Goal: Contribute content: Contribute content

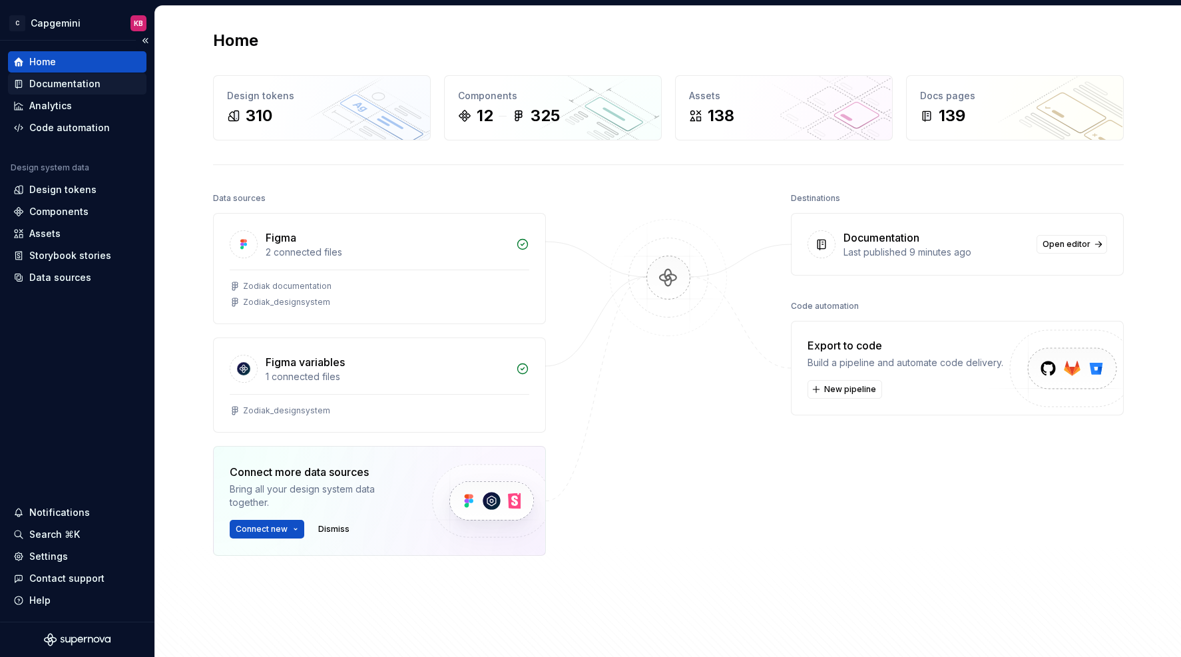
click at [78, 83] on div "Documentation" at bounding box center [64, 83] width 71 height 13
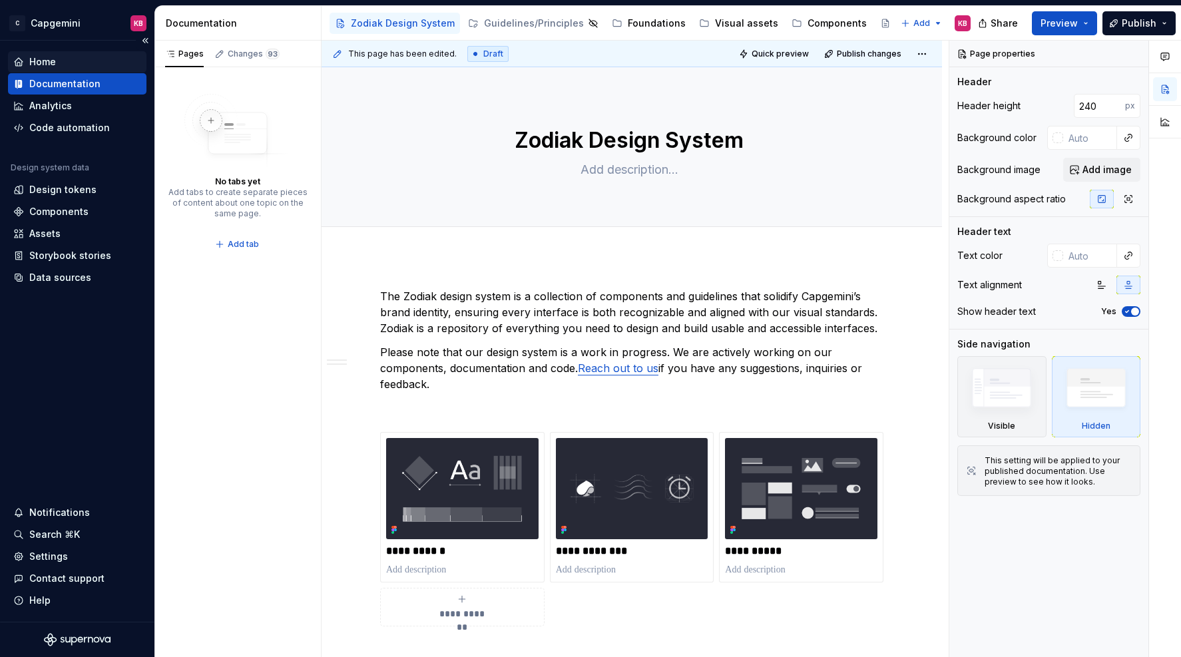
click at [53, 60] on div "Home" at bounding box center [42, 61] width 27 height 13
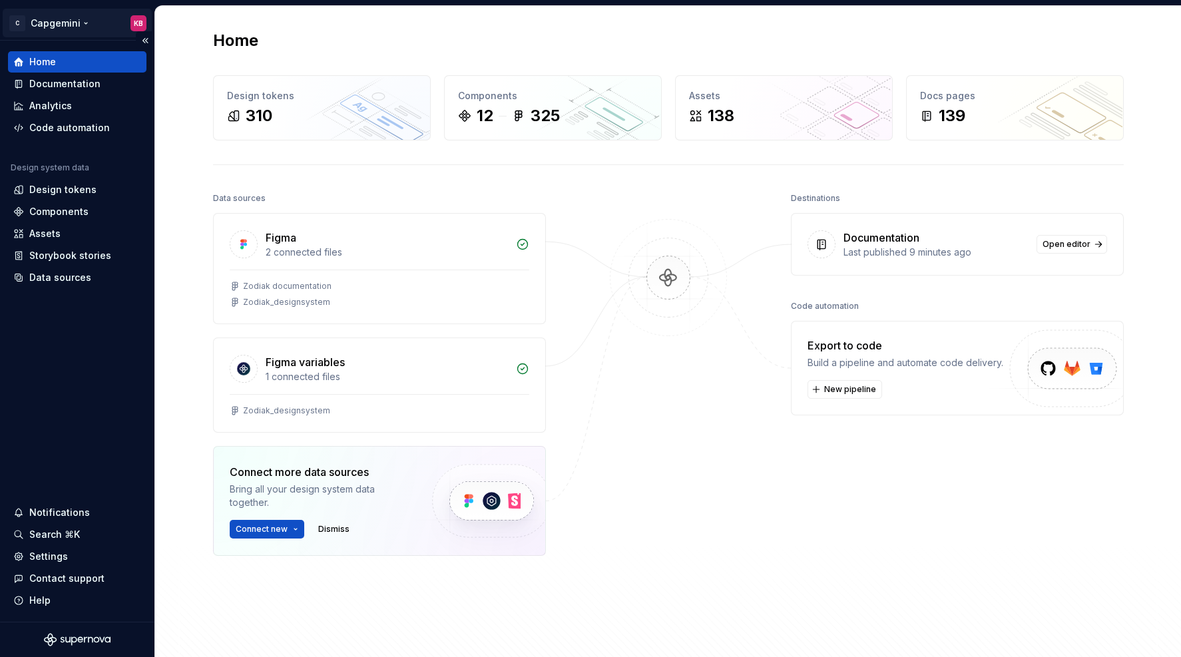
click at [84, 23] on html "C Capgemini KB Home Documentation Analytics Code automation Design system data …" at bounding box center [590, 328] width 1181 height 657
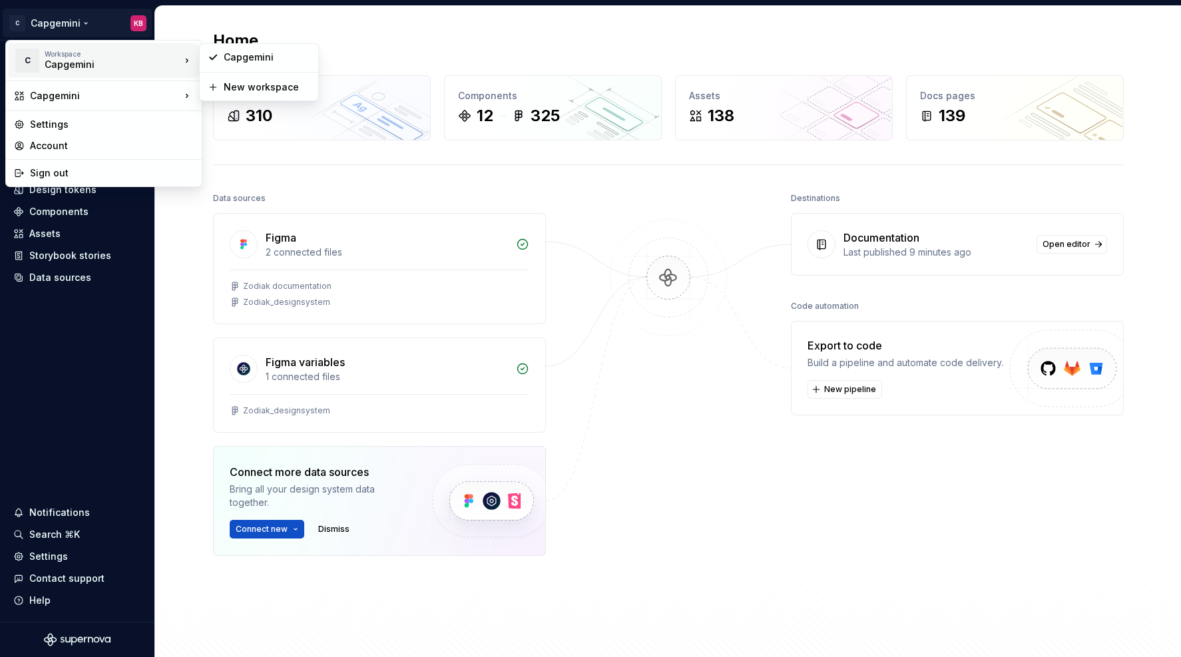
click at [116, 71] on div "Capgemini" at bounding box center [101, 64] width 113 height 13
click at [15, 25] on html "C Capgemini KB Home Documentation Analytics Code automation Design system data …" at bounding box center [590, 328] width 1181 height 657
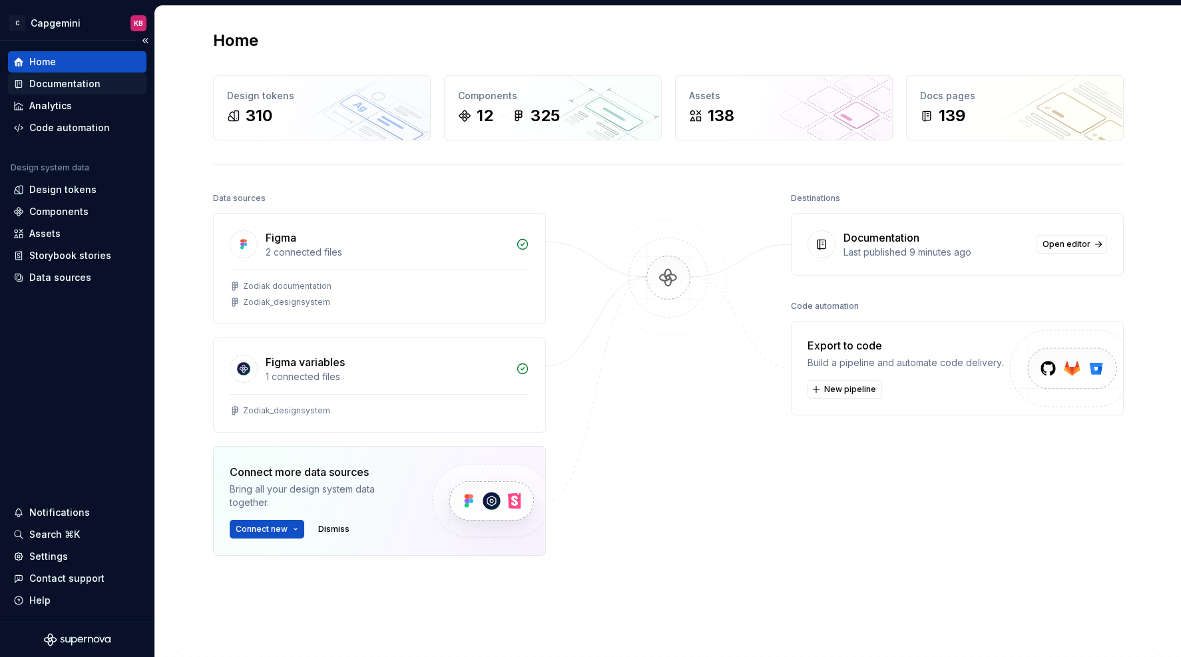
click at [56, 82] on div "Documentation" at bounding box center [64, 83] width 71 height 13
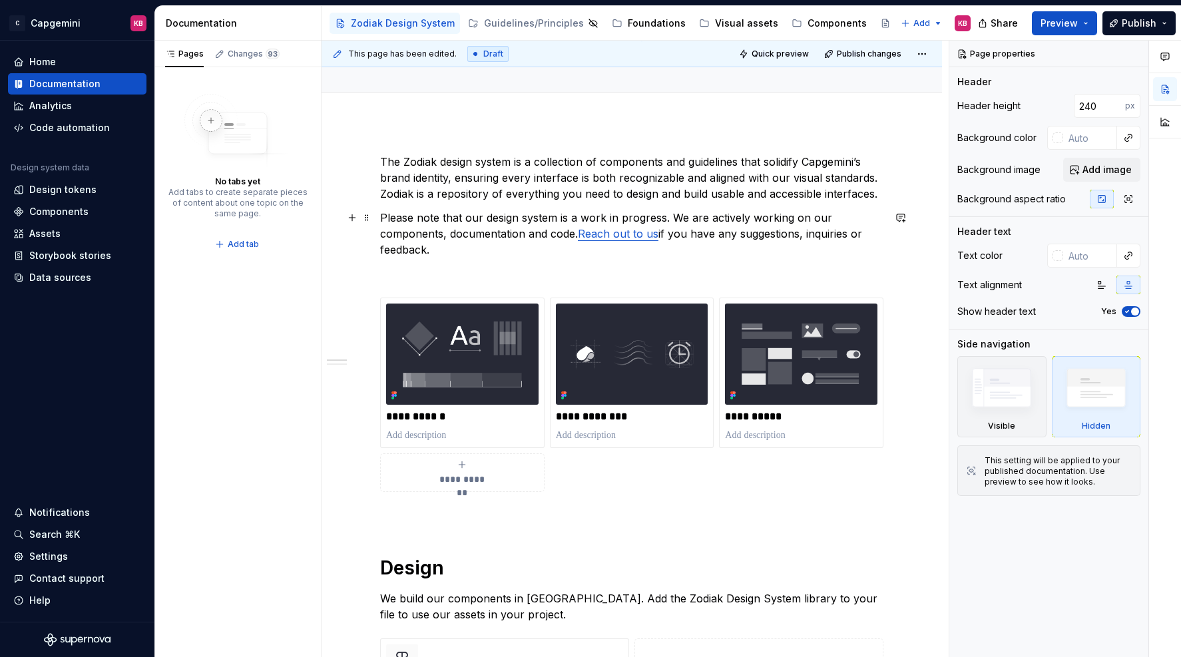
scroll to position [114, 0]
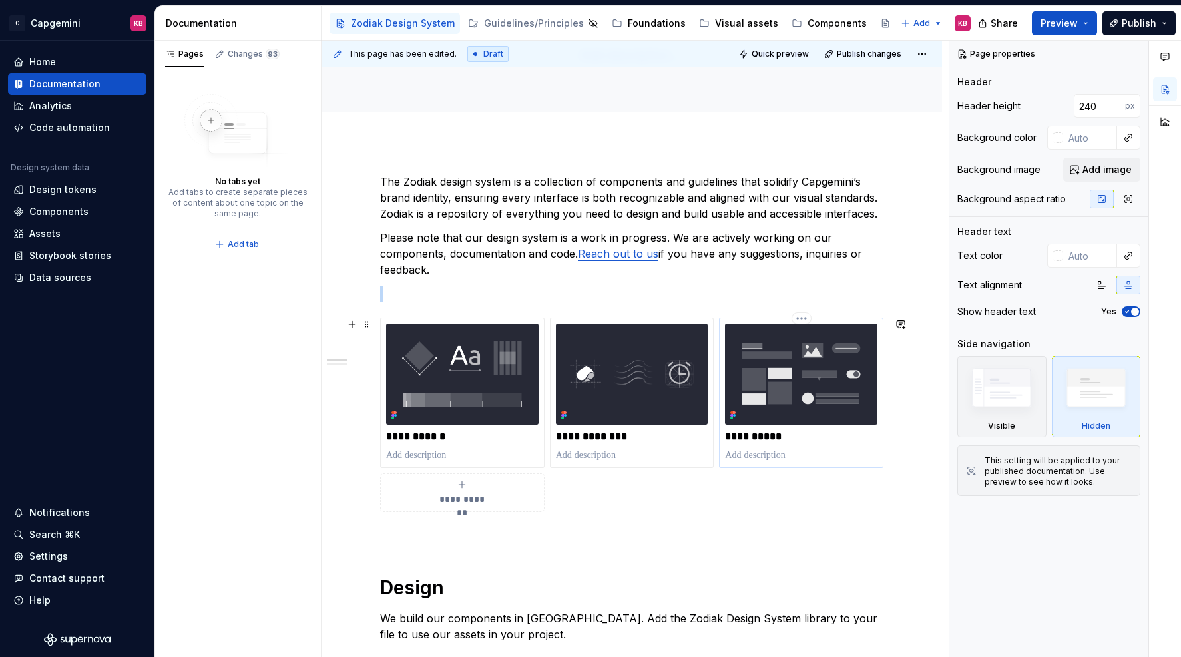
click at [763, 355] on img at bounding box center [801, 373] width 152 height 101
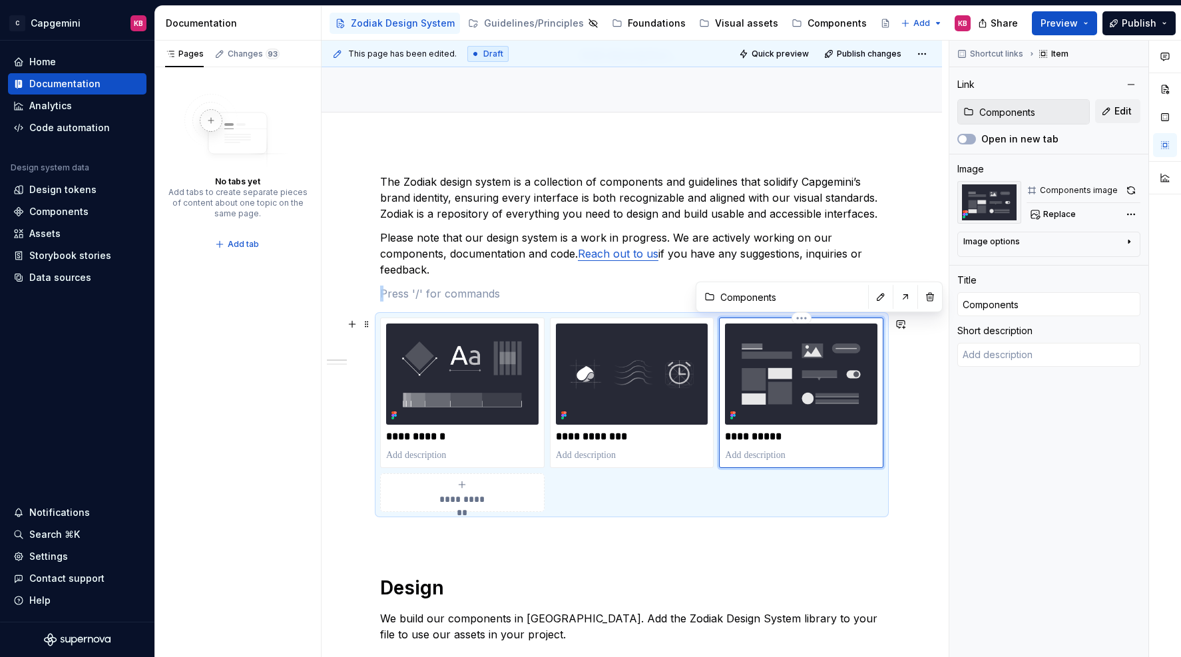
click at [763, 355] on img at bounding box center [801, 373] width 152 height 101
click at [831, 152] on div "**********" at bounding box center [631, 658] width 620 height 1032
click at [809, 24] on div "Components" at bounding box center [836, 23] width 59 height 13
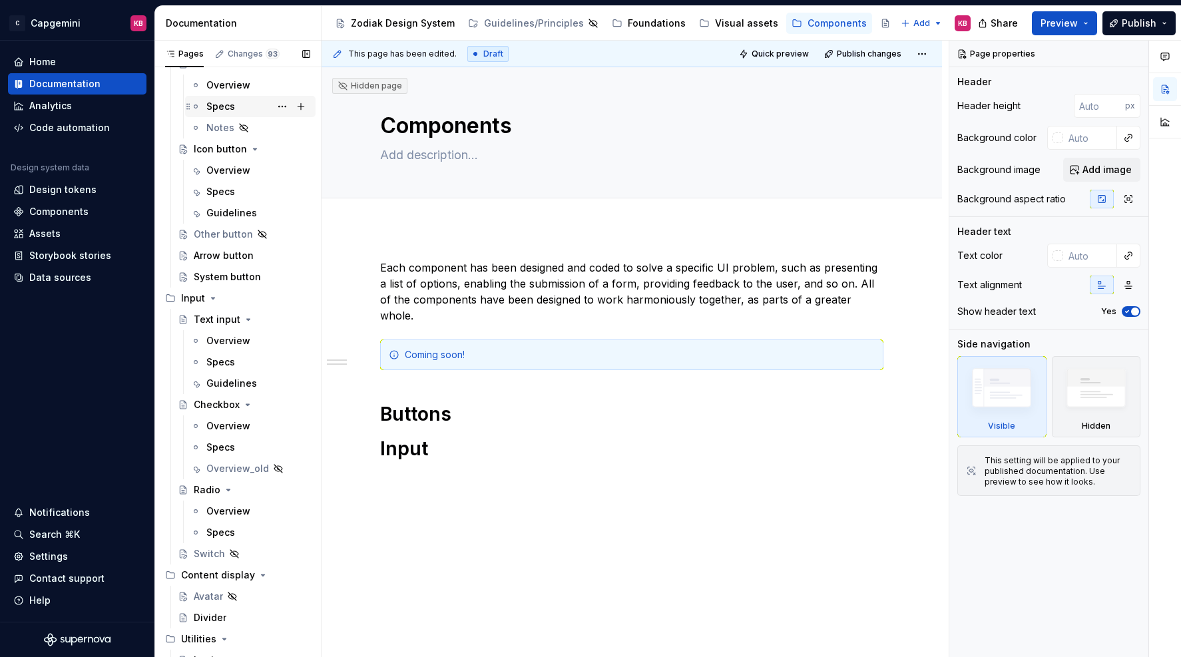
scroll to position [239, 0]
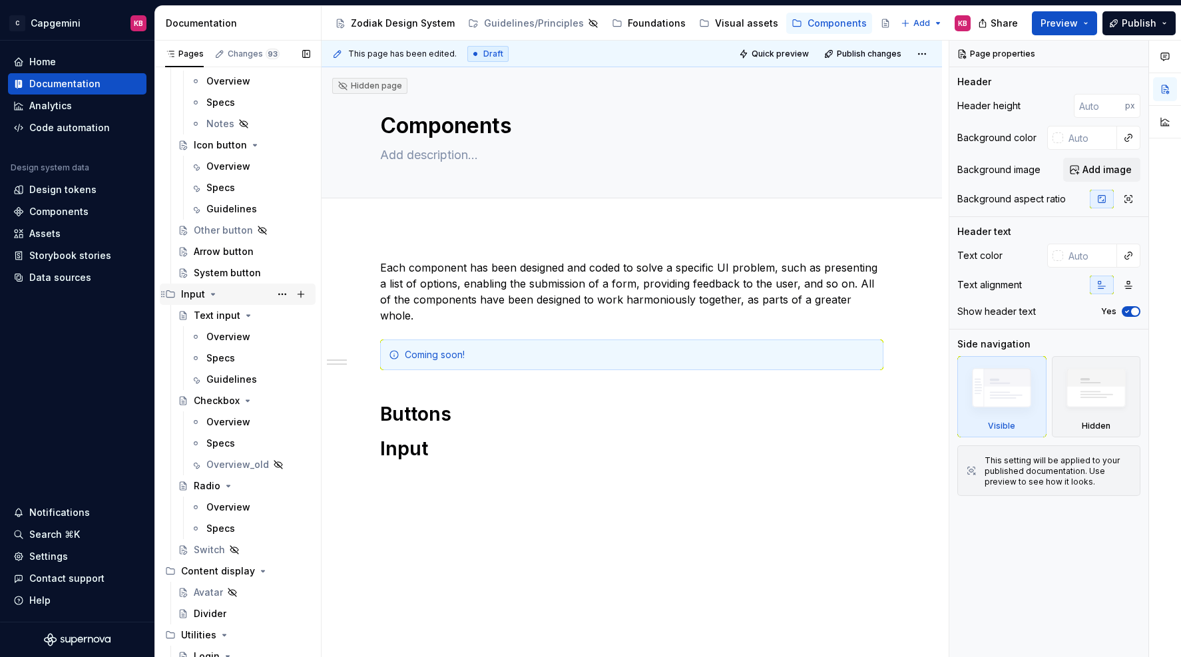
click at [212, 291] on icon "Page tree" at bounding box center [213, 294] width 11 height 11
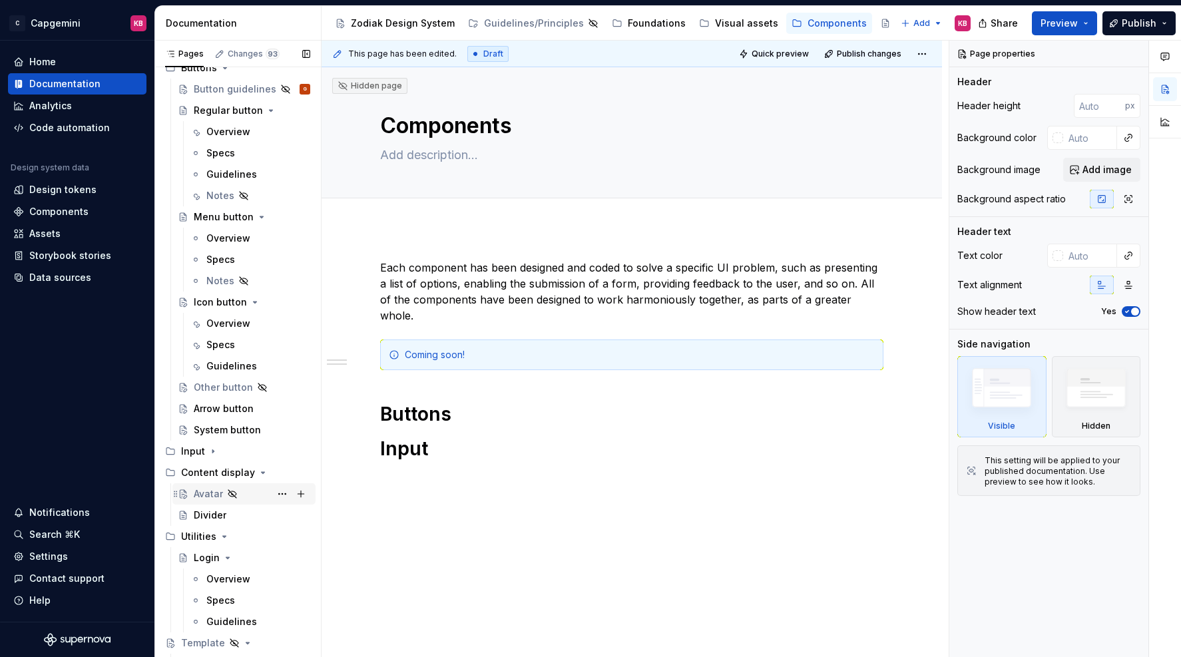
scroll to position [0, 0]
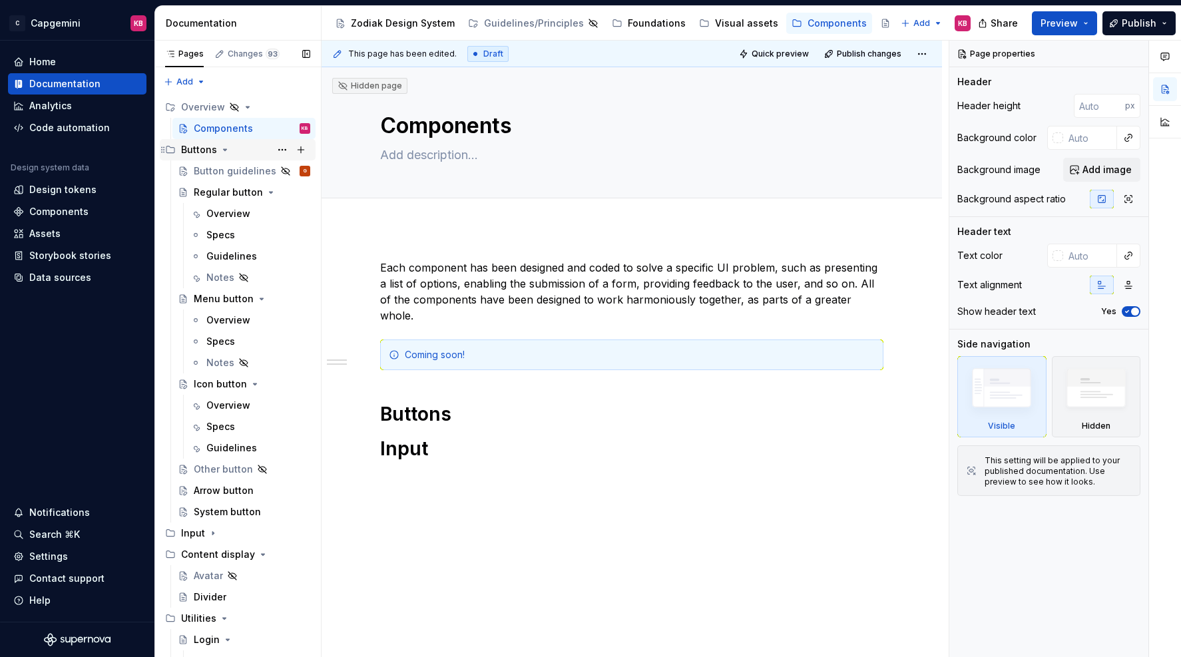
click at [224, 151] on icon "Page tree" at bounding box center [225, 149] width 11 height 11
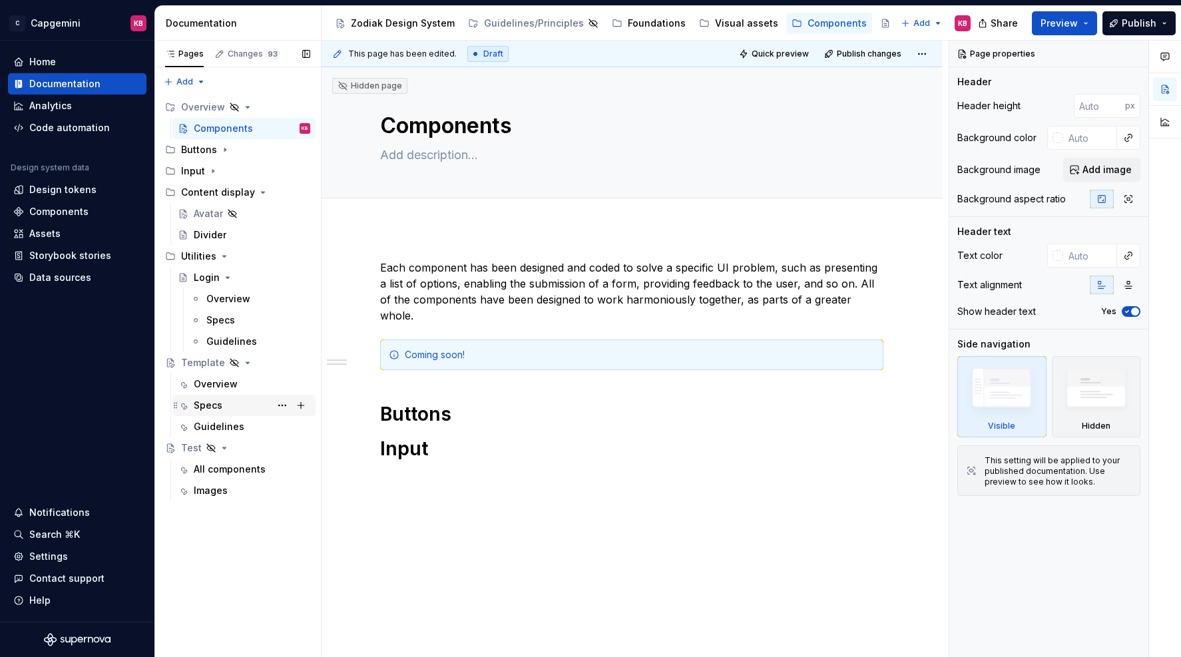
click at [203, 399] on div "Specs" at bounding box center [208, 405] width 29 height 13
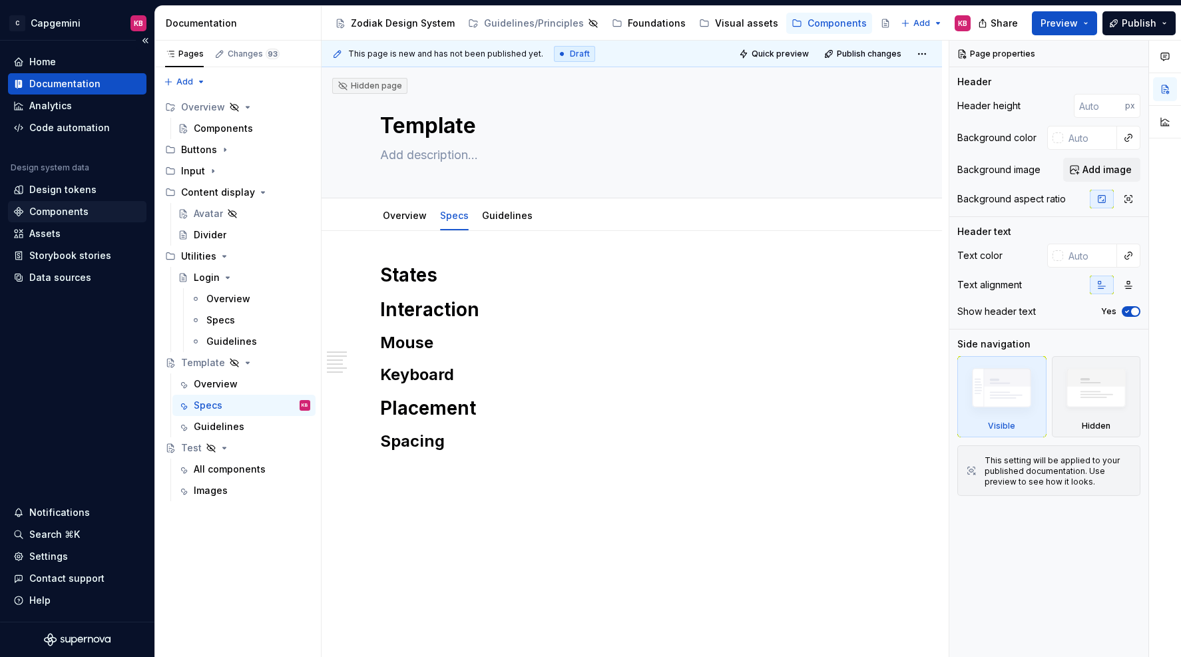
click at [83, 208] on div "Components" at bounding box center [58, 211] width 59 height 13
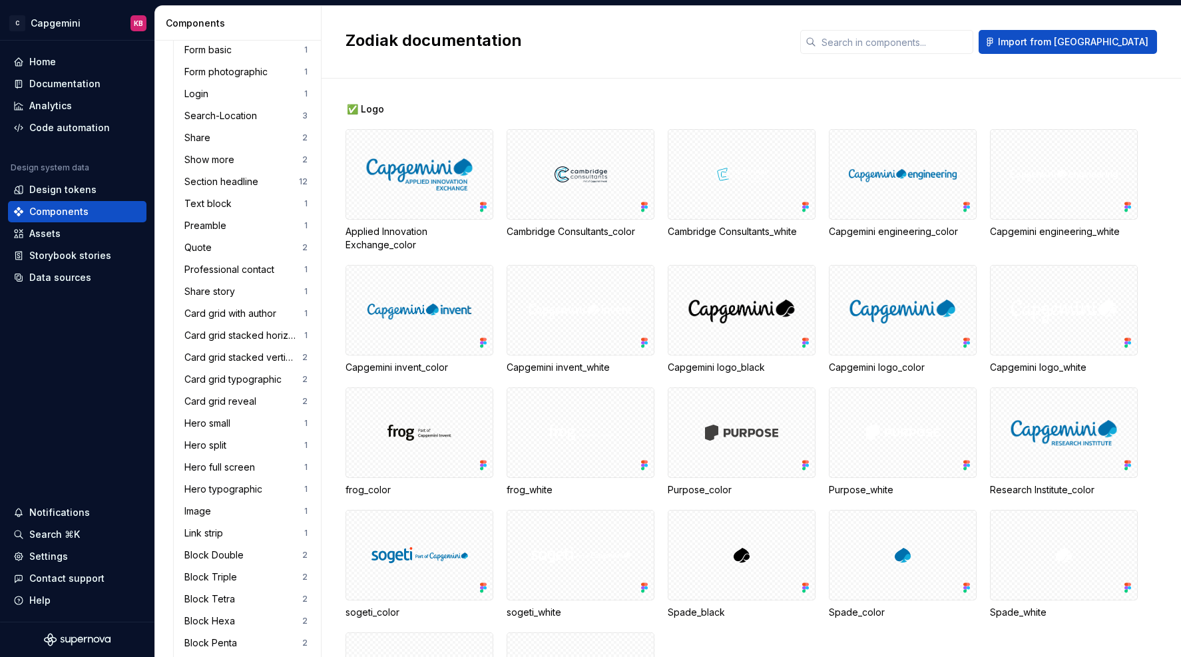
scroll to position [1083, 0]
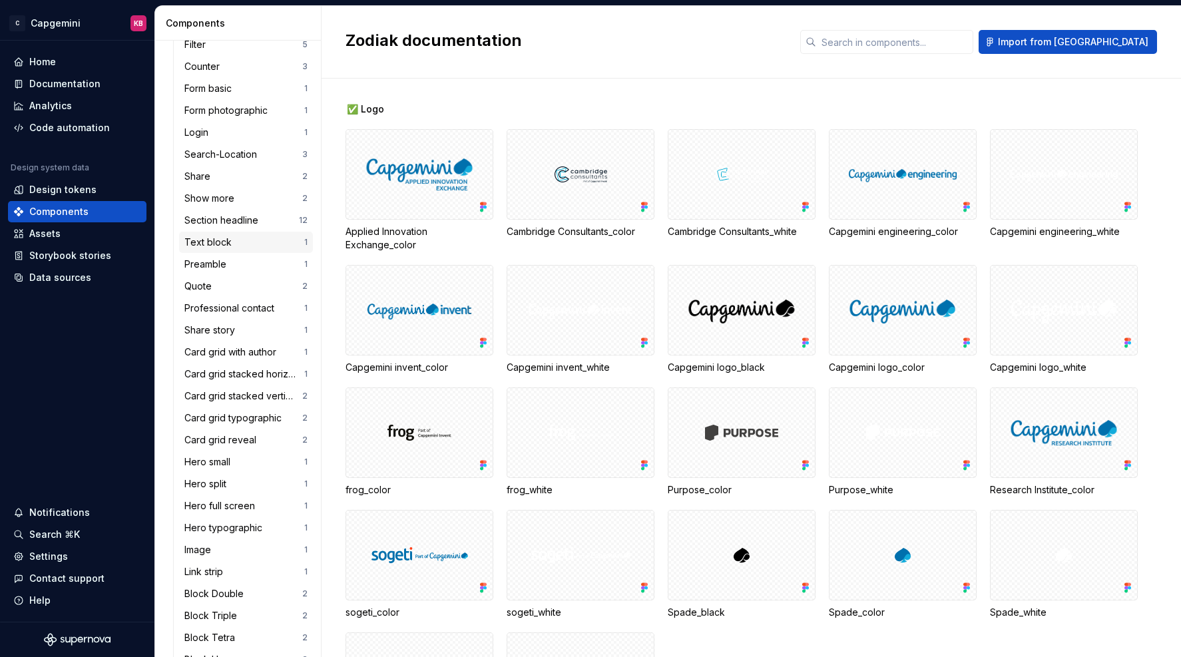
click at [210, 242] on div "Text block" at bounding box center [210, 242] width 53 height 13
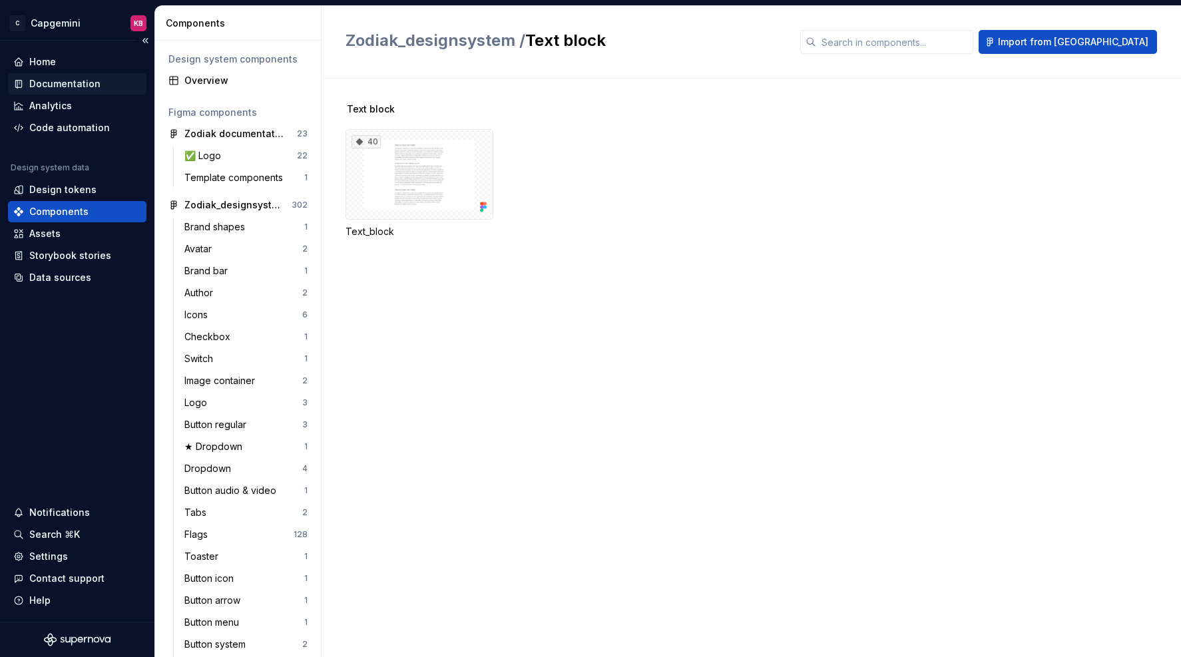
click at [75, 81] on div "Documentation" at bounding box center [64, 83] width 71 height 13
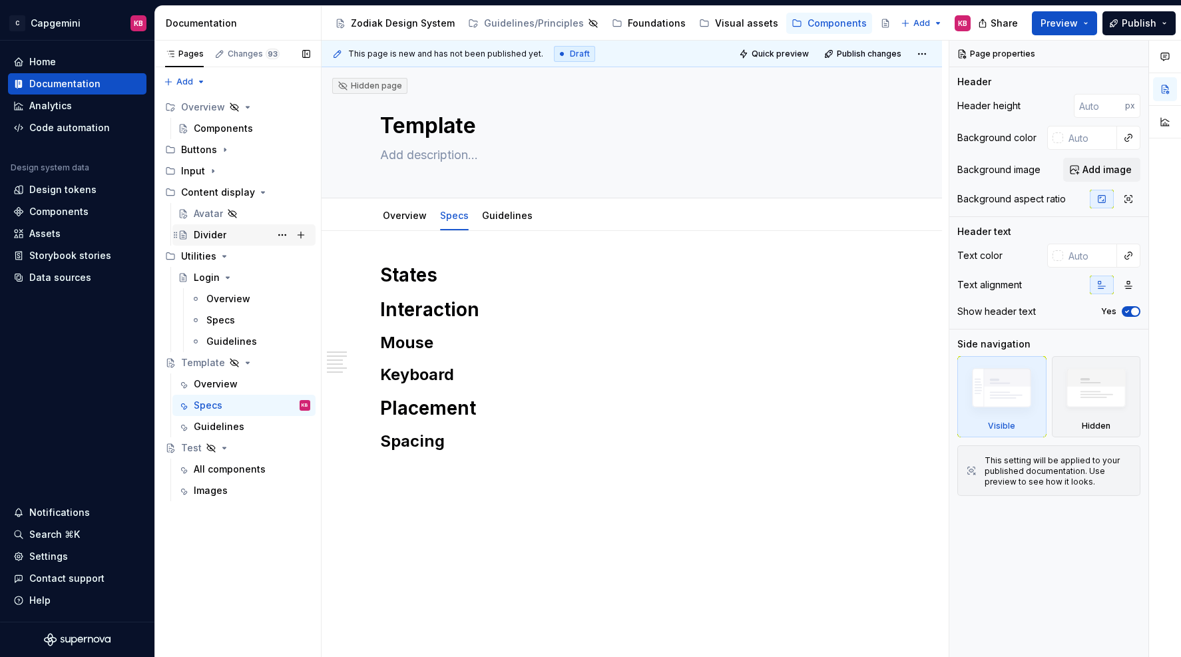
click at [213, 229] on div "Divider" at bounding box center [210, 234] width 33 height 13
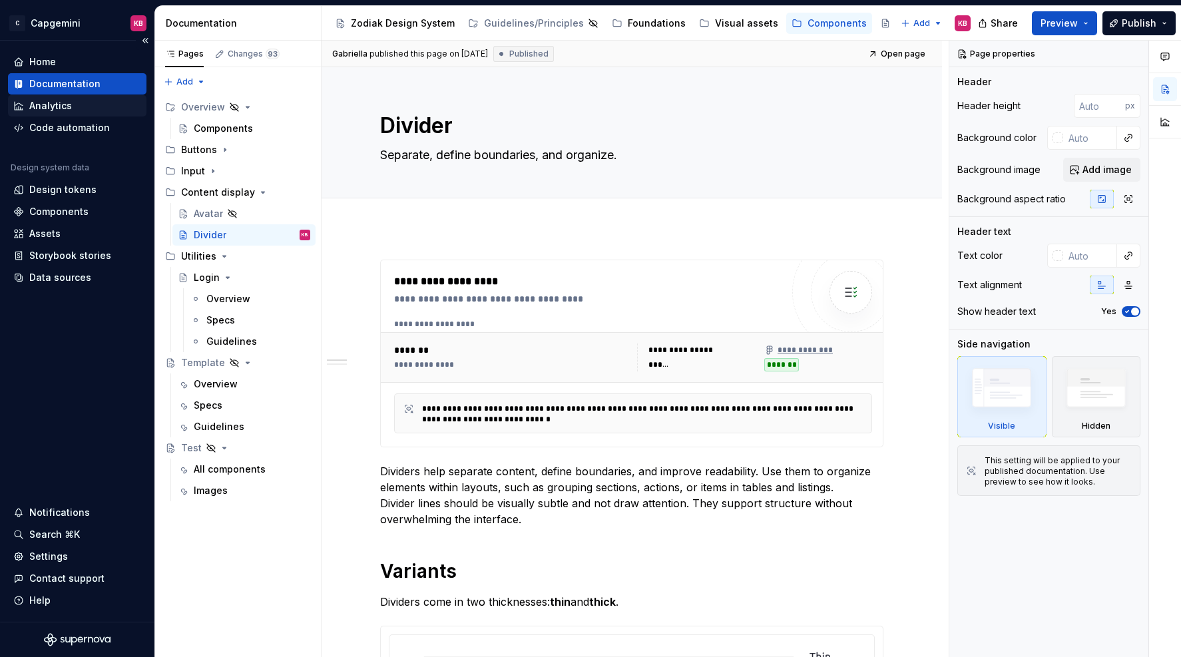
click at [39, 110] on div "Analytics" at bounding box center [50, 105] width 43 height 13
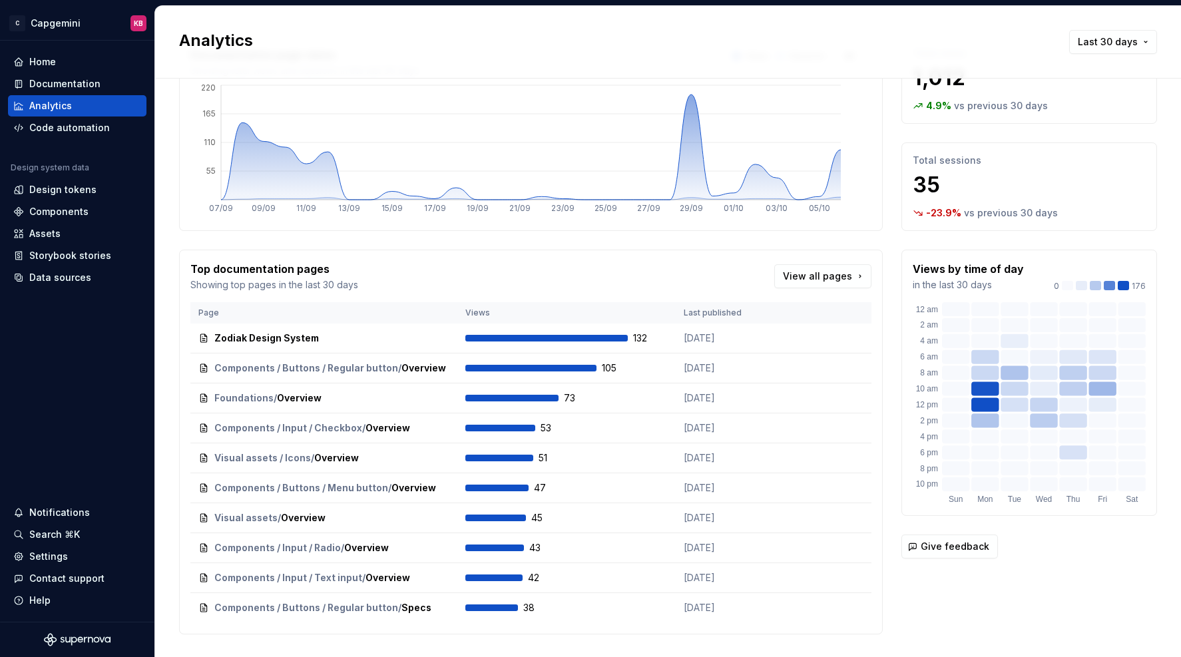
scroll to position [63, 0]
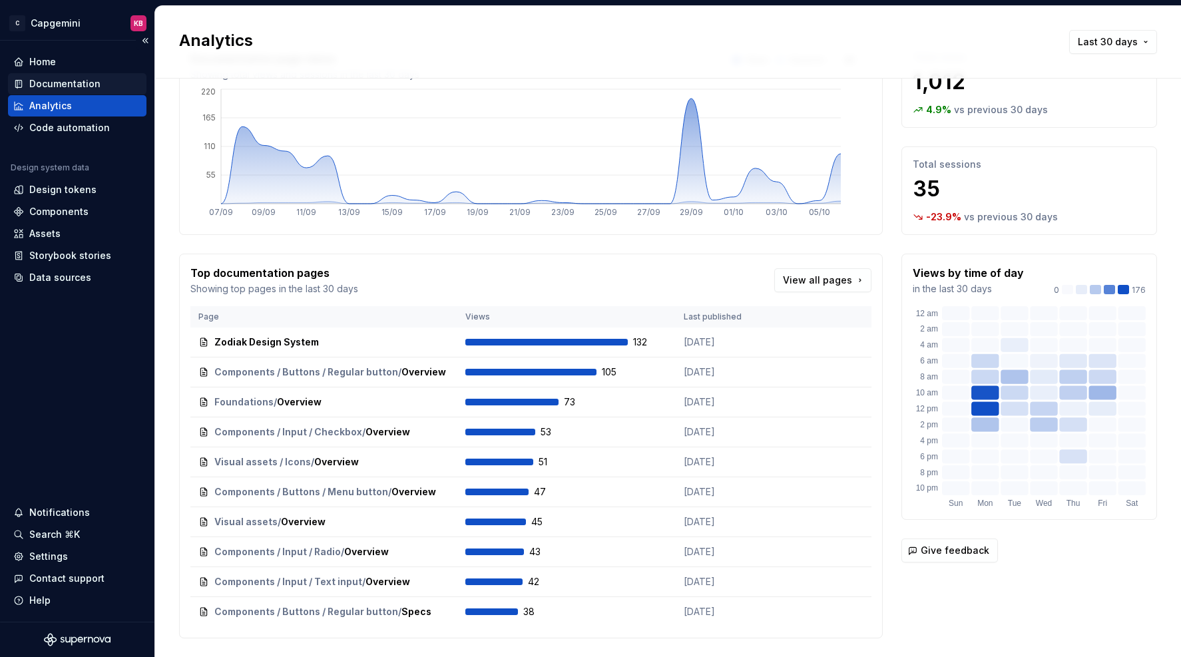
click at [73, 83] on div "Documentation" at bounding box center [64, 83] width 71 height 13
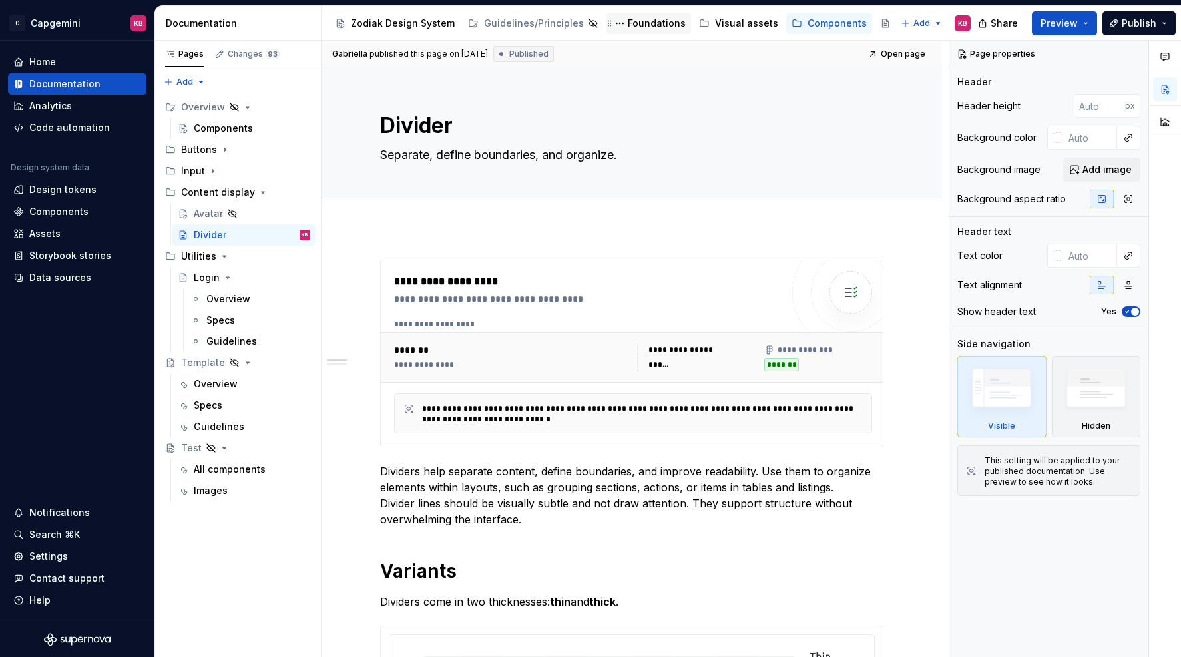
click at [636, 22] on div "Foundations" at bounding box center [657, 23] width 58 height 13
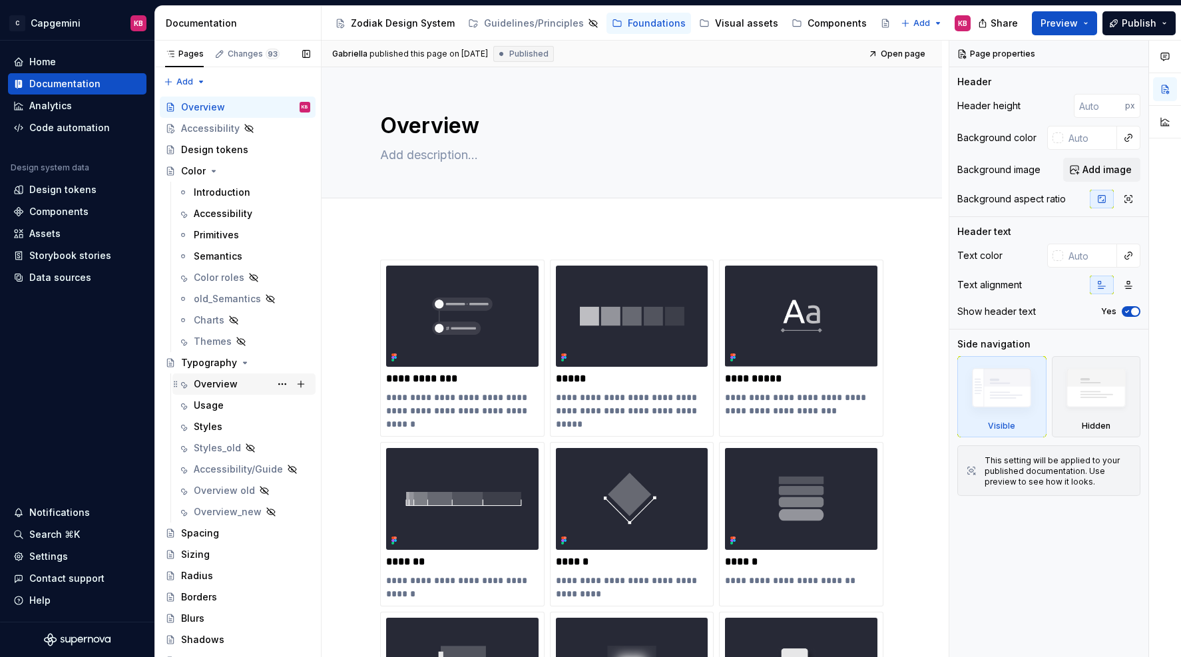
click at [202, 384] on div "Overview" at bounding box center [216, 383] width 44 height 13
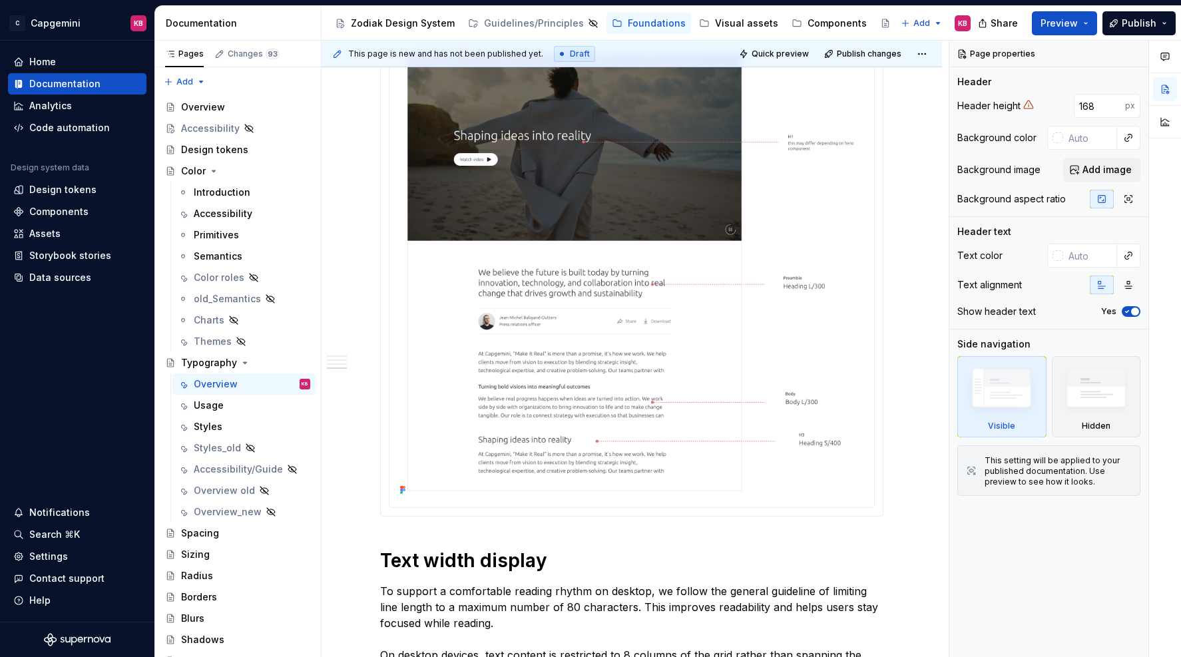
scroll to position [1324, 0]
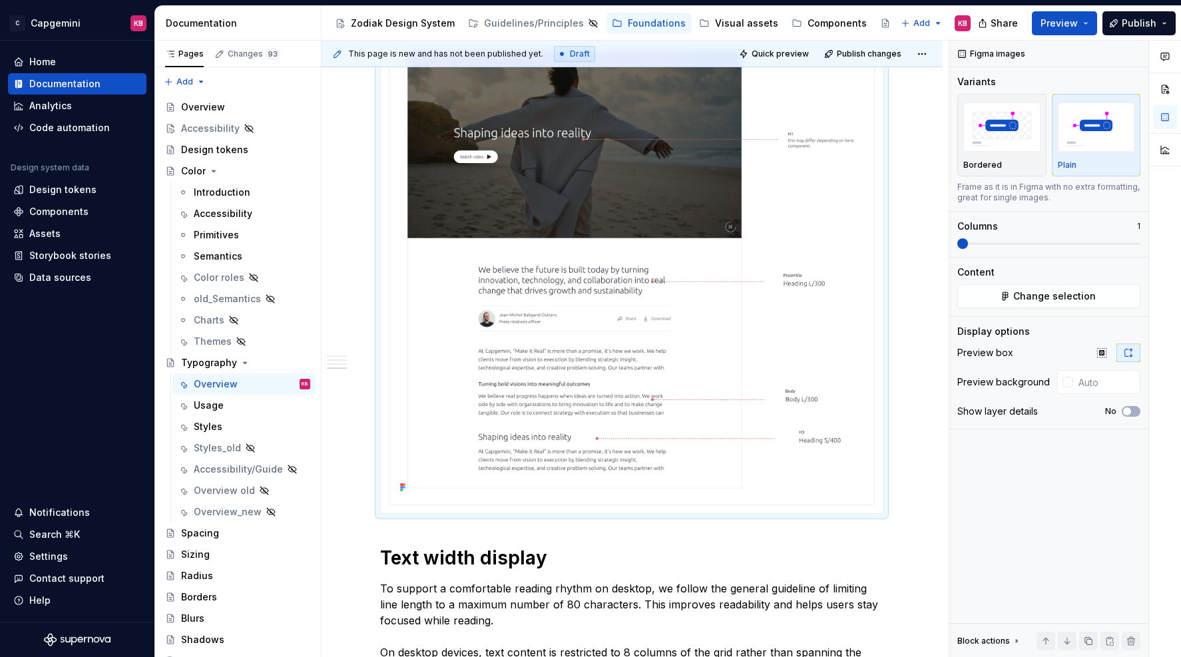
click at [403, 489] on icon at bounding box center [401, 490] width 3 height 3
click at [365, 146] on div "Our typography is the written representation of our voice. Our use of typograph…" at bounding box center [631, 149] width 620 height 2485
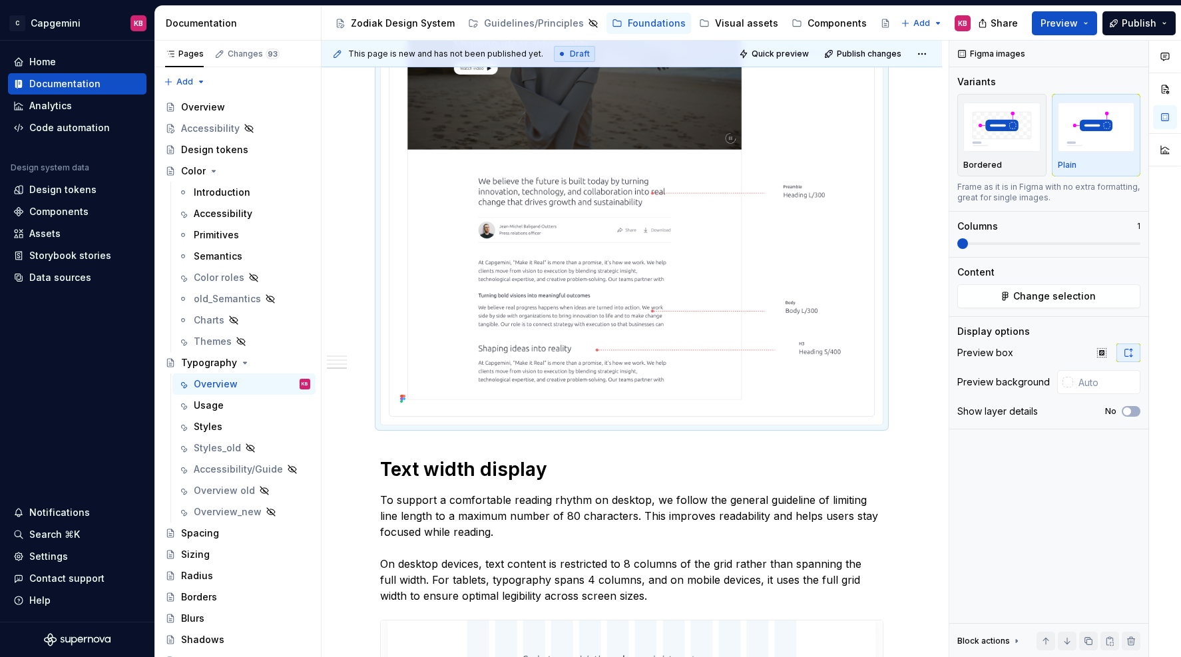
scroll to position [1459, 0]
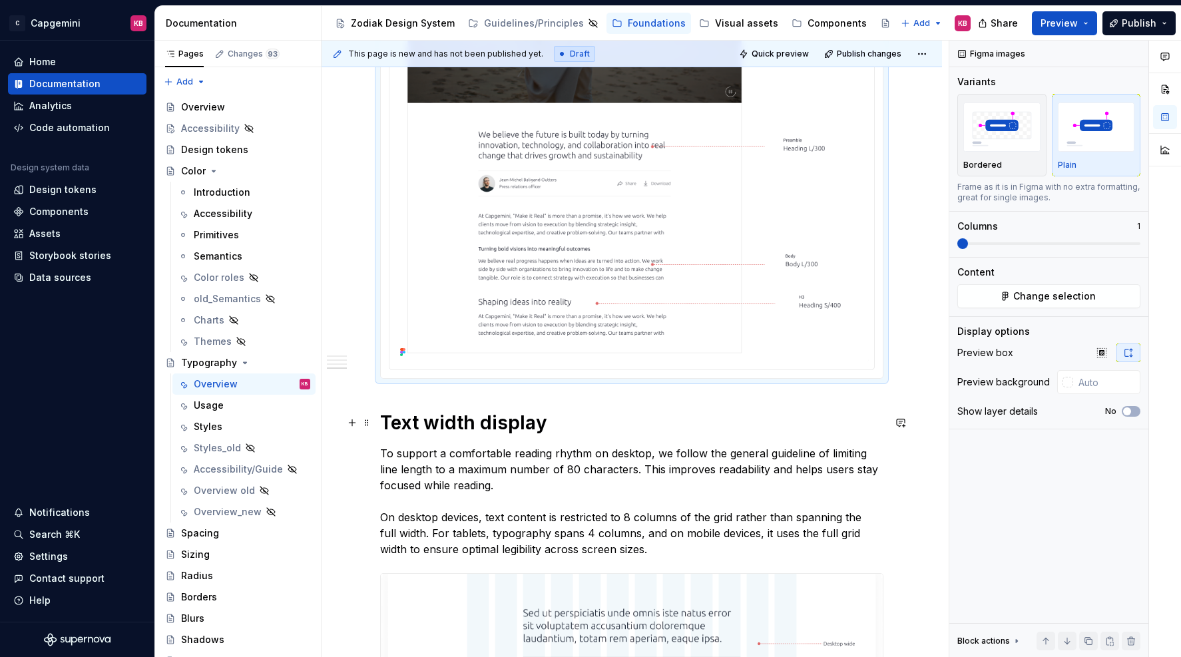
click at [361, 420] on button "button" at bounding box center [352, 422] width 19 height 19
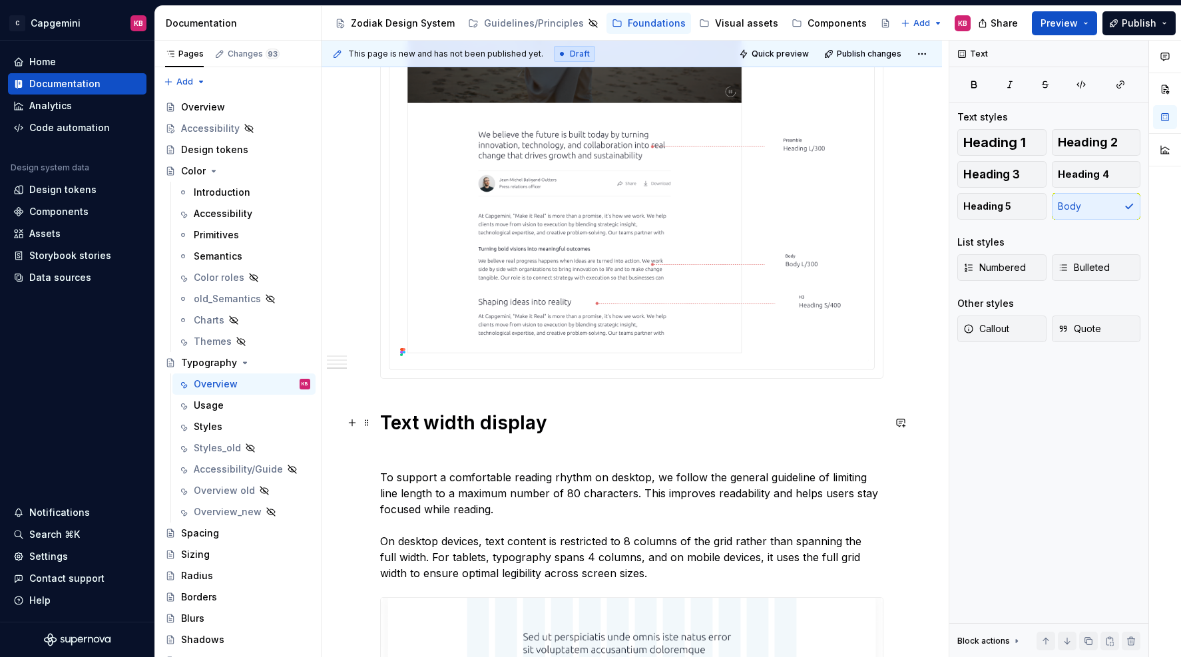
click at [375, 387] on div "Our typography is the written representation of our voice. Our use of typograph…" at bounding box center [631, 26] width 620 height 2509
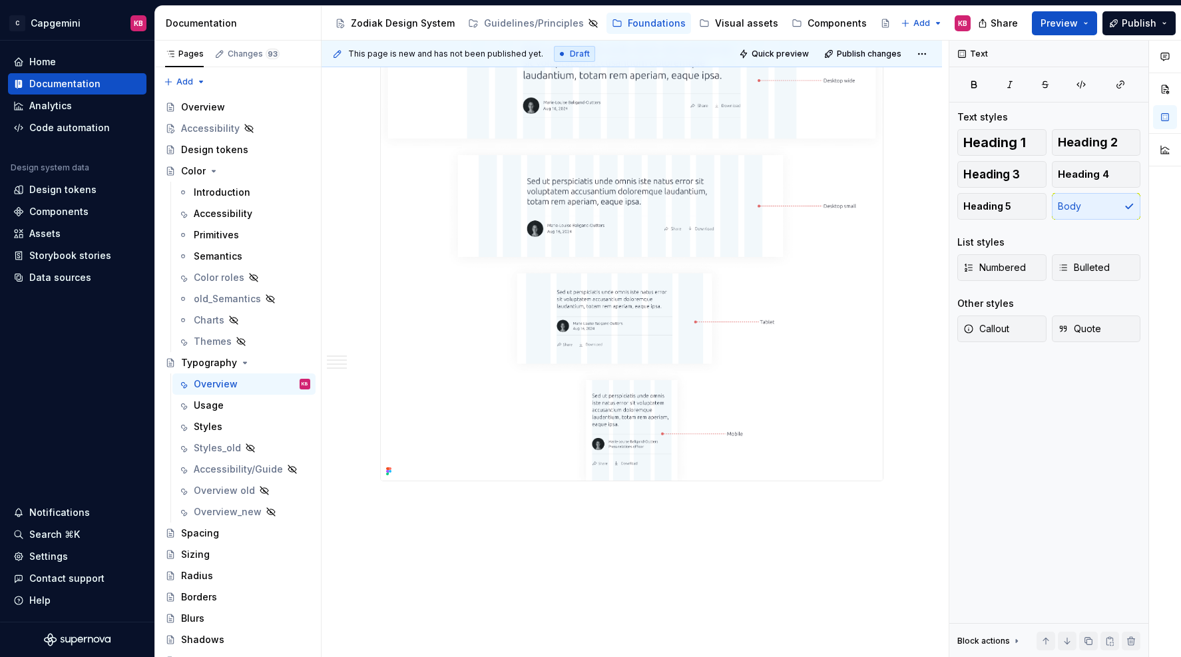
scroll to position [2041, 0]
click at [216, 407] on div "Usage" at bounding box center [209, 405] width 30 height 13
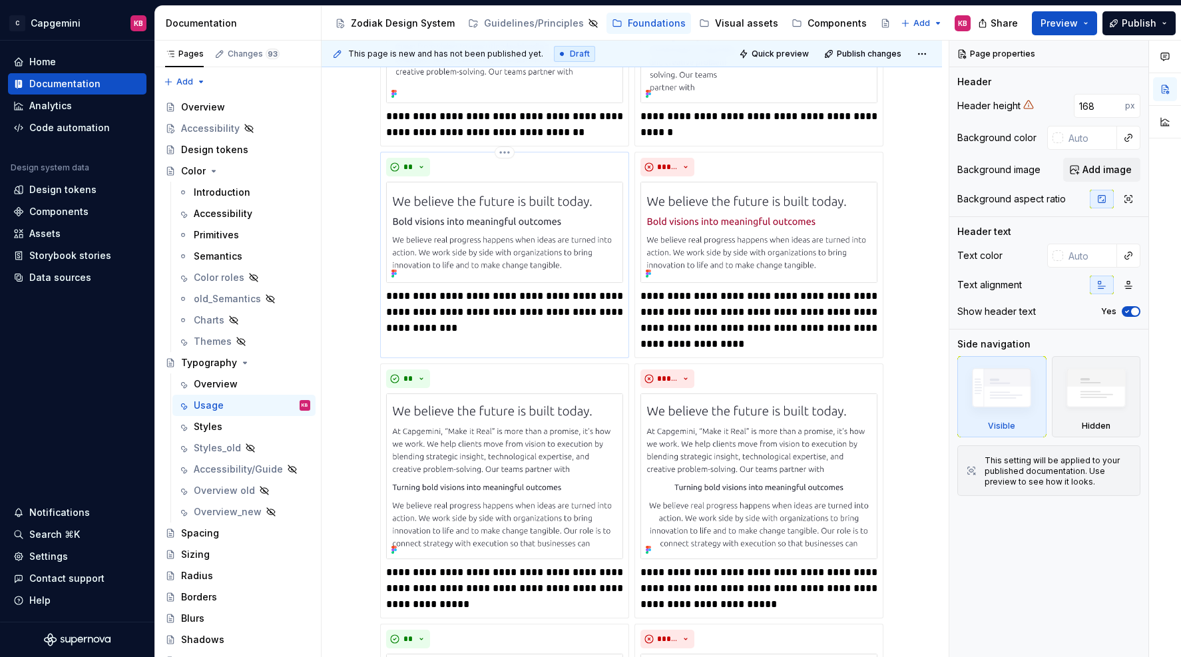
scroll to position [756, 0]
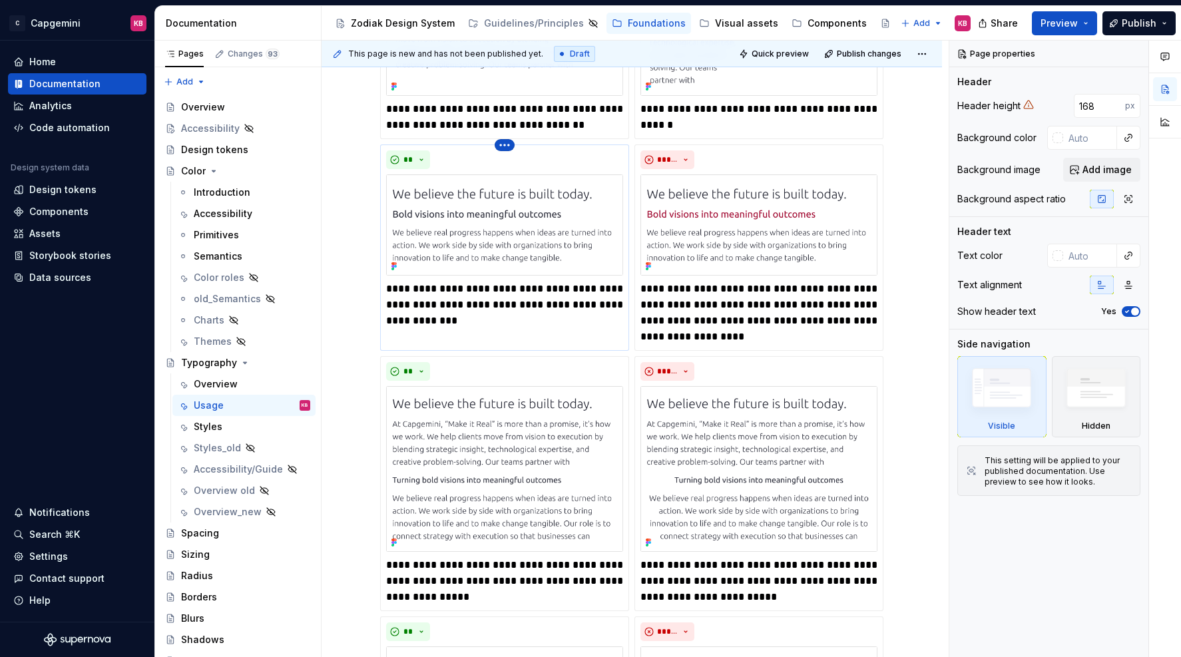
click at [510, 144] on html "C Capgemini KB Home Documentation Analytics Code automation Design system data …" at bounding box center [590, 328] width 1181 height 657
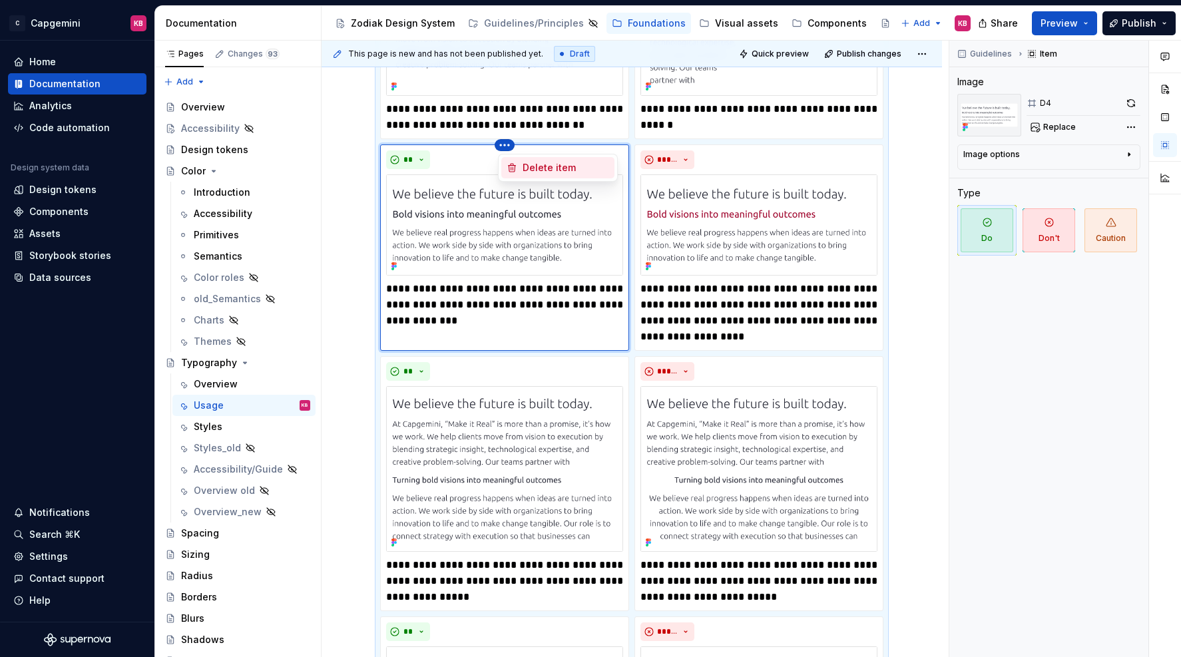
click at [518, 168] on div "Delete item" at bounding box center [557, 167] width 113 height 21
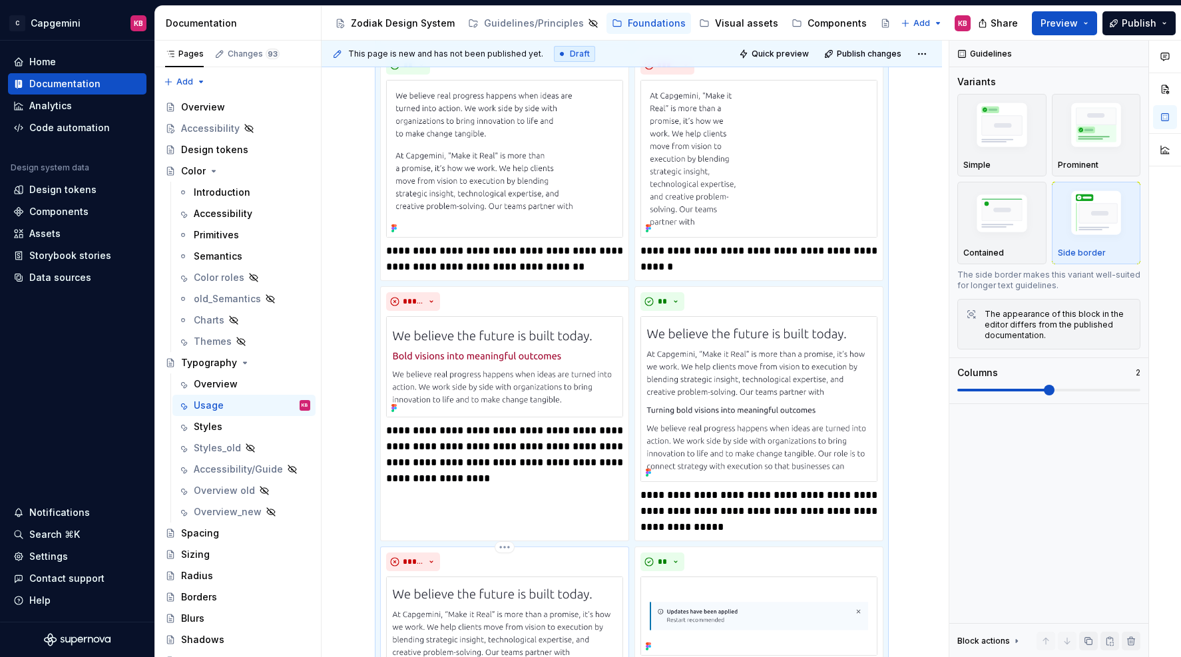
scroll to position [612, 0]
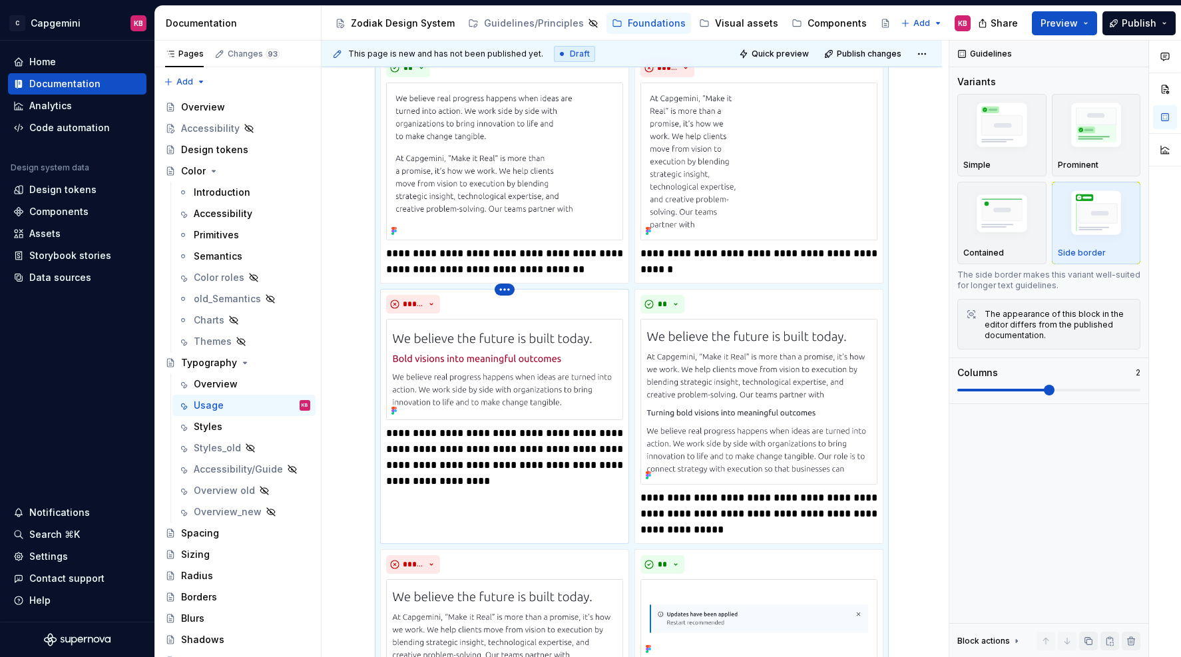
click at [503, 290] on html "C Capgemini KB Home Documentation Analytics Code automation Design system data …" at bounding box center [590, 328] width 1181 height 657
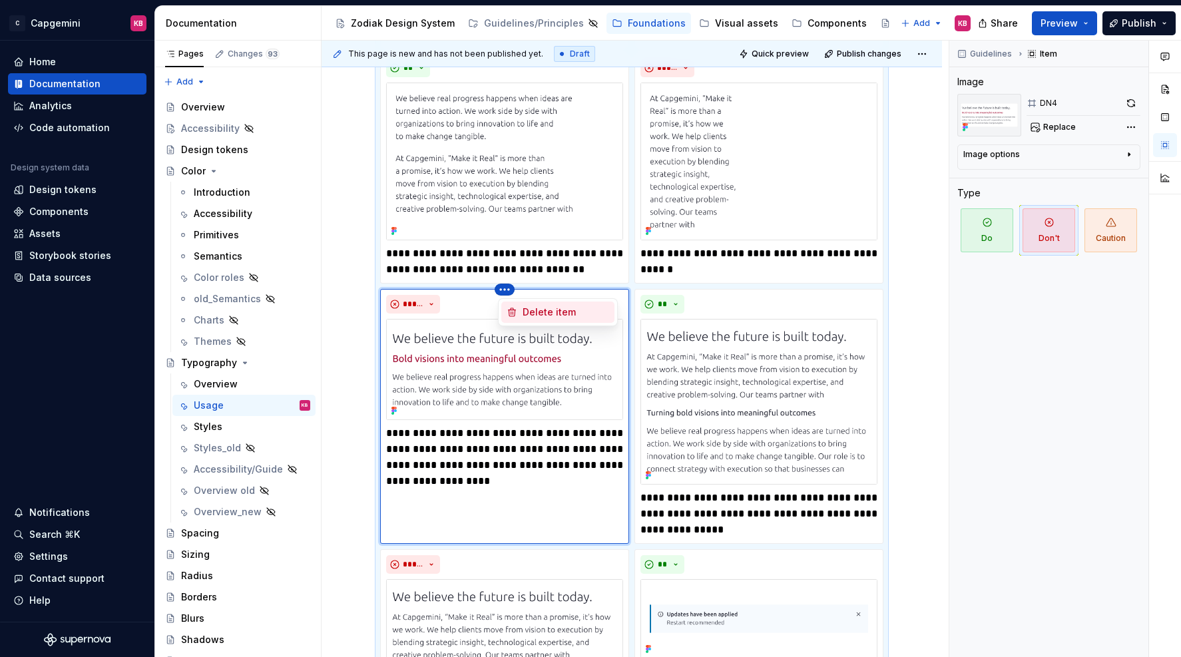
click at [516, 313] on icon at bounding box center [512, 312] width 11 height 11
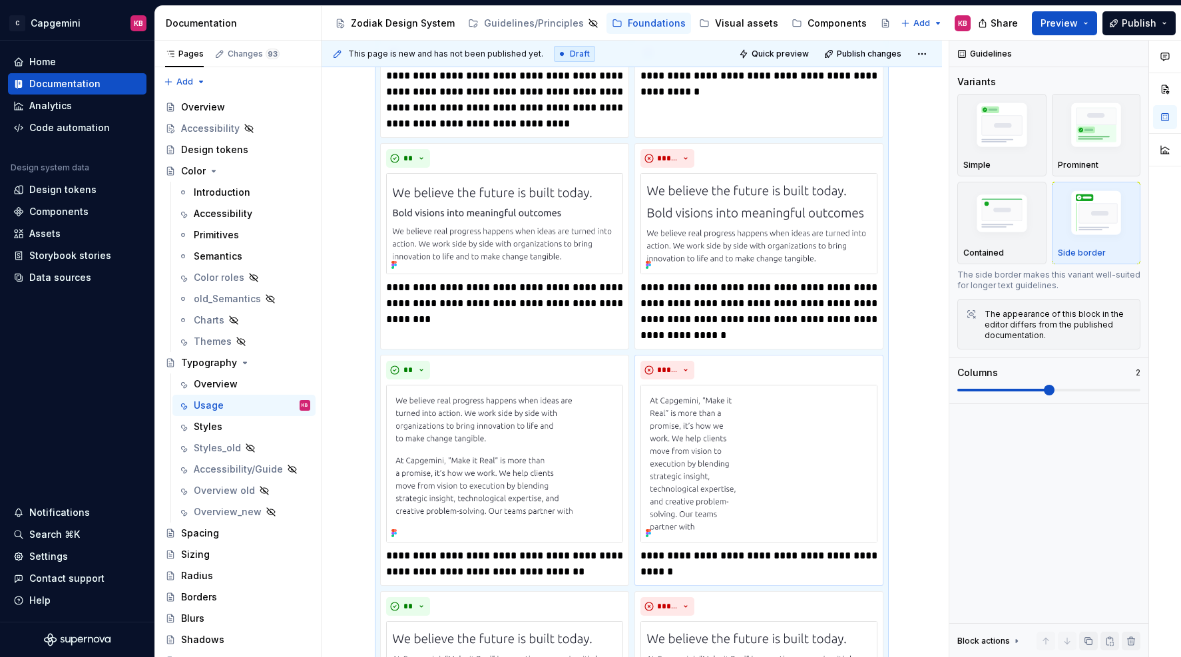
scroll to position [0, 0]
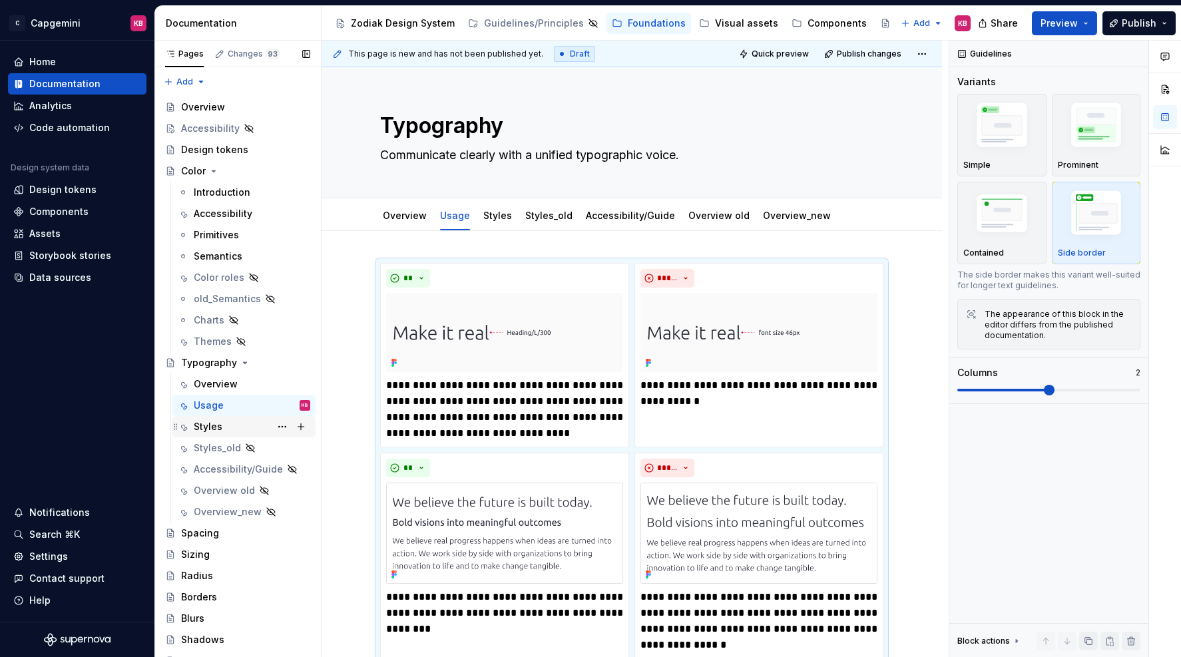
click at [214, 428] on div "Styles" at bounding box center [208, 426] width 29 height 13
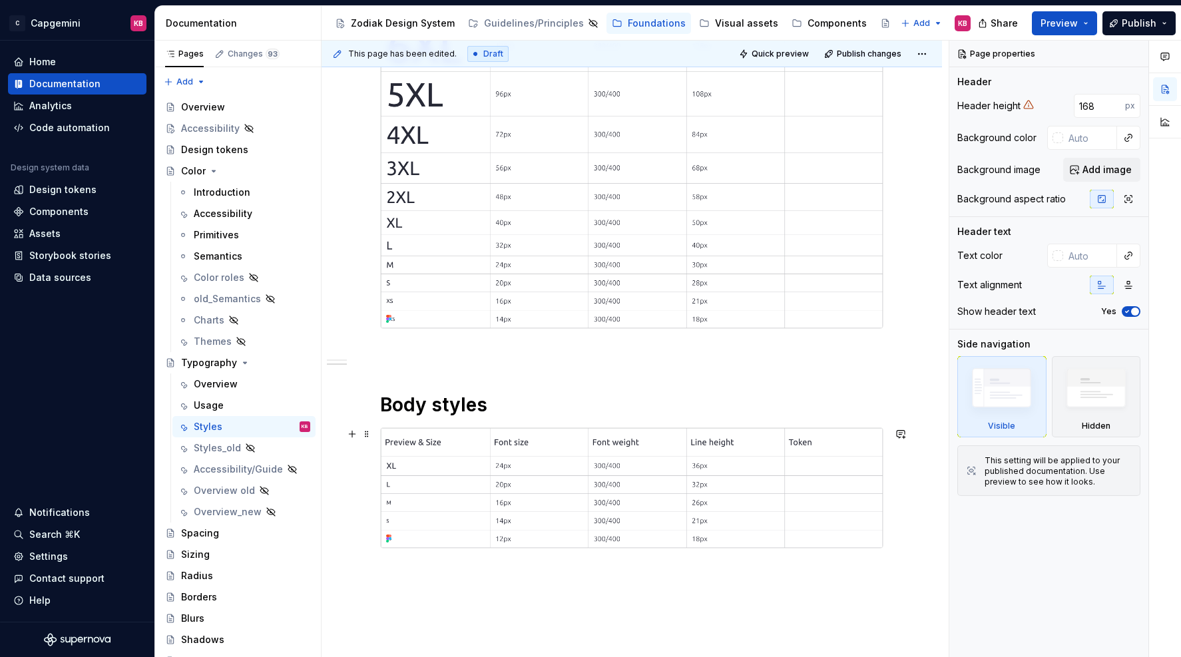
scroll to position [410, 0]
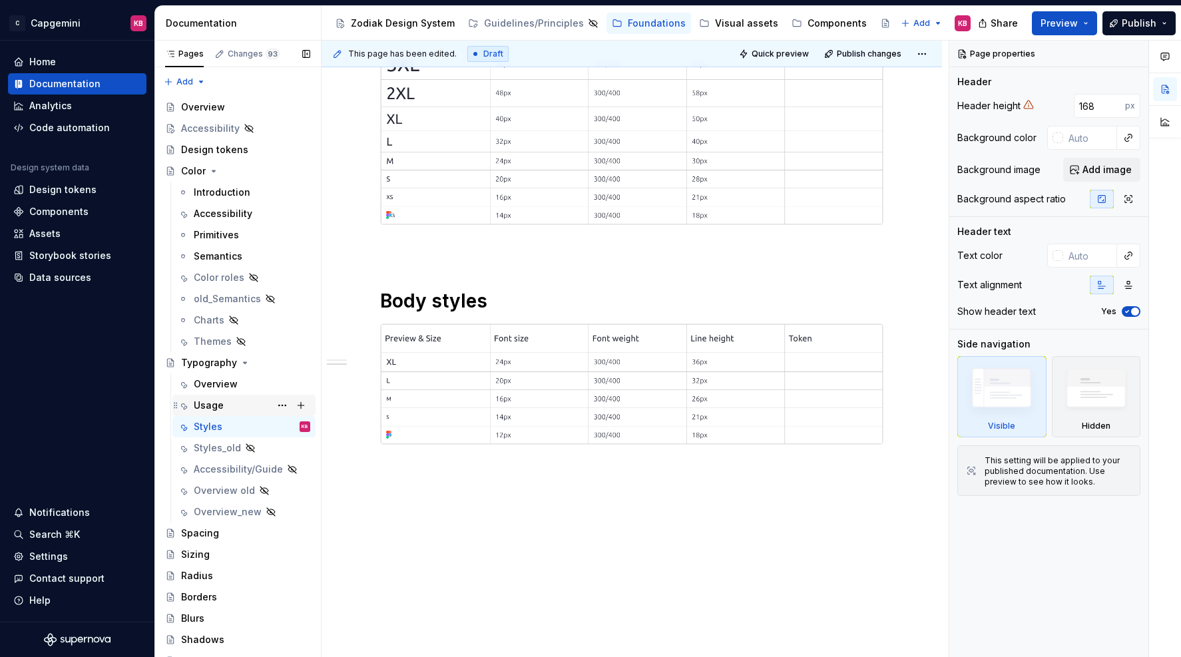
click at [224, 404] on div "Usage" at bounding box center [252, 405] width 116 height 19
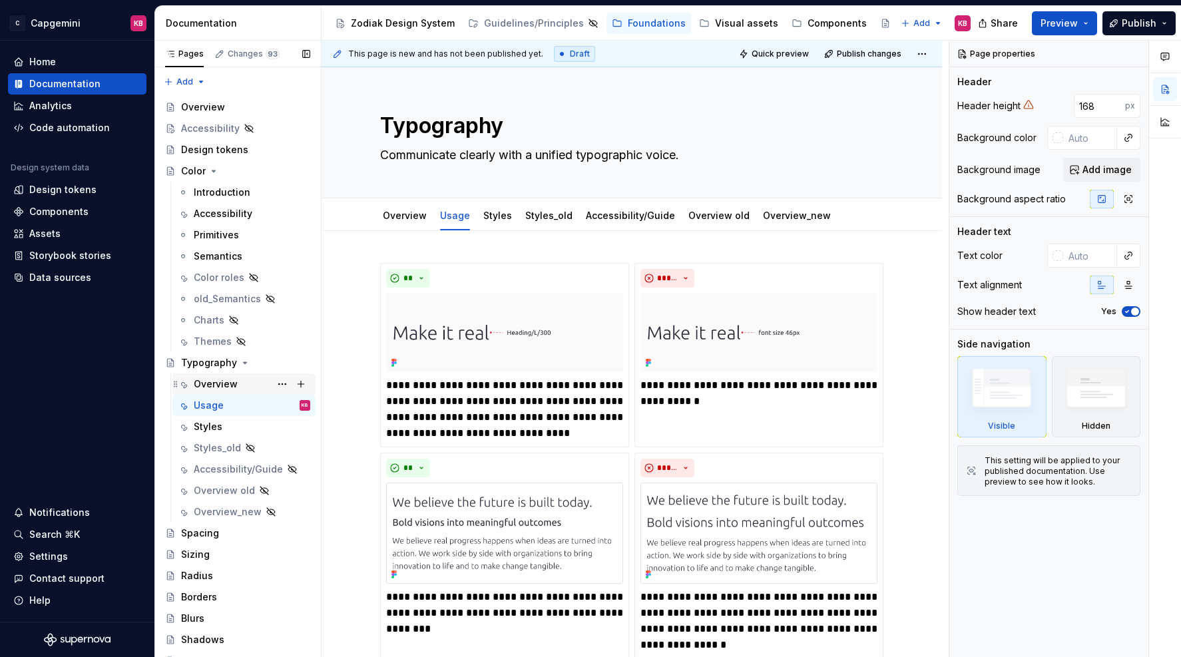
click at [227, 387] on div "Overview" at bounding box center [216, 383] width 44 height 13
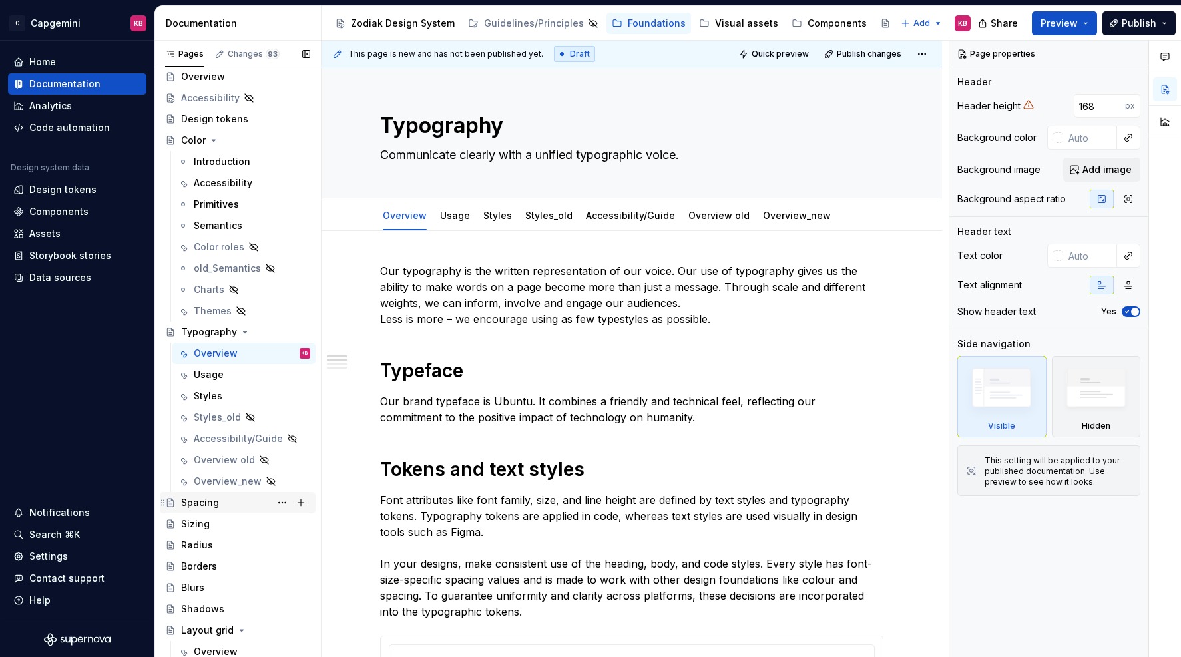
scroll to position [54, 0]
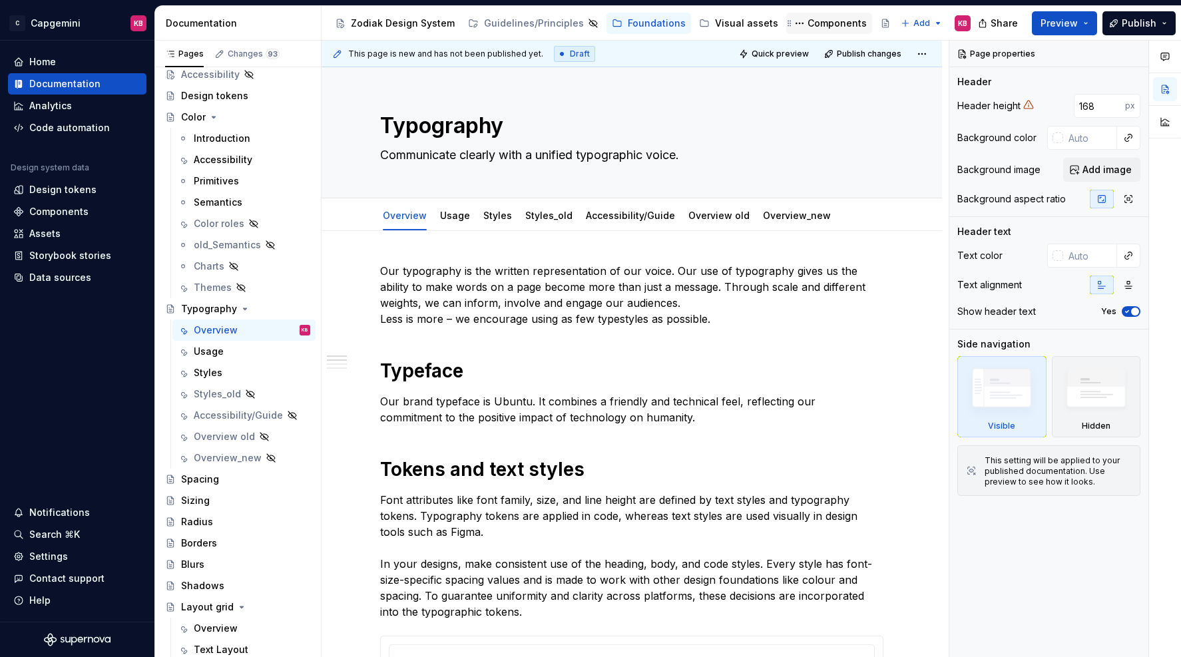
click at [812, 27] on div "Components" at bounding box center [836, 23] width 59 height 13
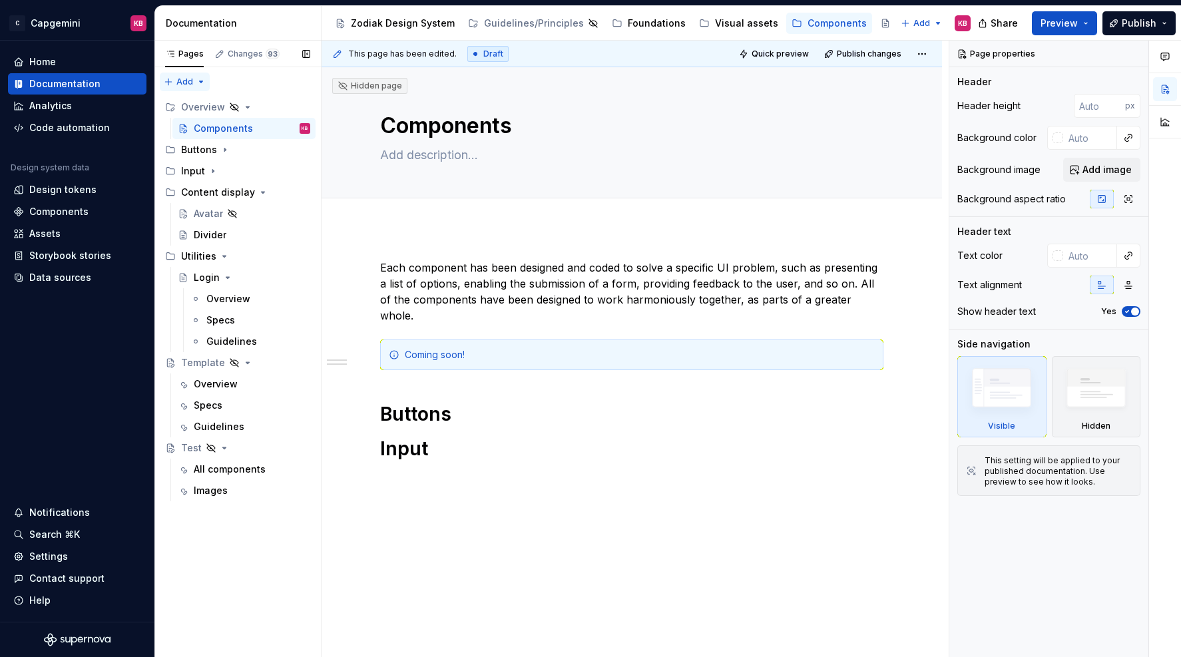
type textarea "*"
click at [198, 81] on div "Pages Changes 93 Add Accessibility guide for tree Page tree. Navigate the tree …" at bounding box center [237, 349] width 166 height 617
click at [194, 104] on div "New page" at bounding box center [227, 107] width 87 height 13
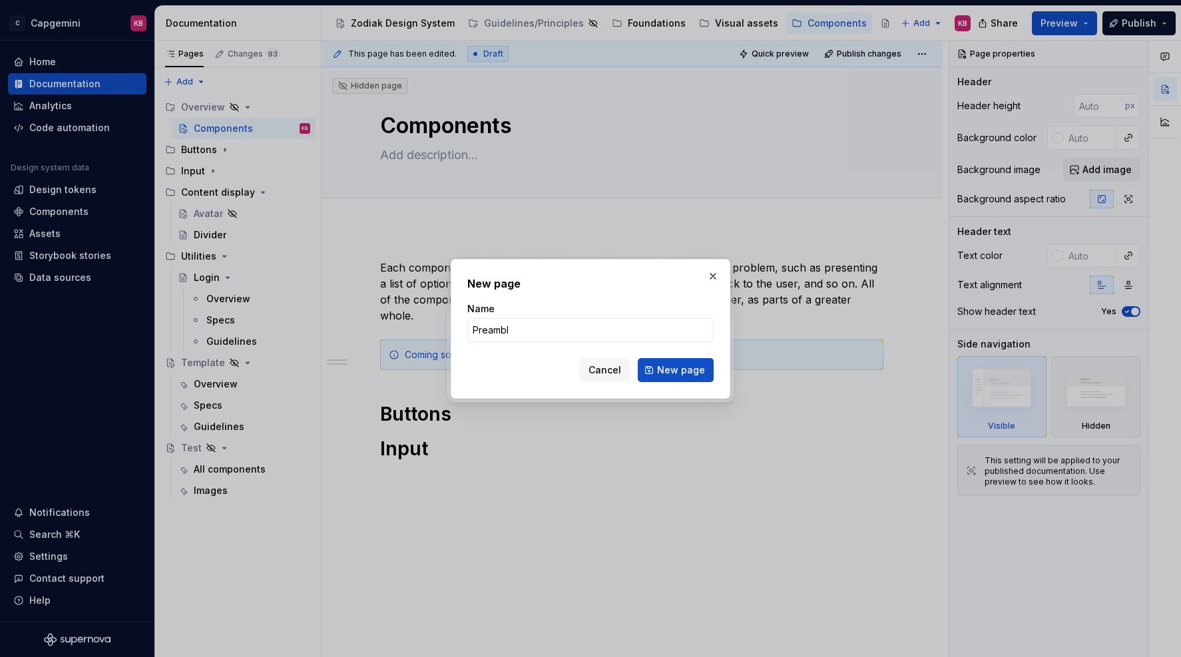
type input "Preamble"
click button "New page" at bounding box center [676, 370] width 76 height 24
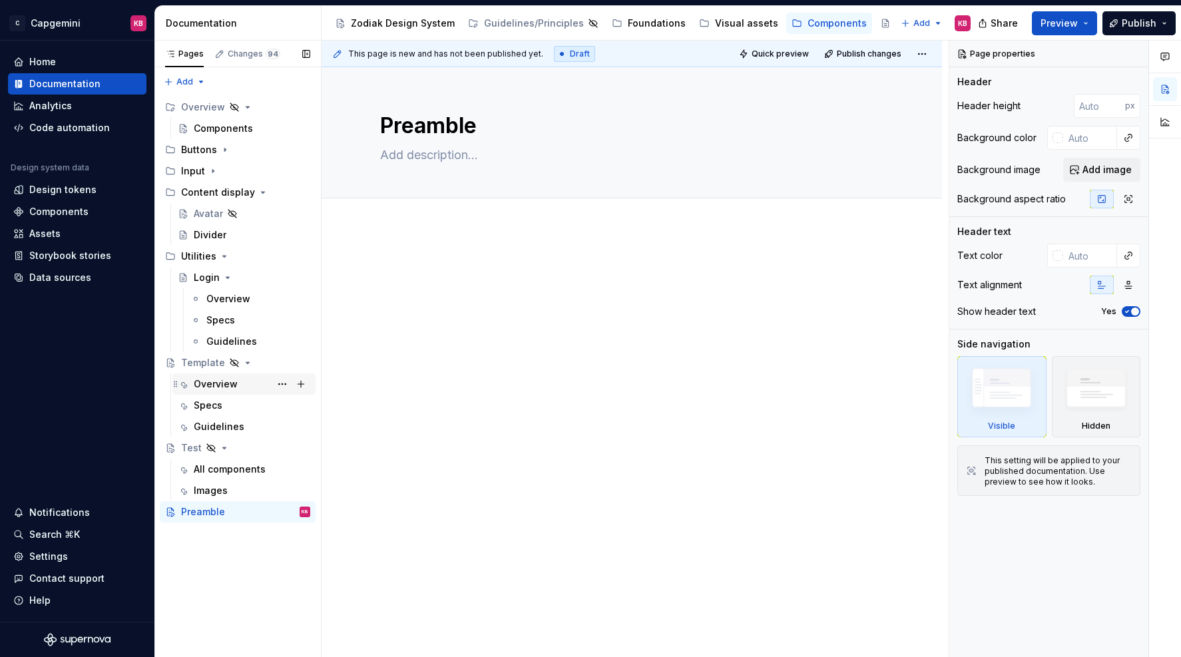
click at [218, 389] on div "Overview" at bounding box center [216, 383] width 44 height 13
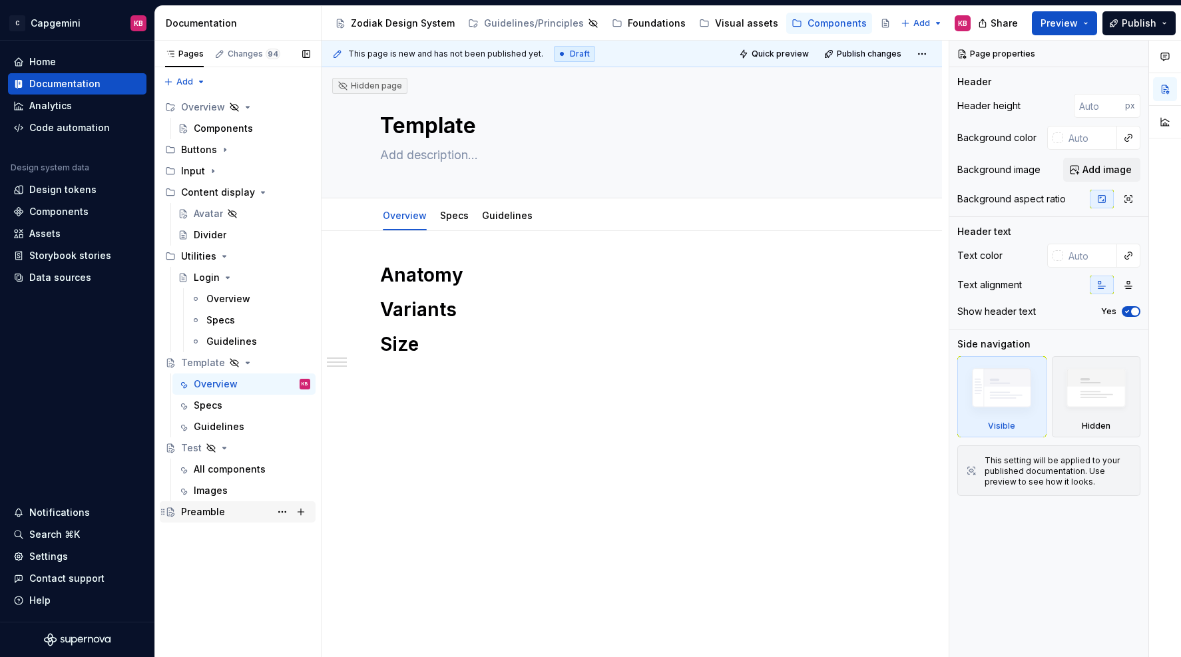
click at [189, 507] on div "Preamble" at bounding box center [203, 511] width 44 height 13
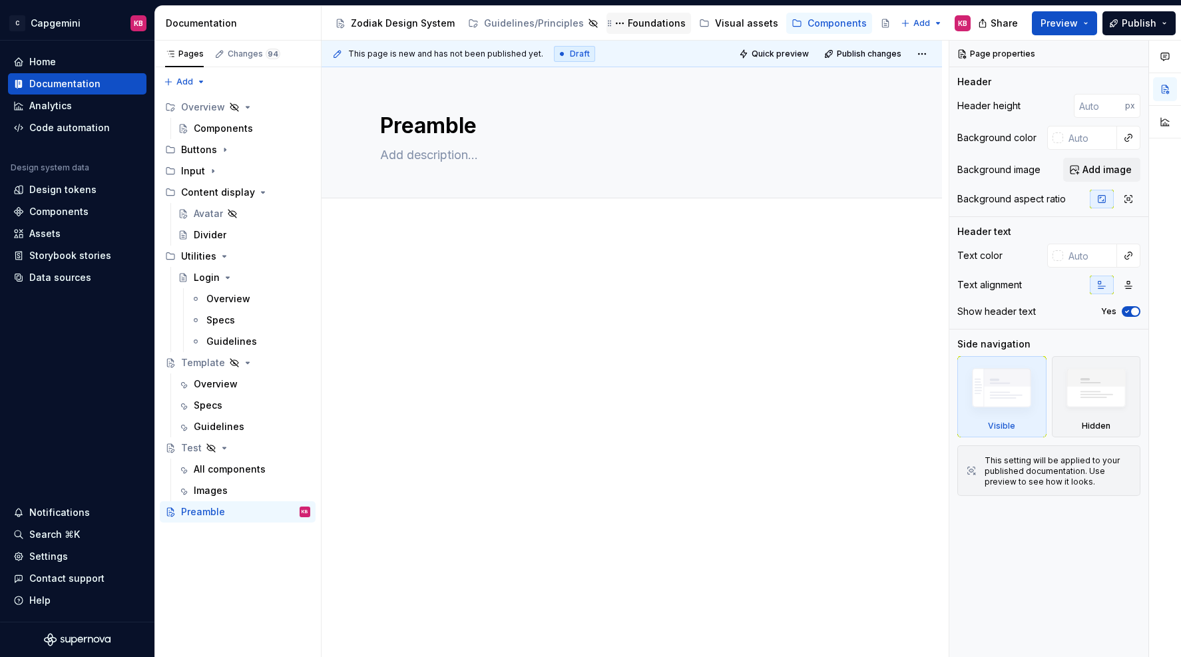
click at [644, 23] on div "Foundations" at bounding box center [657, 23] width 58 height 13
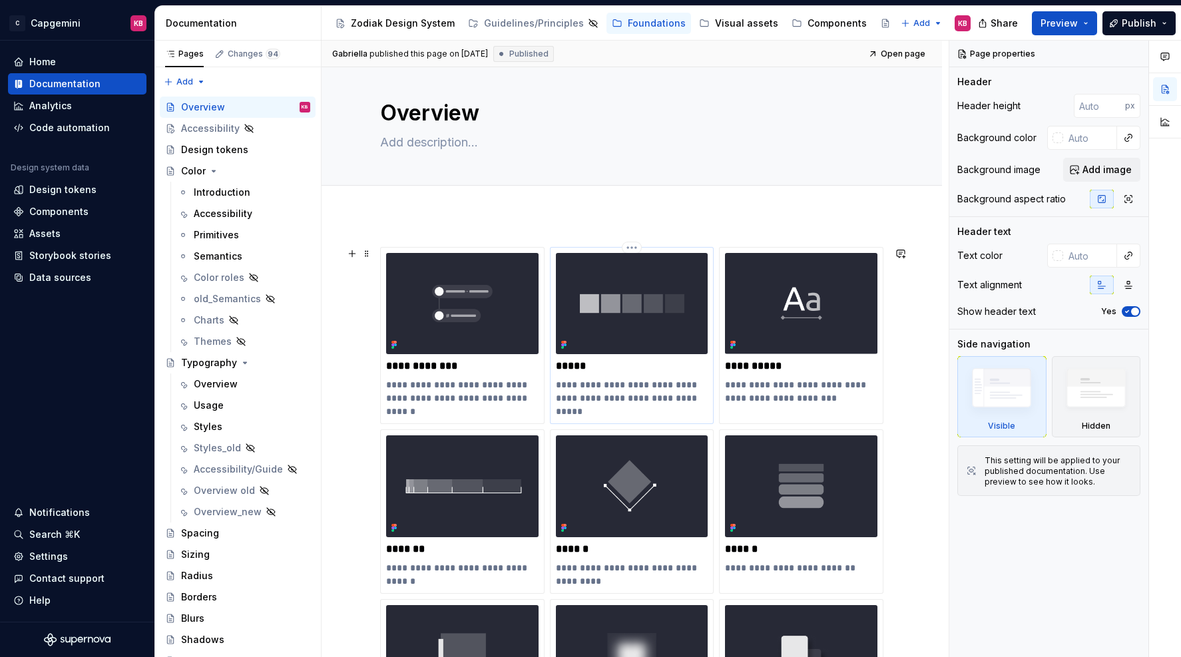
scroll to position [13, 0]
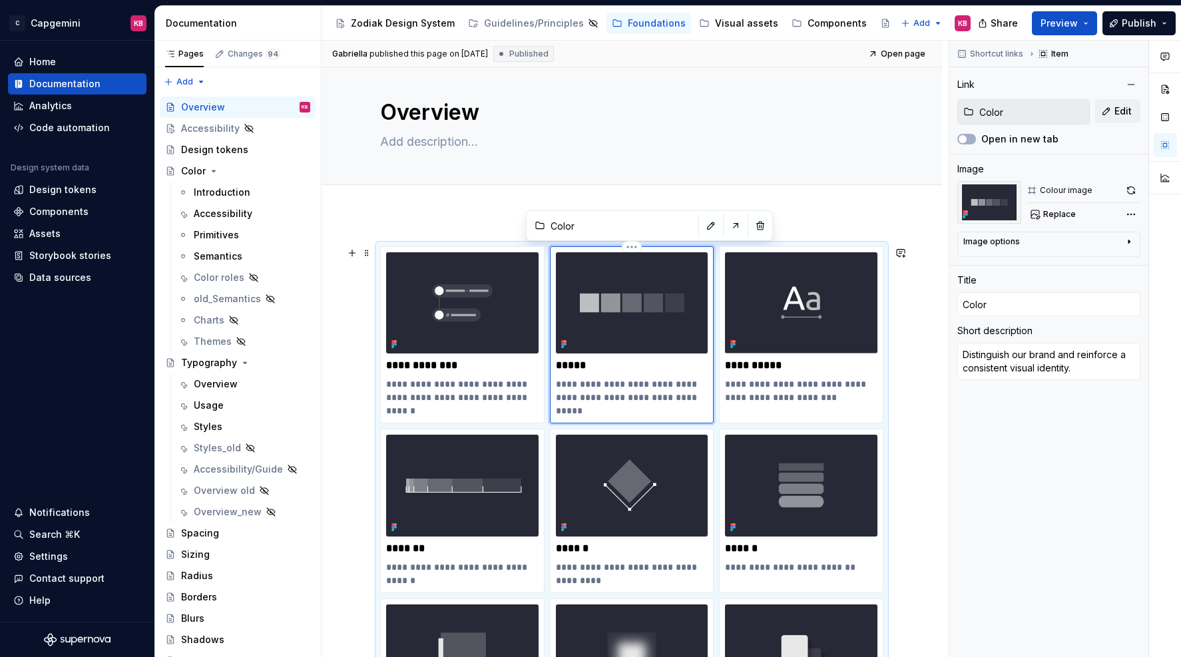
click at [584, 304] on img at bounding box center [632, 302] width 152 height 101
click at [584, 305] on img at bounding box center [632, 302] width 152 height 101
click at [574, 372] on div "**********" at bounding box center [632, 334] width 152 height 165
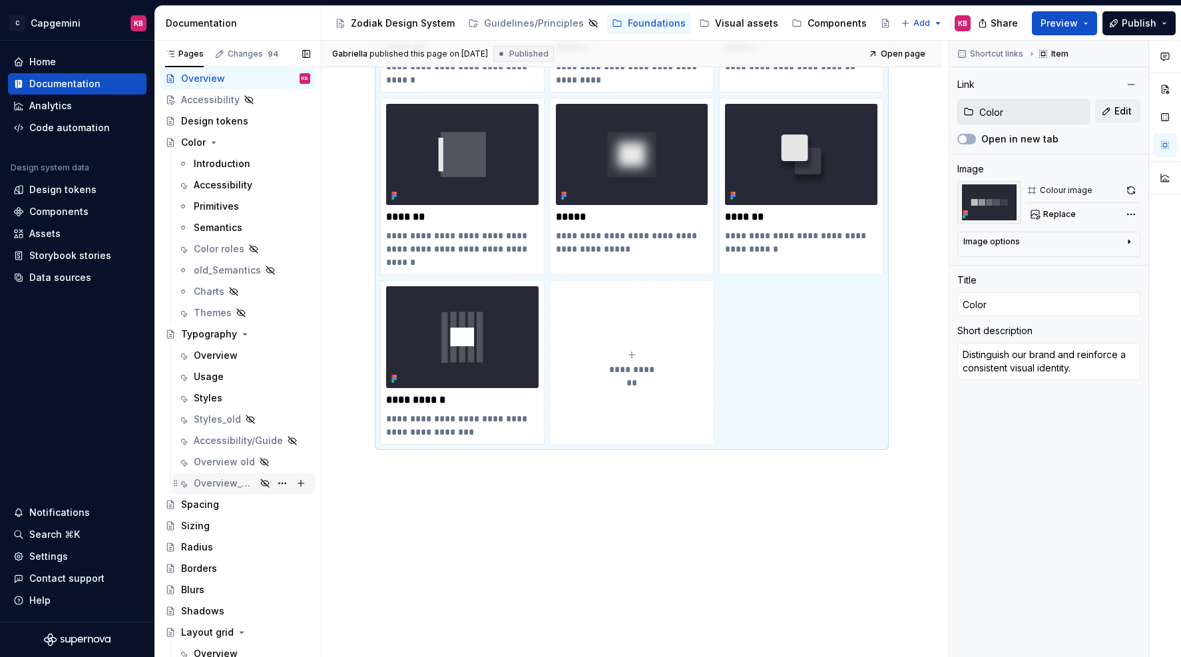
scroll to position [0, 0]
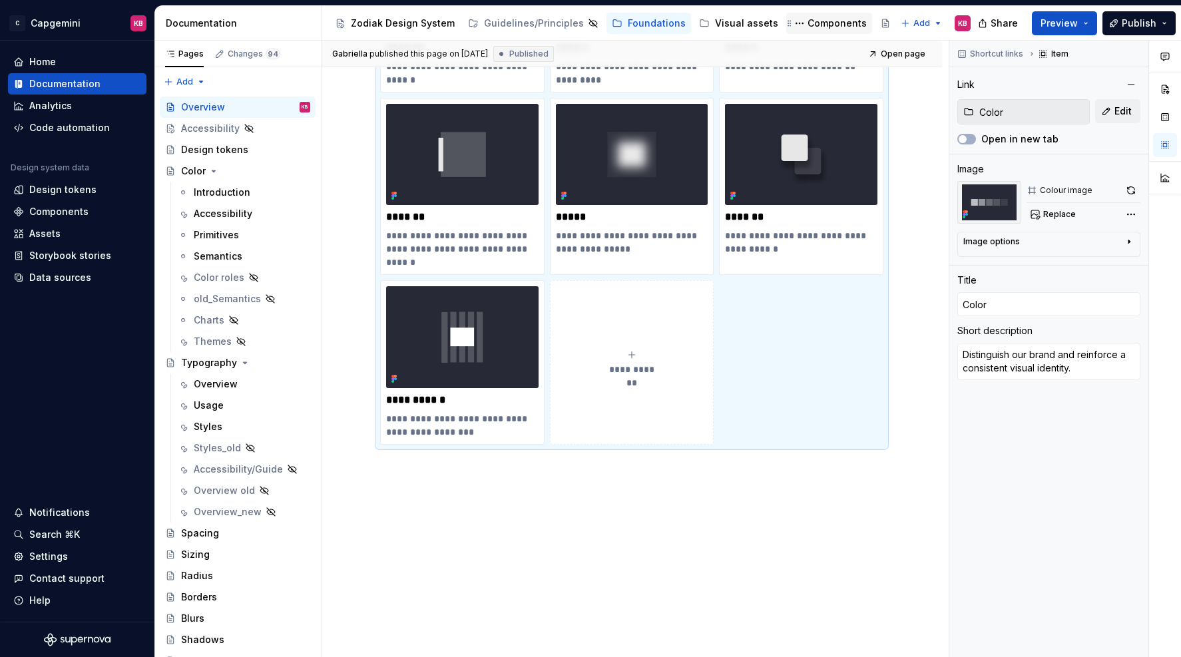
click at [807, 19] on div "Components" at bounding box center [836, 23] width 59 height 13
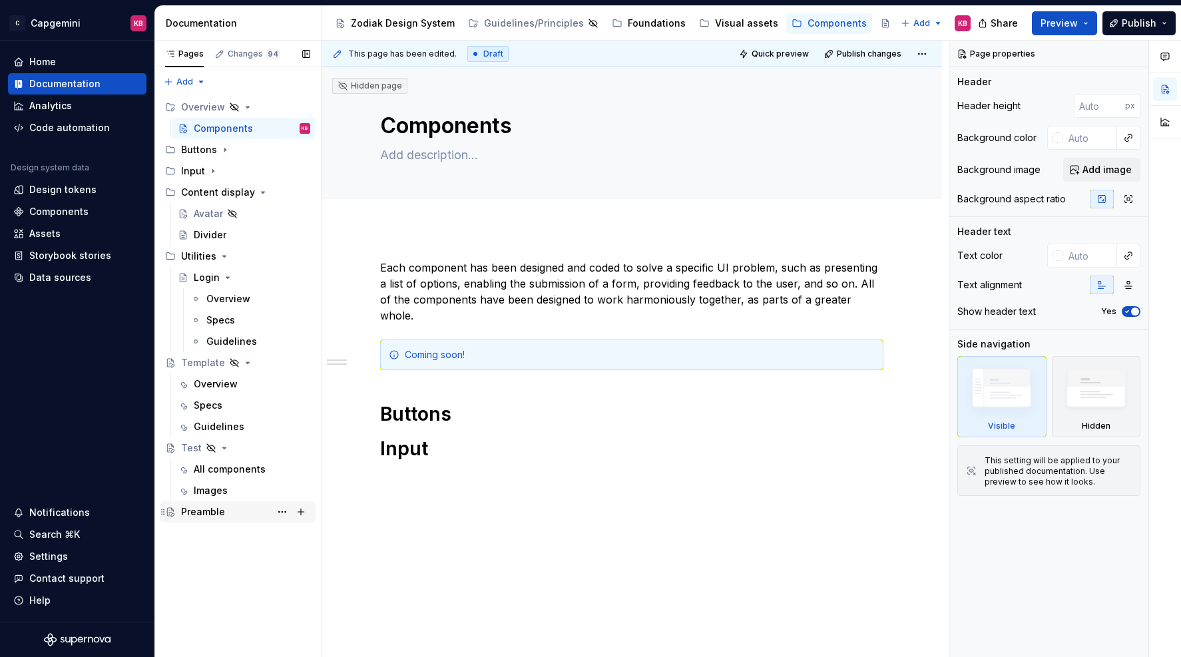
click at [201, 515] on div "Preamble" at bounding box center [203, 511] width 44 height 13
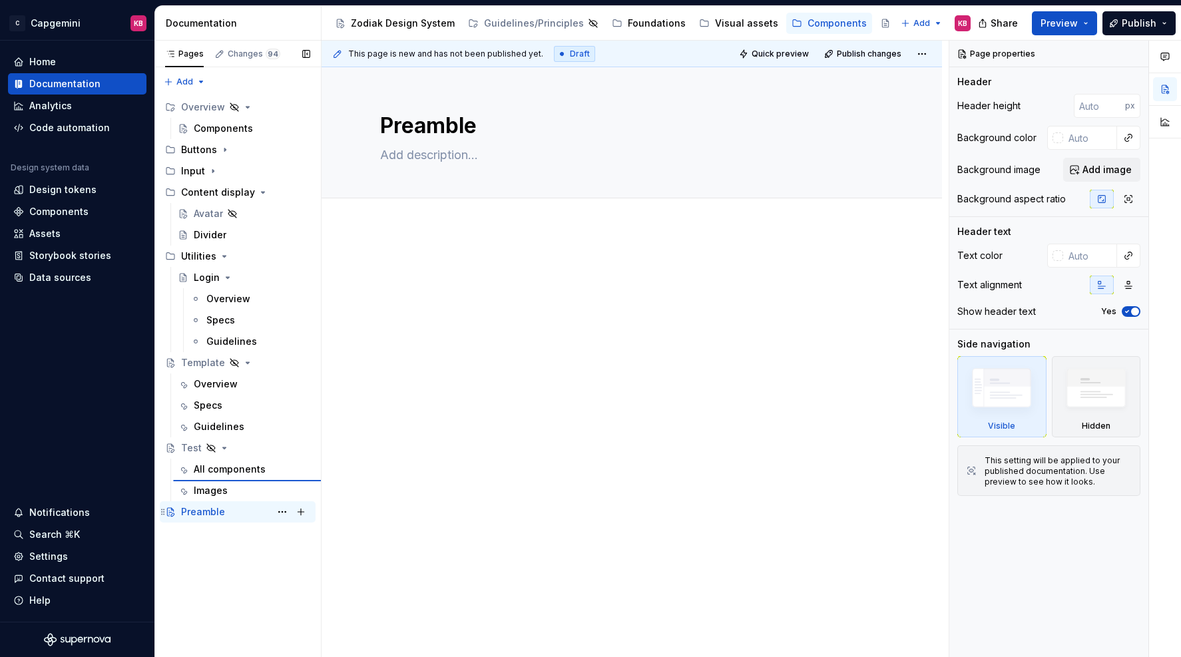
type textarea "*"
type textarea "Test"
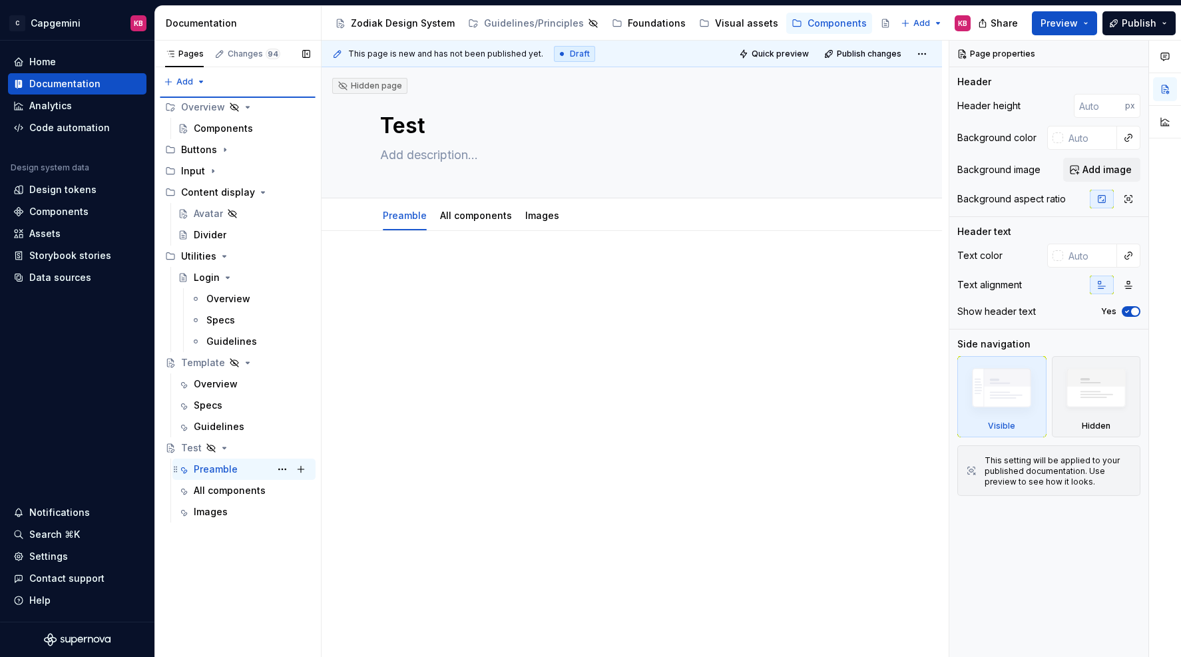
type textarea "*"
type textarea "Preamble"
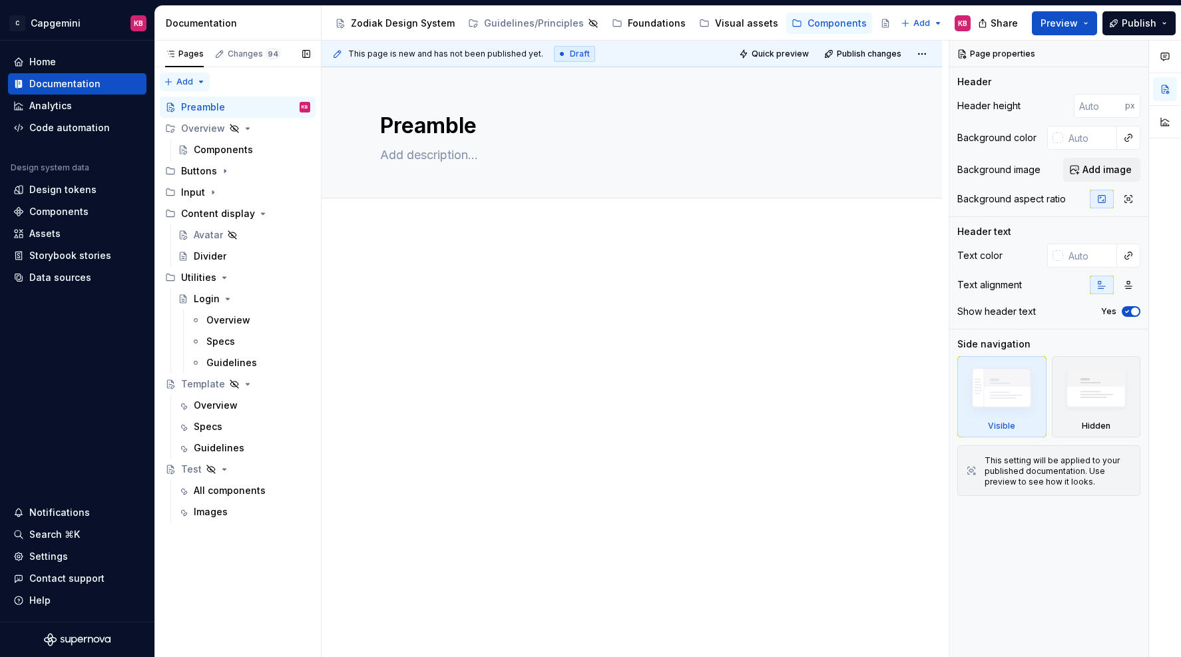
click at [198, 83] on div "Pages Changes 94 Add Accessibility guide for tree Page tree. Navigate the tree …" at bounding box center [237, 349] width 166 height 617
click at [401, 242] on html "C Capgemini KB Home Documentation Analytics Code automation Design system data …" at bounding box center [590, 328] width 1181 height 657
click at [200, 83] on div "Pages Changes 94 Add Accessibility guide for tree Page tree. Navigate the tree …" at bounding box center [237, 349] width 166 height 617
click at [198, 126] on div "New group" at bounding box center [227, 128] width 87 height 13
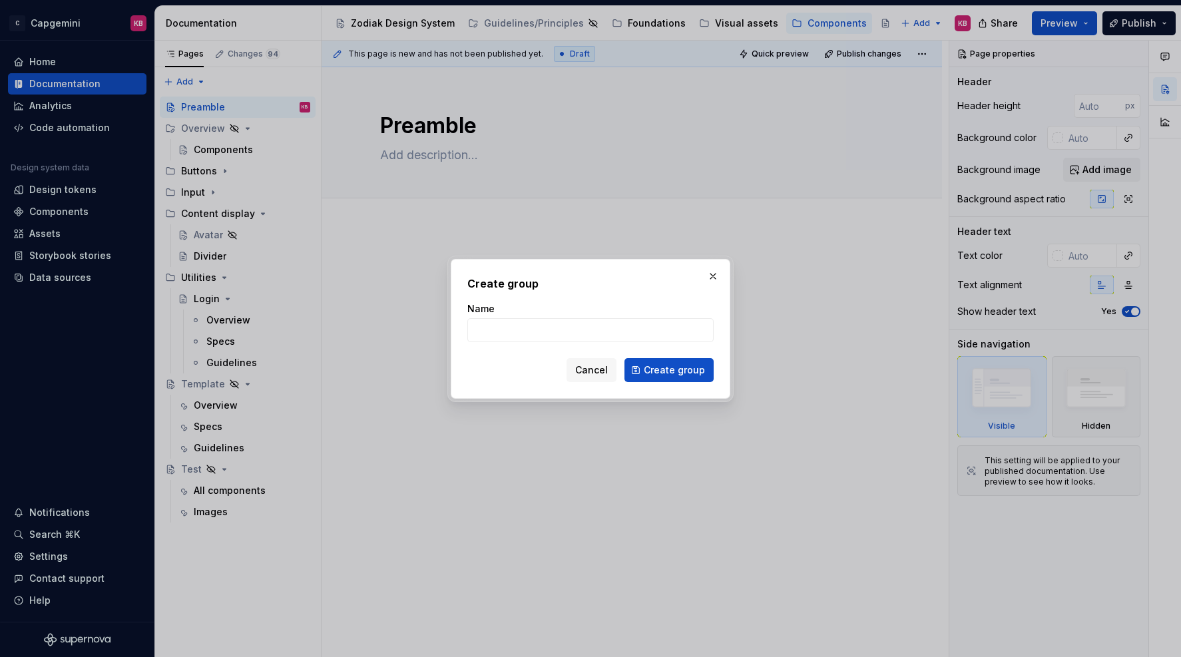
type textarea "*"
type input "Compositions"
click button "Create group" at bounding box center [668, 370] width 89 height 24
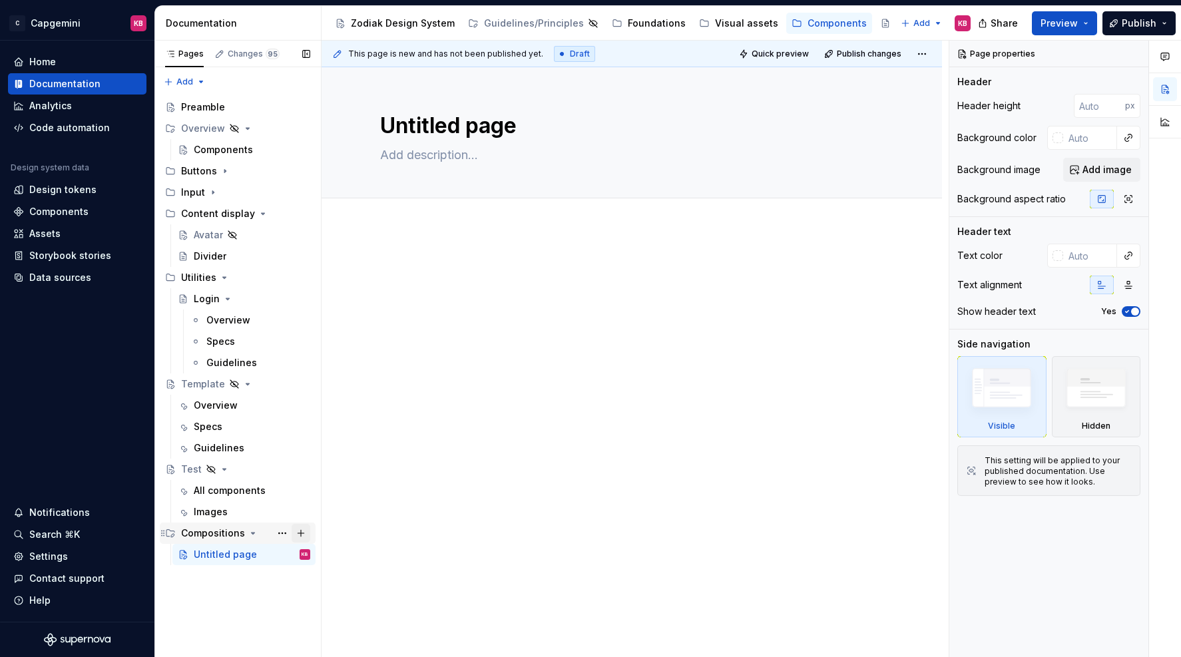
click at [302, 534] on button "Page tree" at bounding box center [301, 533] width 19 height 19
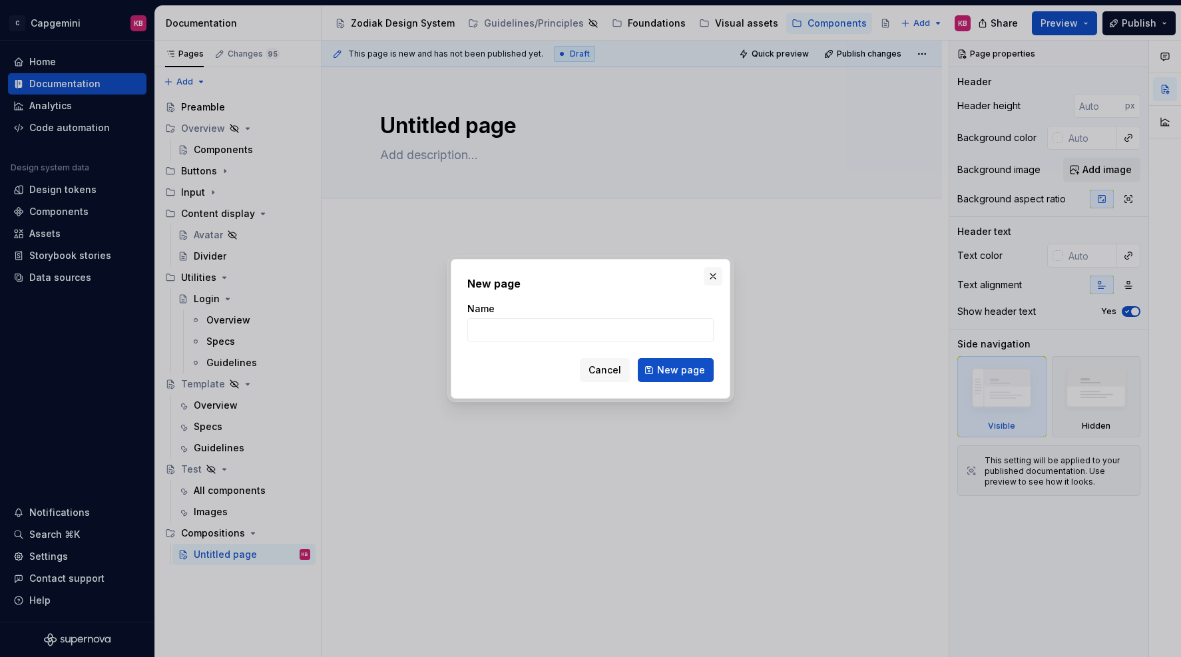
click at [712, 276] on button "button" at bounding box center [713, 276] width 19 height 19
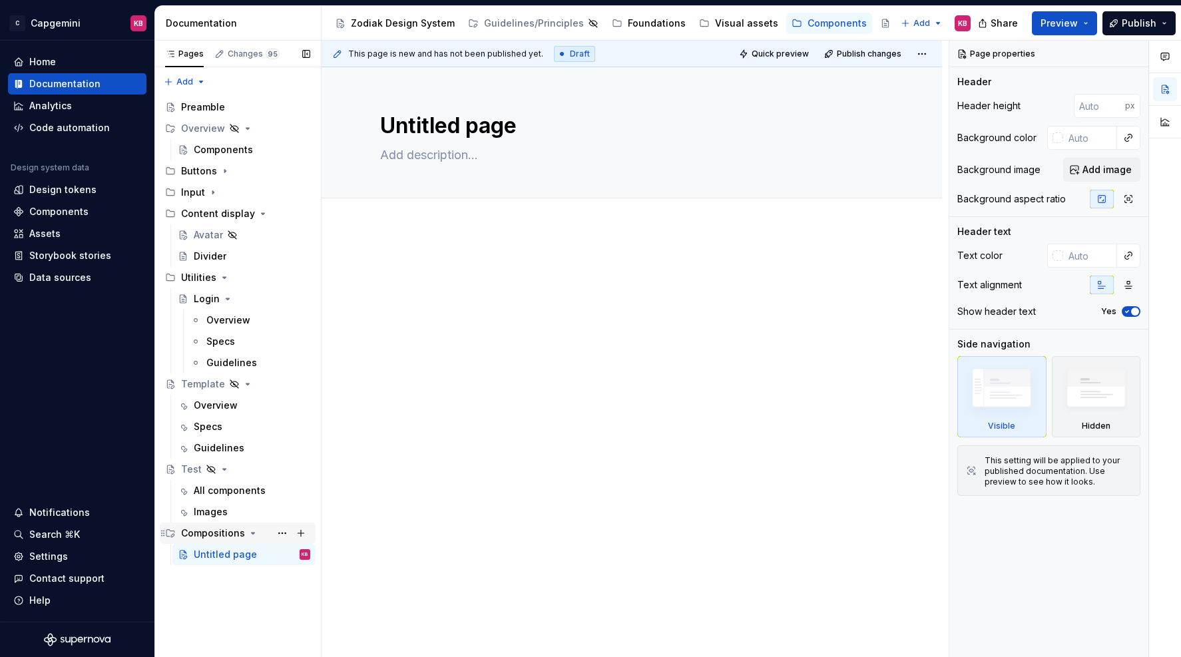
click at [252, 533] on icon "Page tree" at bounding box center [253, 532] width 3 height 1
click at [252, 532] on icon "Page tree" at bounding box center [252, 533] width 1 height 3
click at [280, 532] on button "Page tree" at bounding box center [282, 533] width 19 height 19
click at [425, 385] on html "C Capgemini KB Home Documentation Analytics Code automation Design system data …" at bounding box center [590, 328] width 1181 height 657
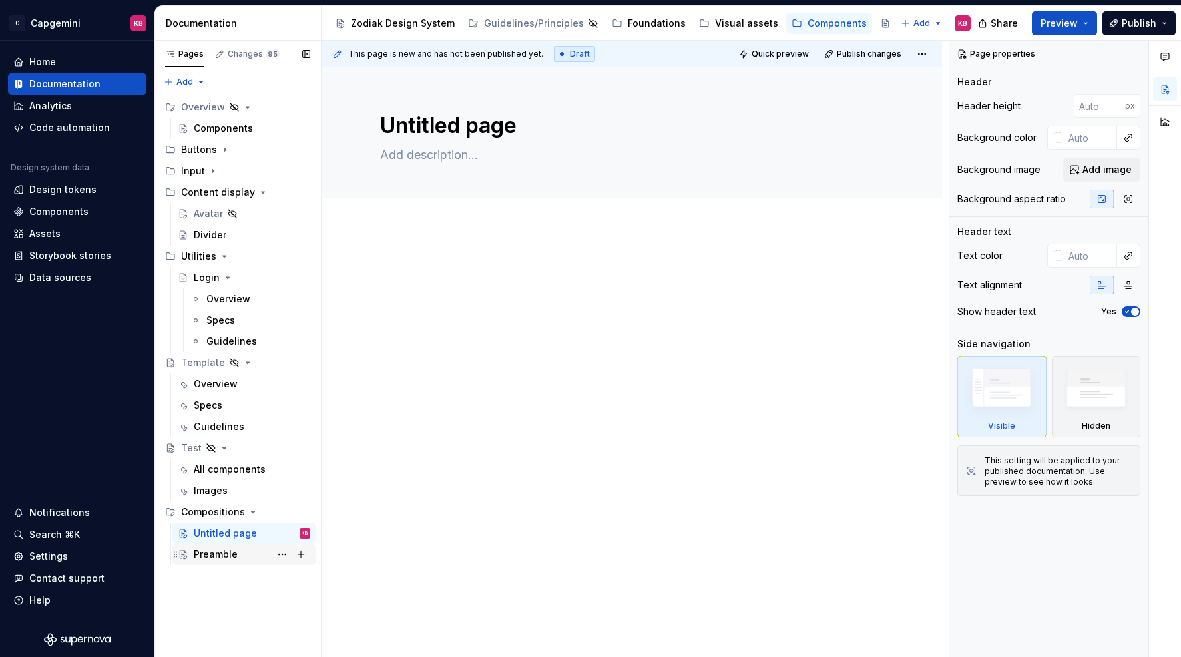
click at [207, 552] on div "Preamble" at bounding box center [216, 554] width 44 height 13
click at [222, 304] on div "Overview" at bounding box center [228, 298] width 44 height 13
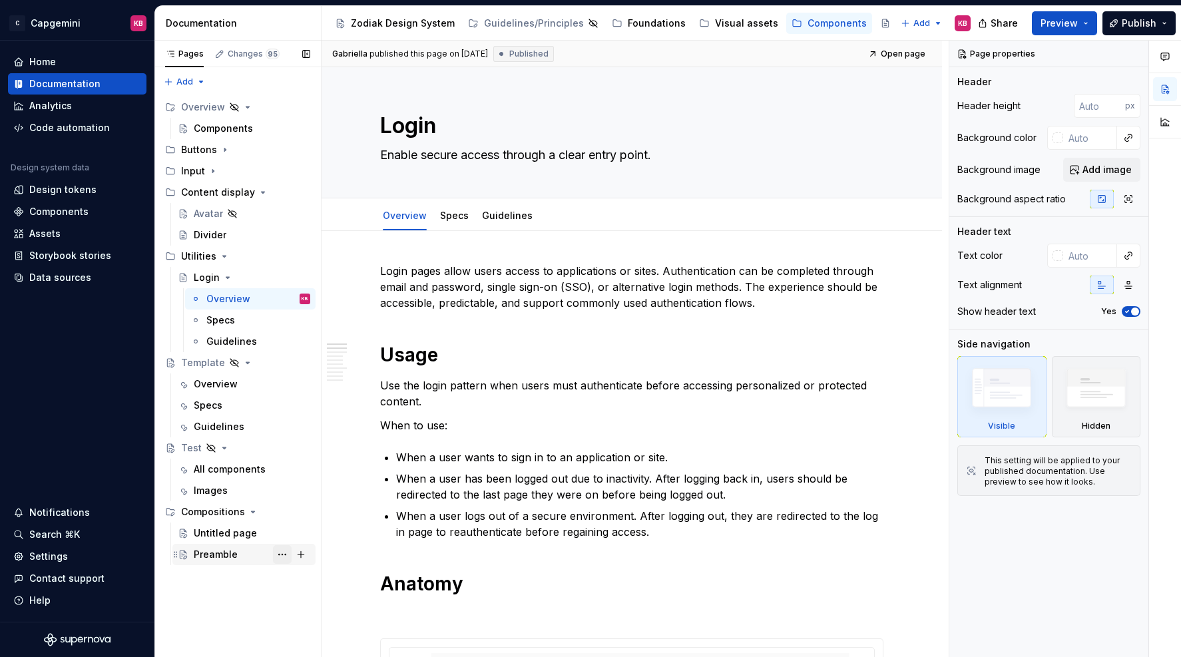
click at [278, 556] on button "Page tree" at bounding box center [282, 554] width 19 height 19
click at [263, 294] on div "Pages Changes 95 Add Accessibility guide for tree Page tree. Navigate the tree …" at bounding box center [237, 349] width 166 height 617
click at [279, 276] on button "Page tree" at bounding box center [282, 277] width 19 height 19
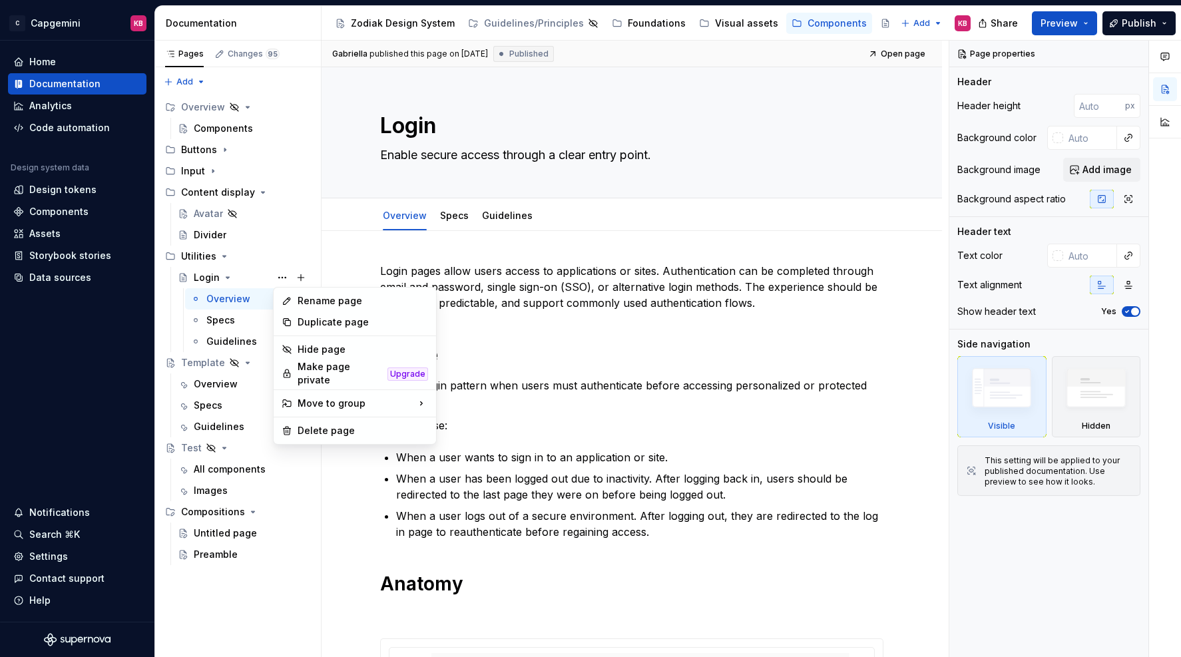
click at [334, 245] on html "C Capgemini KB Home Documentation Analytics Code automation Design system data …" at bounding box center [590, 328] width 1181 height 657
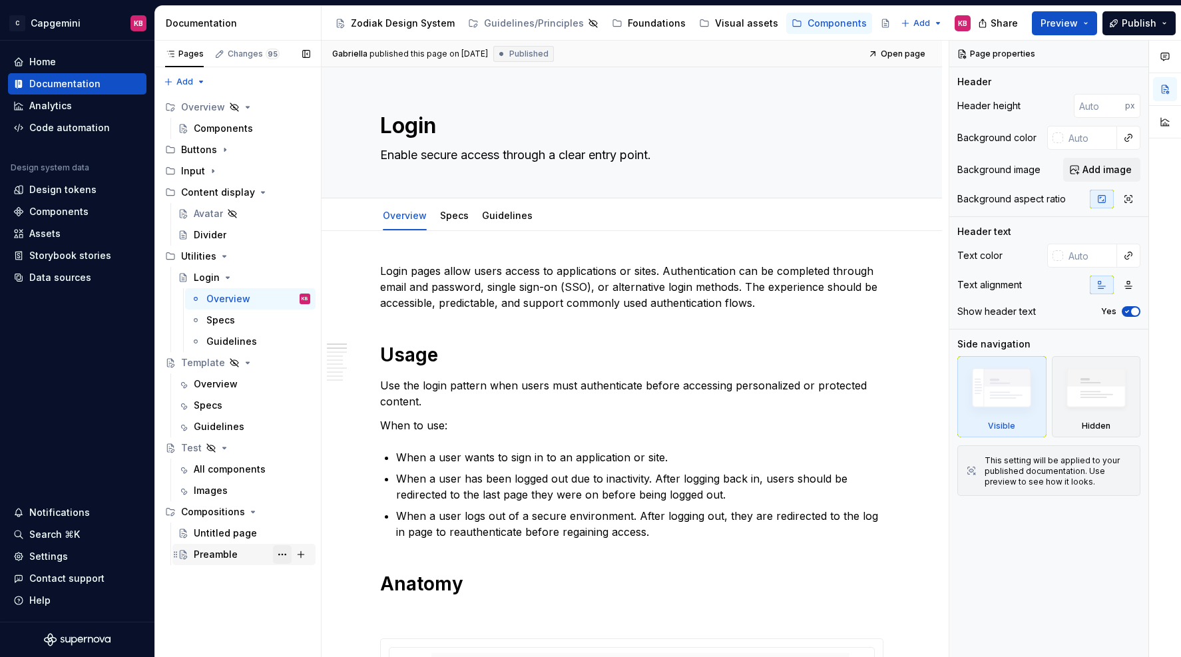
click at [280, 554] on button "Page tree" at bounding box center [282, 554] width 19 height 19
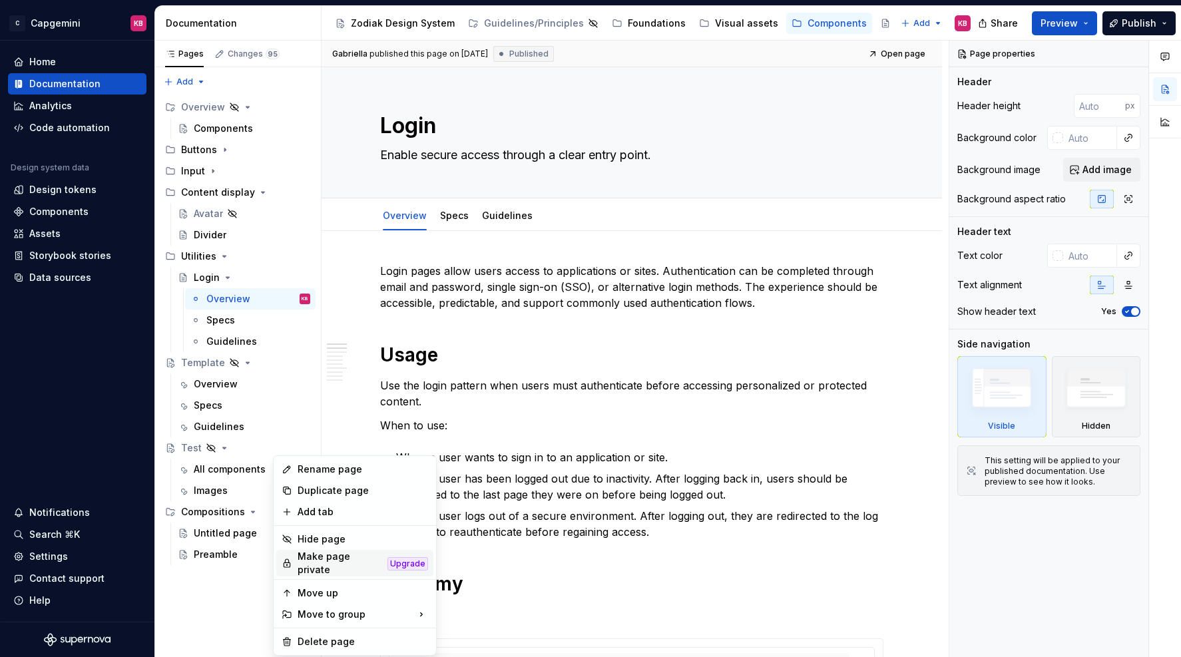
type textarea "*"
click at [300, 510] on div "Add tab" at bounding box center [363, 511] width 130 height 13
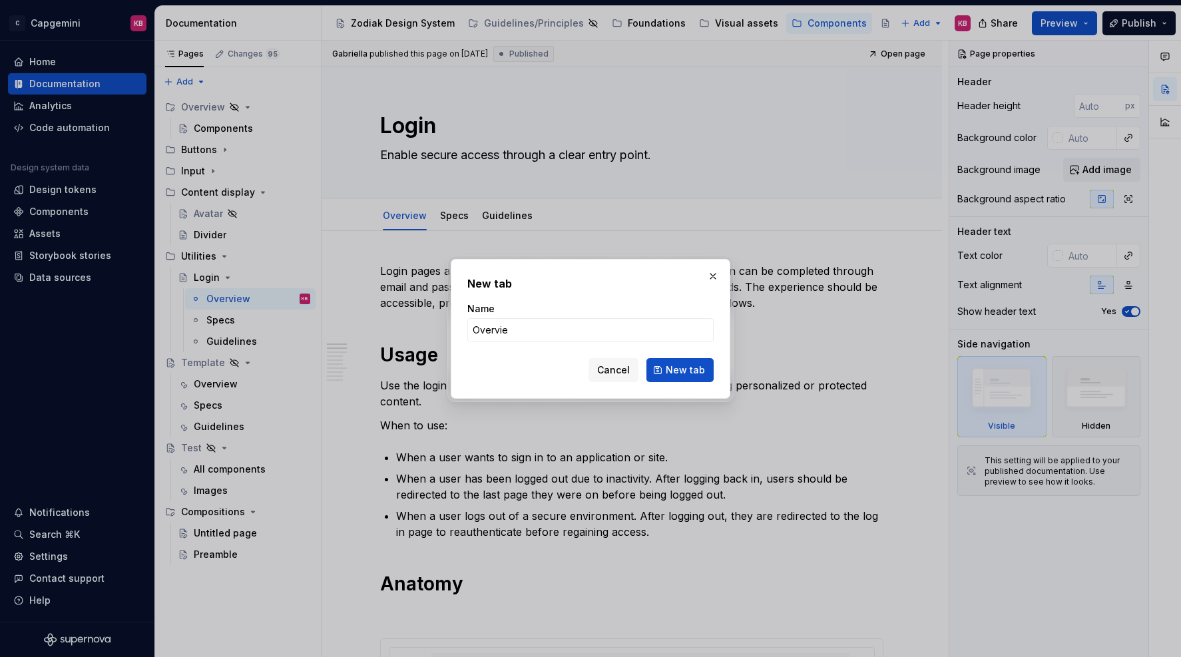
type input "Overview"
click button "New tab" at bounding box center [679, 370] width 67 height 24
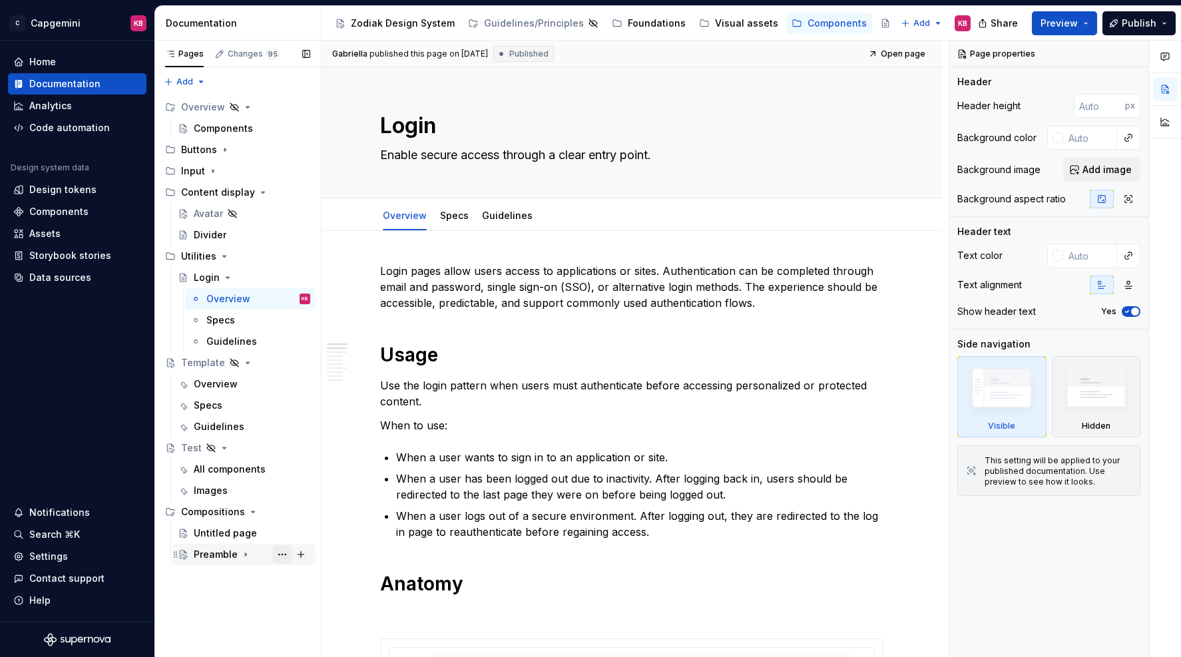
click at [280, 551] on button "Page tree" at bounding box center [282, 554] width 19 height 19
click at [235, 551] on div "Pages Changes 95 Add Accessibility guide for tree Page tree. Navigate the tree …" at bounding box center [237, 349] width 166 height 617
click at [280, 553] on button "Page tree" at bounding box center [282, 554] width 19 height 19
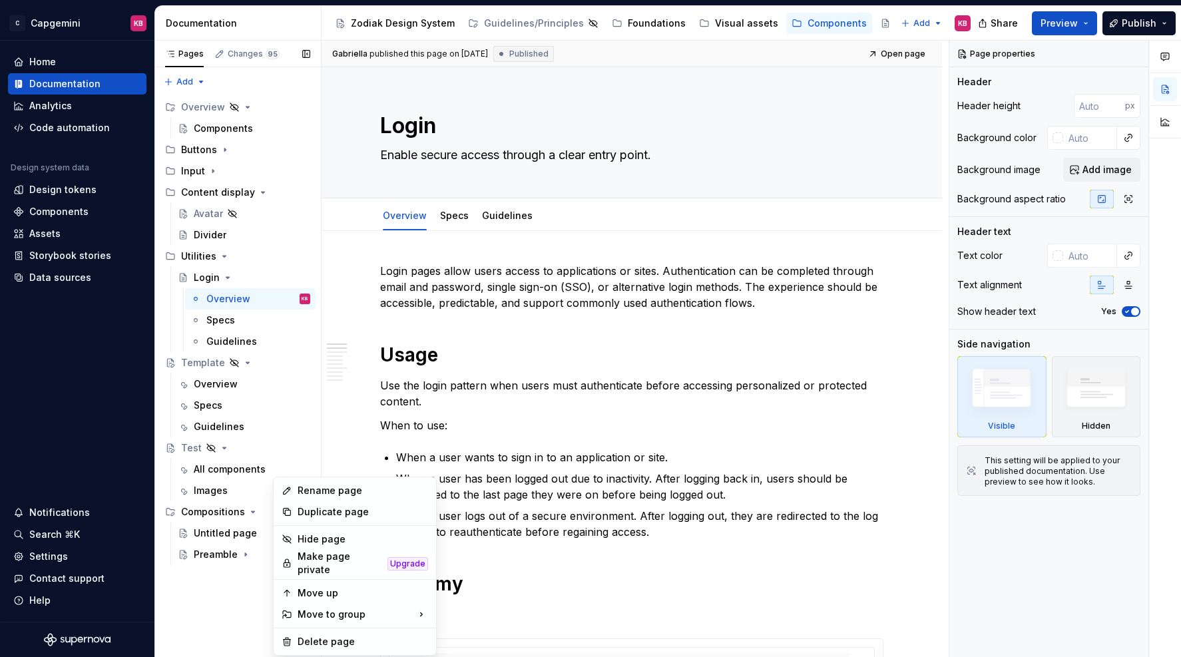
click at [210, 586] on div "Pages Changes 95 Add Accessibility guide for tree Page tree. Navigate the tree …" at bounding box center [237, 349] width 166 height 617
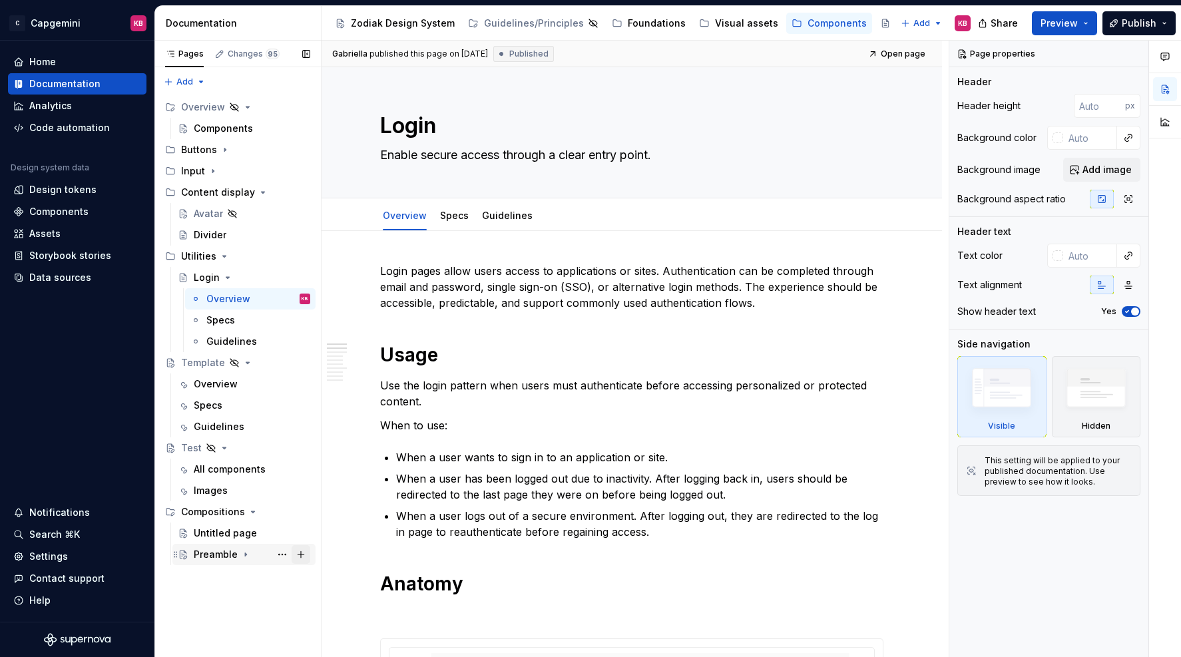
click at [297, 552] on button "Page tree" at bounding box center [301, 554] width 19 height 19
type textarea "*"
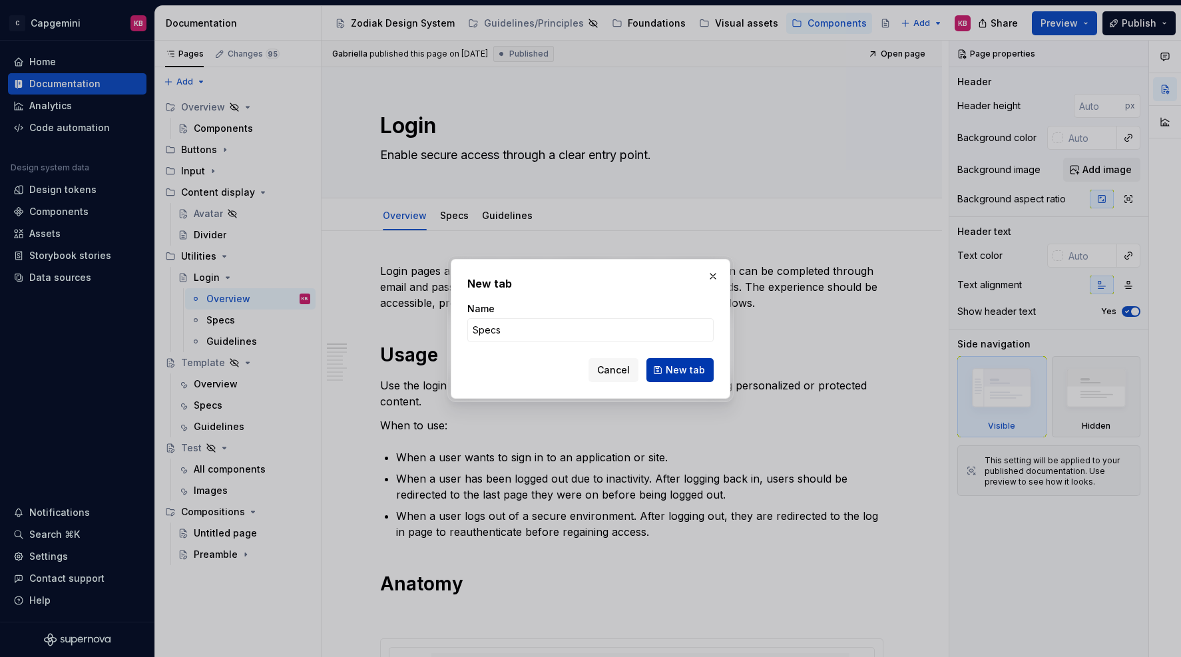
type input "Specs"
click at [688, 371] on span "New tab" at bounding box center [685, 369] width 39 height 13
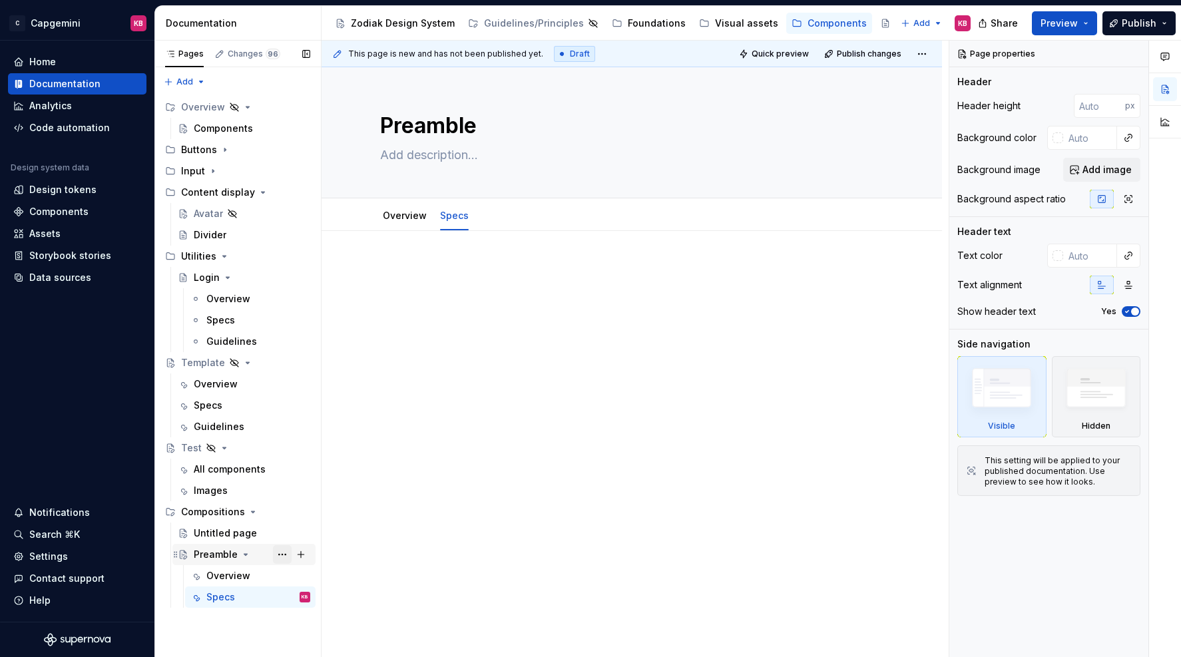
click at [282, 554] on button "Page tree" at bounding box center [282, 554] width 19 height 19
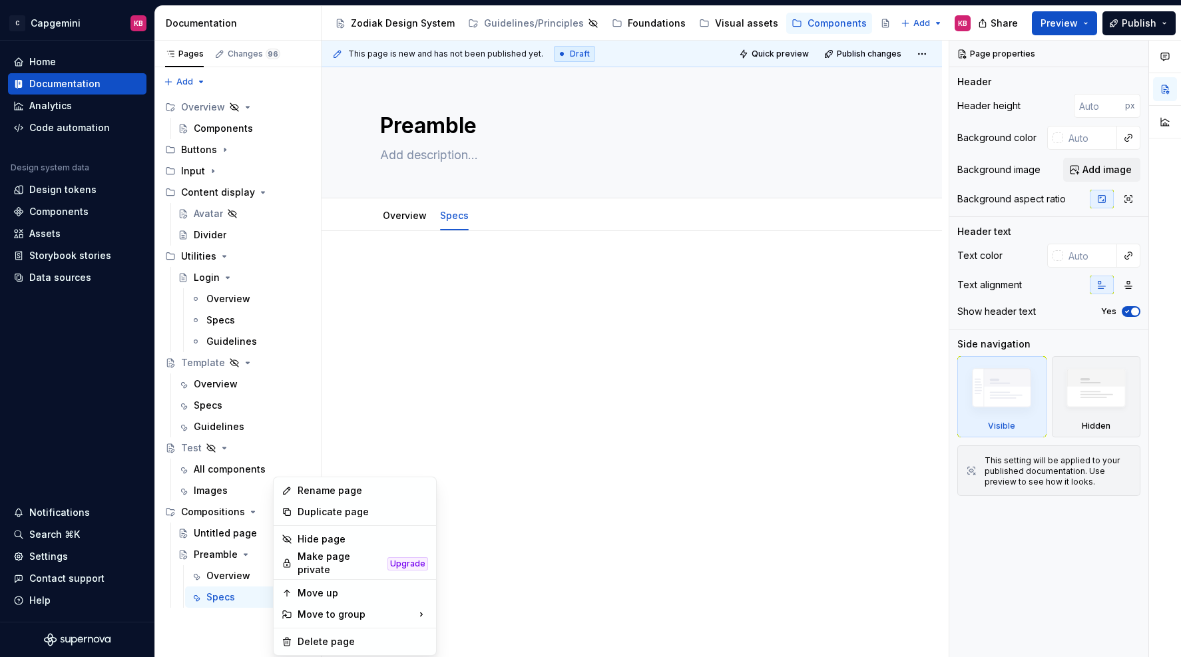
drag, startPoint x: 428, startPoint y: 440, endPoint x: 419, endPoint y: 445, distance: 10.7
click at [428, 440] on html "C Capgemini KB Home Documentation Analytics Code automation Design system data …" at bounding box center [590, 328] width 1181 height 657
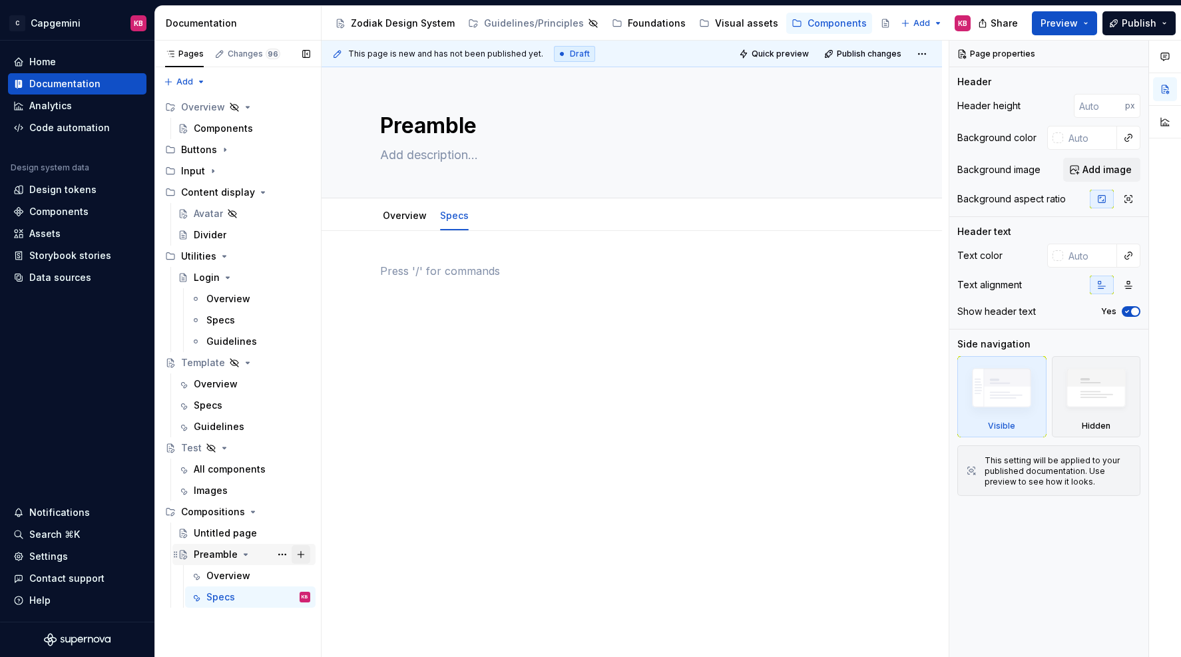
click at [301, 554] on button "Page tree" at bounding box center [301, 554] width 19 height 19
type textarea "*"
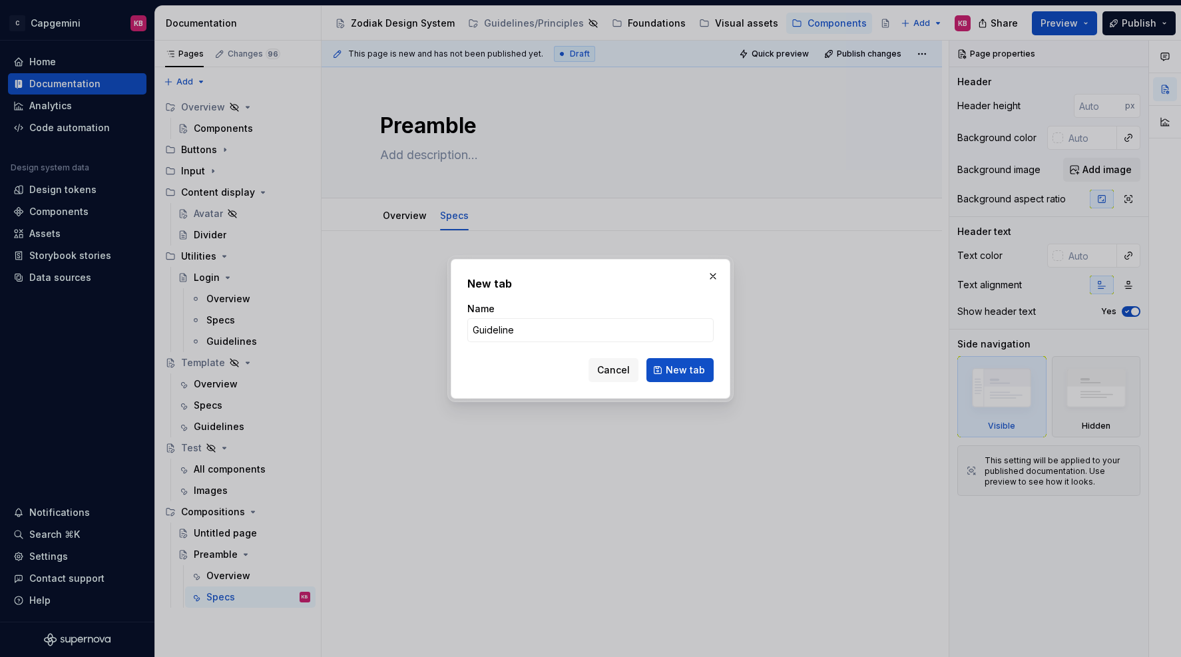
type input "Guidelines"
click button "New tab" at bounding box center [679, 370] width 67 height 24
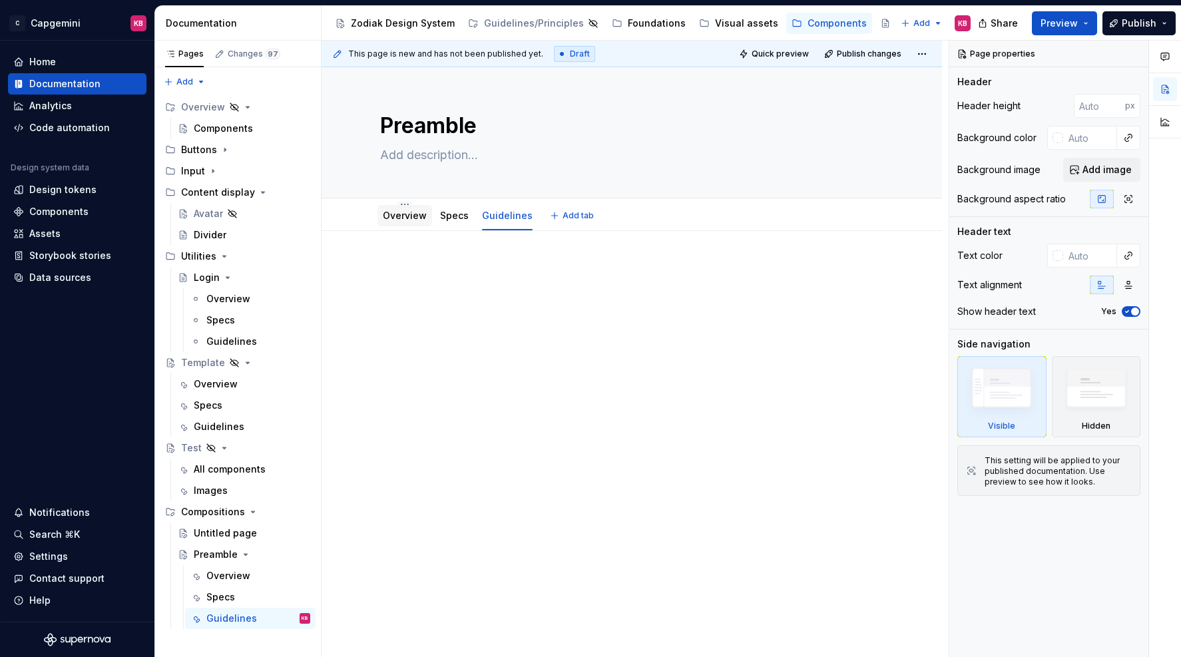
click at [395, 217] on link "Overview" at bounding box center [405, 215] width 44 height 11
click at [409, 295] on div at bounding box center [631, 288] width 503 height 51
type textarea "*"
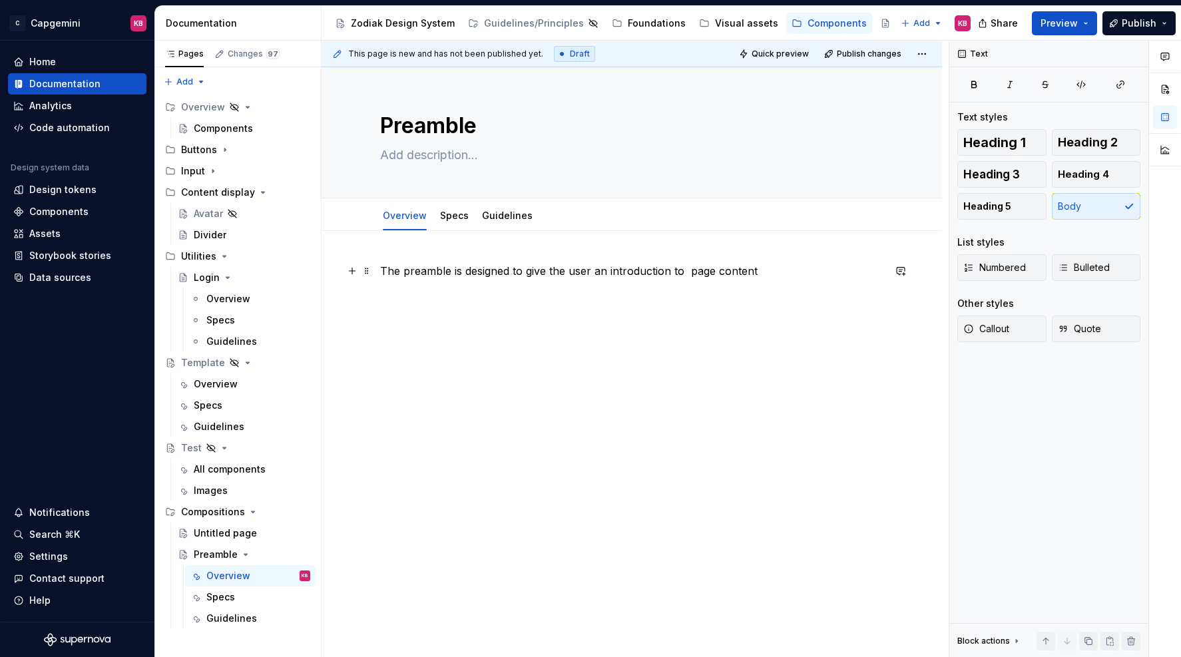
click at [612, 272] on p "The preamble is designed to give the user an introduction to page content" at bounding box center [631, 271] width 503 height 16
click at [725, 271] on p "The preamble is designed to give the user a smooth introduction to page content" at bounding box center [631, 271] width 503 height 16
click at [792, 271] on p "The preamble is designed to give the user a smooth introduction to page content" at bounding box center [631, 271] width 503 height 16
drag, startPoint x: 798, startPoint y: 268, endPoint x: 870, endPoint y: 284, distance: 73.6
click at [870, 284] on div "The preamble is designed to give the user a smooth introduction to page content…" at bounding box center [631, 288] width 503 height 51
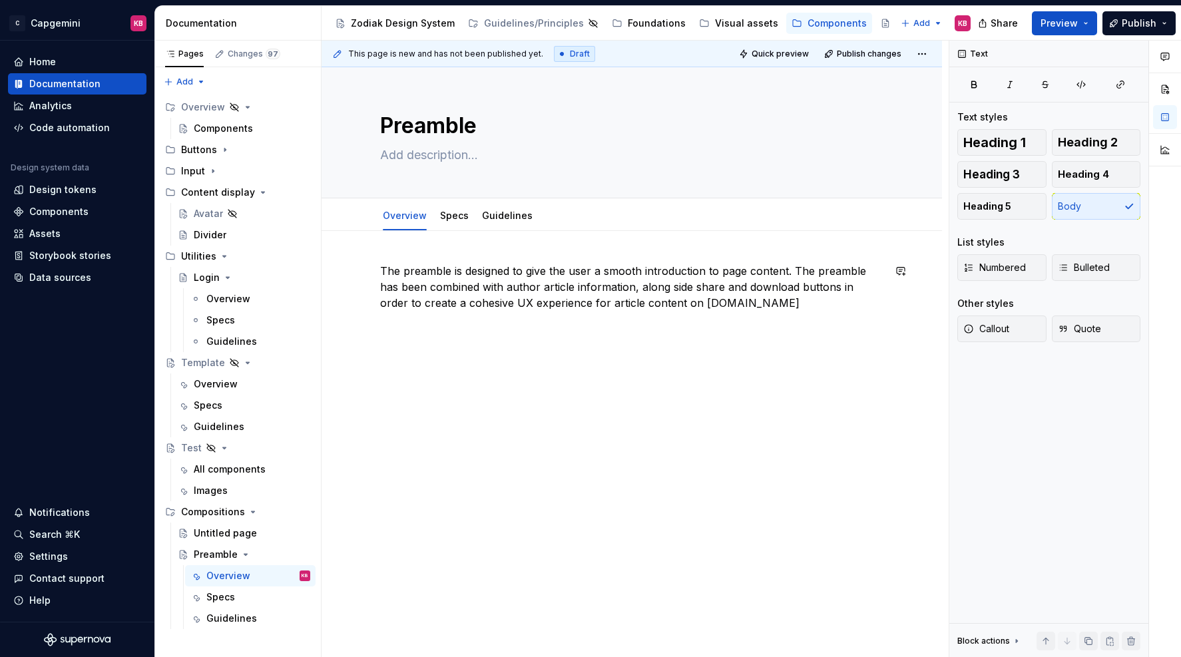
click at [781, 332] on div "The preamble is designed to give the user a smooth introduction to page content…" at bounding box center [631, 379] width 620 height 296
drag, startPoint x: 546, startPoint y: 289, endPoint x: 579, endPoint y: 288, distance: 32.6
click at [579, 288] on p "The preamble is designed to give the user a smooth introduction to page content…" at bounding box center [631, 287] width 503 height 48
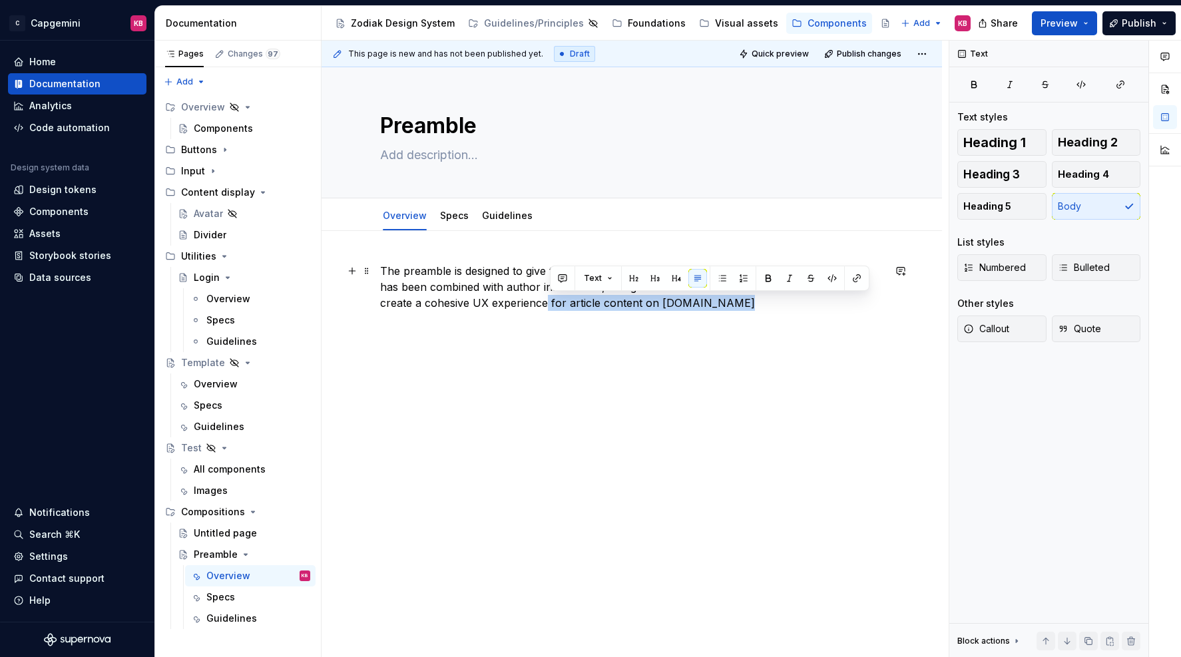
drag, startPoint x: 549, startPoint y: 304, endPoint x: 766, endPoint y: 310, distance: 217.1
click at [766, 310] on p "The preamble is designed to give the user a smooth introduction to page content…" at bounding box center [631, 287] width 503 height 48
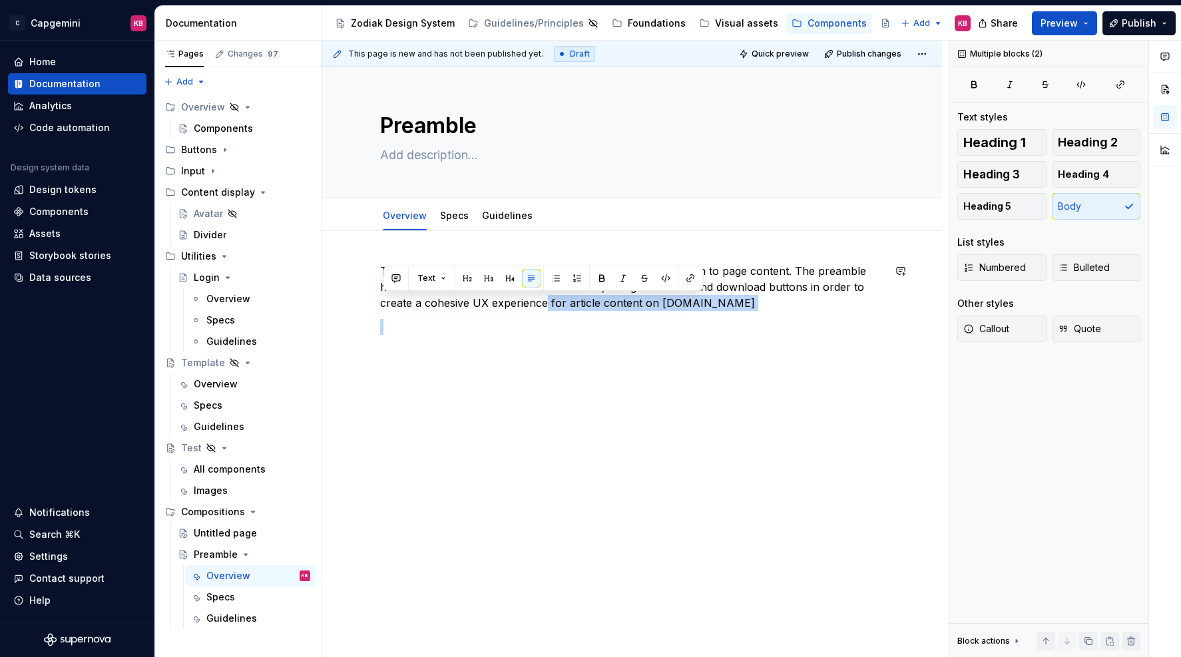
drag, startPoint x: 550, startPoint y: 304, endPoint x: 745, endPoint y: 318, distance: 195.5
click at [745, 318] on div "The preamble is designed to give the user a smooth introduction to page content…" at bounding box center [631, 299] width 503 height 72
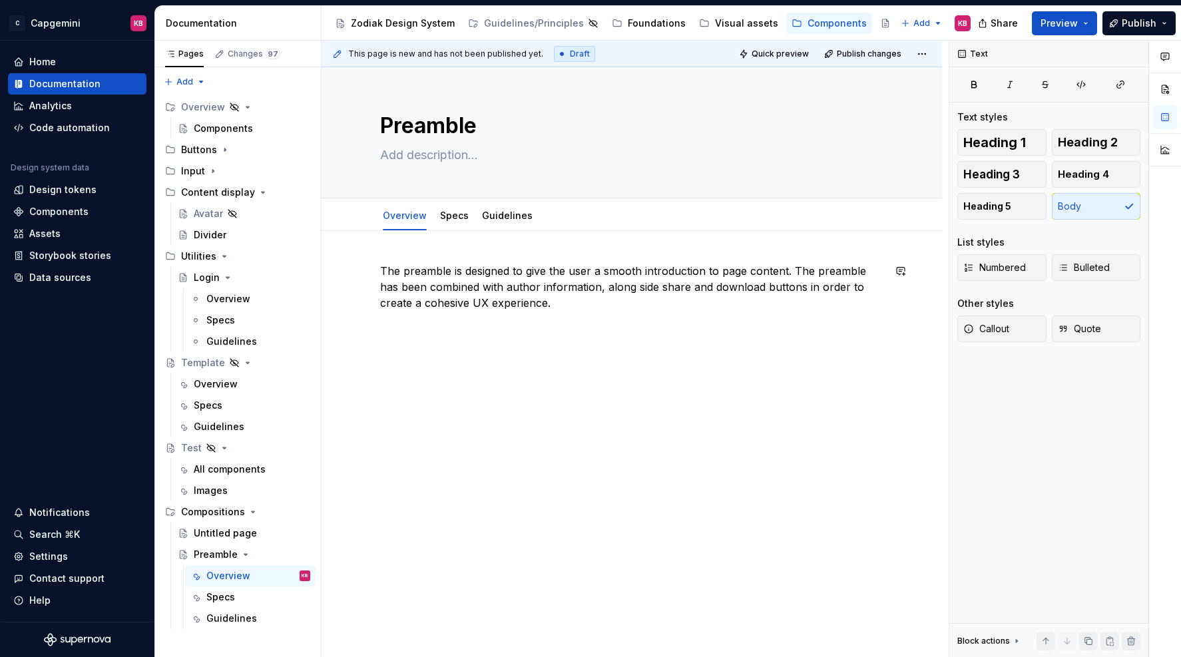
click at [664, 429] on div "The preamble is designed to give the user a smooth introduction to page content…" at bounding box center [631, 379] width 620 height 296
click at [636, 24] on div "Foundations" at bounding box center [657, 23] width 58 height 13
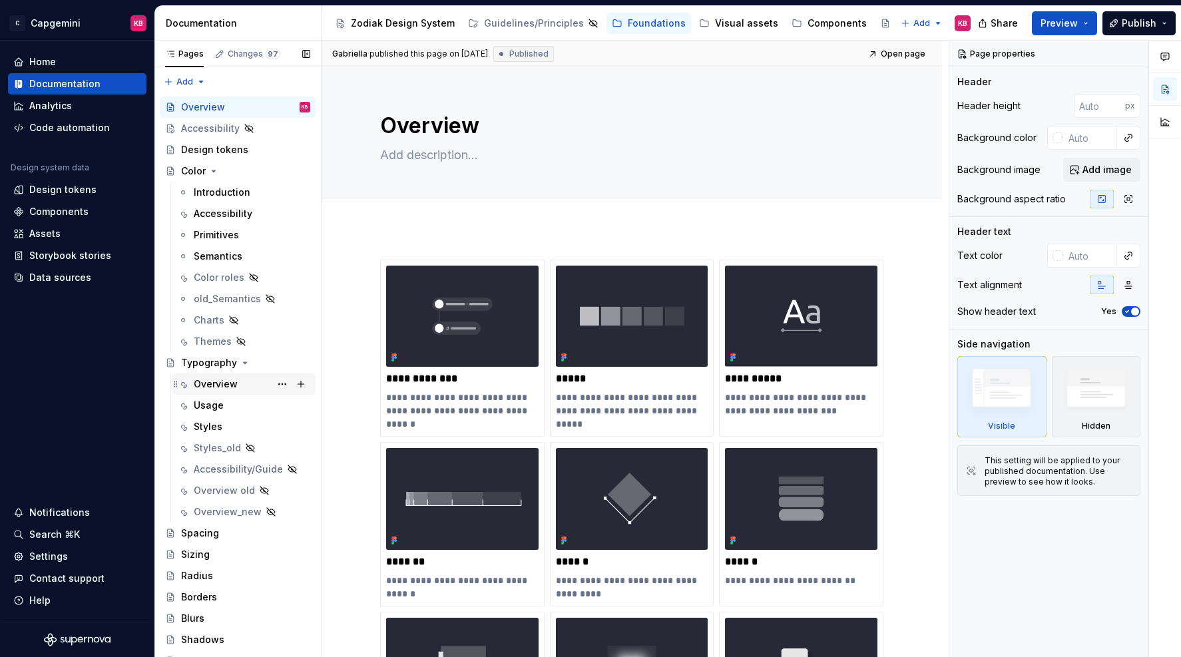
click at [209, 390] on div "Overview" at bounding box center [216, 383] width 44 height 13
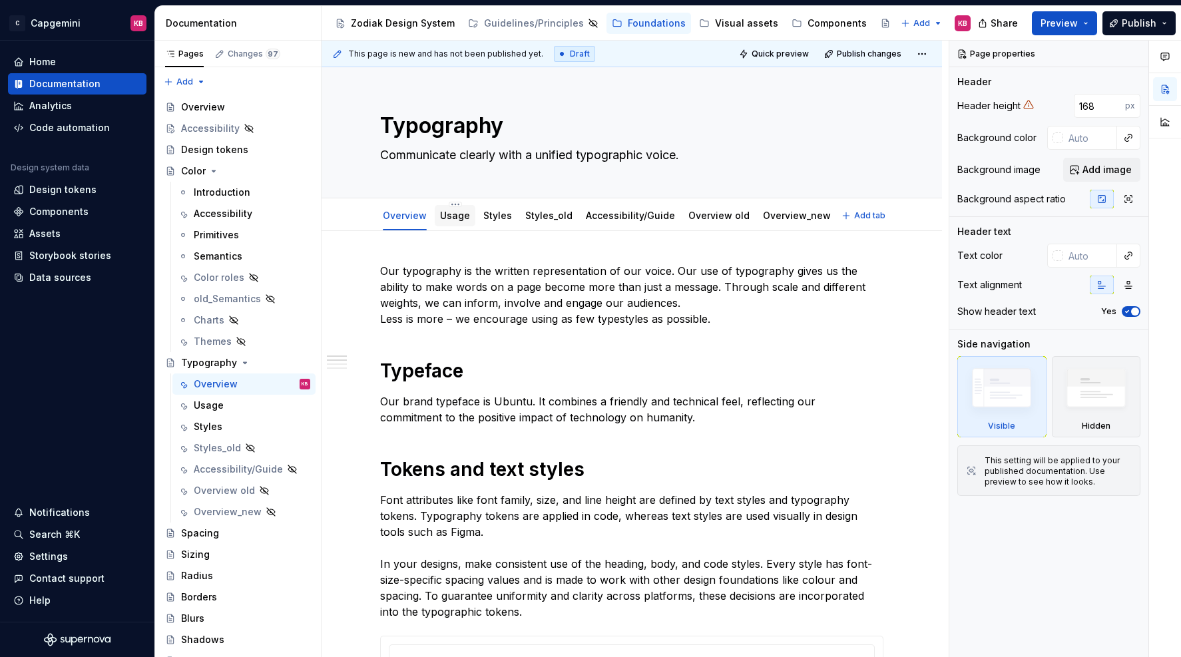
click at [461, 220] on link "Usage" at bounding box center [455, 215] width 30 height 11
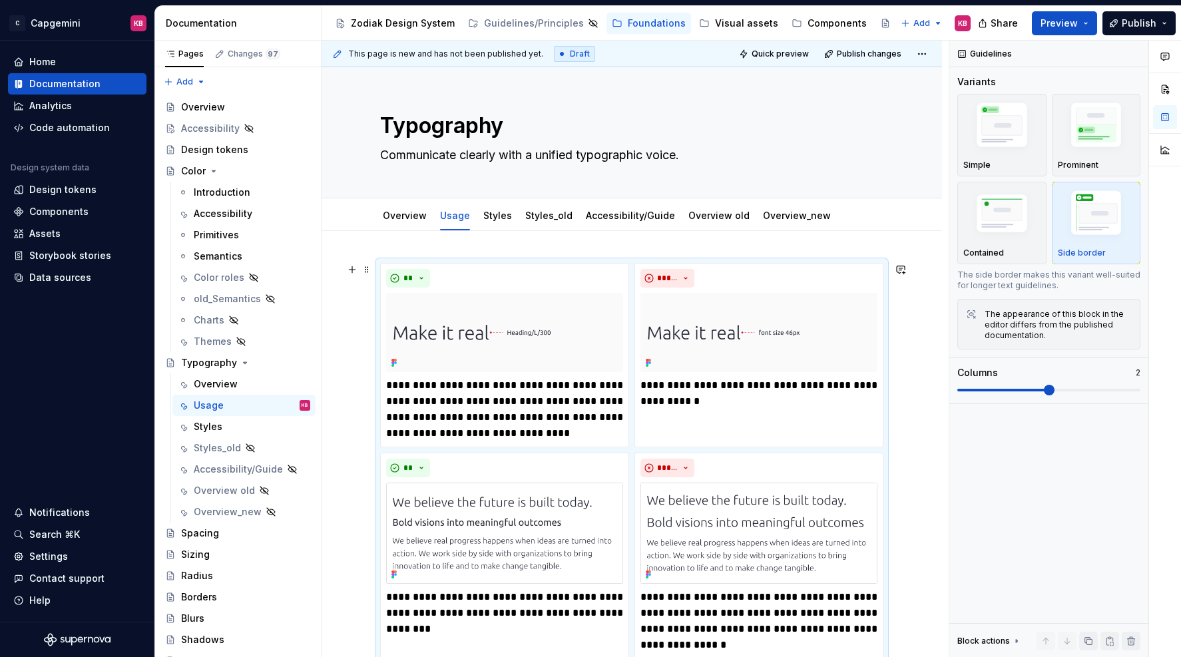
scroll to position [222, 0]
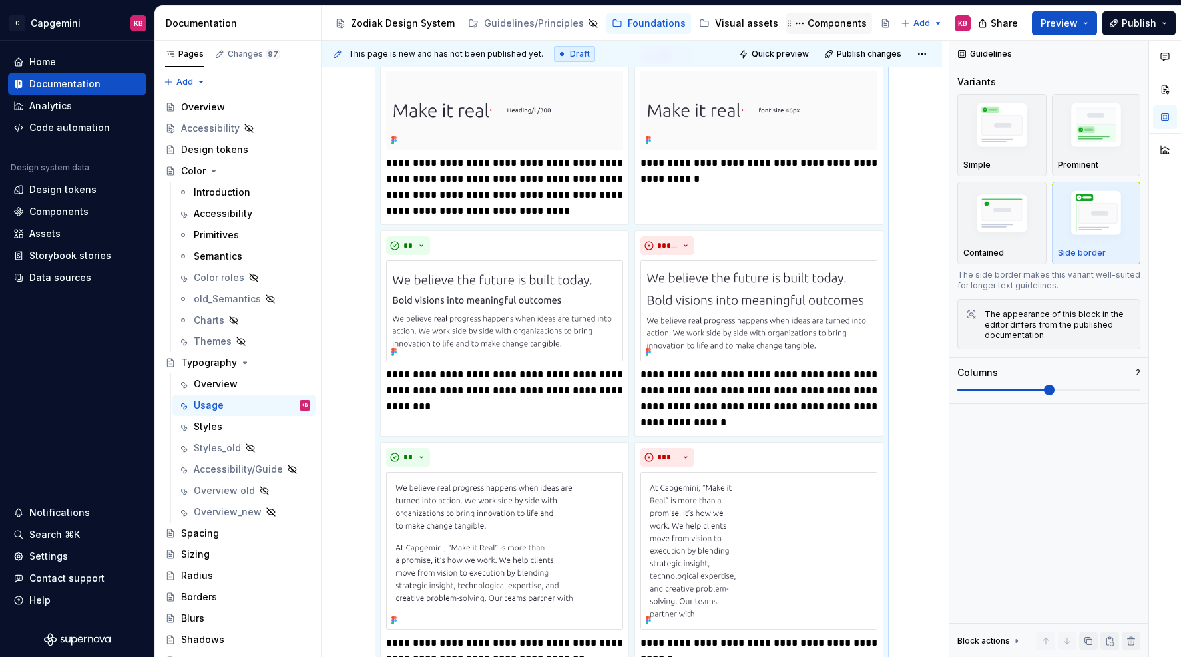
click at [807, 19] on div "Components" at bounding box center [836, 23] width 59 height 13
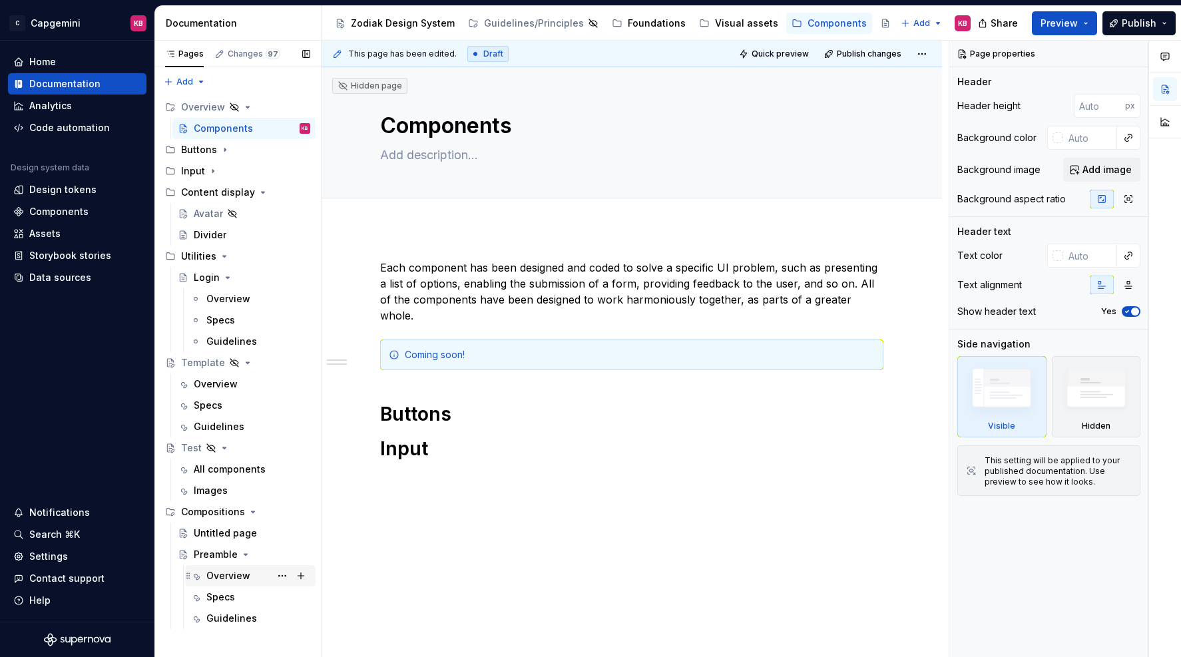
click at [220, 572] on div "Overview" at bounding box center [228, 575] width 44 height 13
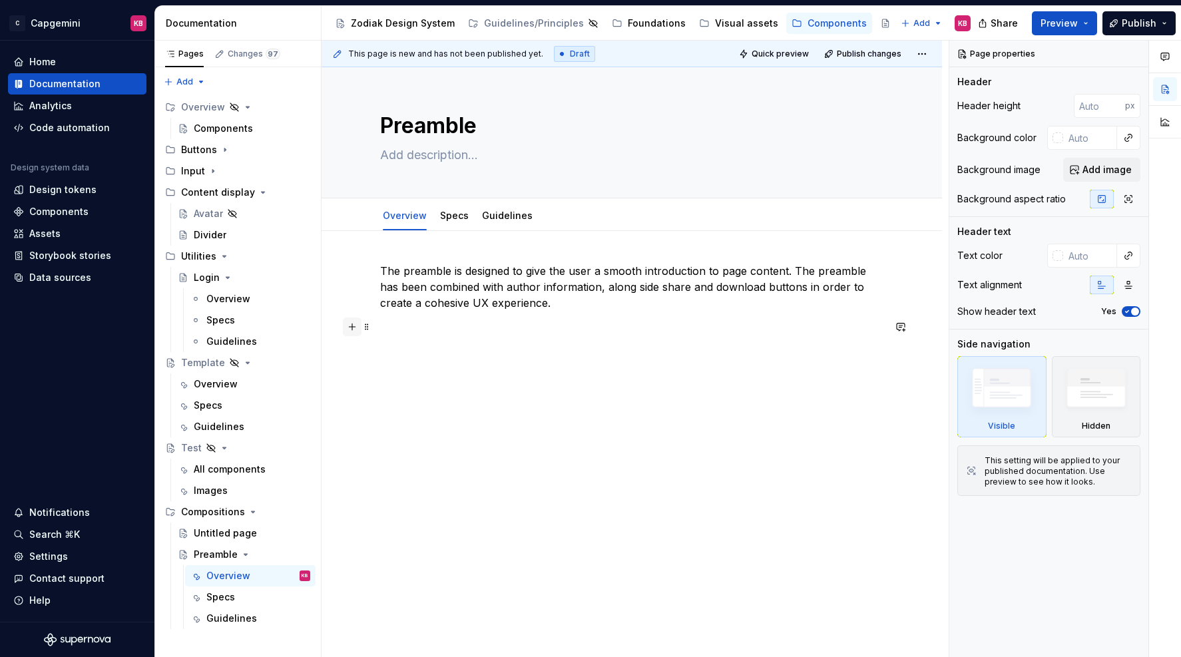
click at [355, 327] on button "button" at bounding box center [352, 326] width 19 height 19
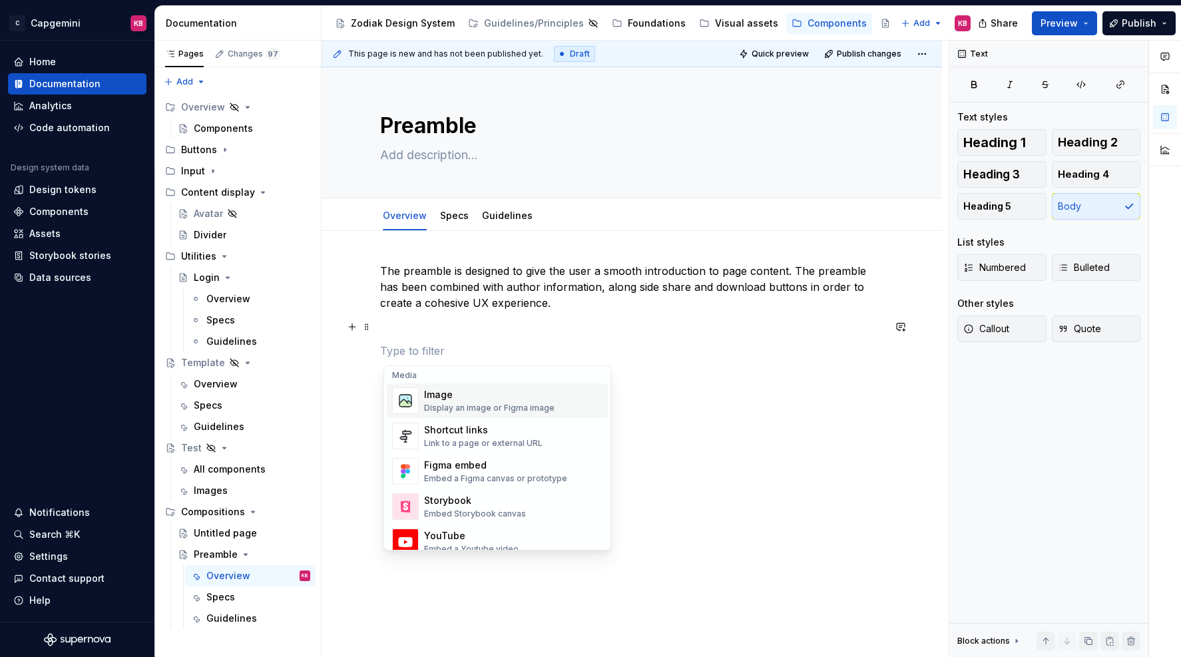
scroll to position [572, 0]
click at [449, 465] on div "Figma embed" at bounding box center [495, 463] width 143 height 13
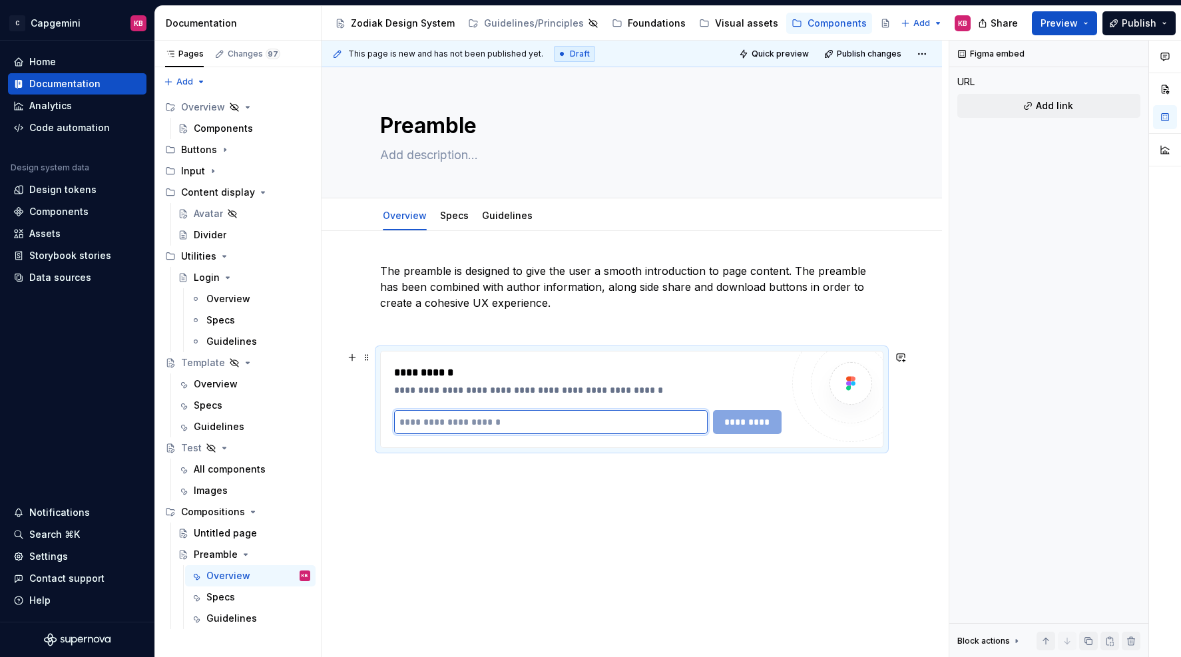
type textarea "*"
click at [523, 424] on input "text" at bounding box center [550, 422] width 313 height 24
paste input "**********"
type input "**********"
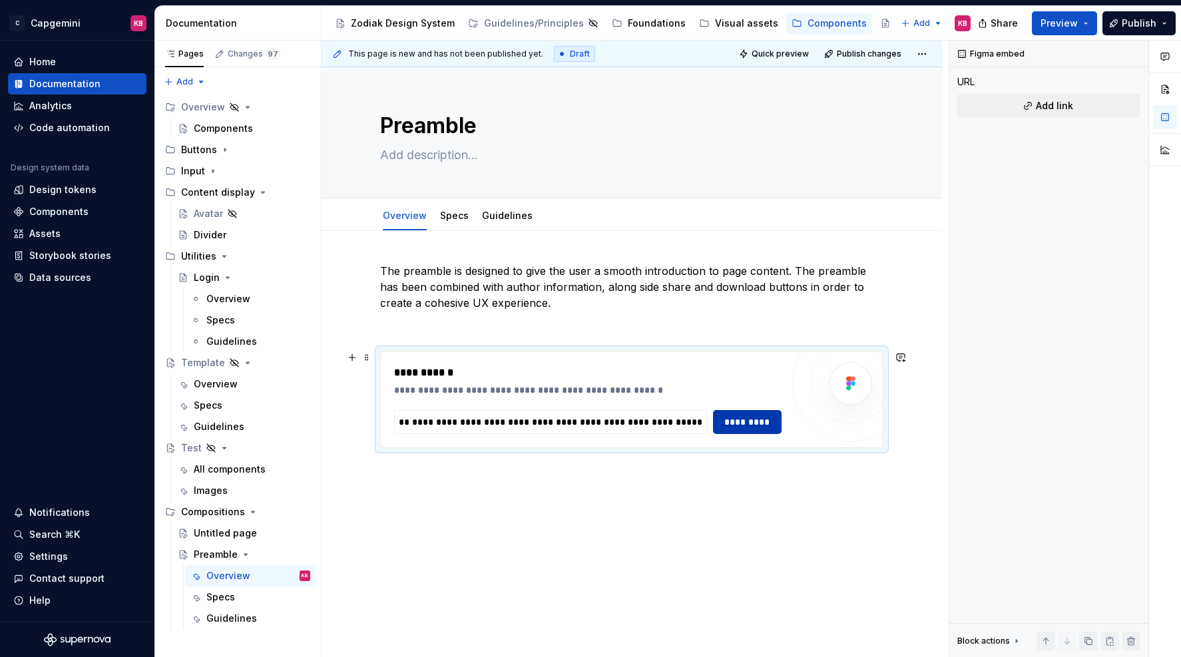
scroll to position [0, 0]
click at [747, 425] on span "*********" at bounding box center [747, 421] width 52 height 13
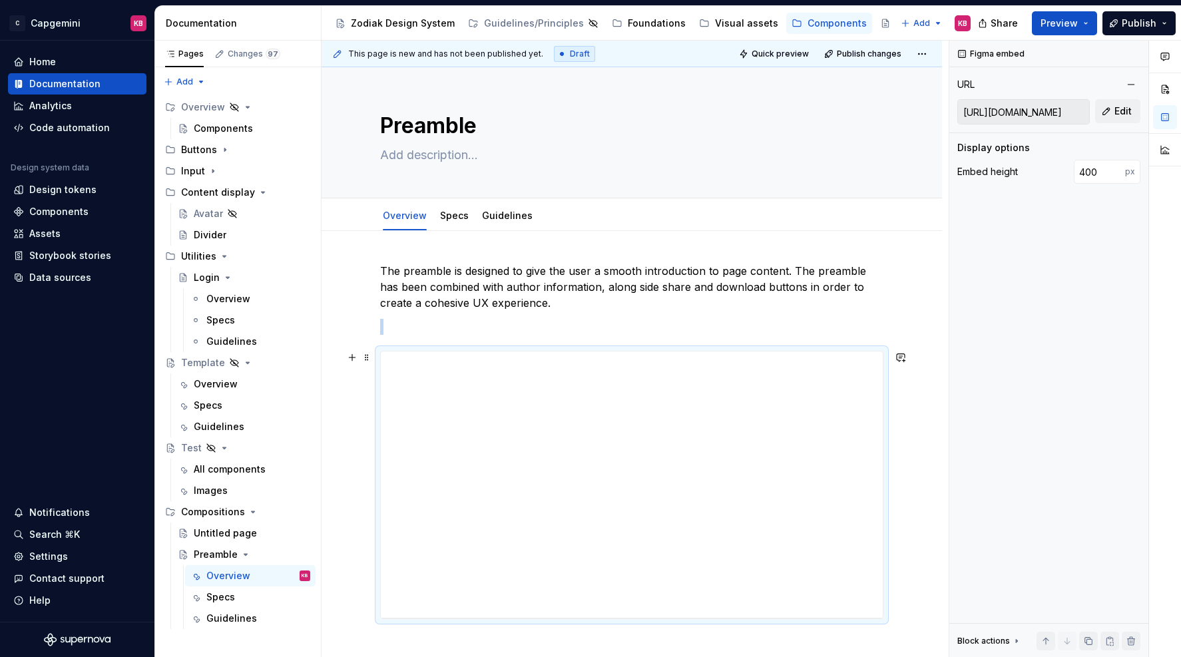
click at [345, 393] on div "**********" at bounding box center [631, 531] width 620 height 601
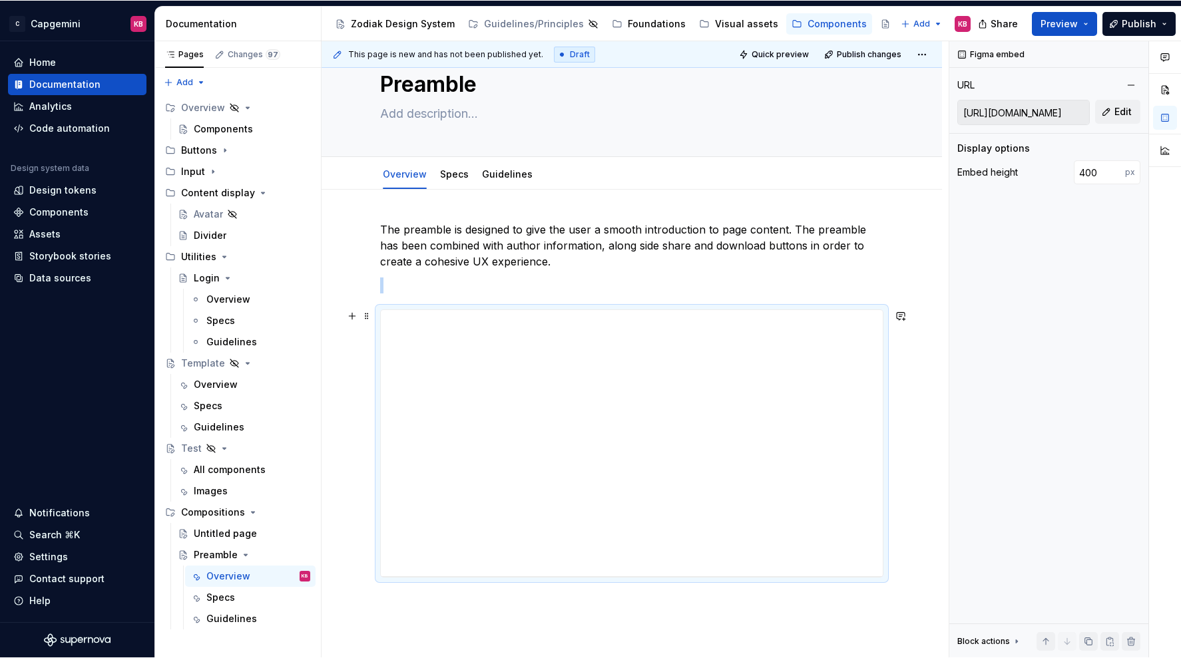
scroll to position [74, 0]
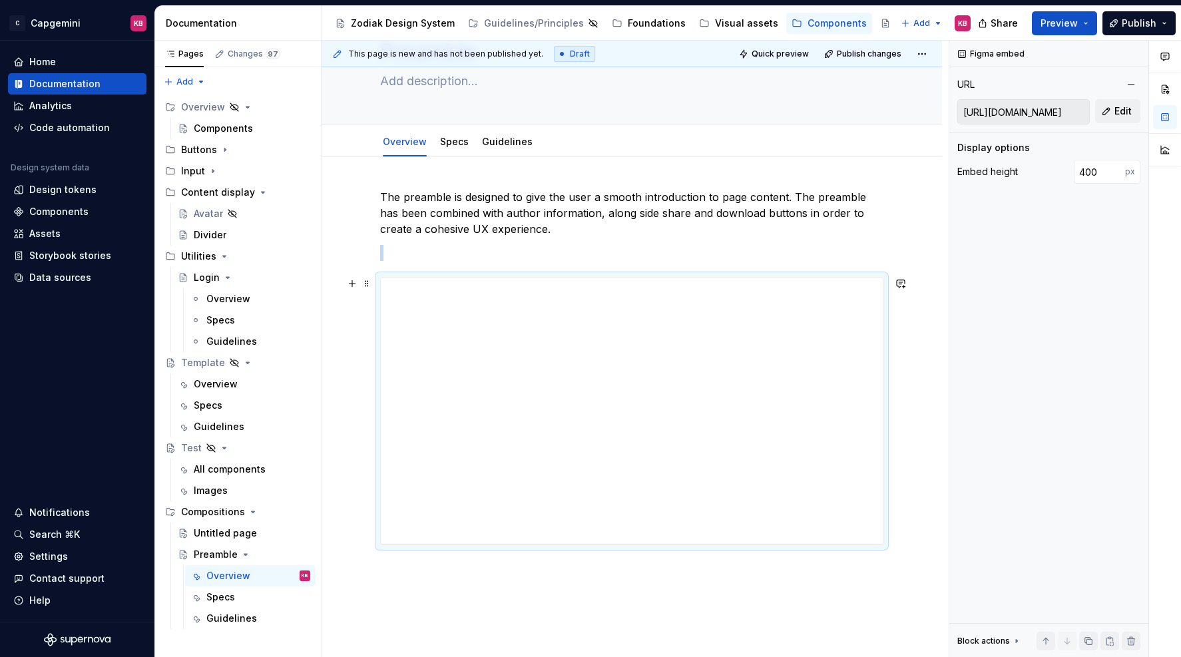
click at [941, 315] on div "**********" at bounding box center [631, 457] width 620 height 601
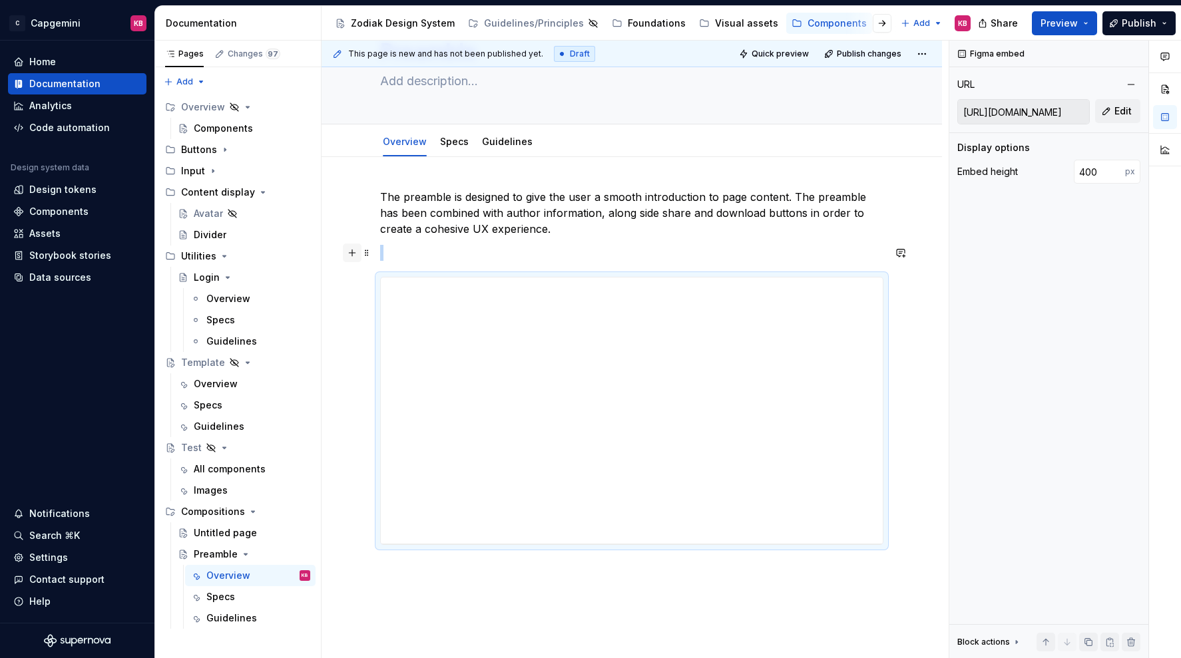
click at [356, 255] on button "button" at bounding box center [352, 253] width 19 height 19
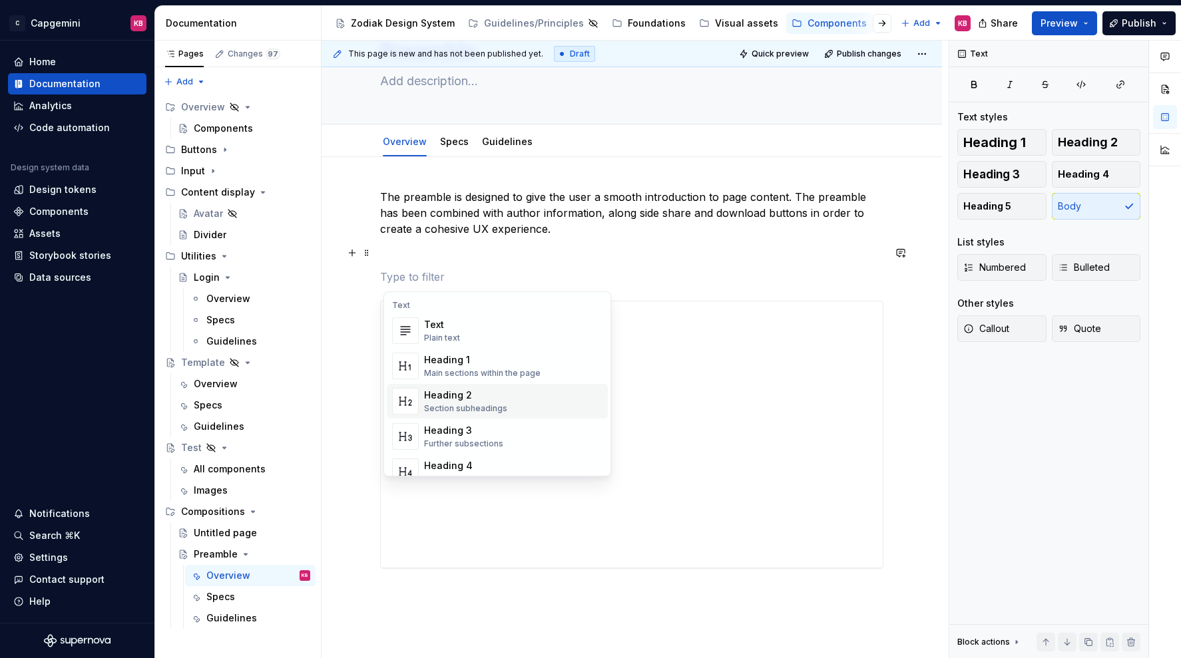
scroll to position [6, 0]
click at [443, 409] on span "Heading 2 Section subheadings" at bounding box center [497, 395] width 221 height 35
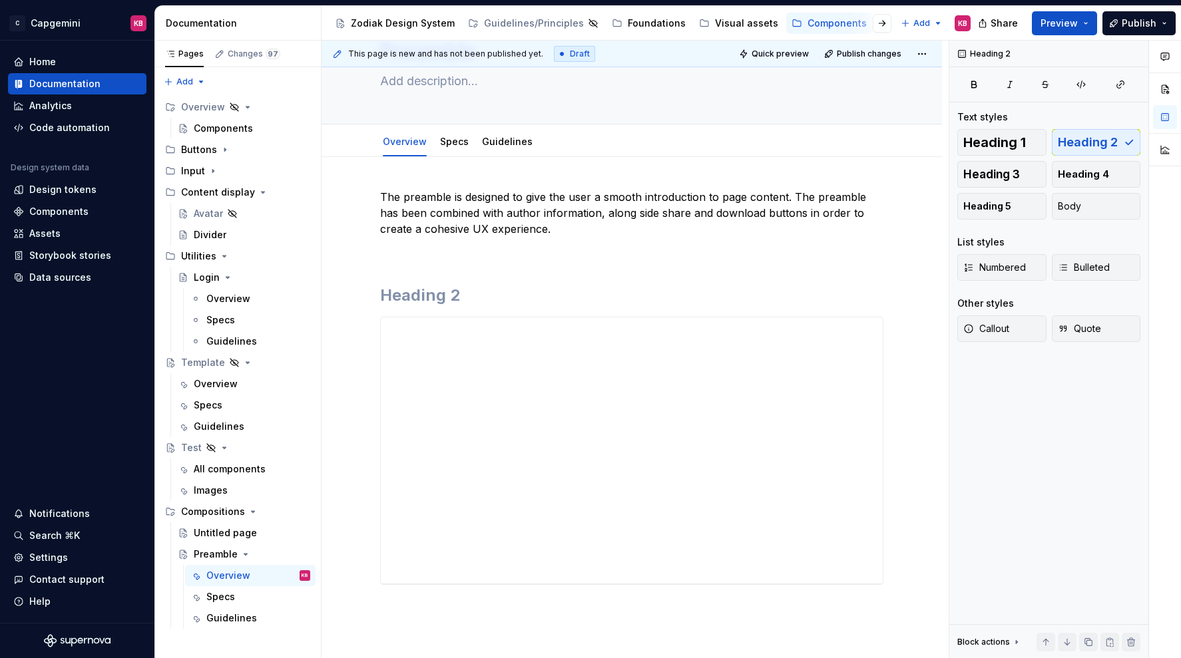
type textarea "*"
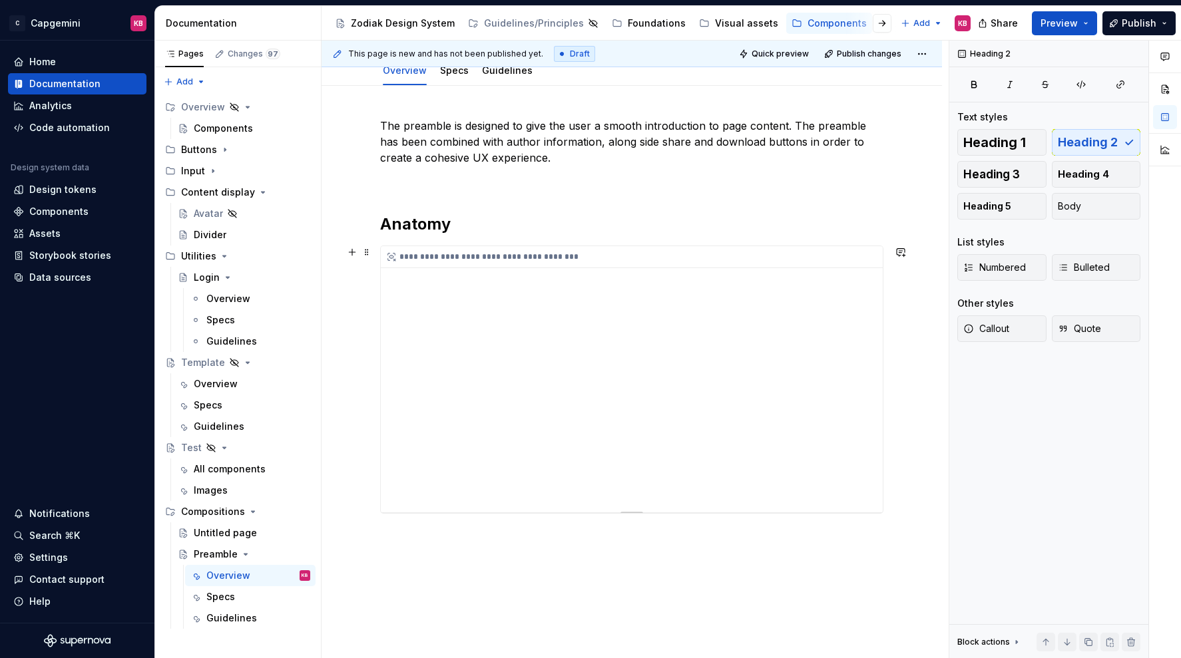
scroll to position [180, 0]
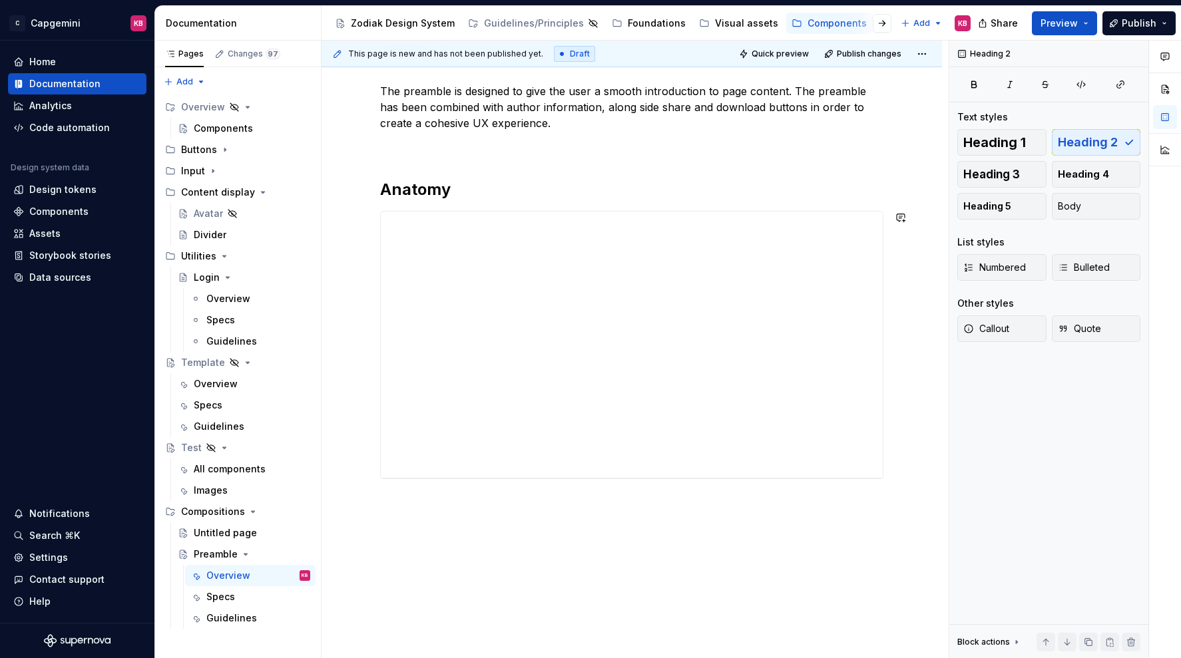
click at [422, 522] on div "**********" at bounding box center [631, 372] width 620 height 642
click at [235, 296] on div "Overview" at bounding box center [228, 298] width 44 height 13
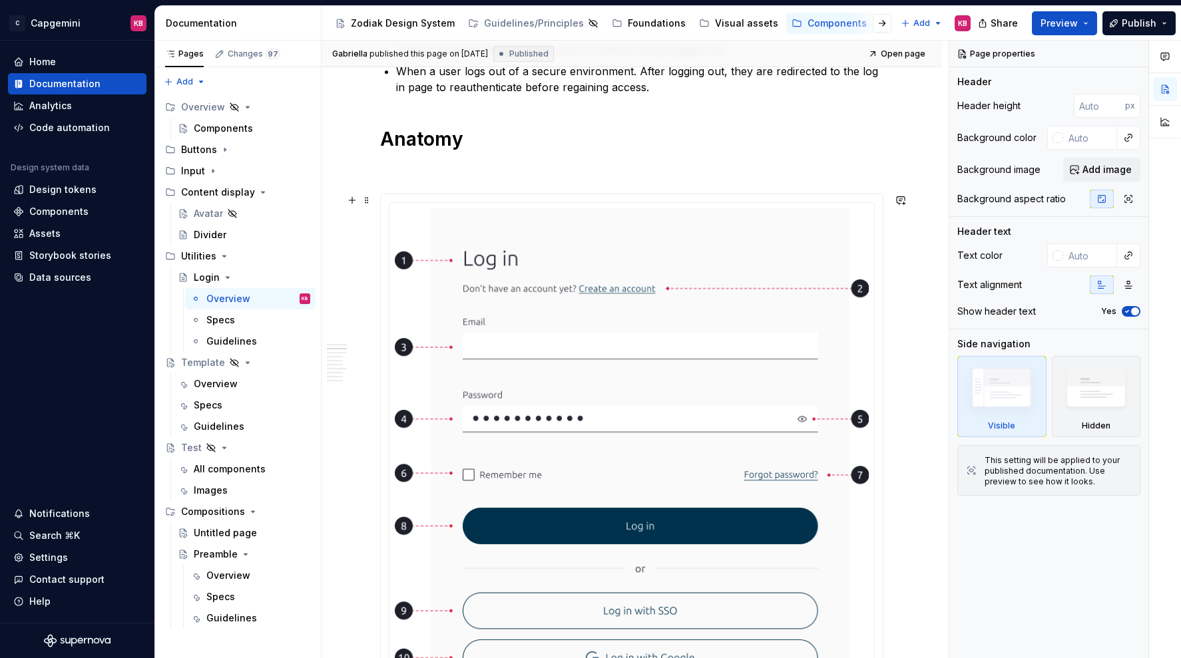
scroll to position [473, 0]
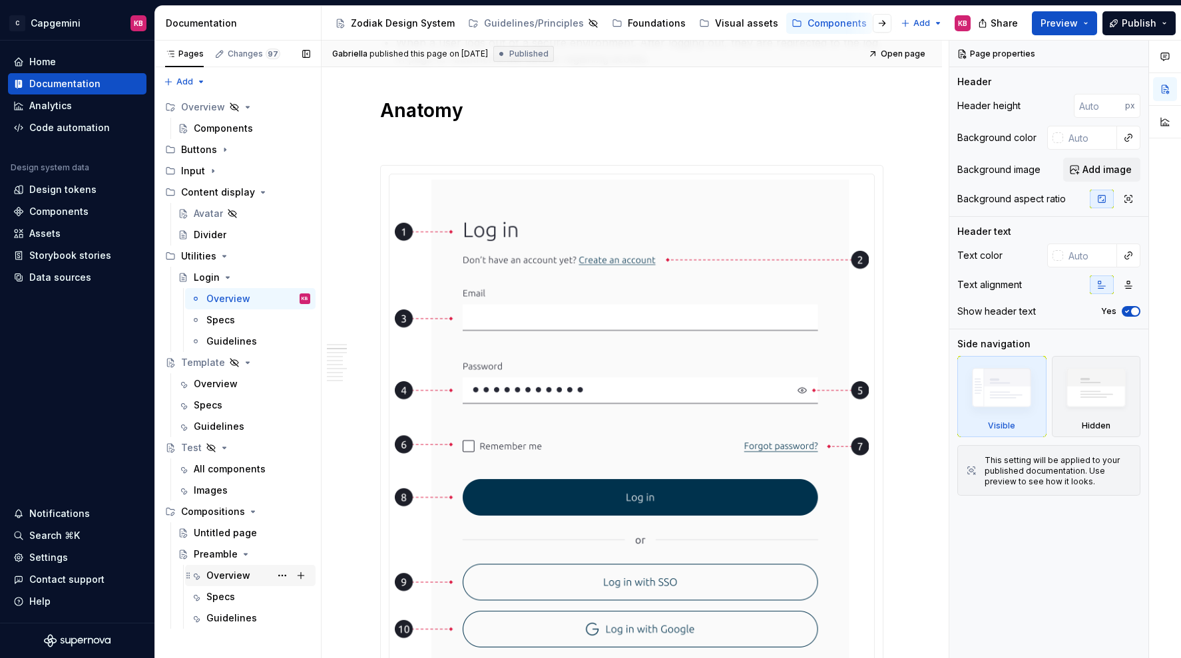
click at [216, 570] on div "Overview" at bounding box center [228, 575] width 44 height 13
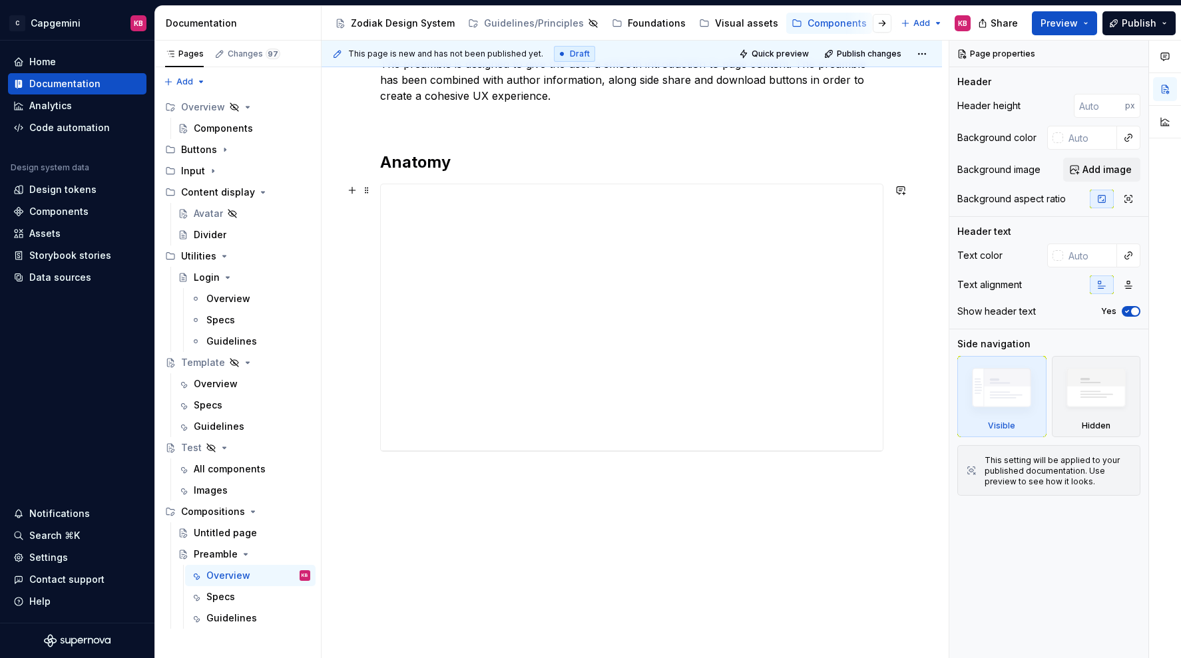
scroll to position [214, 0]
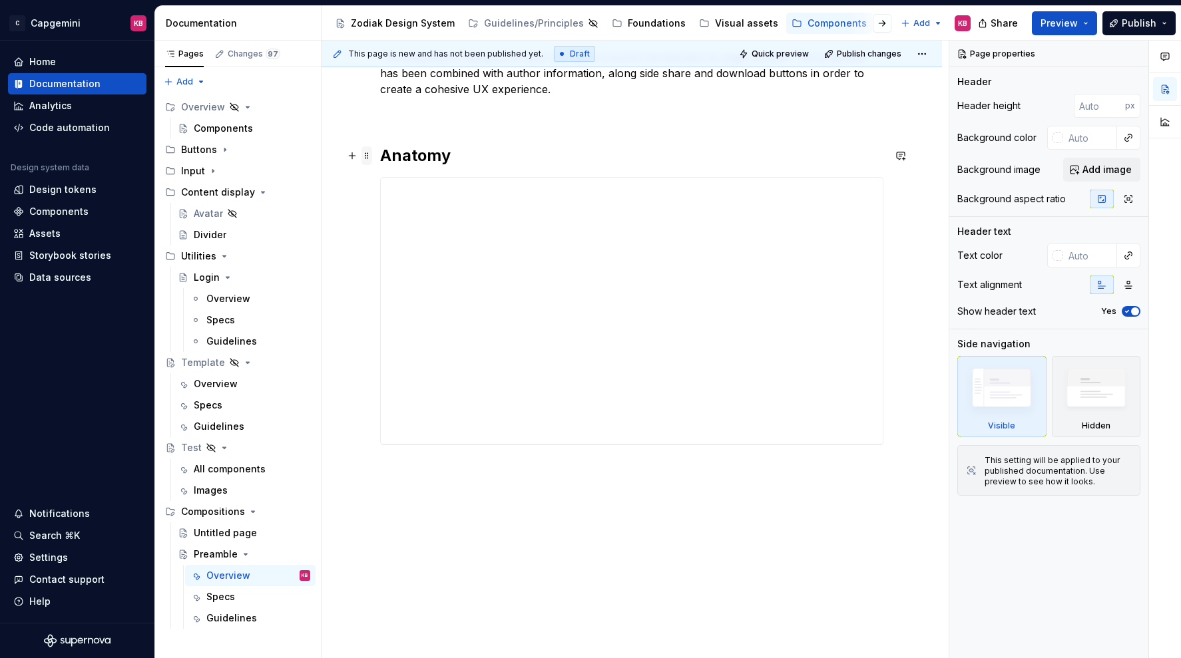
click at [371, 158] on span at bounding box center [366, 155] width 11 height 19
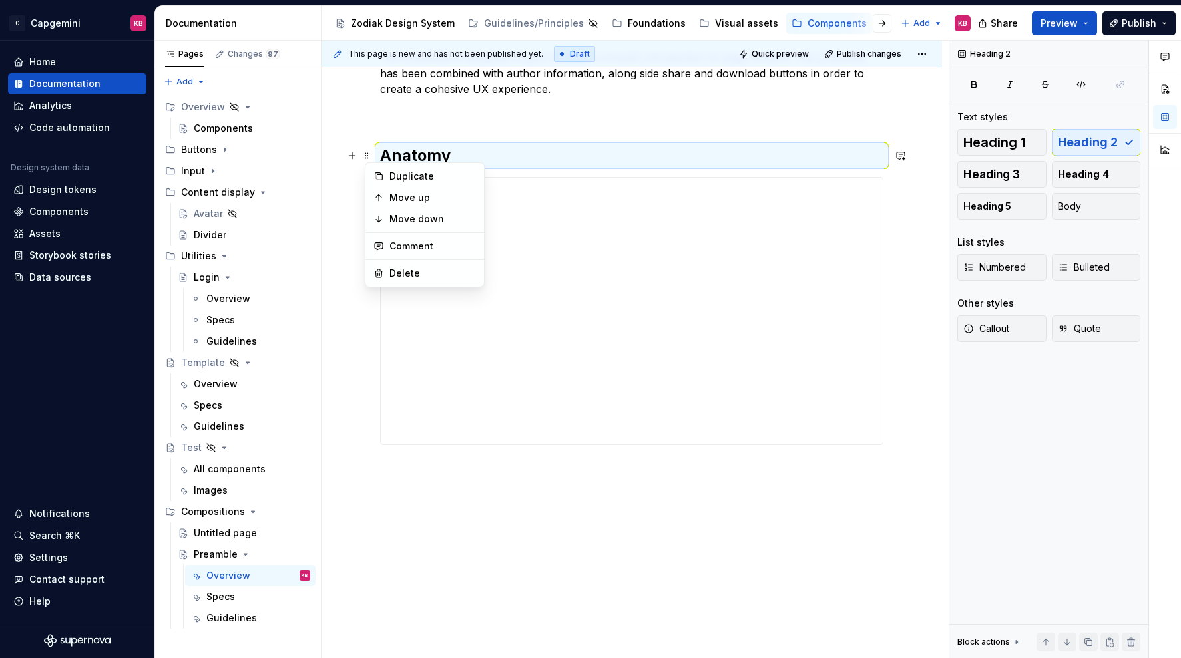
click at [343, 192] on div "**********" at bounding box center [631, 338] width 620 height 642
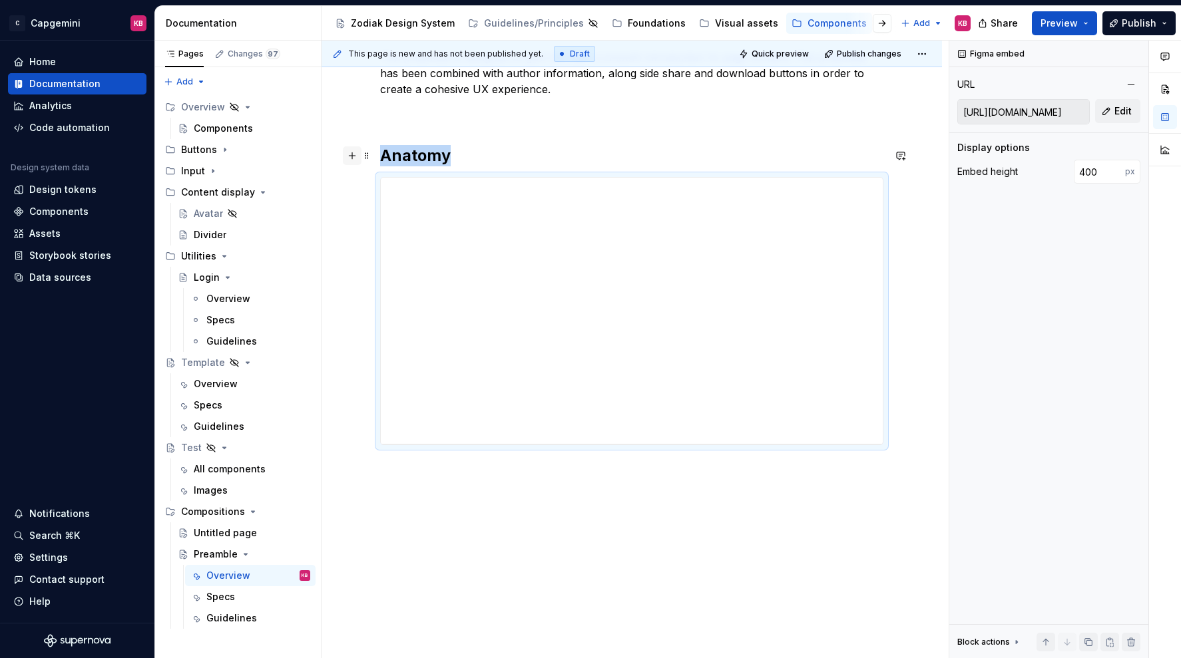
click at [358, 159] on button "button" at bounding box center [352, 155] width 19 height 19
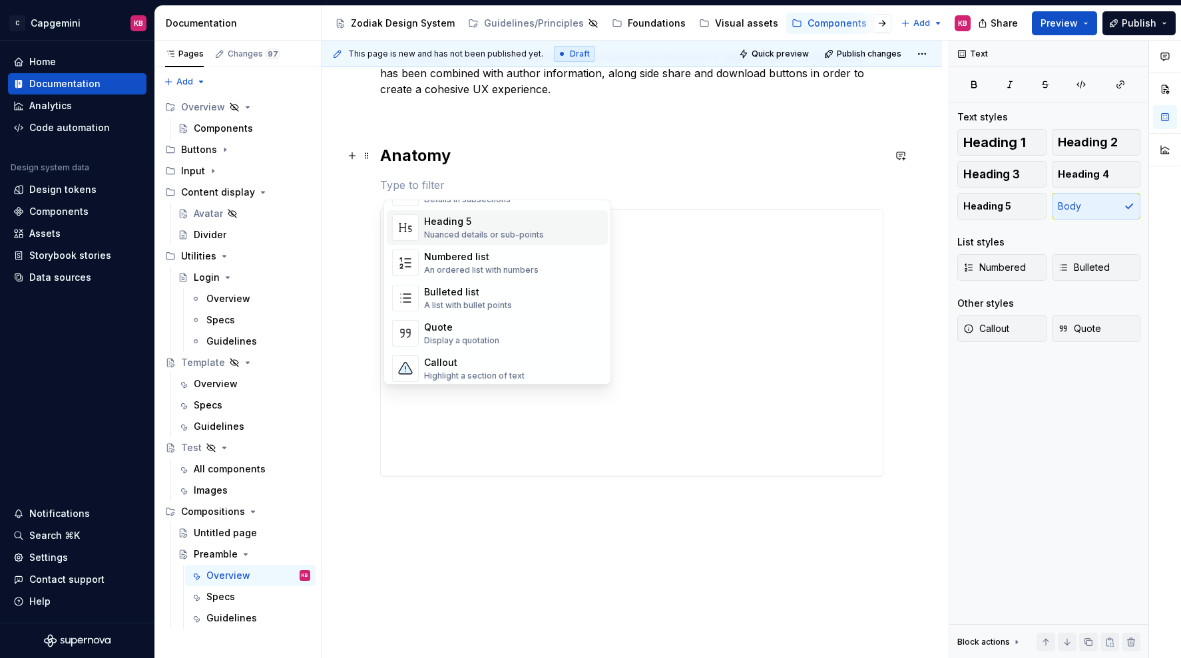
scroll to position [190, 0]
click at [455, 263] on div "An ordered list with numbers" at bounding box center [481, 268] width 114 height 11
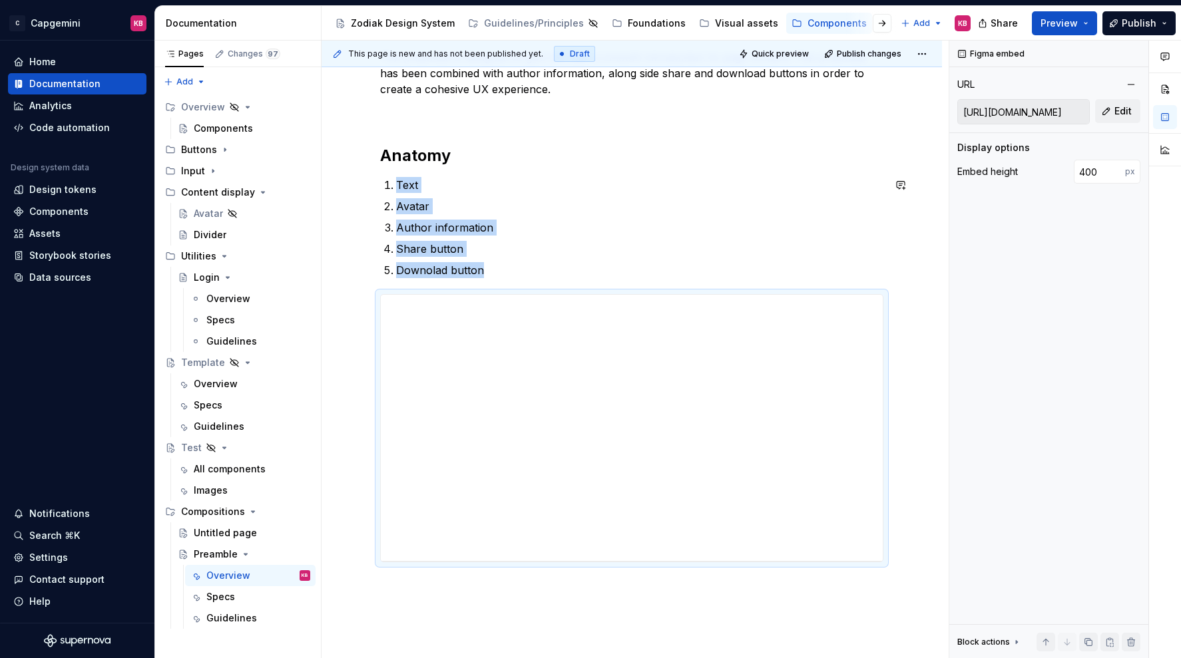
click at [353, 281] on div "**********" at bounding box center [631, 396] width 620 height 759
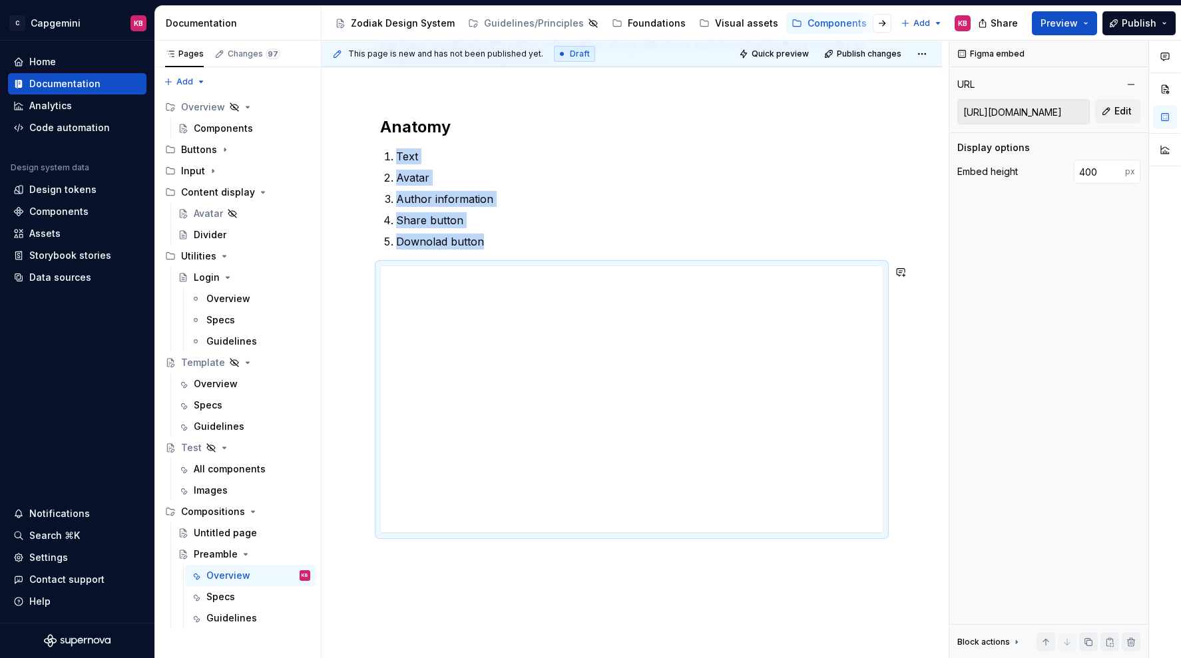
type textarea "*"
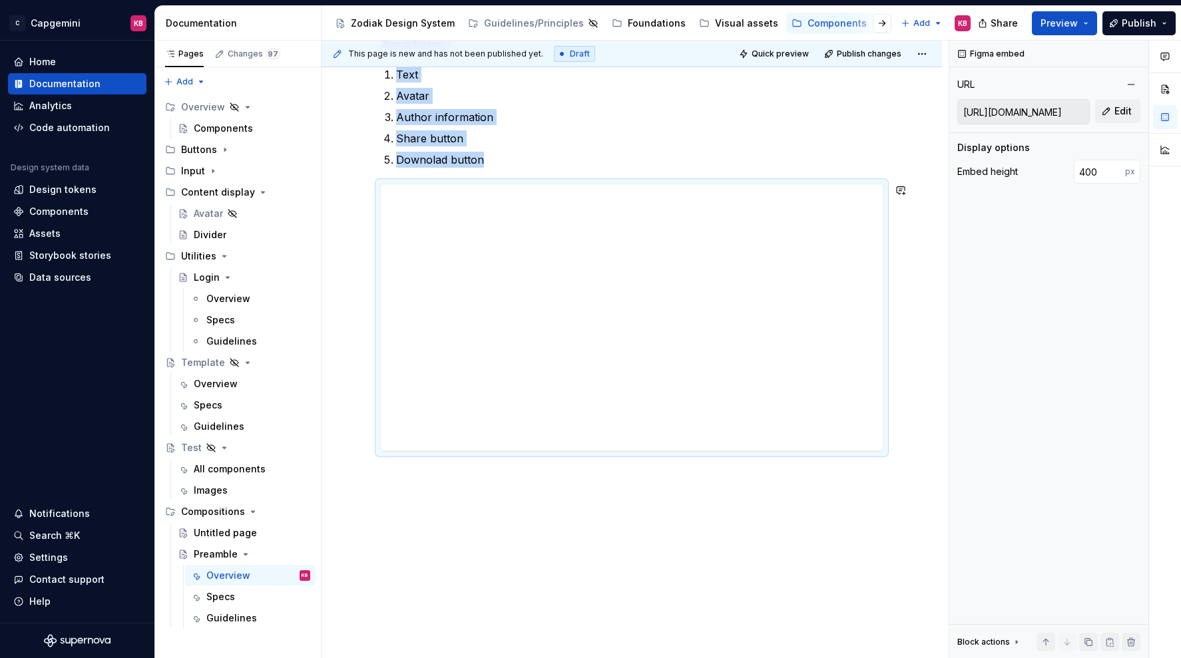
scroll to position [331, 0]
click at [591, 553] on div "**********" at bounding box center [631, 279] width 620 height 759
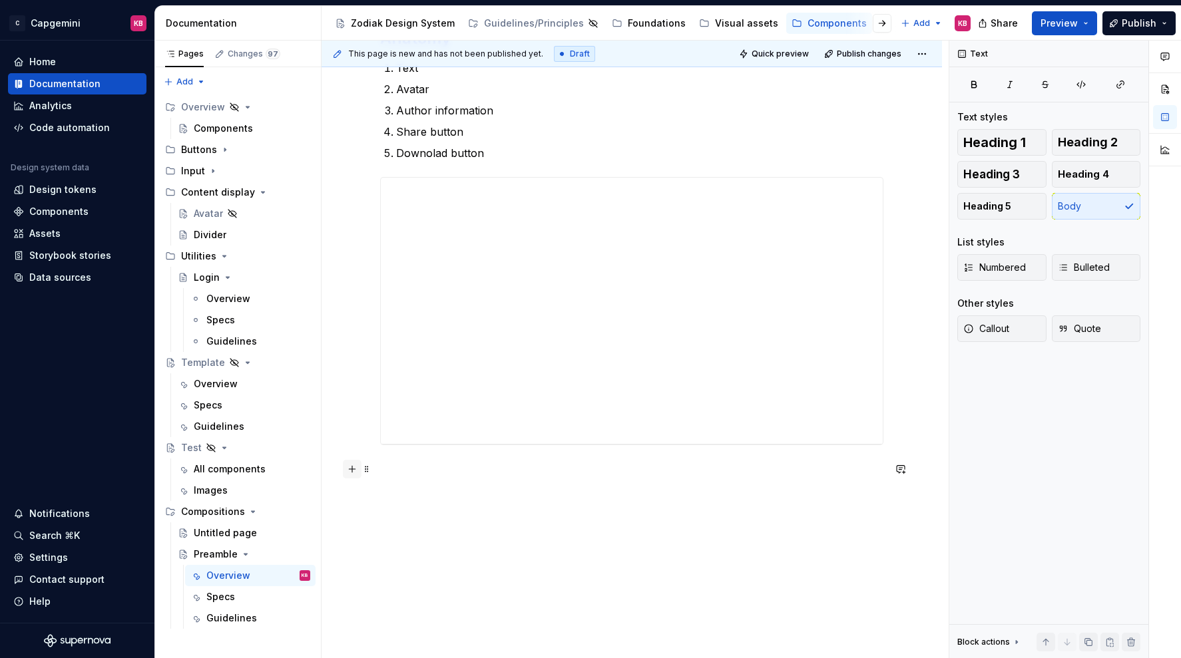
click at [355, 470] on button "button" at bounding box center [352, 469] width 19 height 19
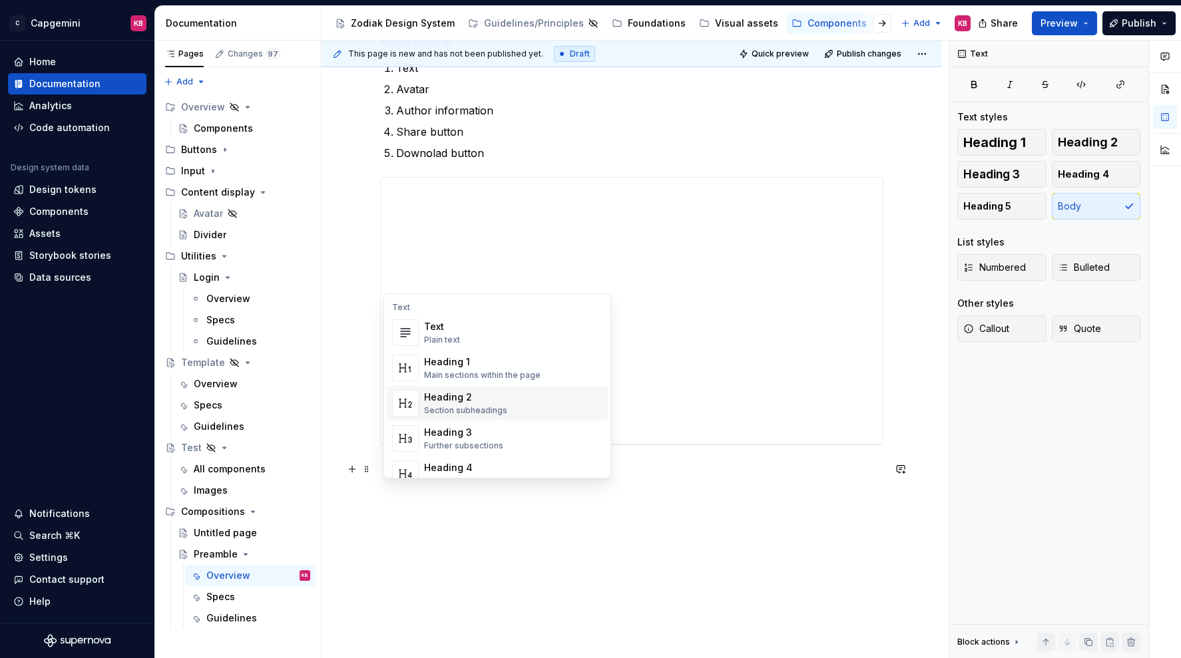
click at [449, 403] on div "Heading 2" at bounding box center [465, 397] width 83 height 13
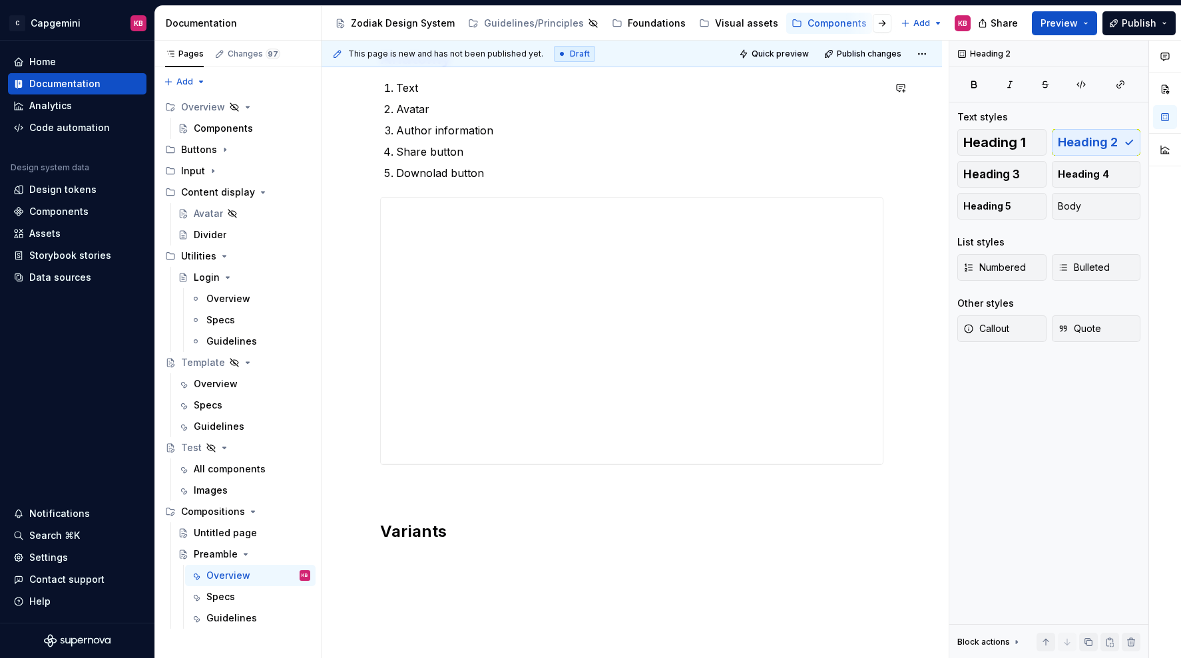
scroll to position [408, 0]
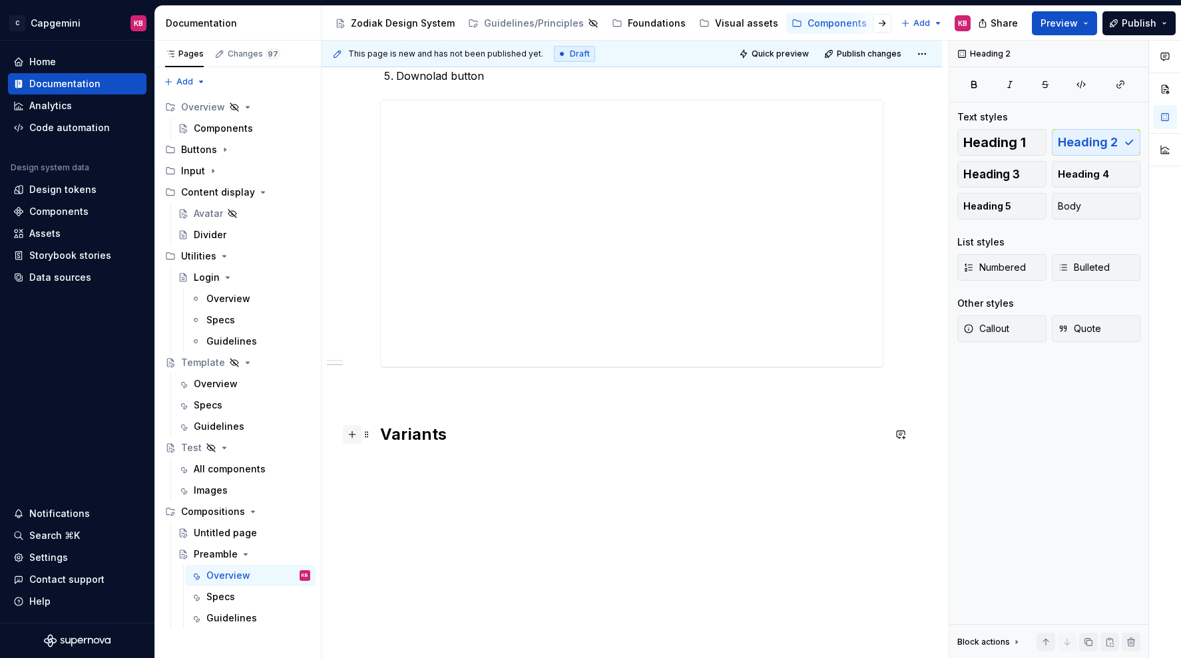
click at [357, 438] on button "button" at bounding box center [352, 434] width 19 height 19
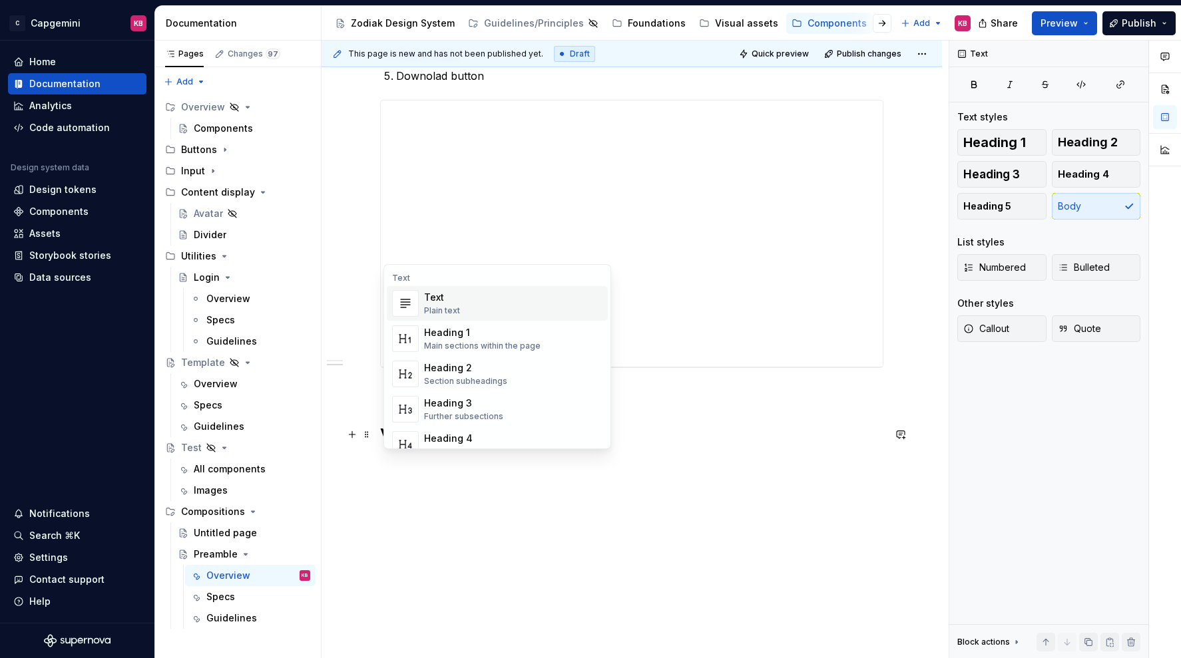
click at [449, 296] on div "Text" at bounding box center [442, 297] width 36 height 13
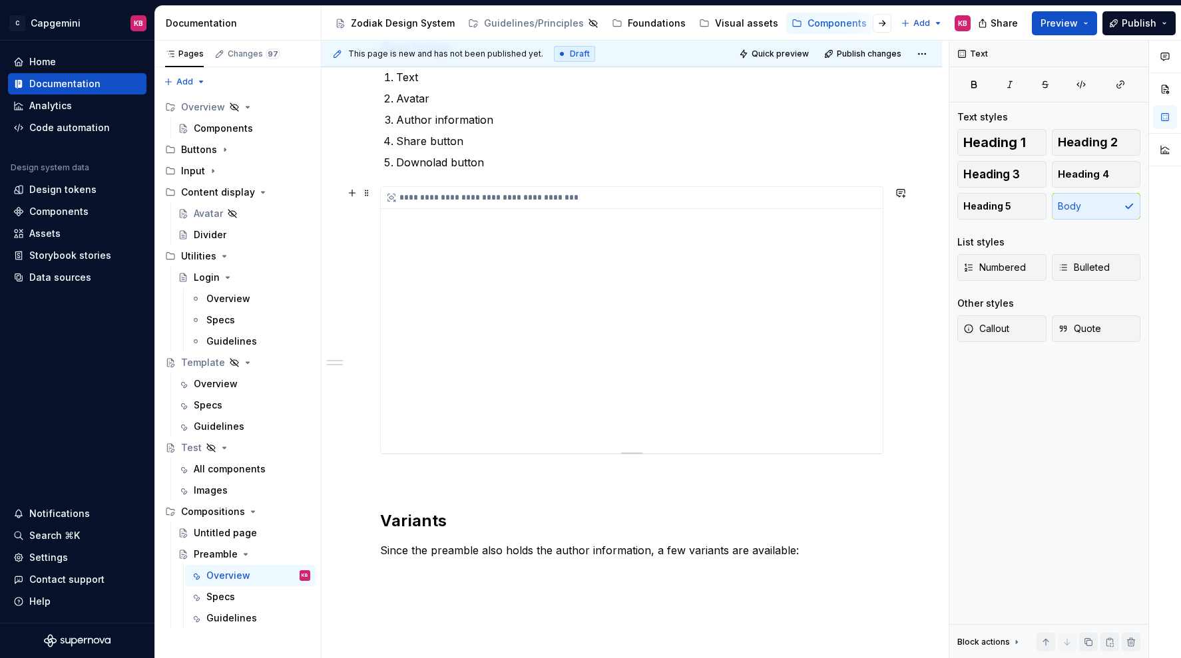
scroll to position [278, 0]
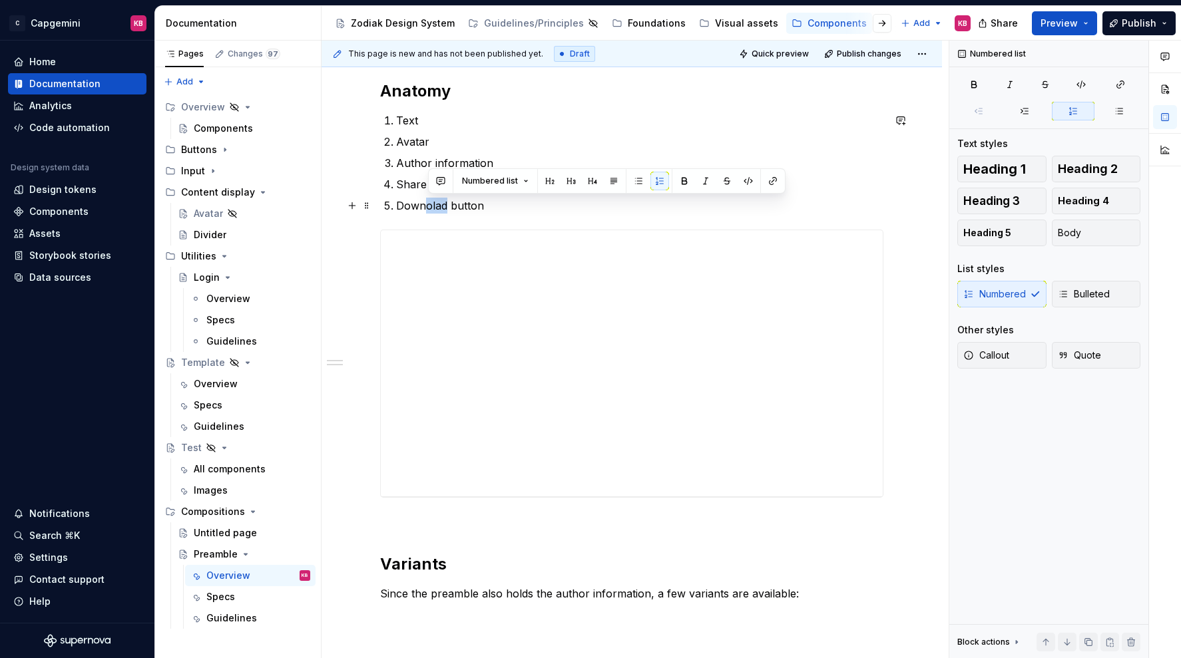
drag, startPoint x: 427, startPoint y: 208, endPoint x: 448, endPoint y: 210, distance: 21.4
click at [448, 210] on p "Downolad button" at bounding box center [639, 206] width 487 height 16
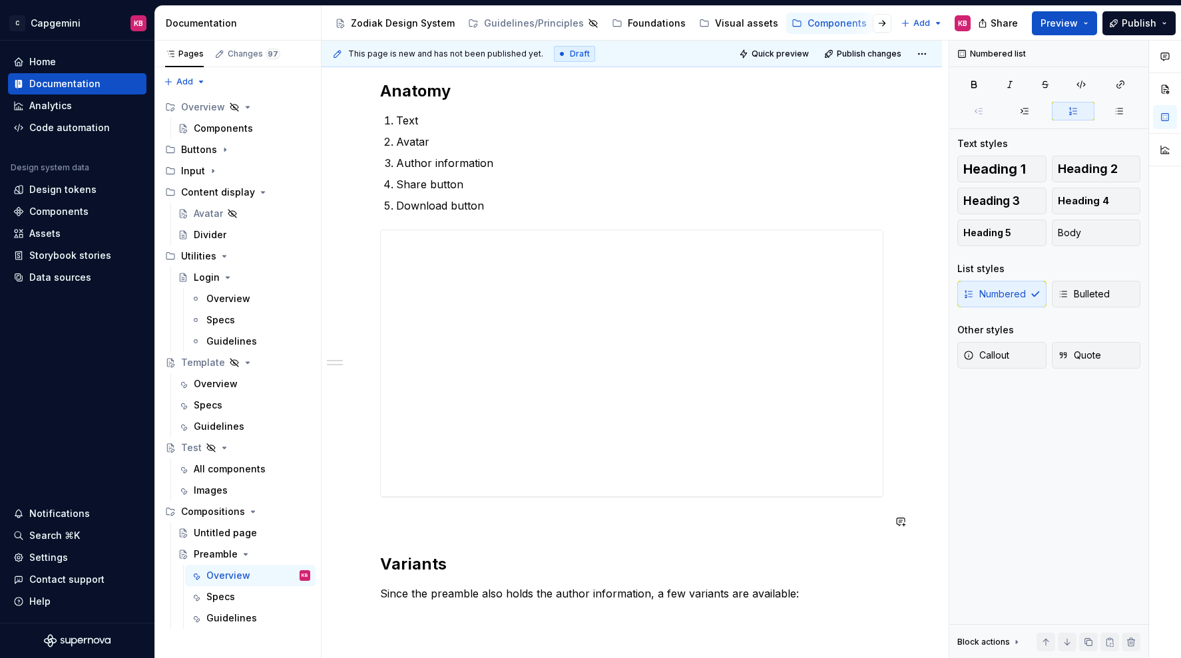
click at [463, 538] on div "**********" at bounding box center [631, 293] width 503 height 617
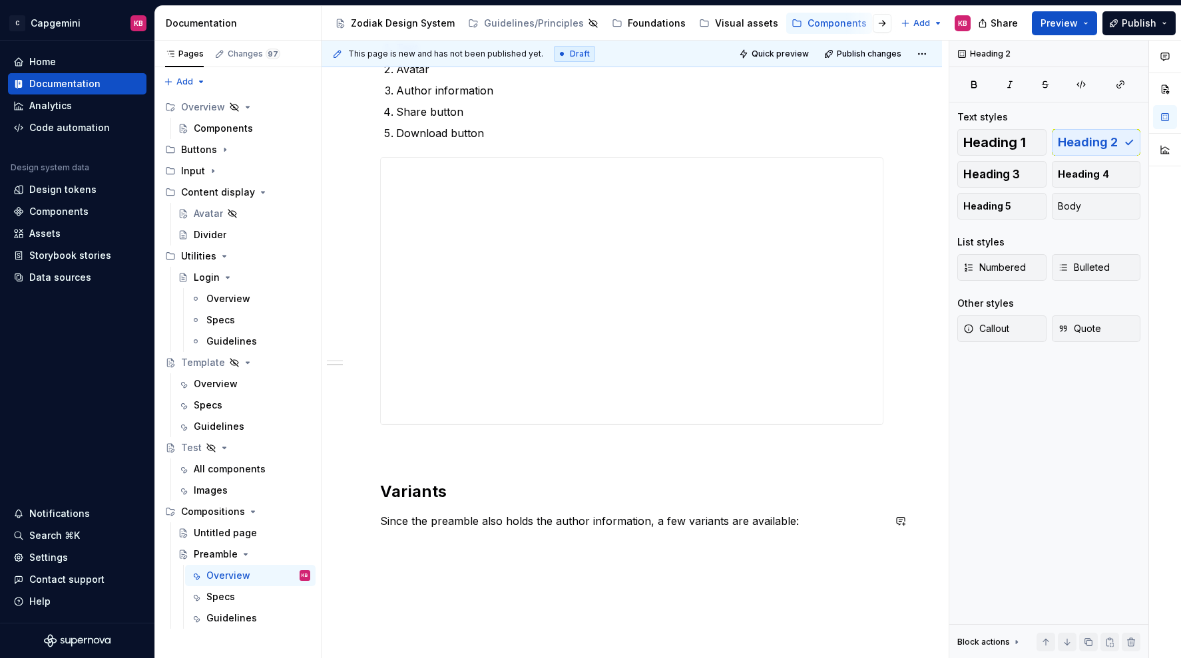
scroll to position [435, 0]
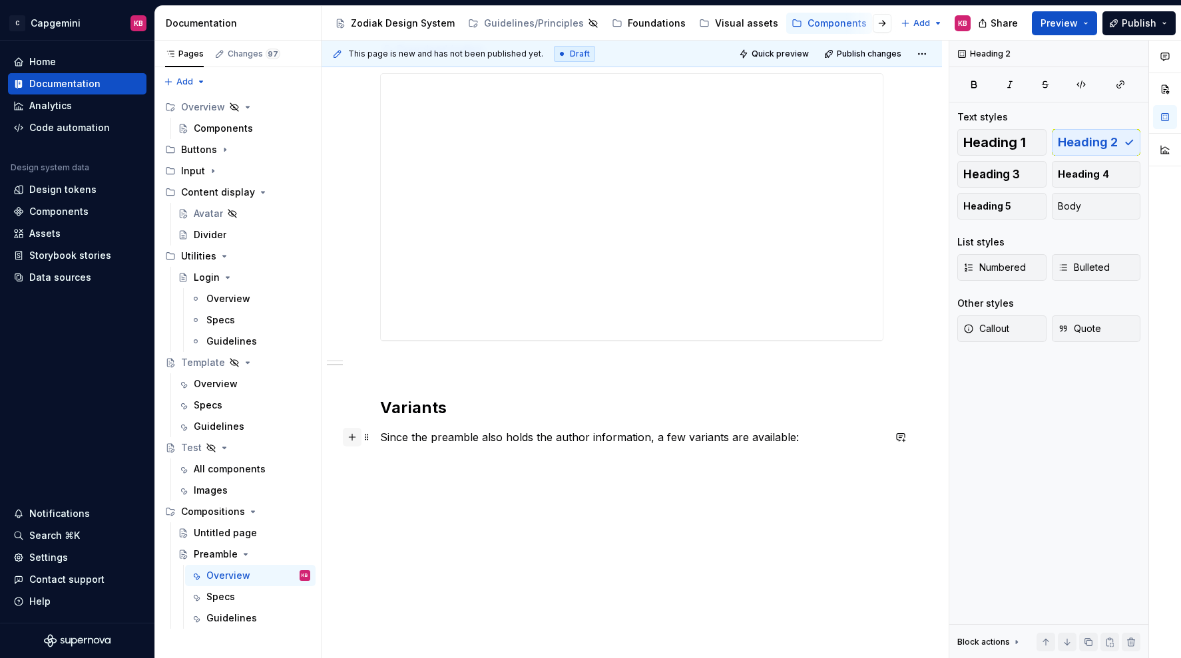
click at [353, 437] on button "button" at bounding box center [352, 437] width 19 height 19
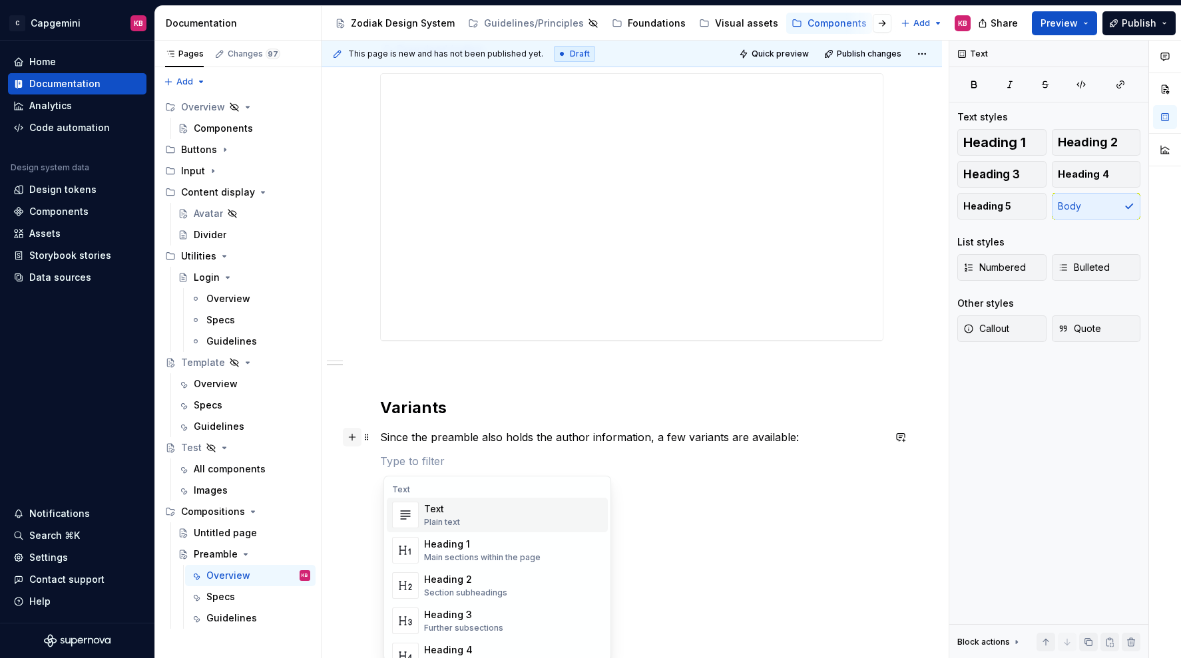
type textarea "*"
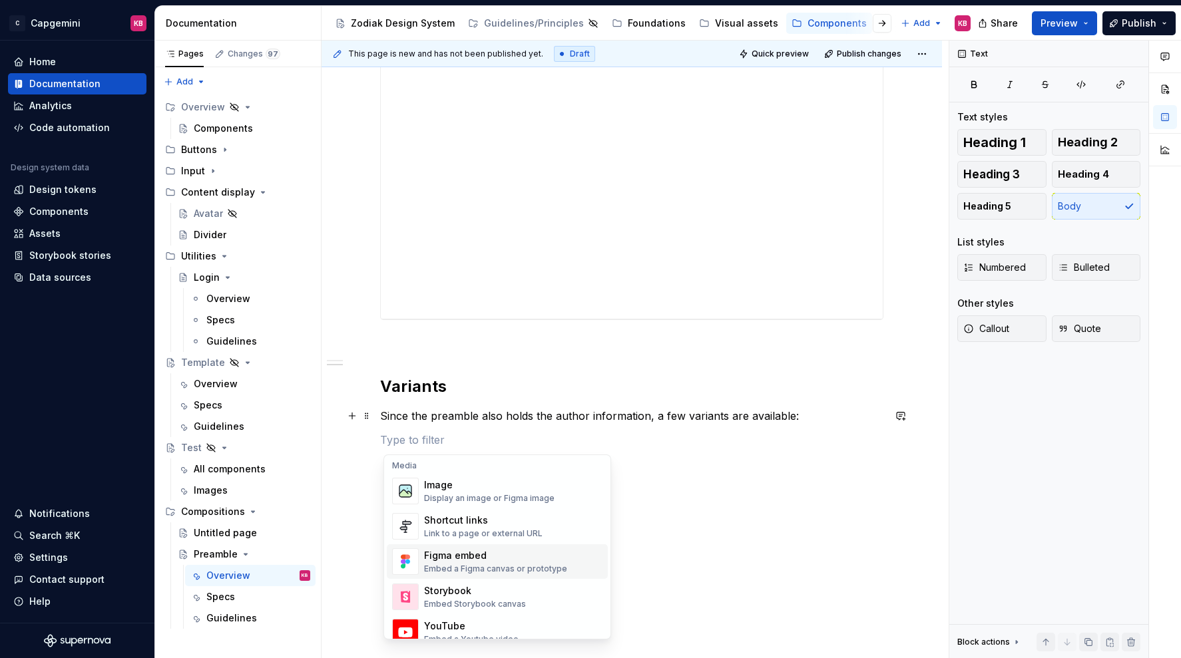
scroll to position [564, 0]
click at [487, 574] on div "Embed a Figma canvas or prototype" at bounding box center [495, 573] width 143 height 11
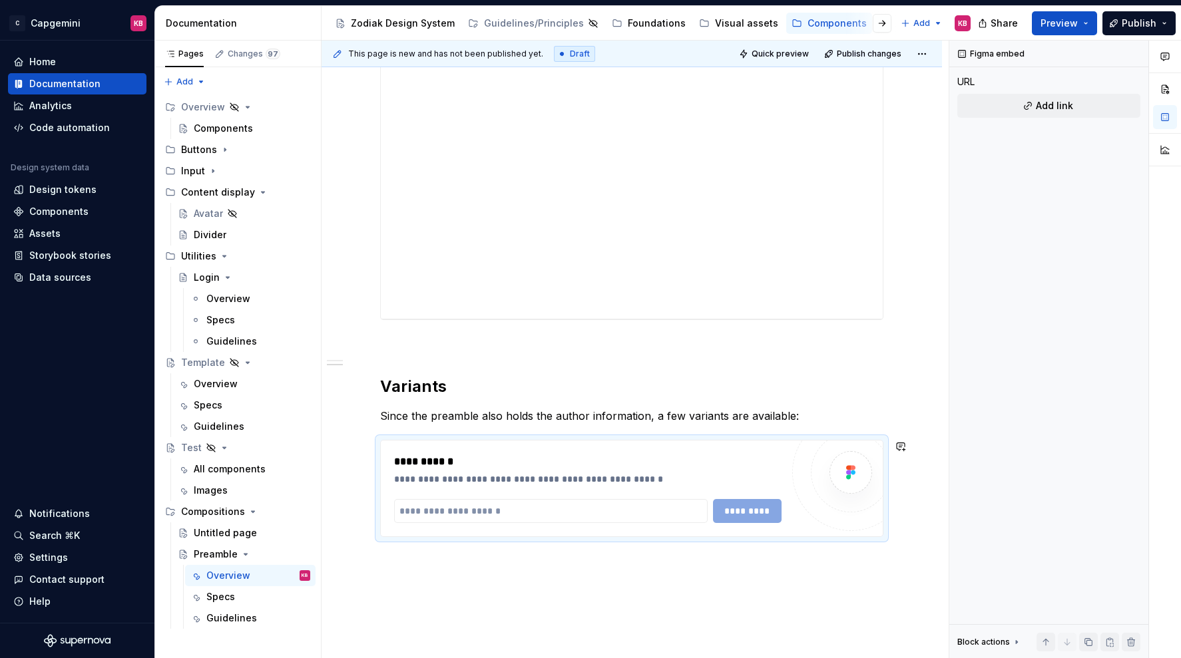
click at [373, 556] on div "**********" at bounding box center [631, 263] width 620 height 976
click at [510, 504] on input "text" at bounding box center [550, 511] width 313 height 24
paste input "**********"
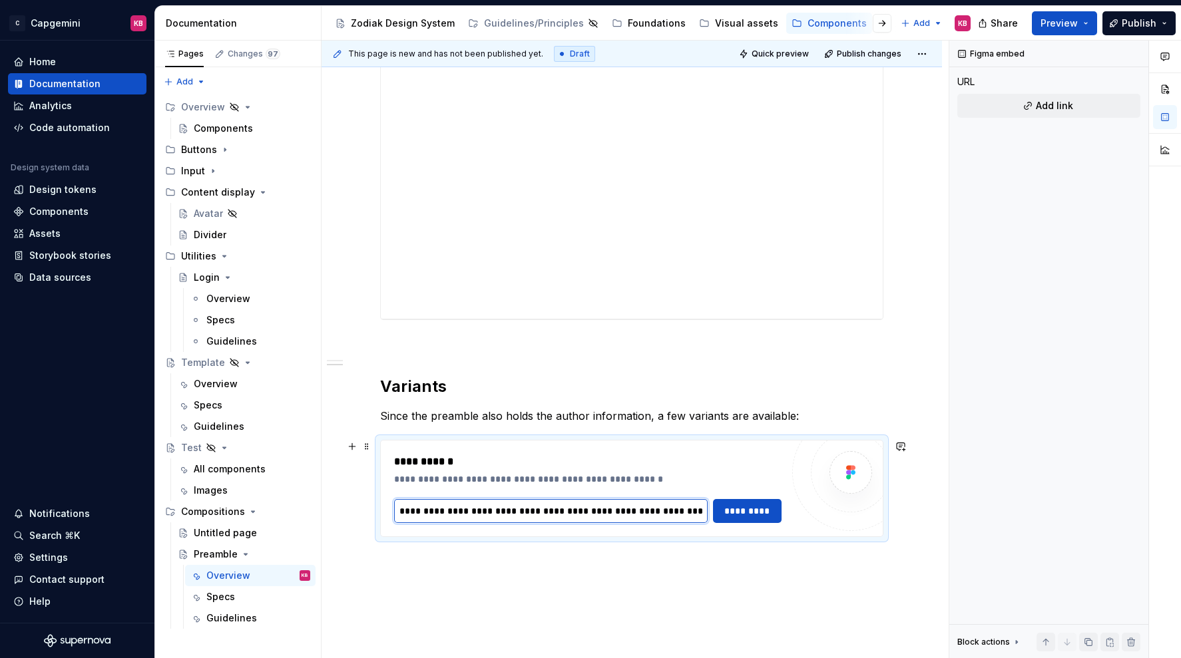
scroll to position [0, 282]
type input "**********"
click at [743, 510] on span "*********" at bounding box center [747, 511] width 52 height 13
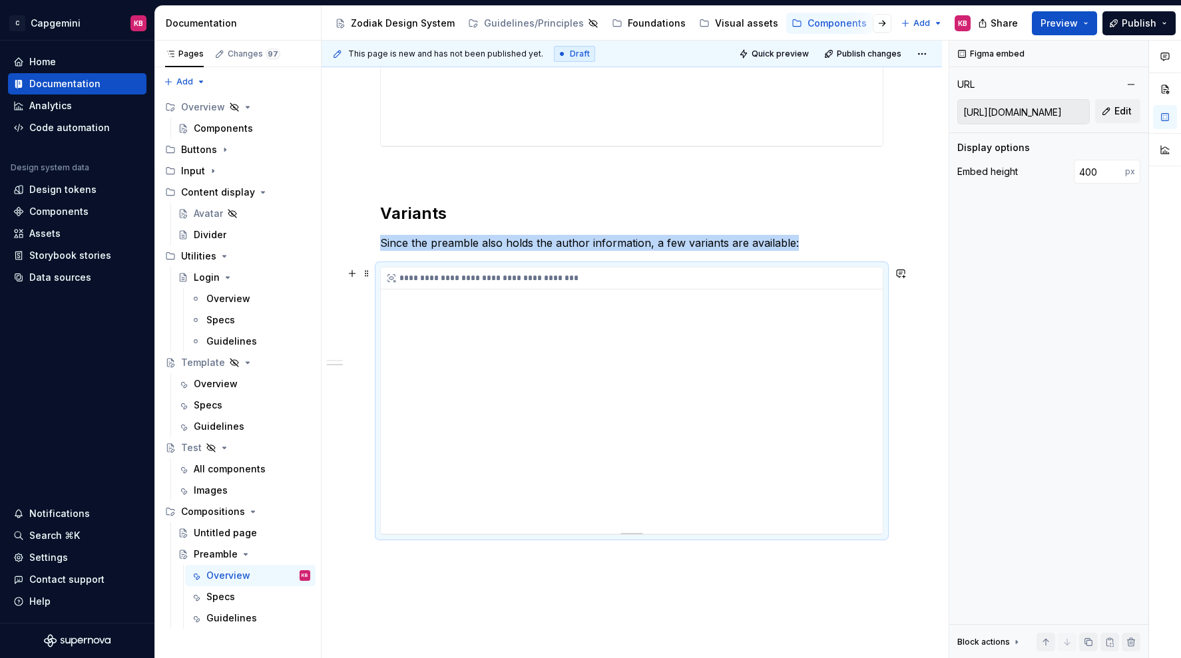
scroll to position [642, 0]
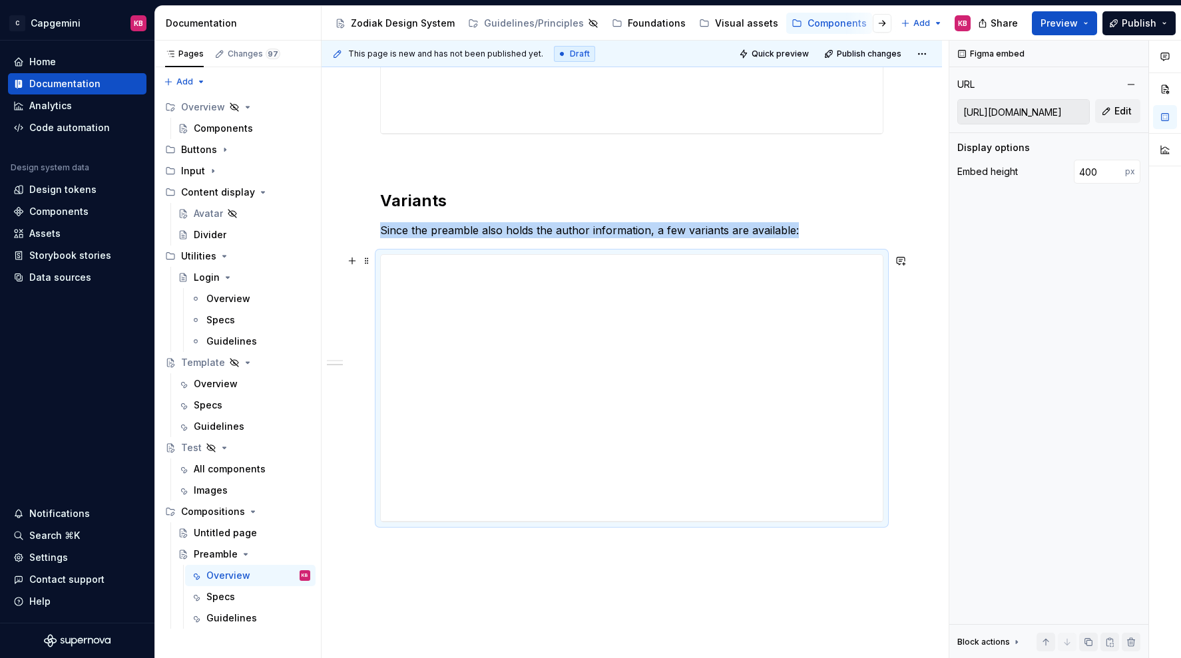
click at [362, 272] on div "**********" at bounding box center [631, 162] width 620 height 1147
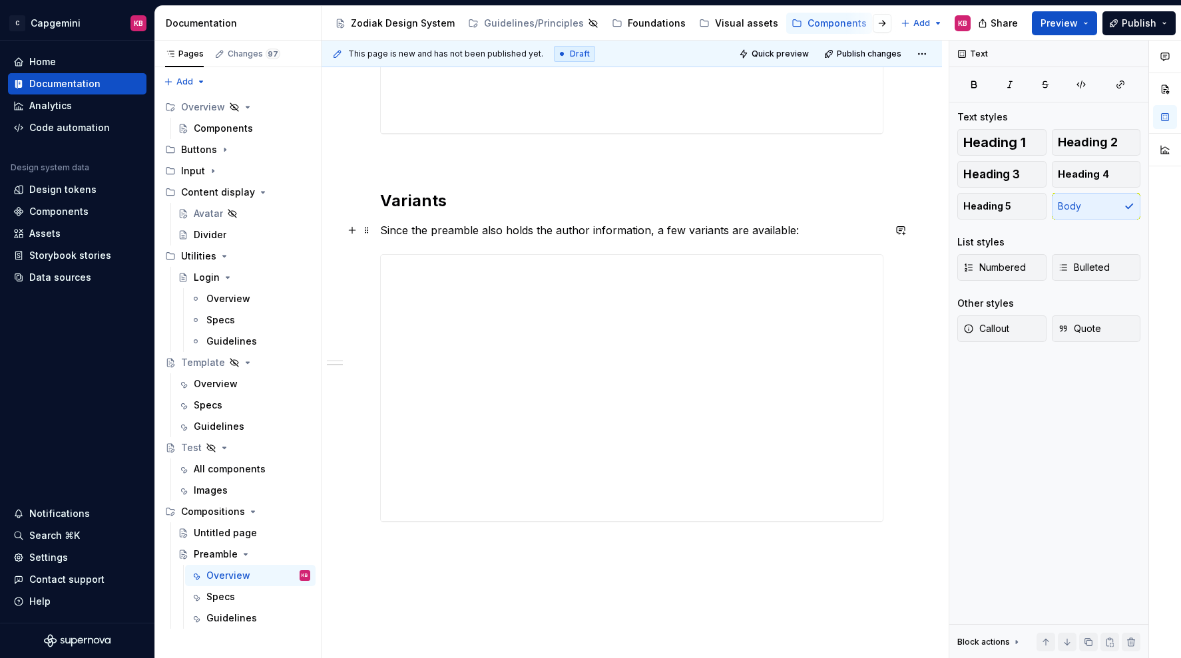
click at [508, 228] on p "Since the preamble also holds the author information, a few variants are availa…" at bounding box center [631, 230] width 503 height 16
click at [631, 231] on p "Since the preamble holds the author information, a few variants are available:" at bounding box center [631, 230] width 503 height 16
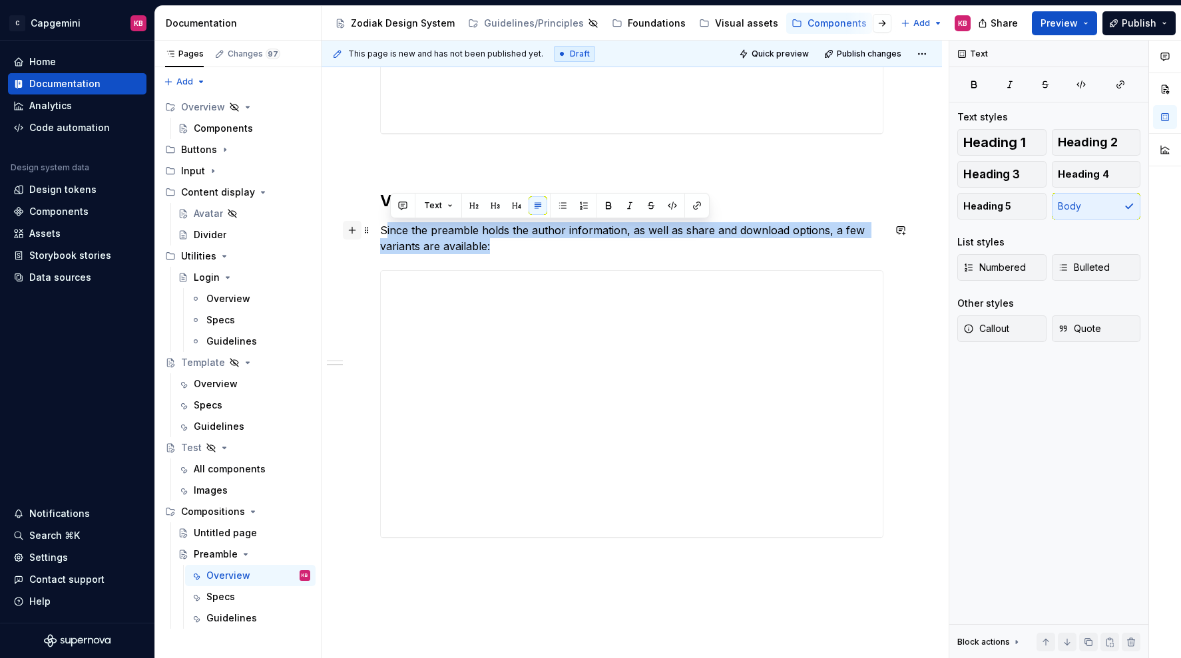
drag, startPoint x: 498, startPoint y: 246, endPoint x: 361, endPoint y: 224, distance: 138.9
click at [380, 224] on div "**********" at bounding box center [631, 87] width 503 height 933
click at [407, 242] on p "Since the preamble holds the author information, as well as share and download …" at bounding box center [631, 238] width 503 height 32
drag, startPoint x: 495, startPoint y: 247, endPoint x: 355, endPoint y: 232, distance: 139.9
click at [380, 232] on div "**********" at bounding box center [631, 87] width 503 height 933
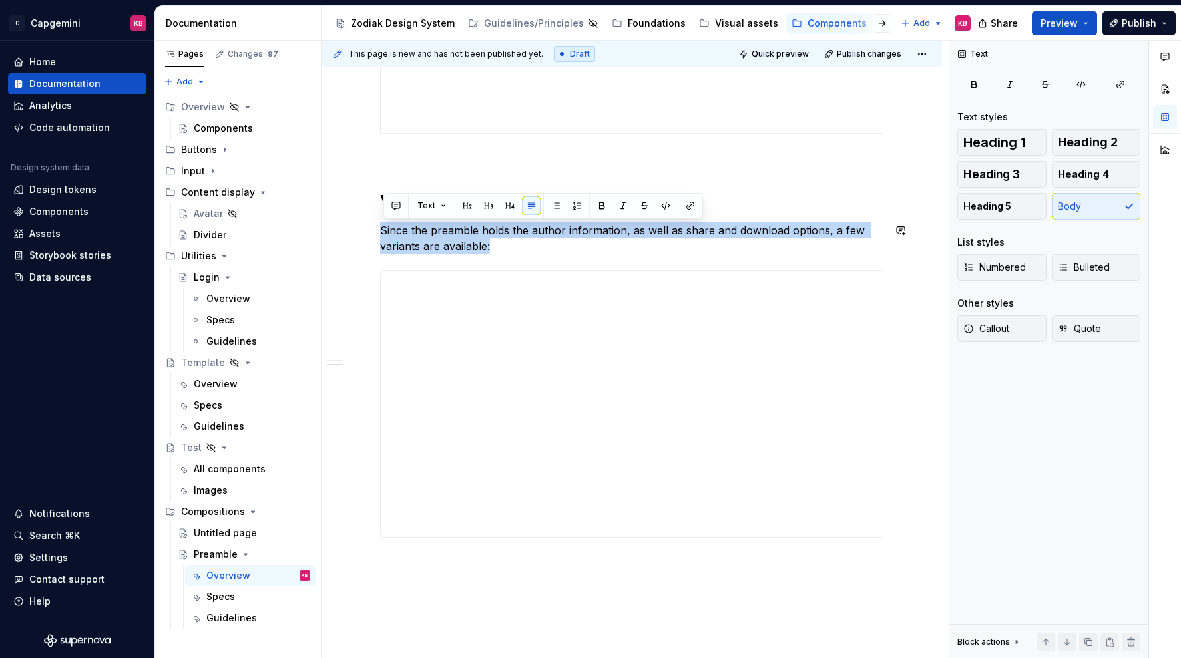
copy p "Since the preamble holds the author information, as well as share and download …"
click at [489, 247] on p "Since the preamble holds the author information, as well as share and download …" at bounding box center [631, 238] width 503 height 32
drag, startPoint x: 489, startPoint y: 247, endPoint x: 384, endPoint y: 229, distance: 106.7
click at [384, 229] on p "Since the preamble holds the author information, as well as share and download …" at bounding box center [631, 238] width 503 height 32
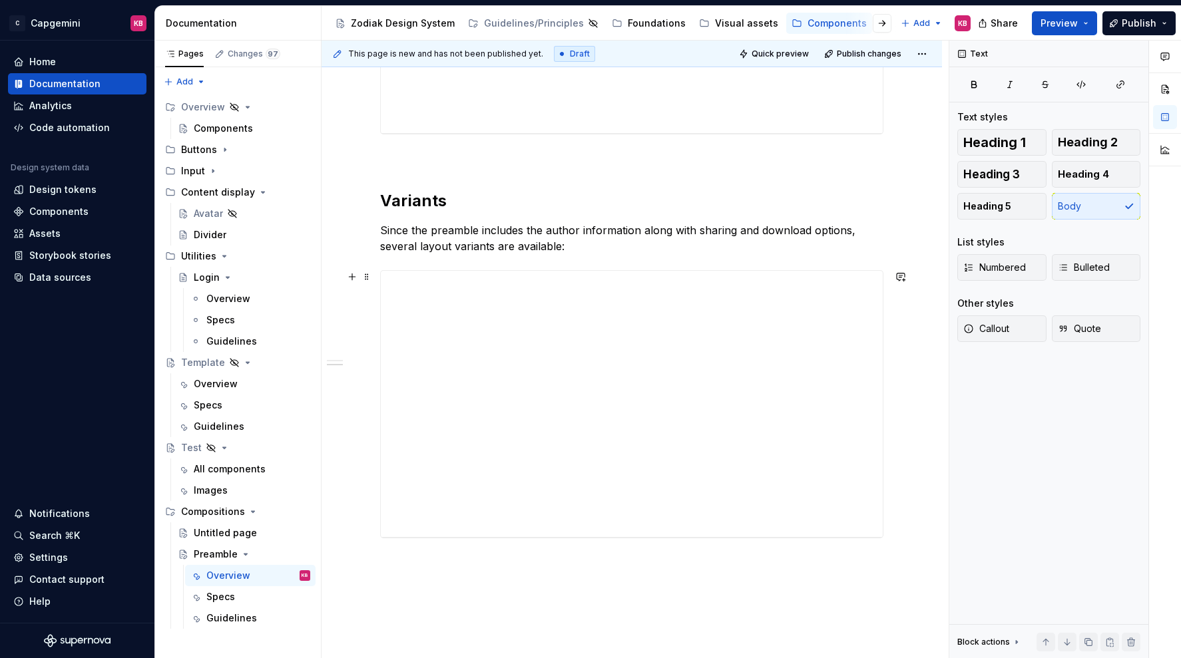
click at [347, 477] on div "**********" at bounding box center [631, 170] width 620 height 1163
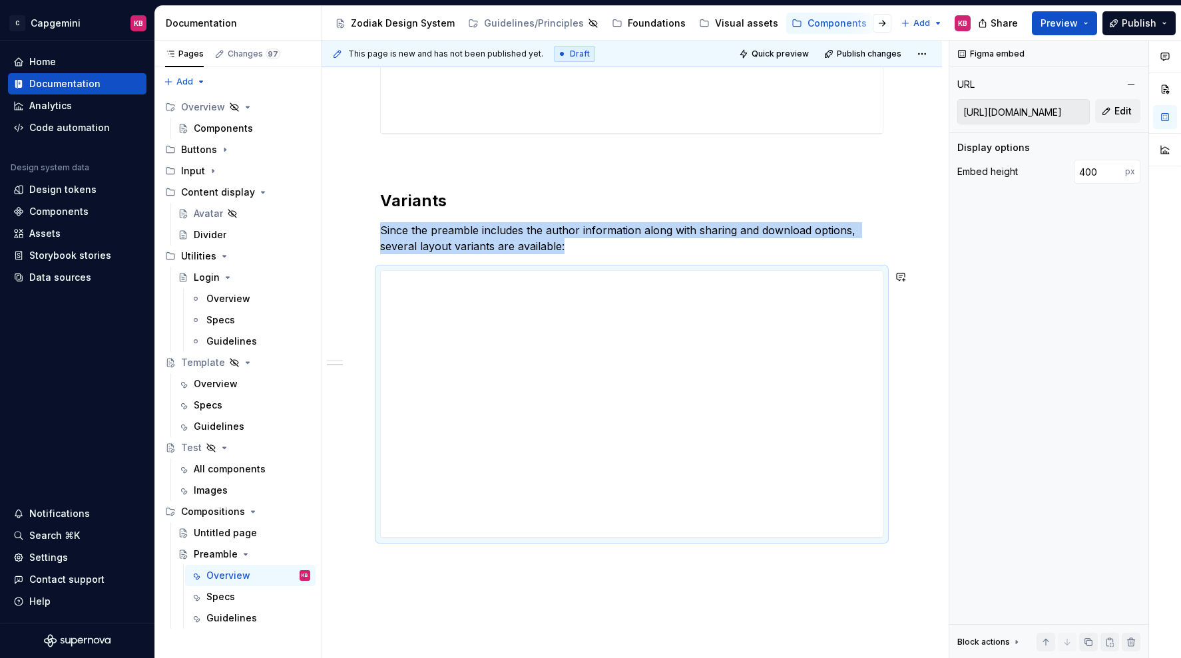
click at [411, 567] on div "**********" at bounding box center [631, 170] width 620 height 1163
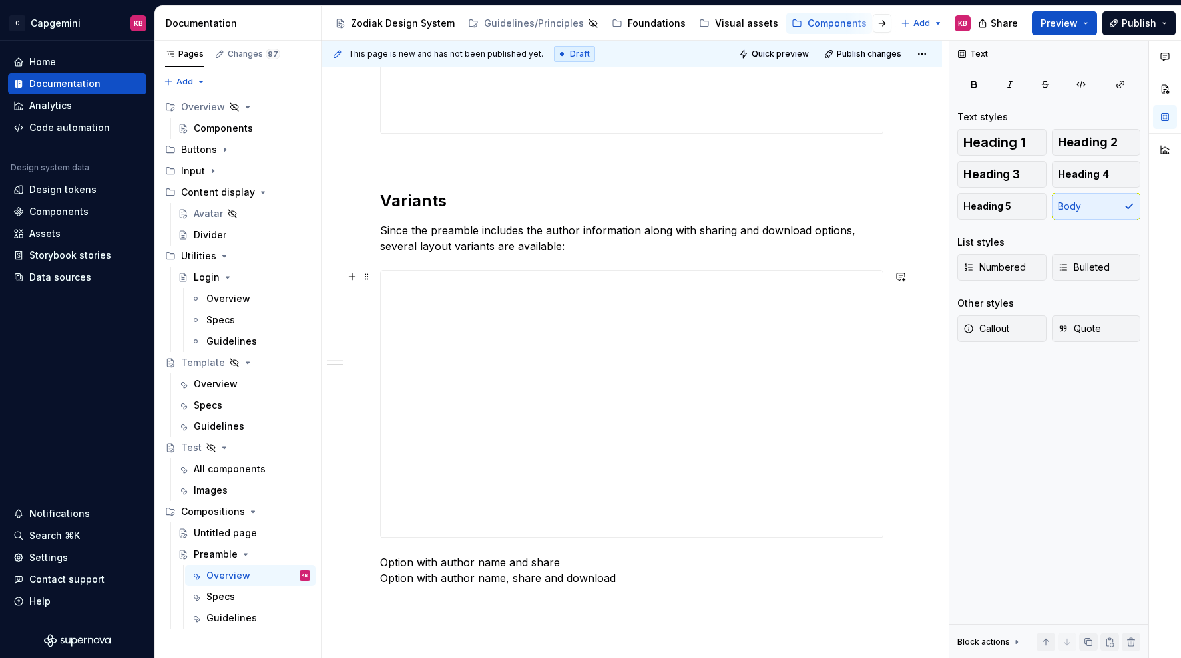
click at [350, 432] on div "**********" at bounding box center [631, 194] width 620 height 1211
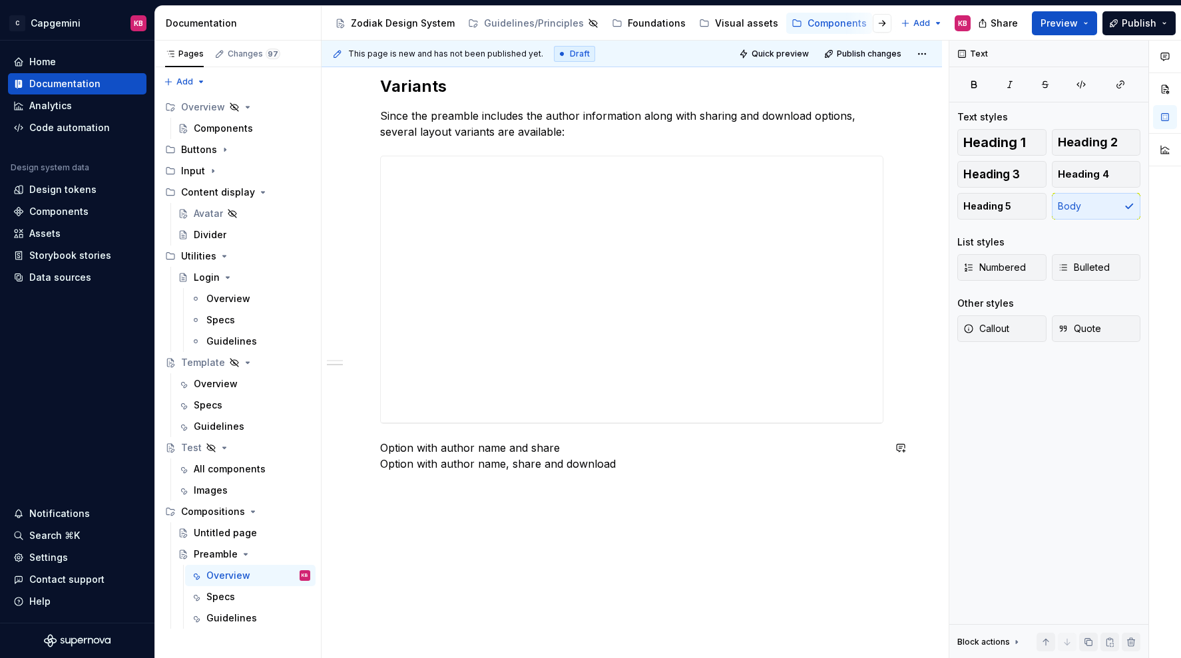
scroll to position [775, 0]
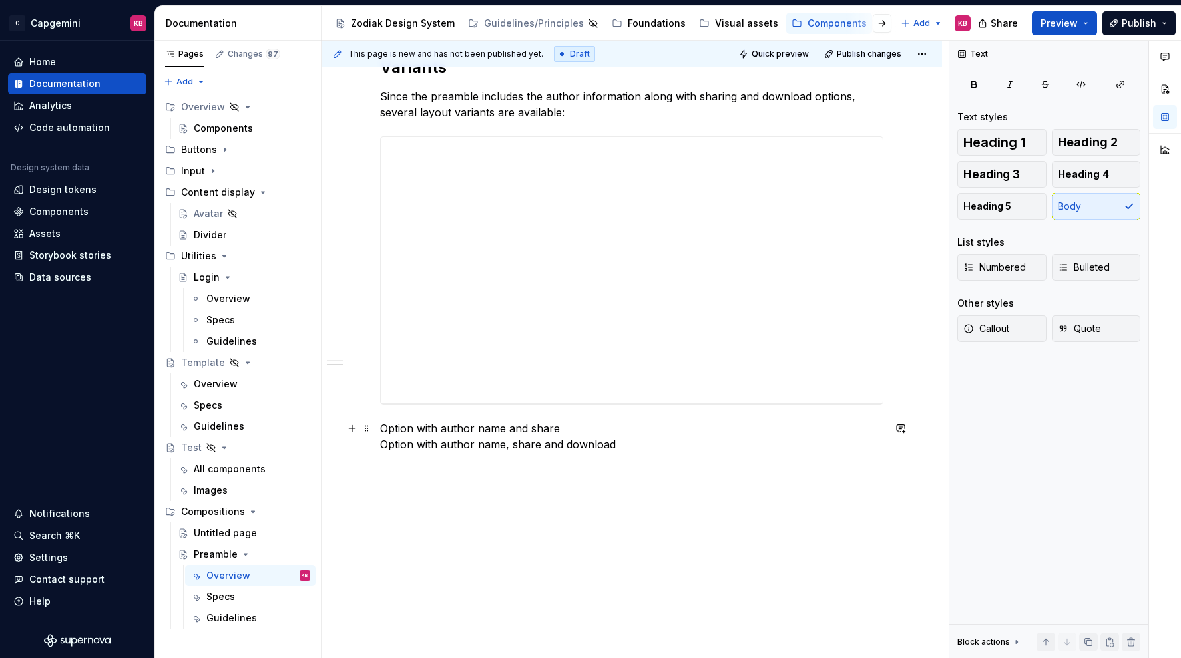
click at [616, 445] on p "Option with author name and share Option with author name, share and download" at bounding box center [631, 437] width 503 height 32
click at [357, 431] on button "button" at bounding box center [352, 428] width 19 height 19
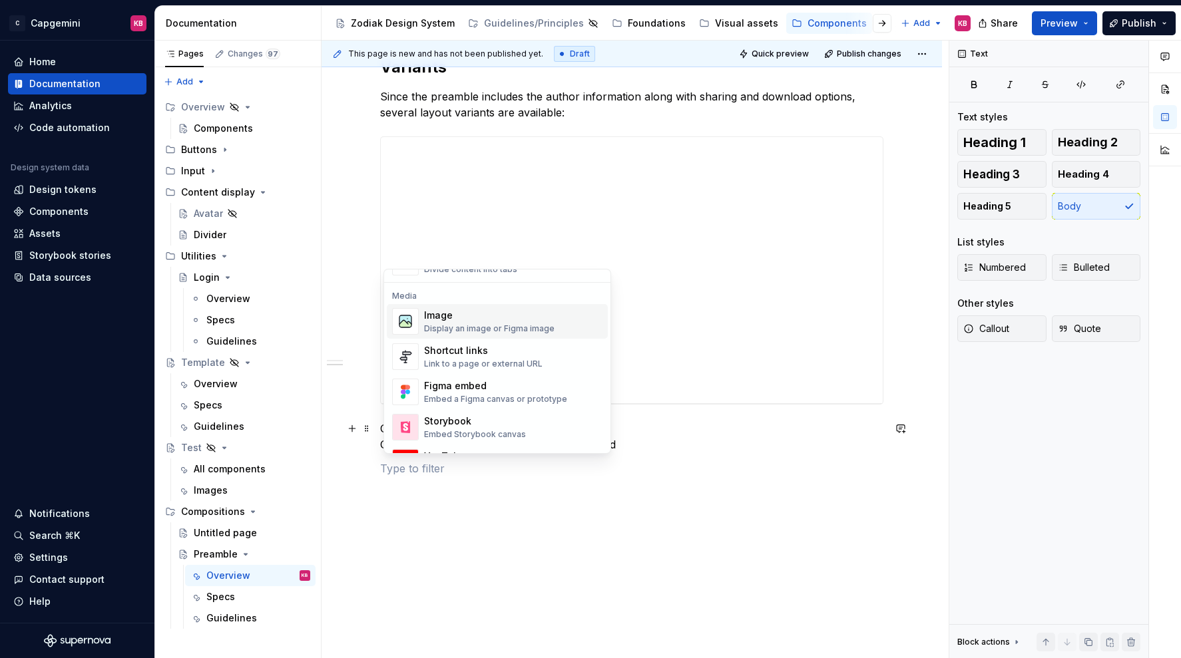
scroll to position [570, 0]
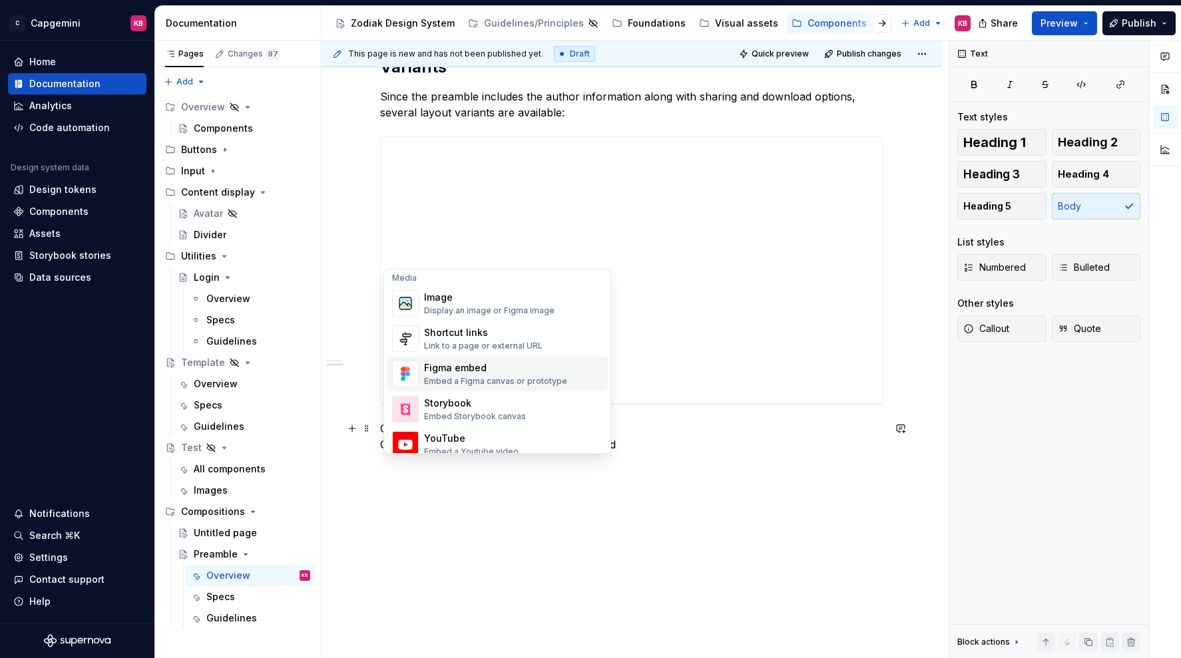
click at [453, 372] on div "Figma embed" at bounding box center [495, 367] width 143 height 13
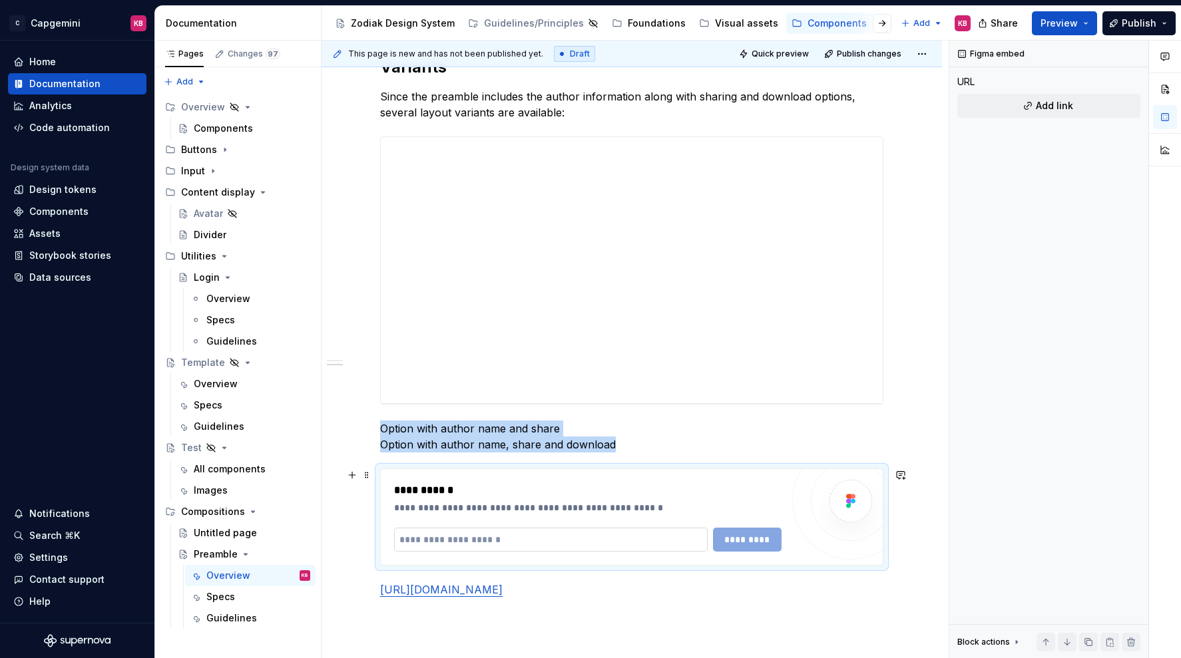
click at [509, 535] on input "text" at bounding box center [550, 540] width 313 height 24
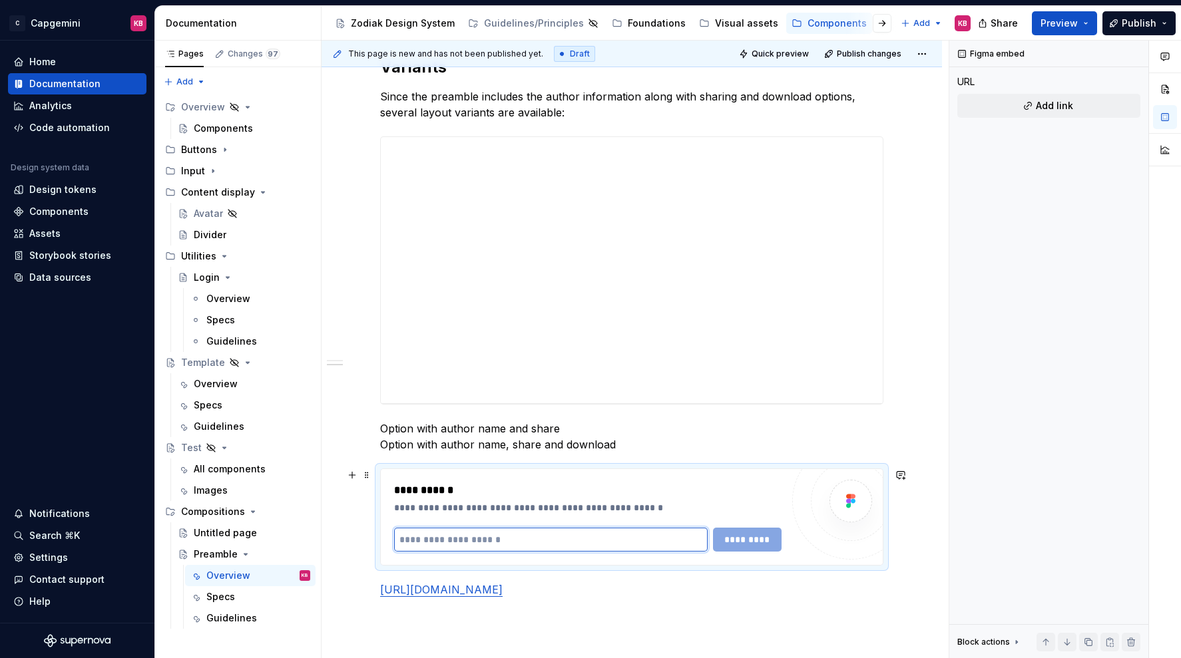
paste input "**********"
type input "**********"
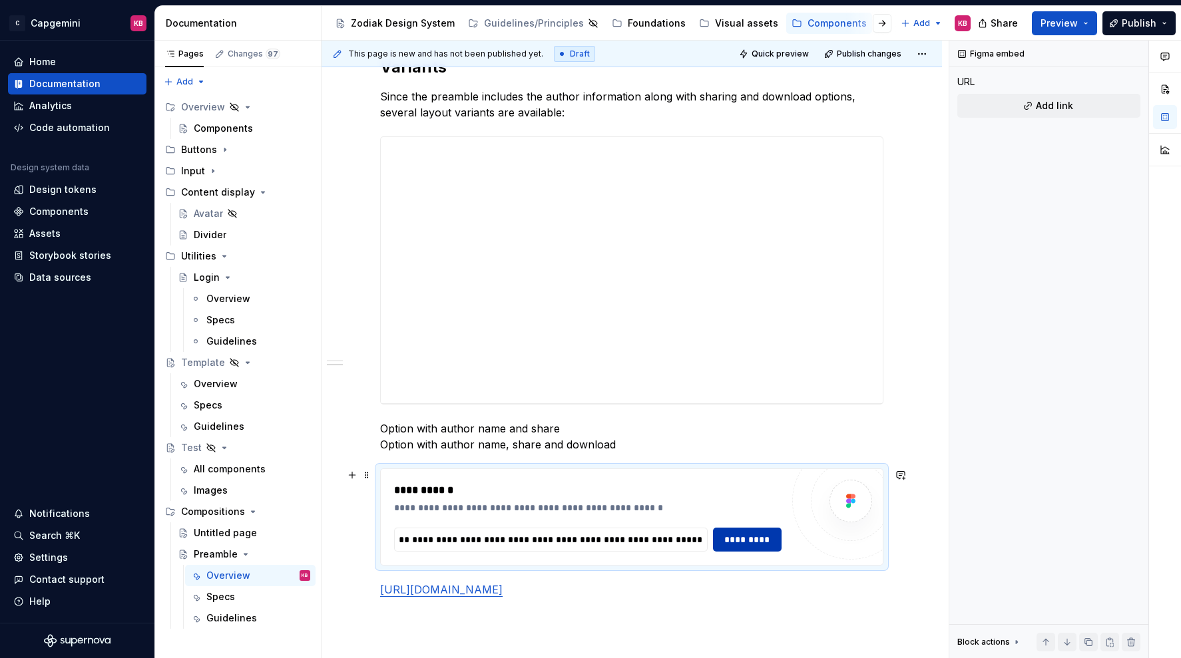
scroll to position [0, 0]
click at [750, 536] on span "*********" at bounding box center [747, 539] width 52 height 13
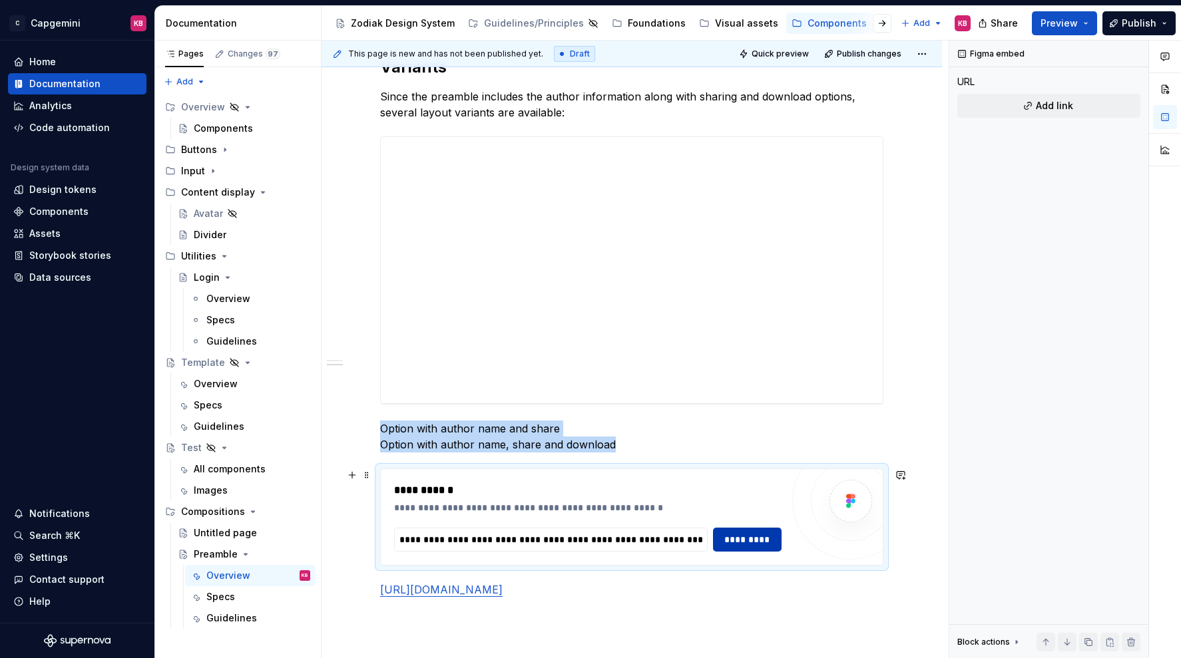
scroll to position [853, 0]
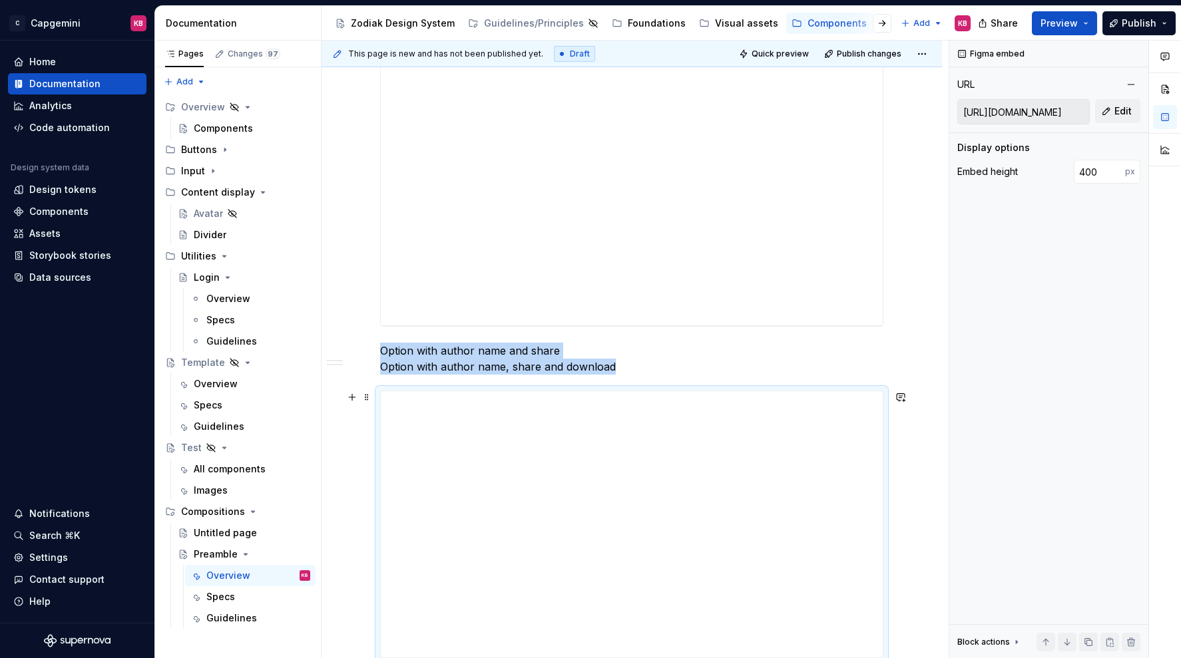
click at [341, 513] on div "**********" at bounding box center [631, 141] width 620 height 1527
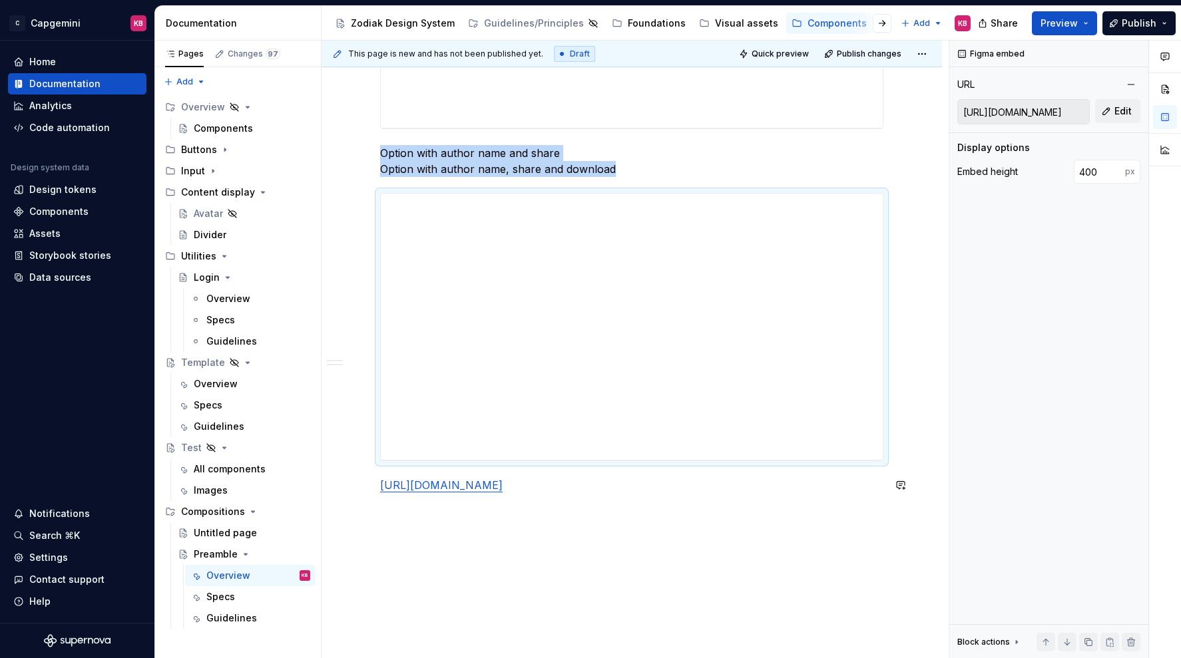
scroll to position [1058, 0]
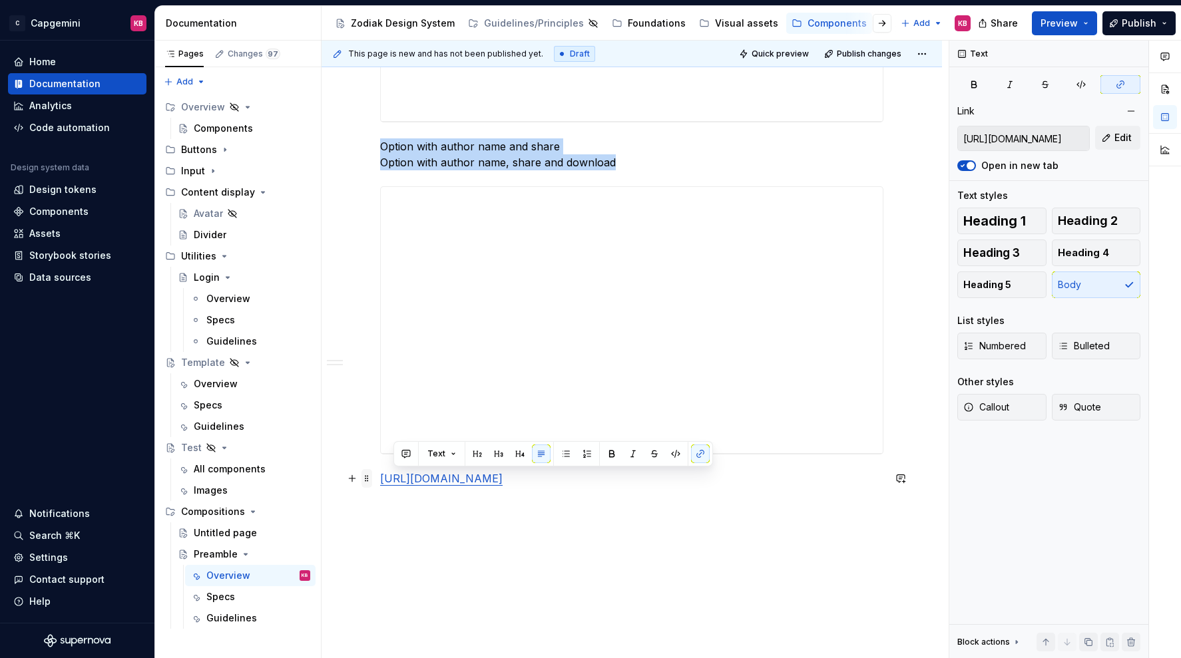
drag, startPoint x: 614, startPoint y: 494, endPoint x: 365, endPoint y: 479, distance: 249.4
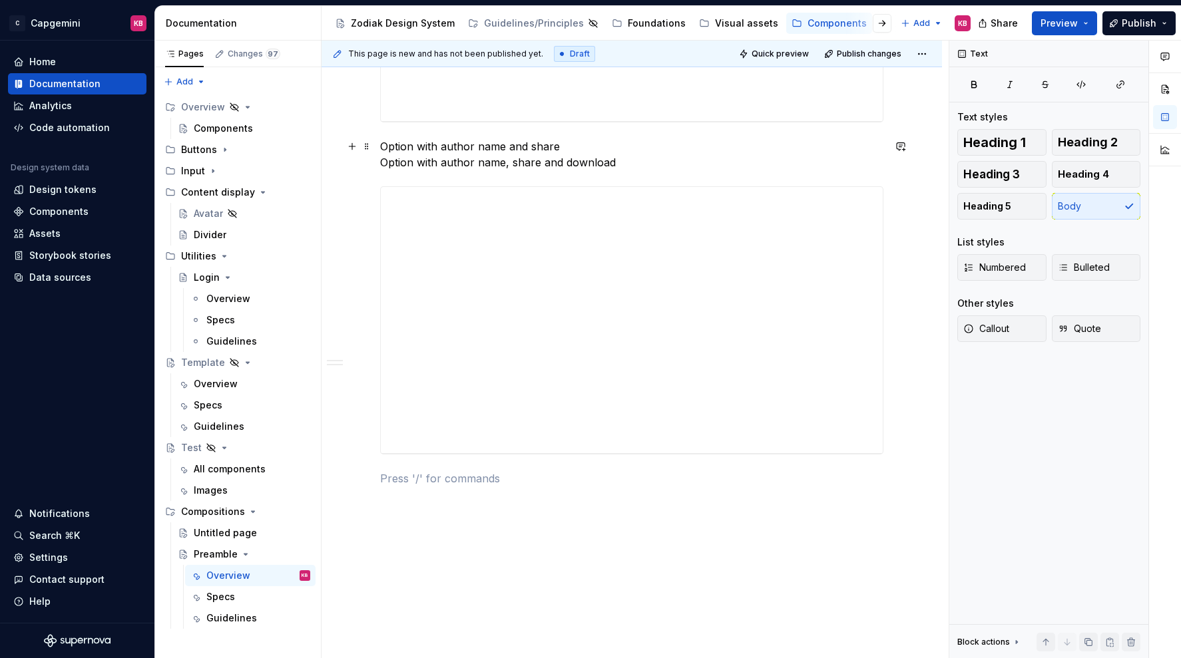
click at [414, 144] on p "Option with author name and share Option with author name, share and download" at bounding box center [631, 154] width 503 height 32
click at [419, 158] on p "Option left: with author name and share Option with author name, share and down…" at bounding box center [631, 154] width 503 height 32
click at [423, 164] on p "Option left: with author name and share Option right: with author name, share a…" at bounding box center [631, 154] width 503 height 32
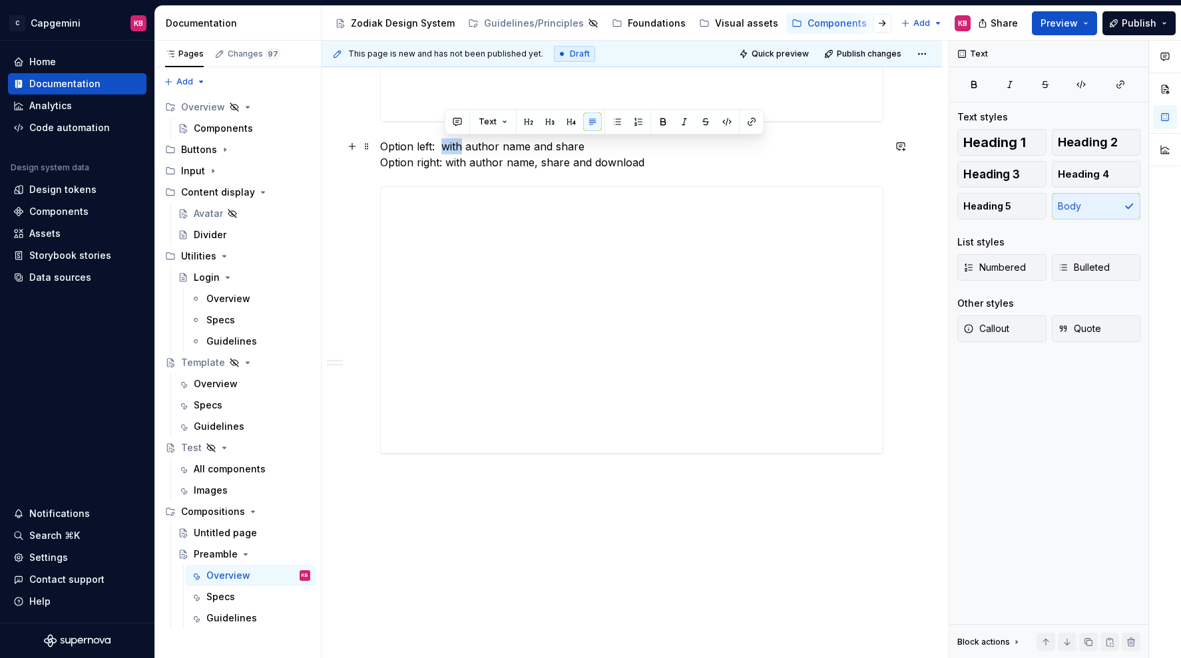
drag, startPoint x: 467, startPoint y: 146, endPoint x: 446, endPoint y: 147, distance: 20.7
click at [444, 147] on p "Option left: with author name and share Option right: with author name, share a…" at bounding box center [631, 154] width 503 height 32
drag, startPoint x: 472, startPoint y: 148, endPoint x: 445, endPoint y: 150, distance: 27.4
click at [445, 150] on p "Option left: with author name and share Option right: with author name, share a…" at bounding box center [631, 154] width 503 height 32
drag, startPoint x: 479, startPoint y: 166, endPoint x: 451, endPoint y: 166, distance: 27.3
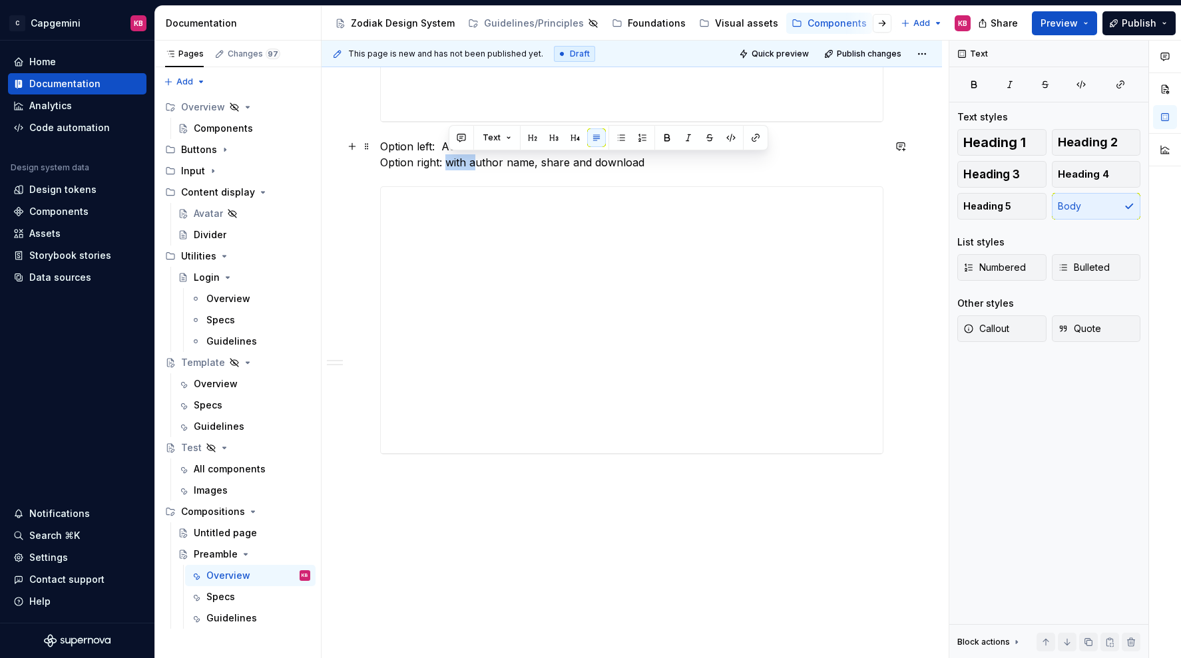
click at [451, 166] on p "Option left: Author name and share Option right: with author name, share and do…" at bounding box center [631, 154] width 503 height 32
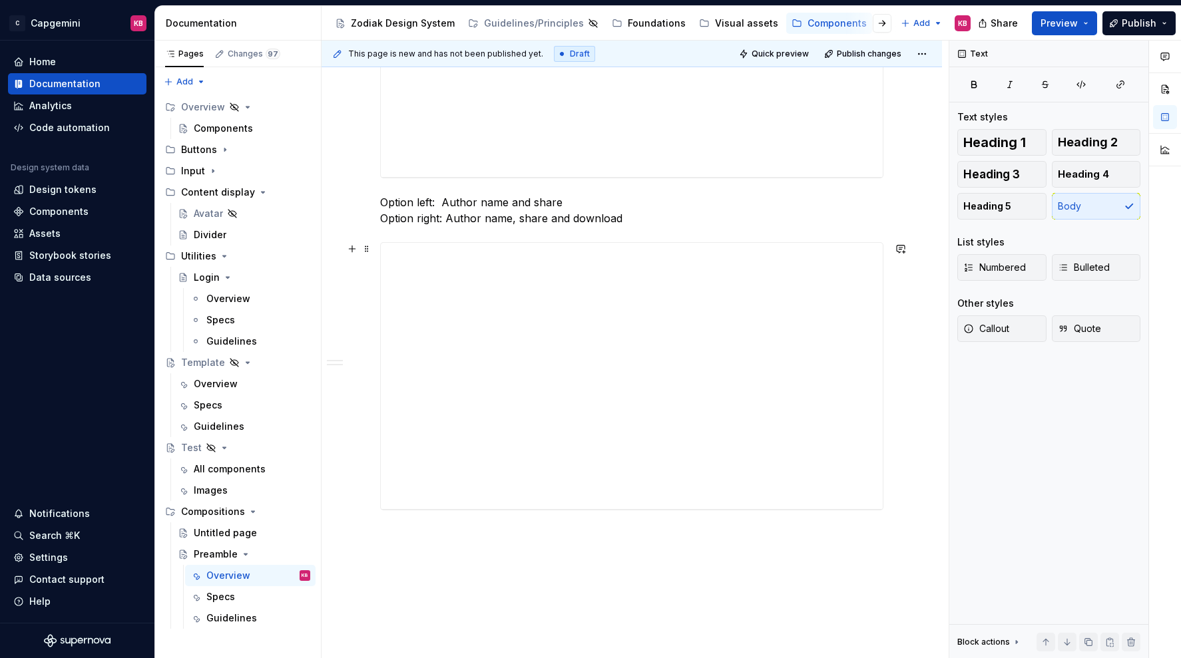
scroll to position [1008, 0]
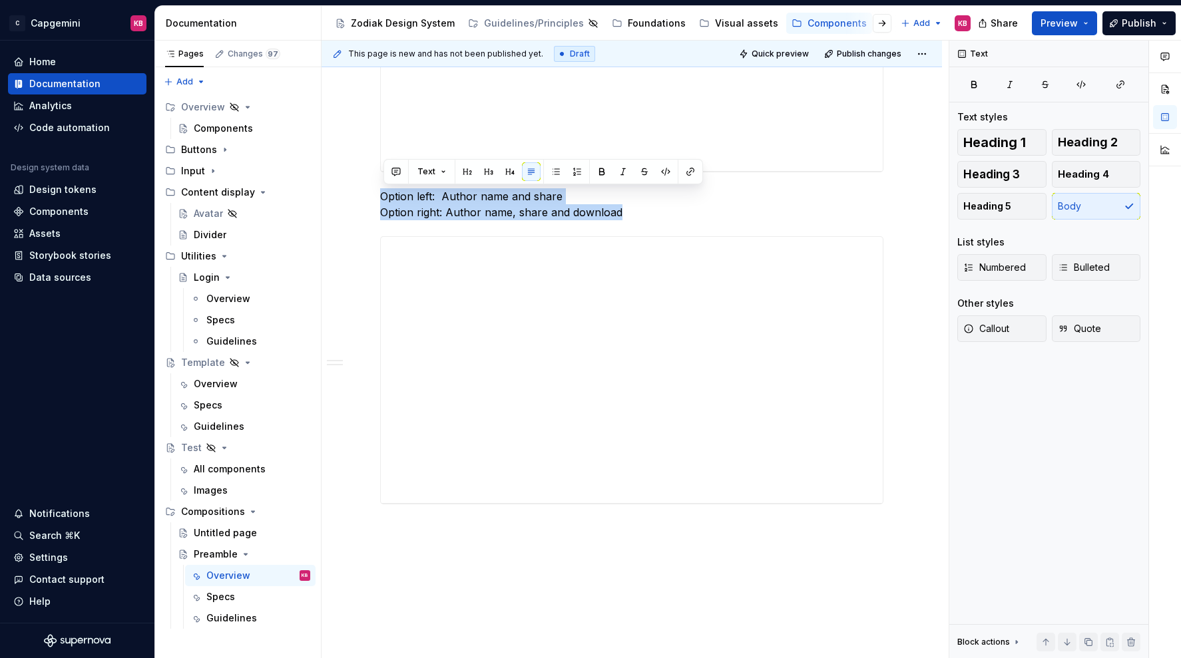
drag, startPoint x: 636, startPoint y: 216, endPoint x: 328, endPoint y: 181, distance: 309.4
copy p "Option left: Author name and share Option right: Author name, share and download"
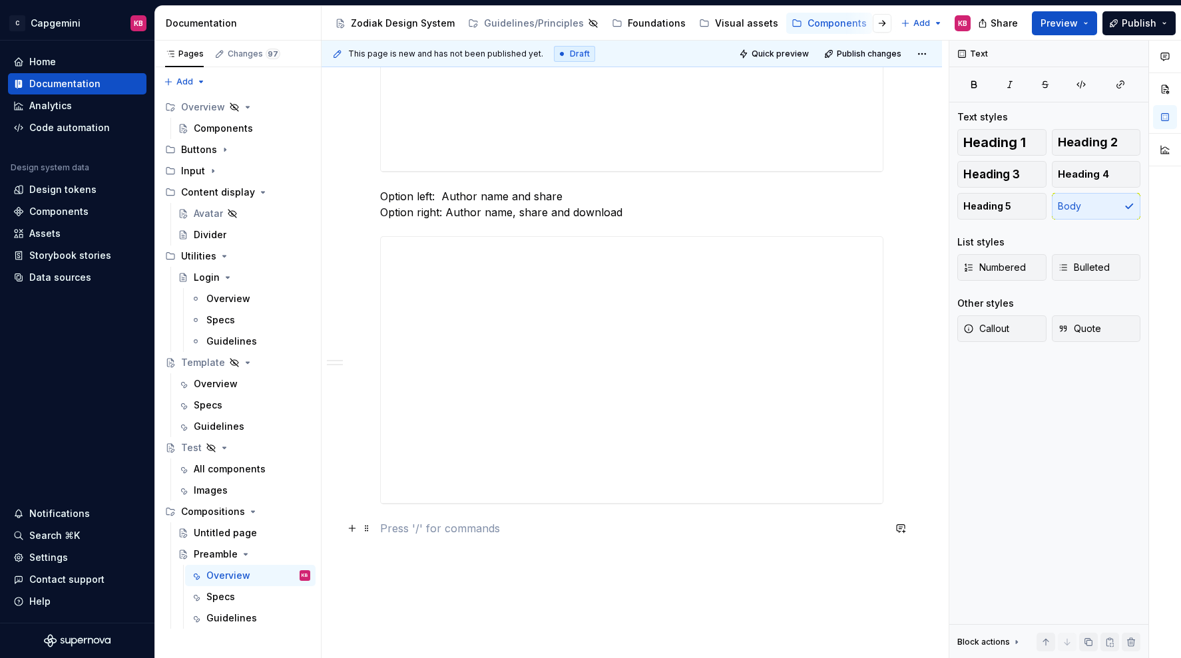
click at [464, 530] on p at bounding box center [631, 528] width 503 height 16
click at [509, 526] on p "Option left: Author name and share Option right: Author name, share and download" at bounding box center [631, 536] width 503 height 32
click at [520, 542] on p "Option left: Author name, job title and share Option right: Author name, share …" at bounding box center [631, 536] width 503 height 32
drag, startPoint x: 596, startPoint y: 543, endPoint x: 700, endPoint y: 544, distance: 104.5
click at [700, 544] on p "Option left: Author name, job title and share Option right: Author name, date a…" at bounding box center [631, 536] width 503 height 32
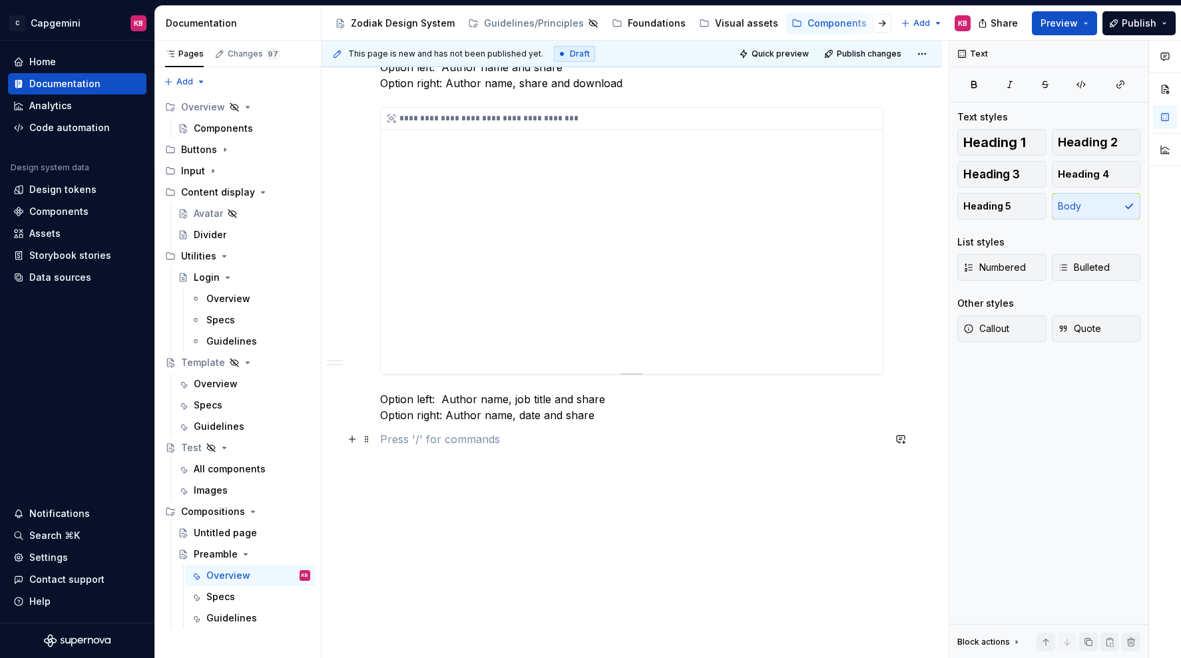
scroll to position [1139, 0]
click at [906, 438] on button "button" at bounding box center [900, 437] width 19 height 19
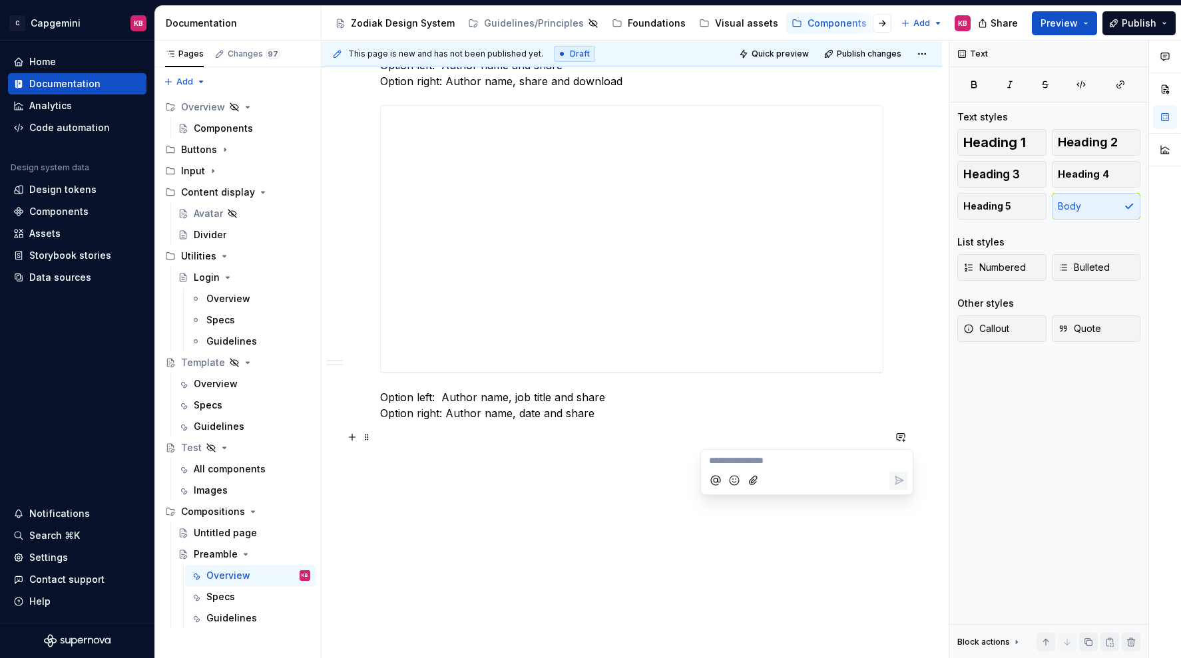
click at [773, 432] on p at bounding box center [631, 437] width 503 height 16
click at [351, 437] on button "button" at bounding box center [352, 437] width 19 height 19
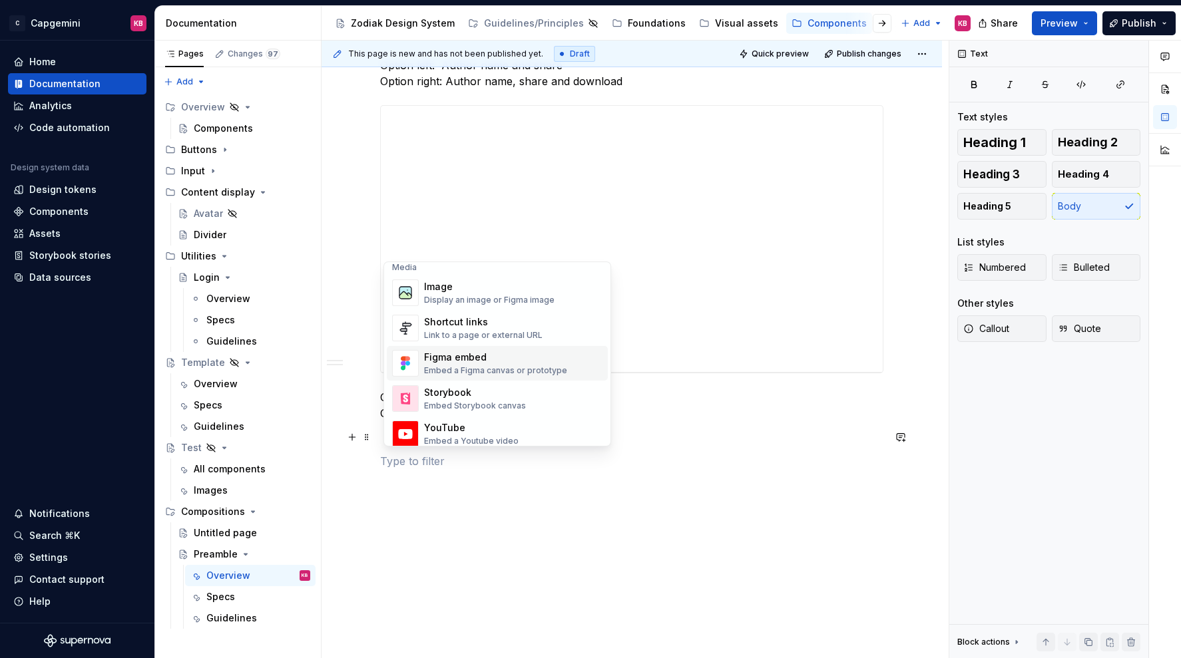
scroll to position [584, 0]
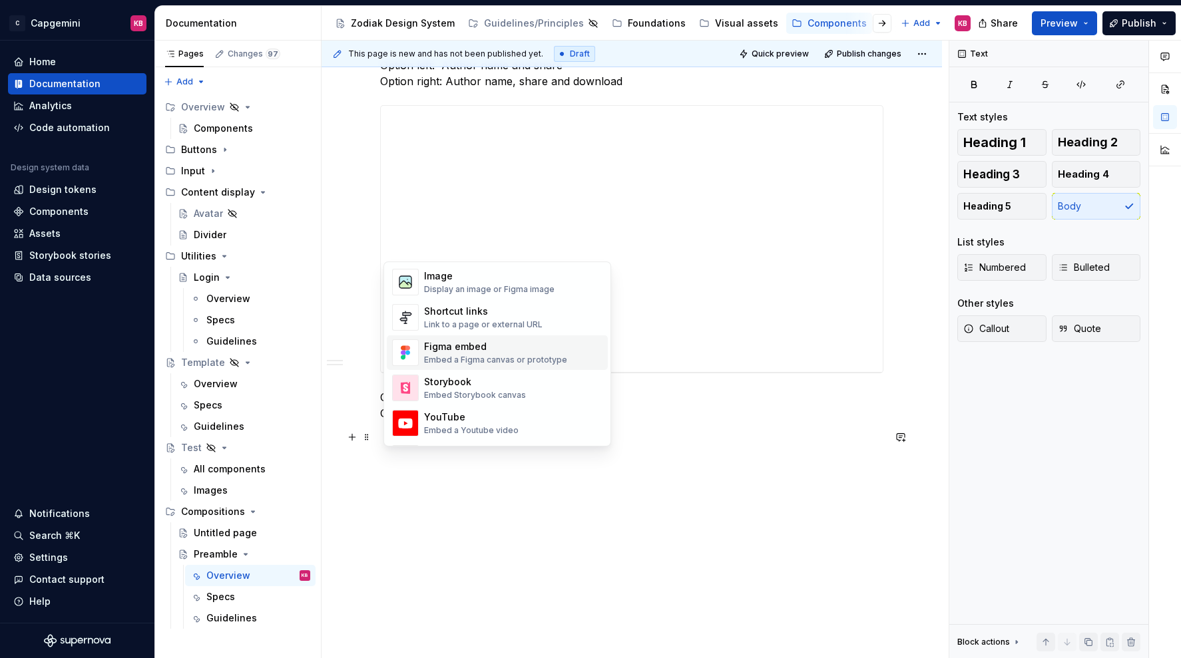
click at [461, 361] on div "Embed a Figma canvas or prototype" at bounding box center [495, 360] width 143 height 11
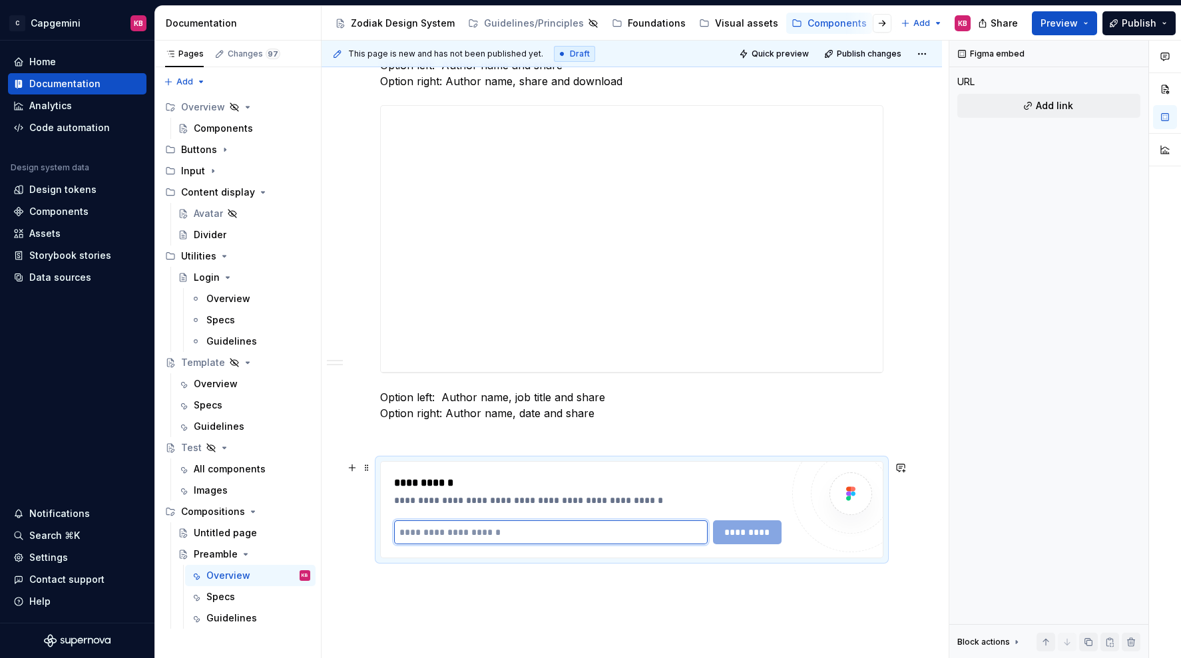
click at [503, 528] on input "text" at bounding box center [550, 532] width 313 height 24
paste input "**********"
type input "**********"
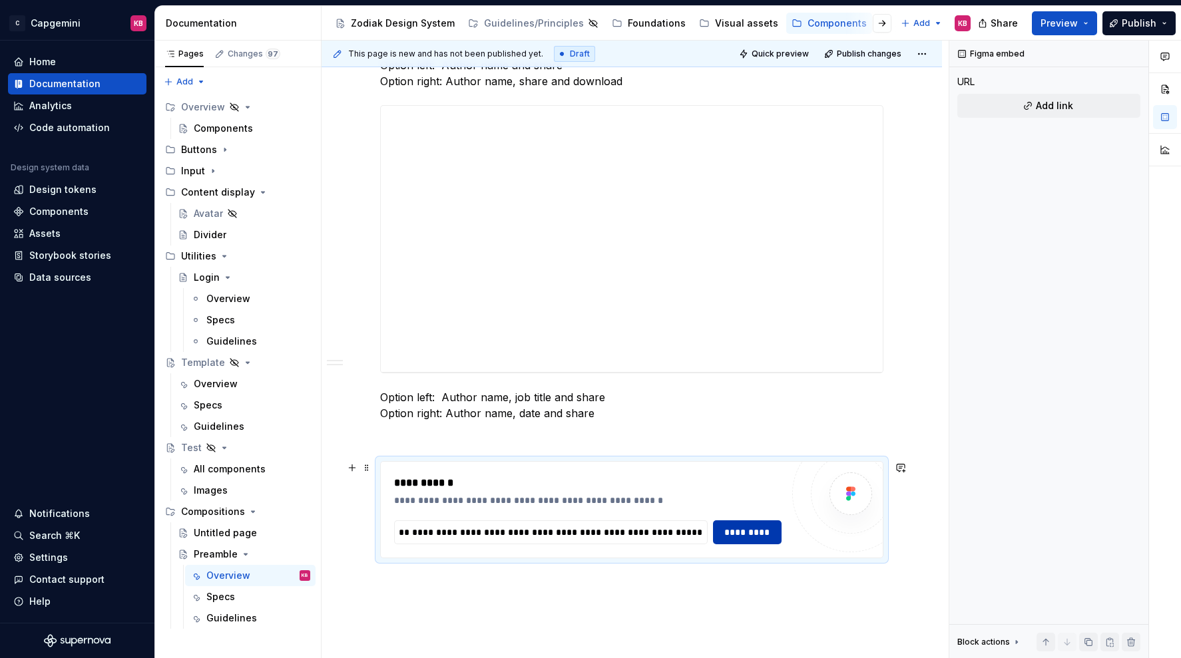
scroll to position [0, 0]
click at [751, 526] on span "*********" at bounding box center [747, 532] width 52 height 13
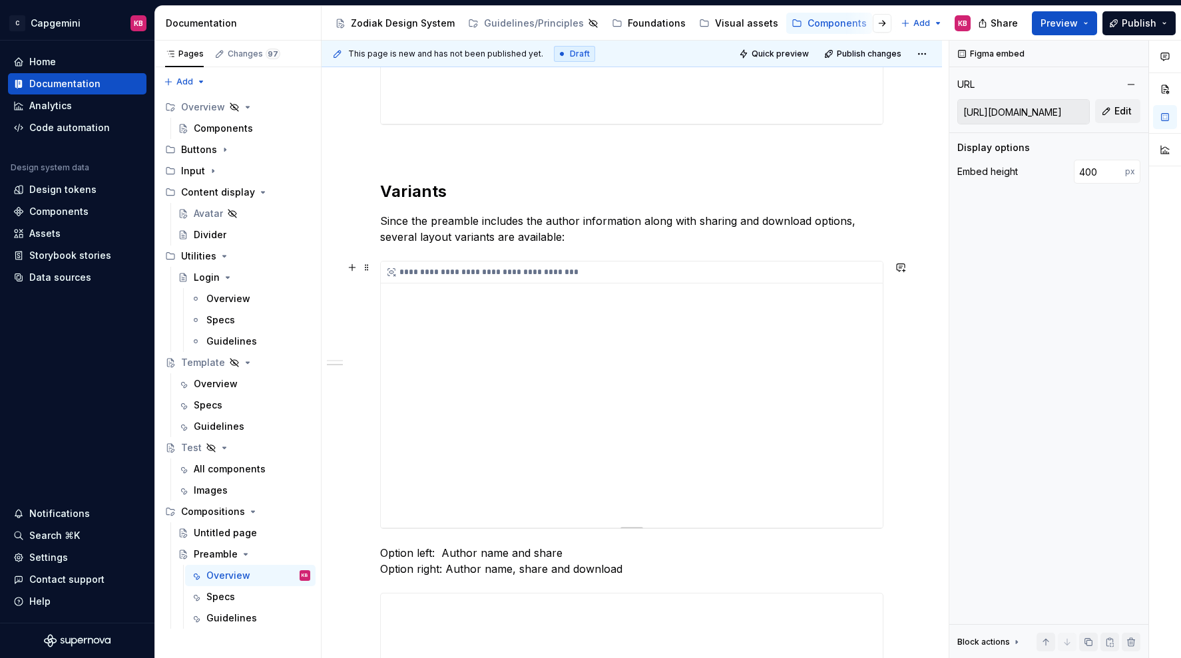
scroll to position [639, 0]
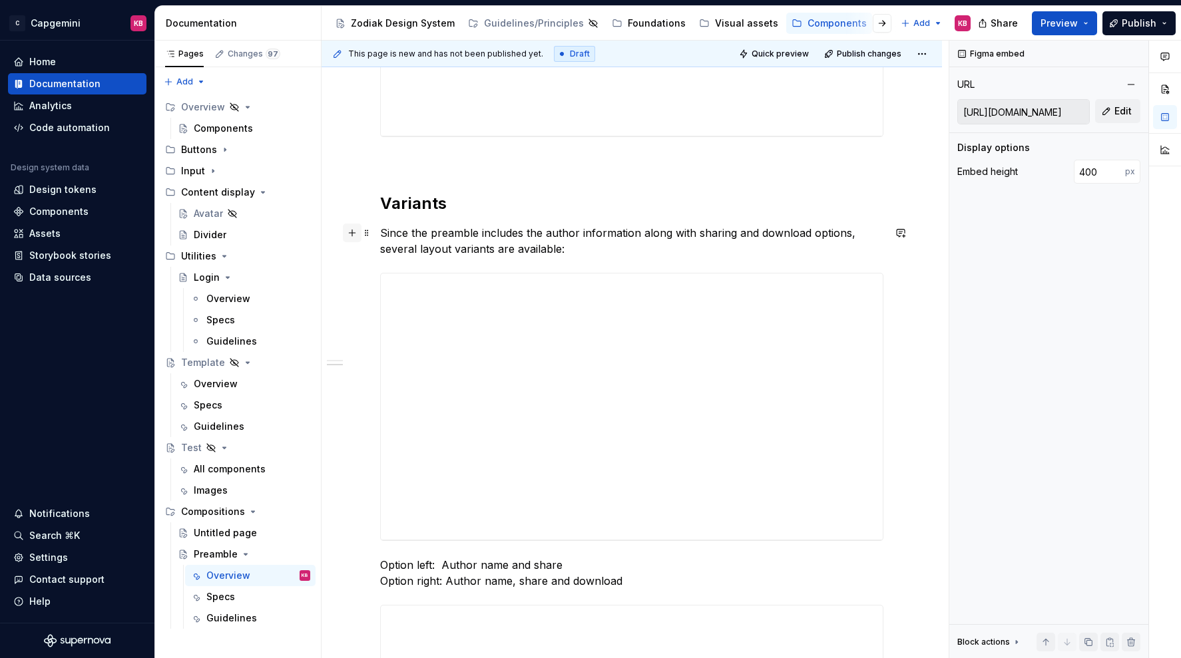
click at [355, 232] on button "button" at bounding box center [352, 233] width 19 height 19
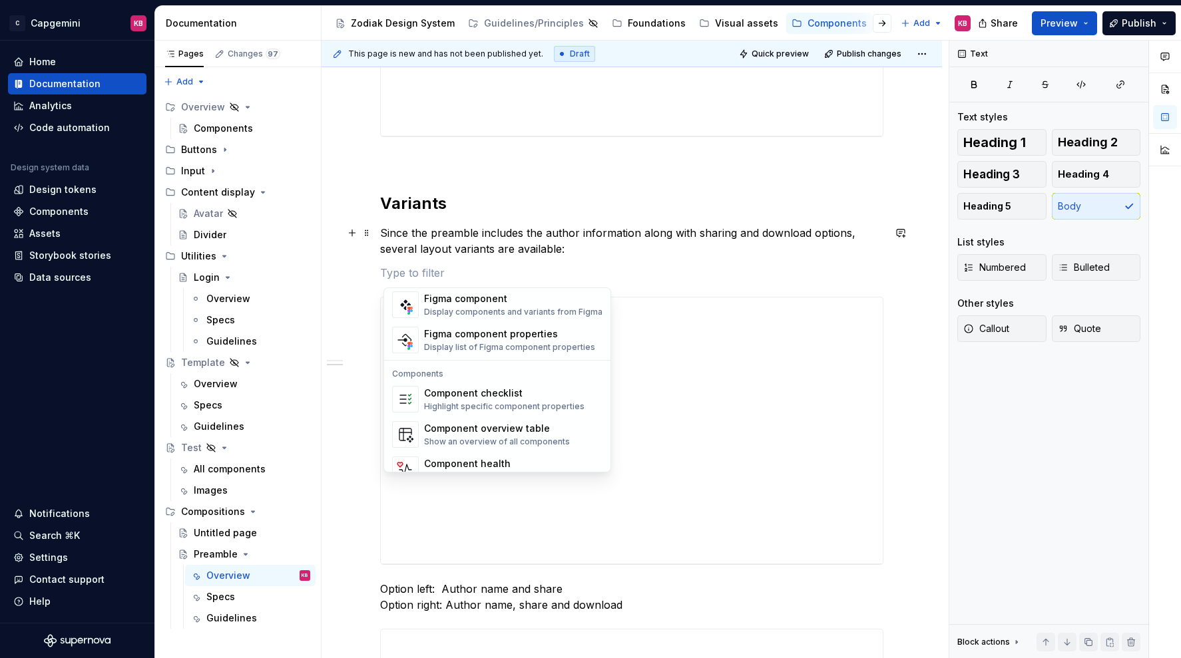
scroll to position [1325, 0]
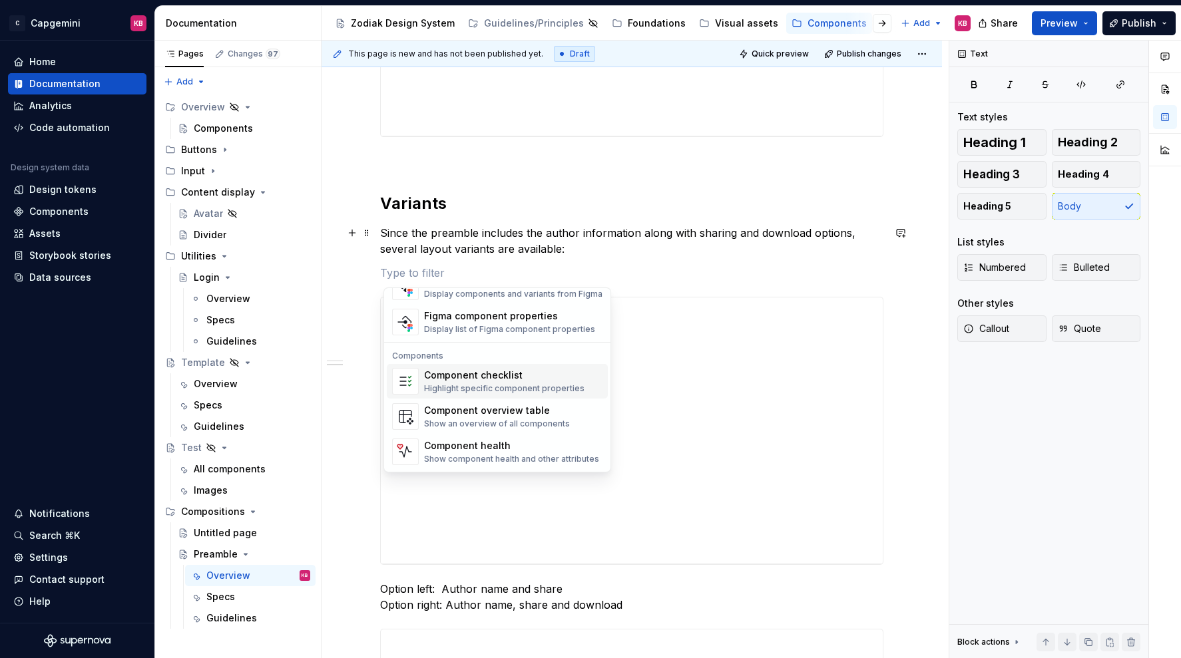
click at [349, 210] on div "**********" at bounding box center [631, 529] width 620 height 1875
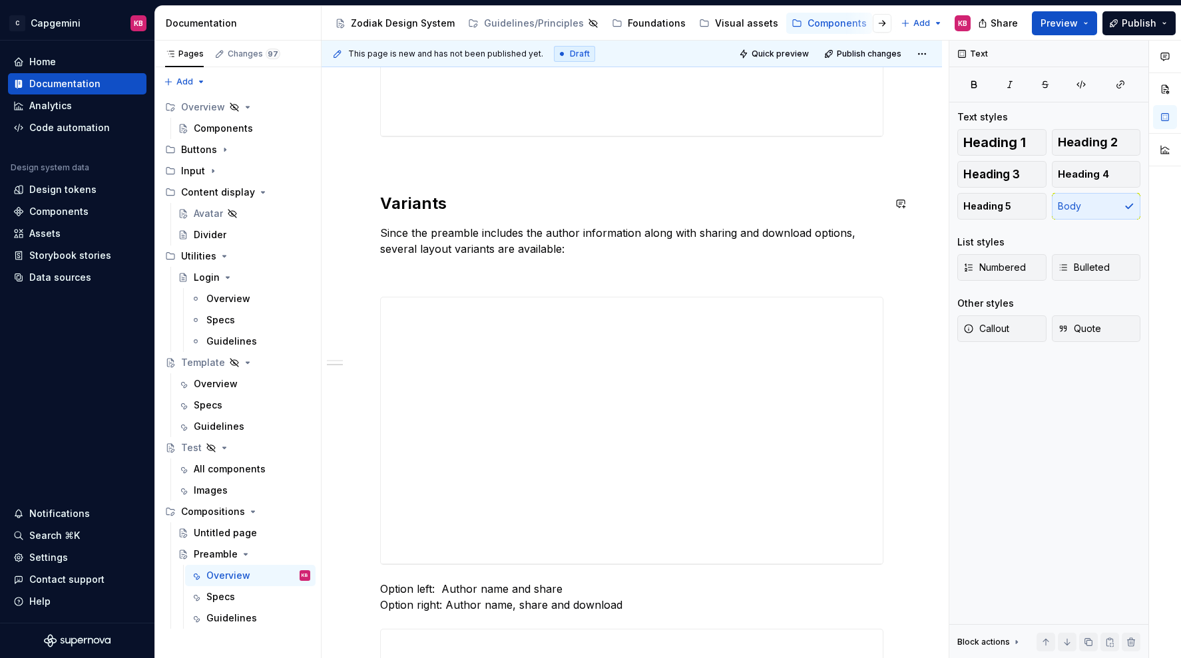
click at [423, 217] on div "**********" at bounding box center [631, 438] width 503 height 1629
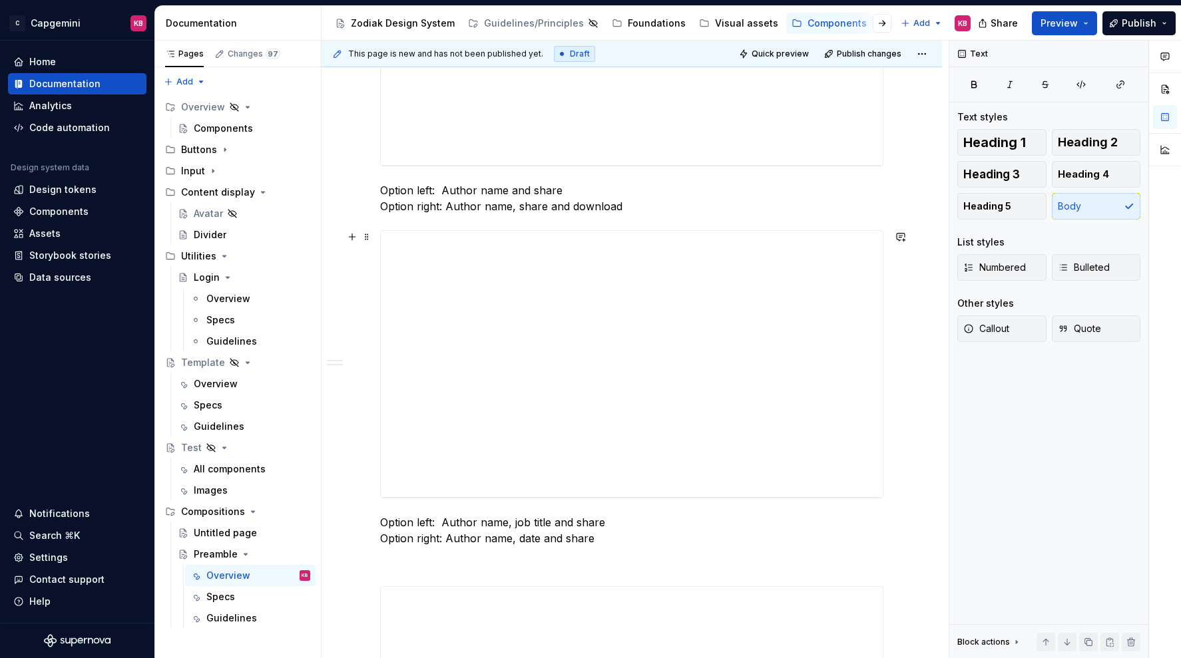
scroll to position [1009, 0]
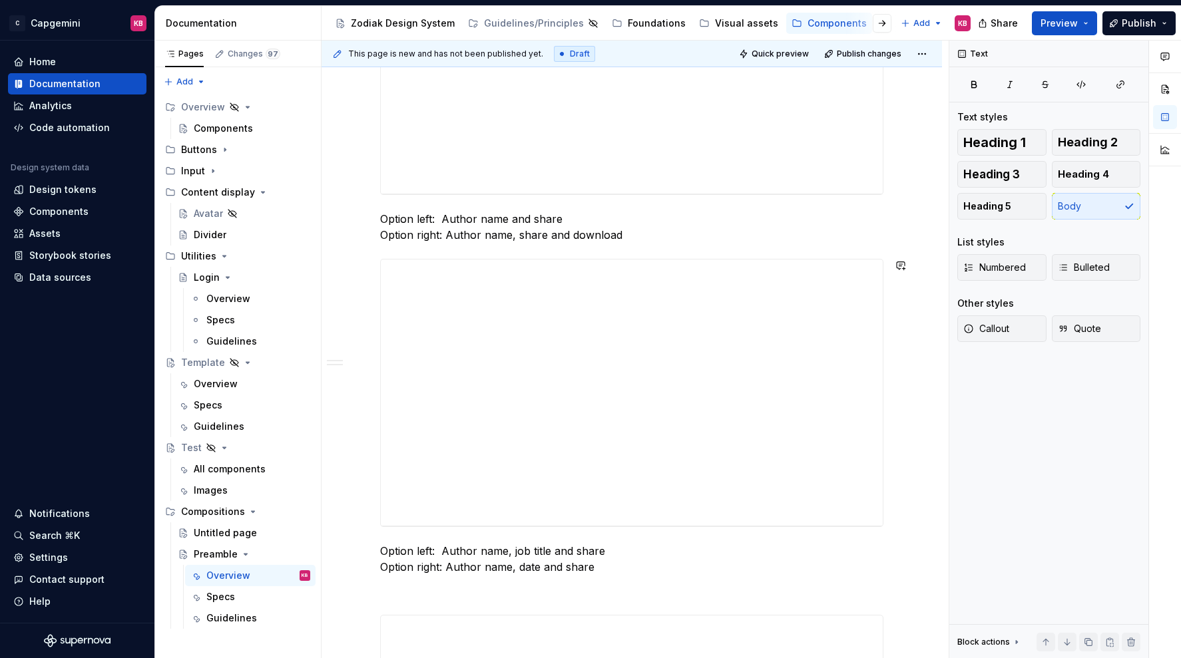
click at [387, 249] on div "**********" at bounding box center [631, 68] width 503 height 1629
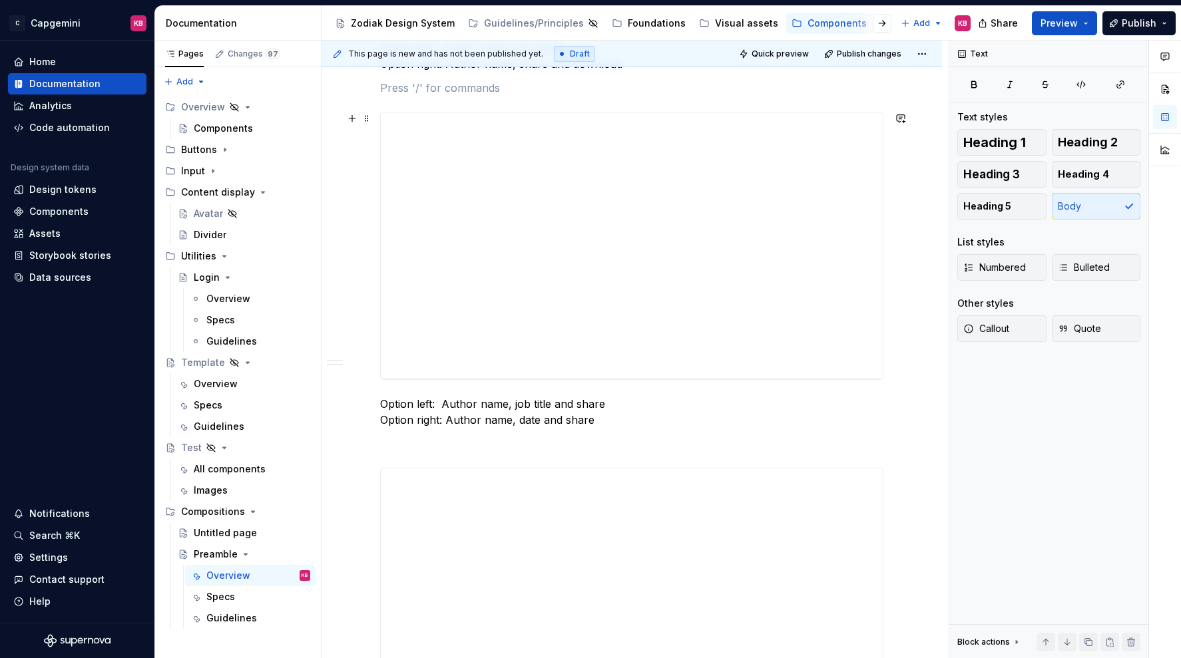
scroll to position [1253, 0]
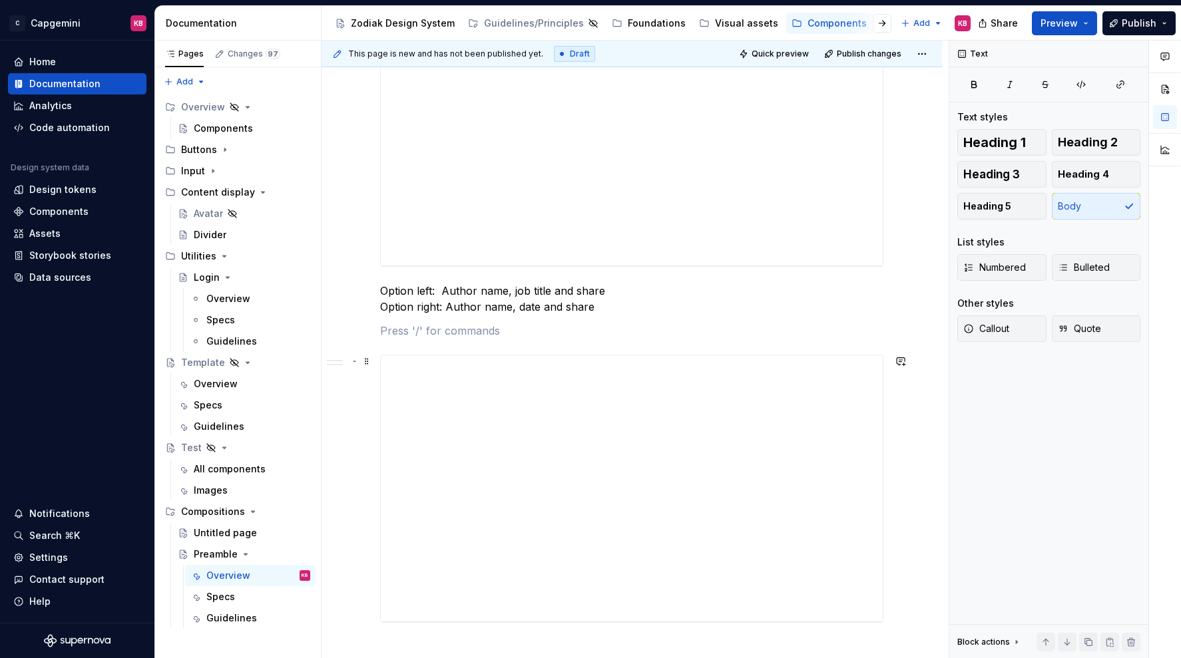
scroll to position [1471, 0]
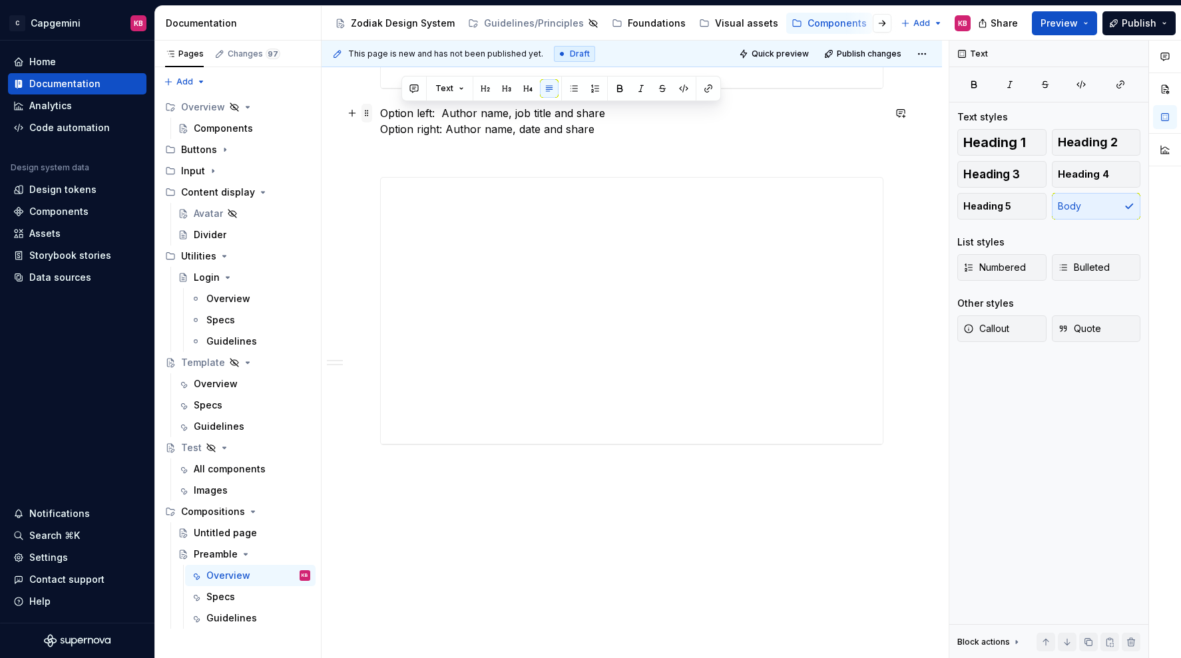
drag, startPoint x: 598, startPoint y: 126, endPoint x: 372, endPoint y: 116, distance: 225.9
click at [580, 134] on p "Option left: Author name, job title and share Option right: Author name, date a…" at bounding box center [631, 121] width 503 height 32
drag, startPoint x: 615, startPoint y: 130, endPoint x: 359, endPoint y: 112, distance: 256.9
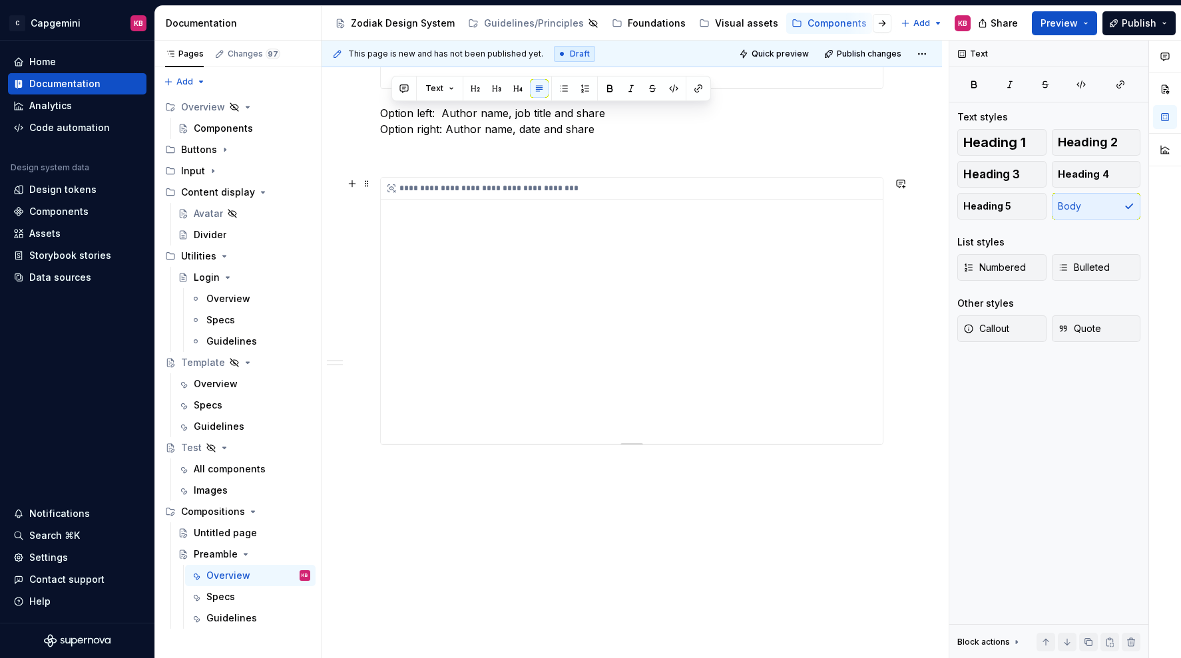
copy p "ption left: Author name, job title and share Option right: Author name, date an…"
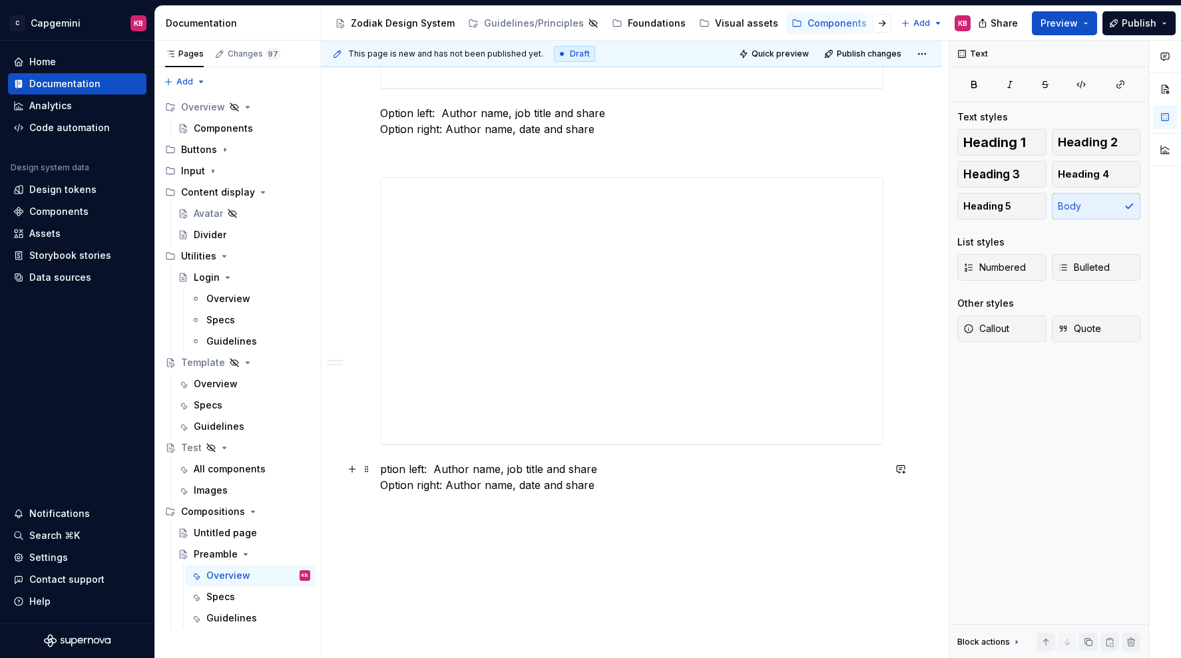
click at [385, 469] on p "ption left: Author name, job title and share Option right: Author name, date an…" at bounding box center [631, 477] width 503 height 32
drag, startPoint x: 515, startPoint y: 472, endPoint x: 552, endPoint y: 472, distance: 36.6
click at [552, 472] on p "Option left: Author name, job title and share Option right: Author name, date a…" at bounding box center [631, 477] width 503 height 32
click at [540, 485] on p "Option left: Author name, reading time and share Option right: Author name, dat…" at bounding box center [631, 477] width 503 height 32
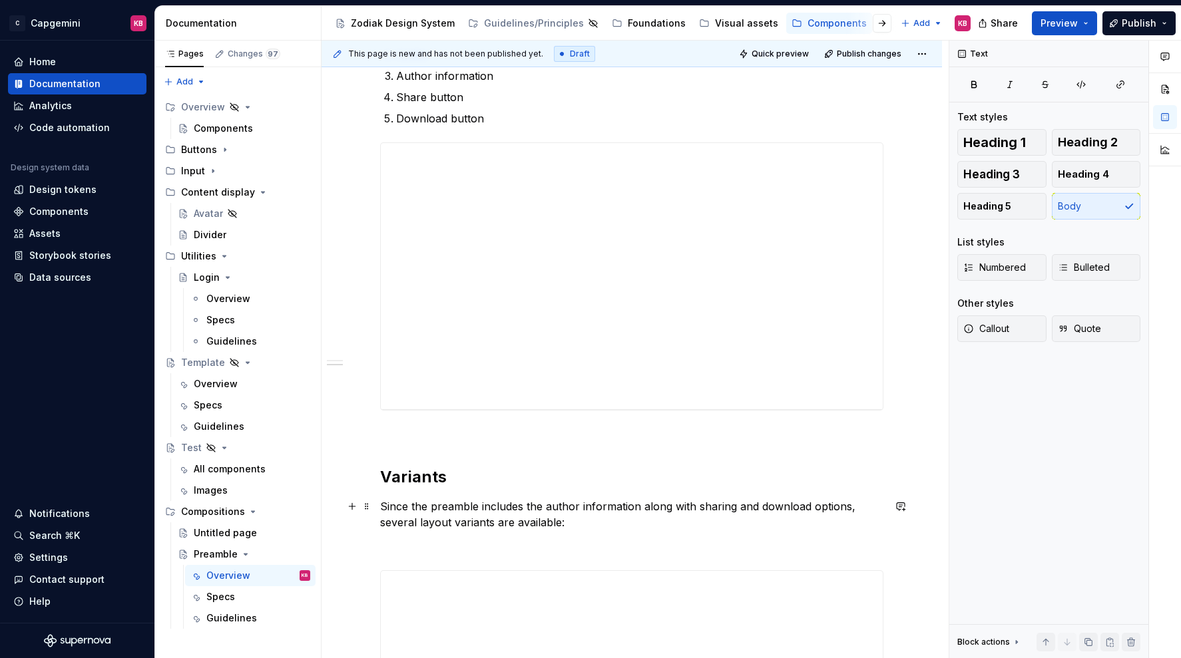
scroll to position [393, 0]
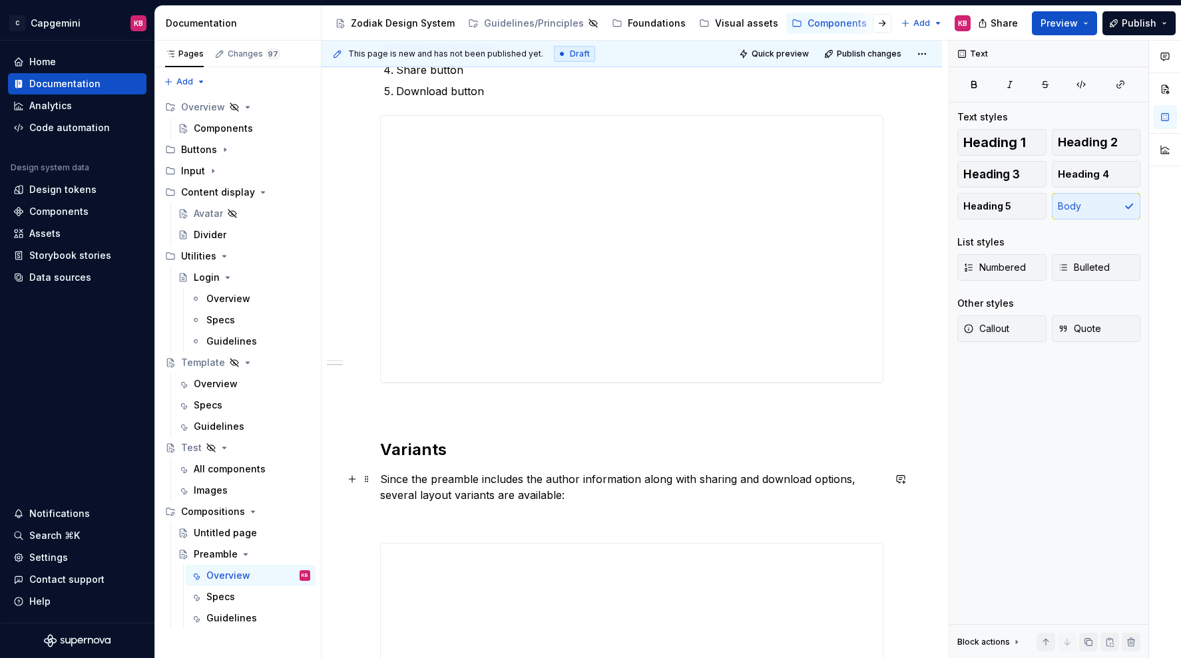
click at [583, 495] on p "Since the preamble includes the author information along with sharing and downl…" at bounding box center [631, 487] width 503 height 32
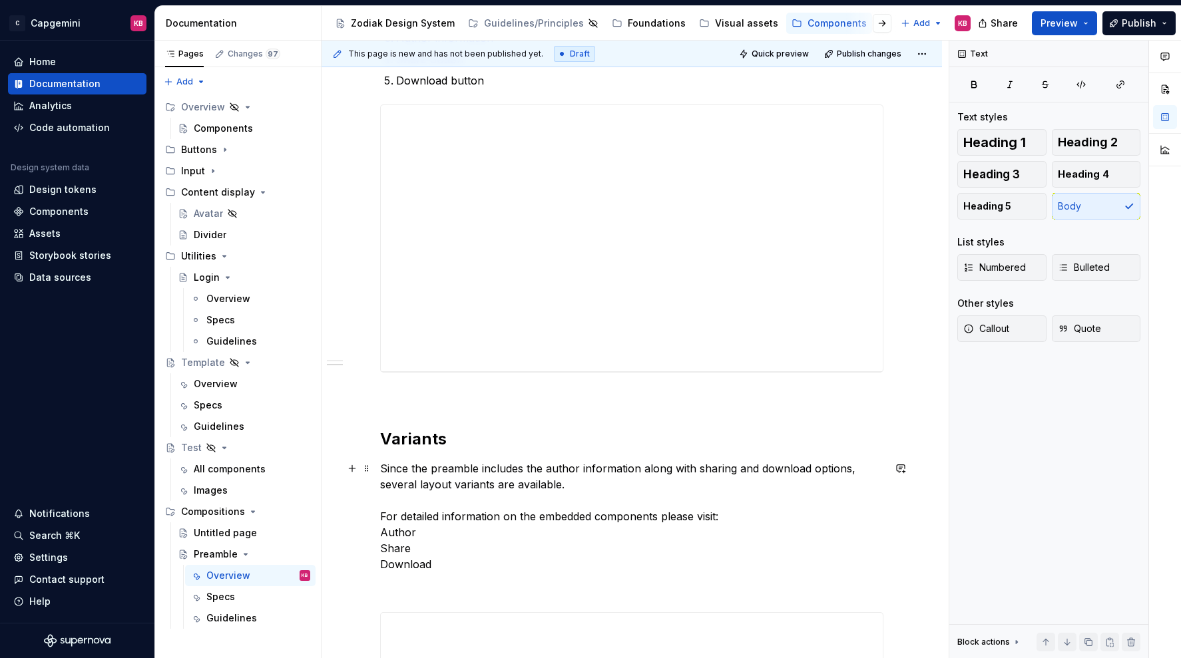
scroll to position [411, 0]
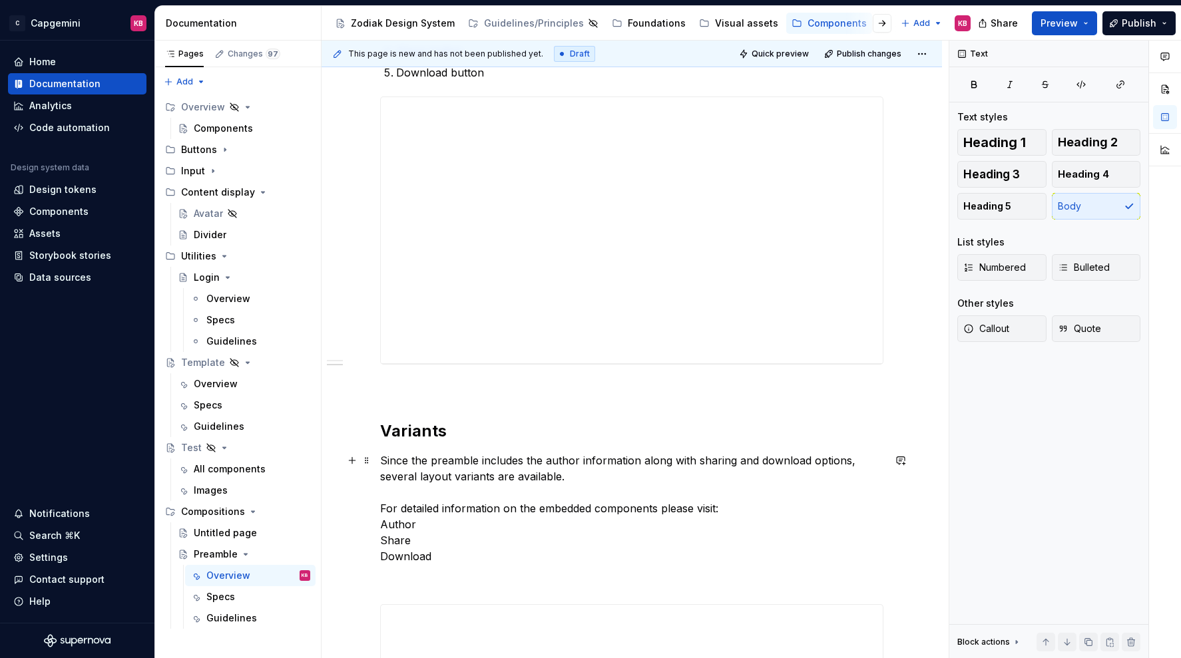
click at [735, 510] on p "Since the preamble includes the author information along with sharing and downl…" at bounding box center [631, 509] width 503 height 112
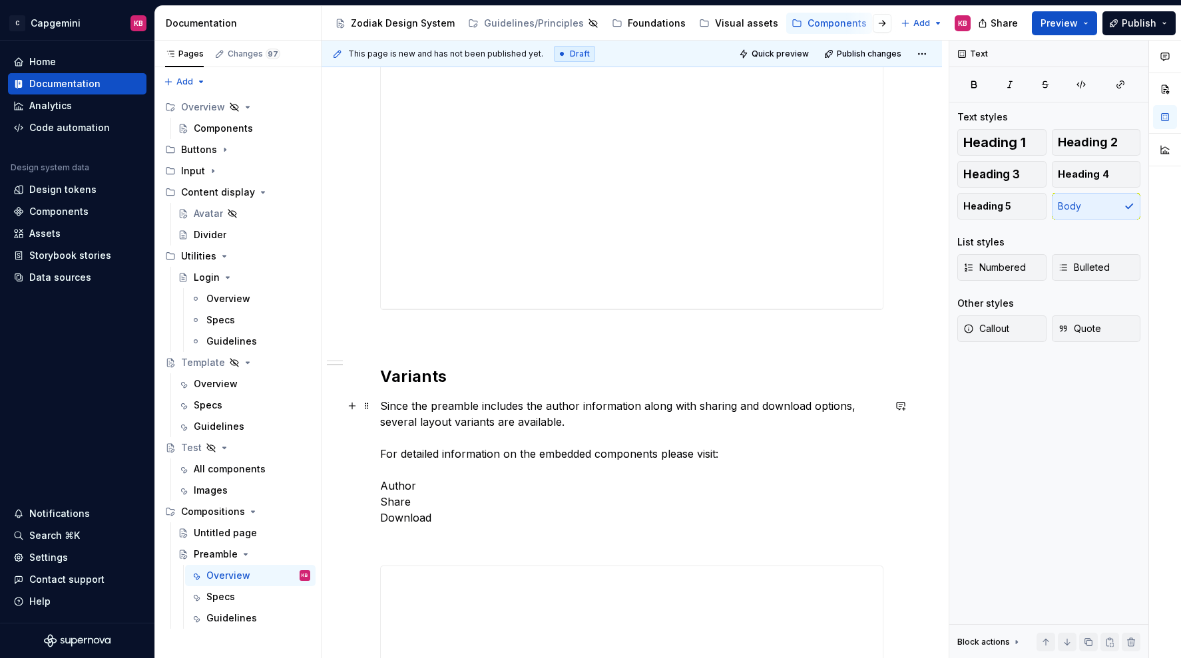
scroll to position [483, 0]
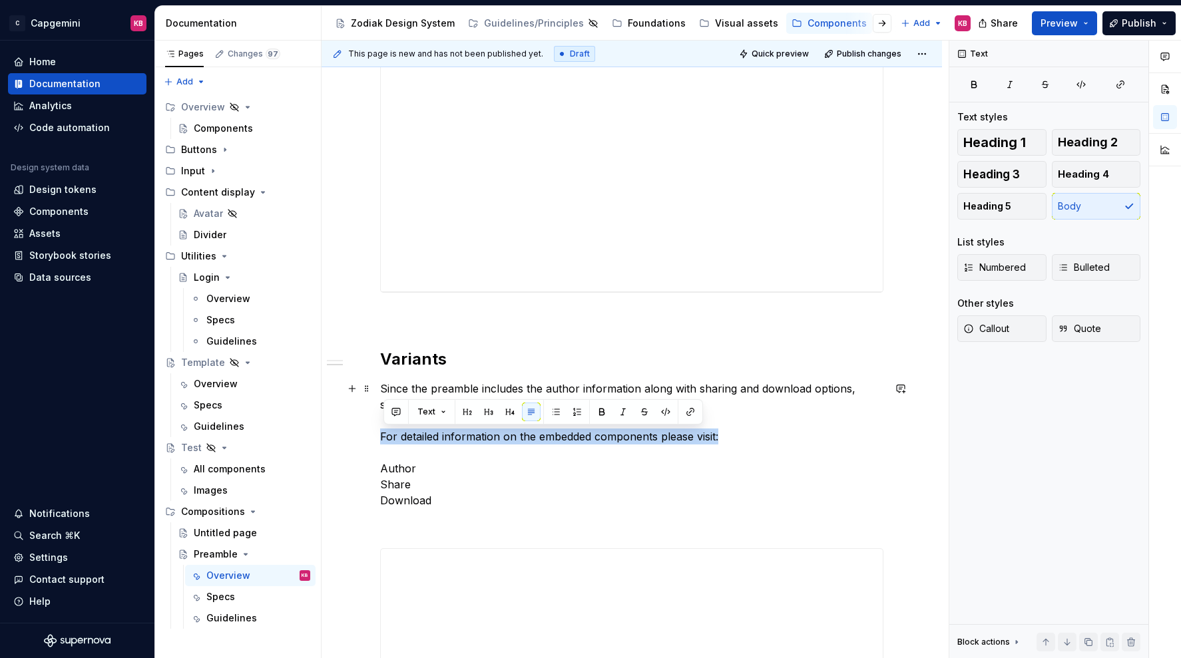
drag, startPoint x: 730, startPoint y: 435, endPoint x: 343, endPoint y: 432, distance: 386.7
click at [487, 415] on button "button" at bounding box center [488, 412] width 19 height 19
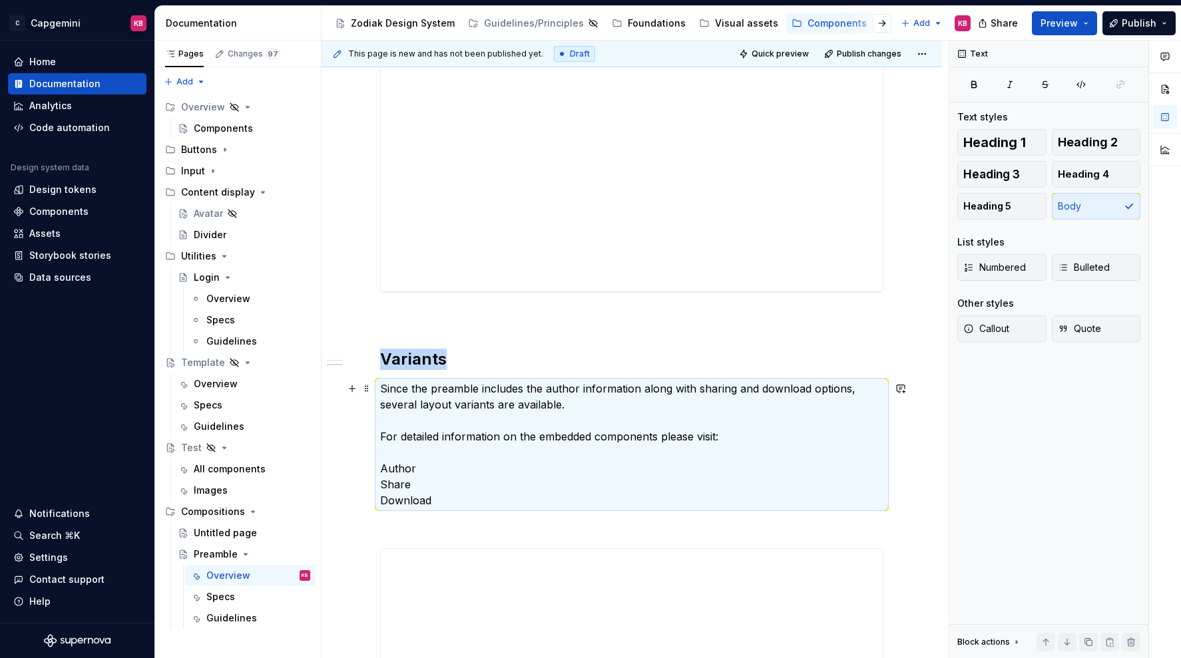
click at [381, 435] on p "Since the preamble includes the author information along with sharing and downl…" at bounding box center [631, 445] width 503 height 128
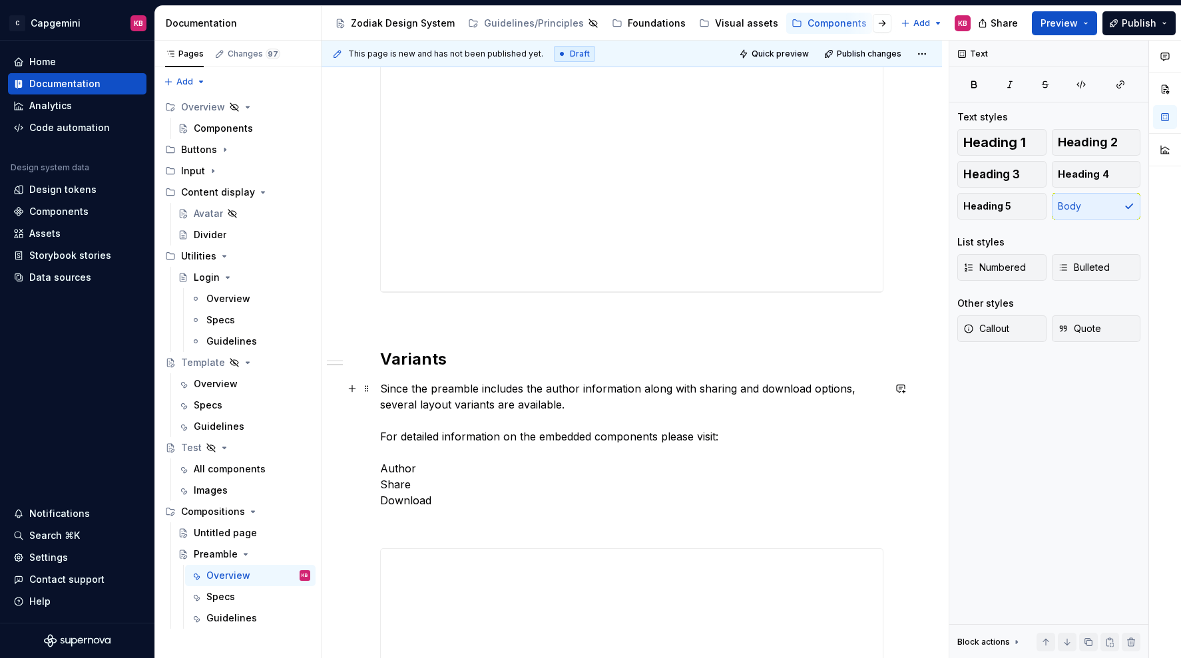
click at [385, 436] on p "Since the preamble includes the author information along with sharing and downl…" at bounding box center [631, 445] width 503 height 128
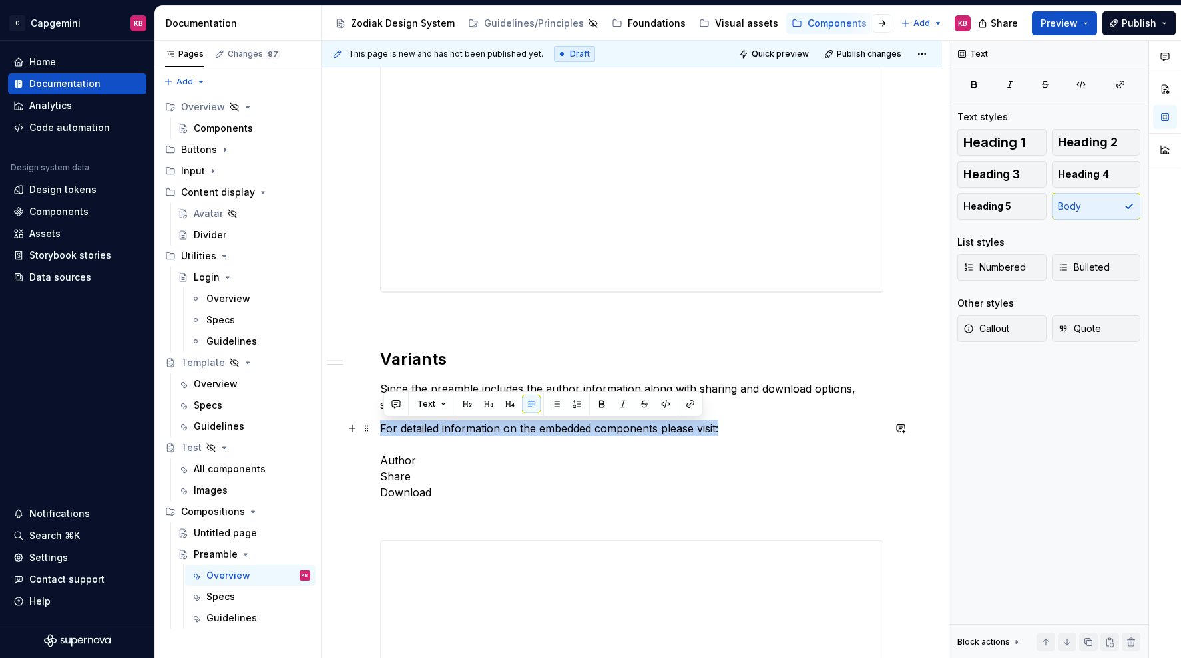
drag, startPoint x: 384, startPoint y: 429, endPoint x: 788, endPoint y: 436, distance: 404.1
click at [788, 436] on p "For detailed information on the embedded components please visit: Author Share …" at bounding box center [631, 461] width 503 height 80
click at [486, 406] on button "button" at bounding box center [488, 404] width 19 height 19
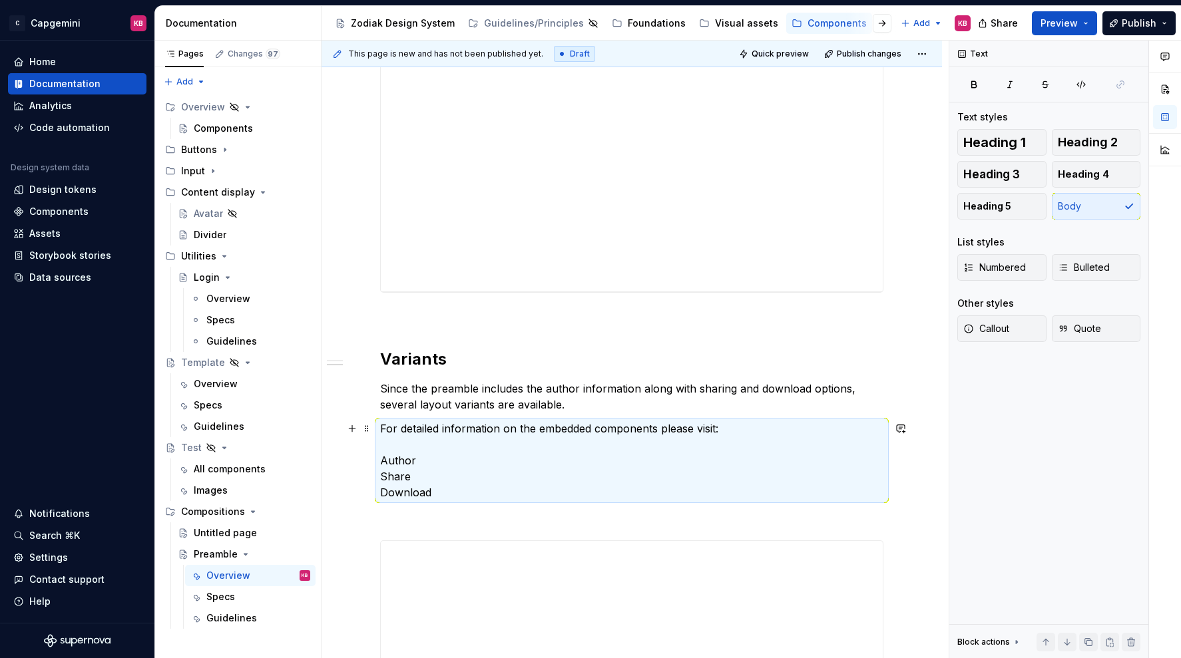
click at [409, 449] on p "For detailed information on the embedded components please visit: Author Share …" at bounding box center [631, 461] width 503 height 80
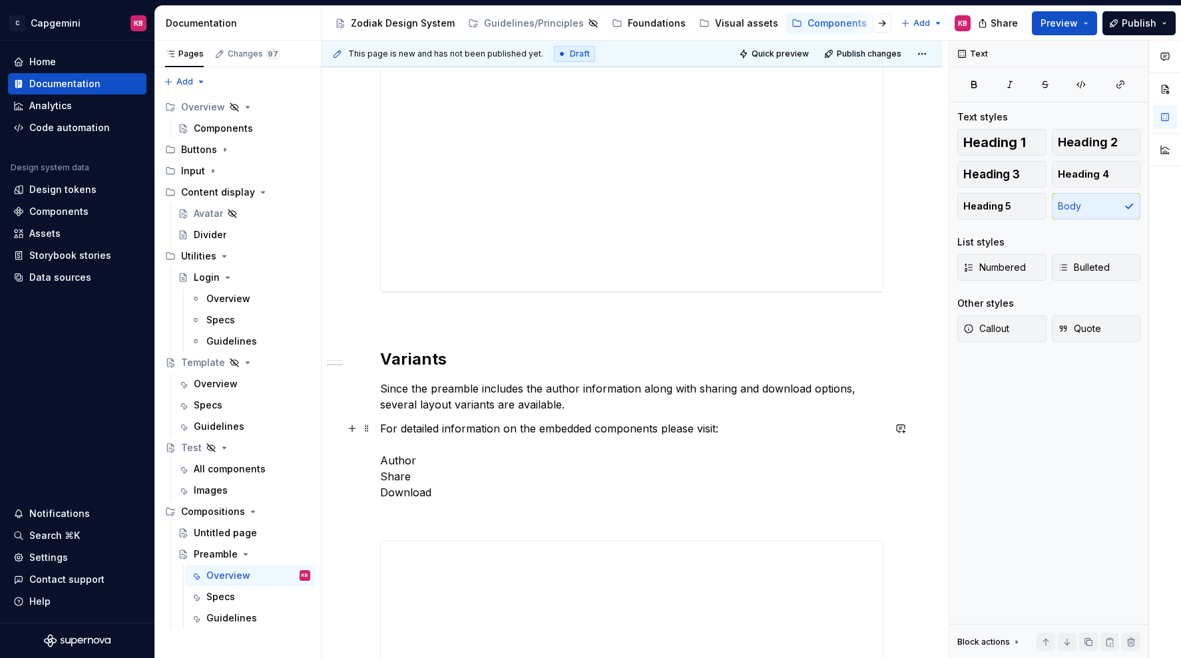
click at [385, 459] on p "For detailed information on the embedded components please visit: Author Share …" at bounding box center [631, 461] width 503 height 80
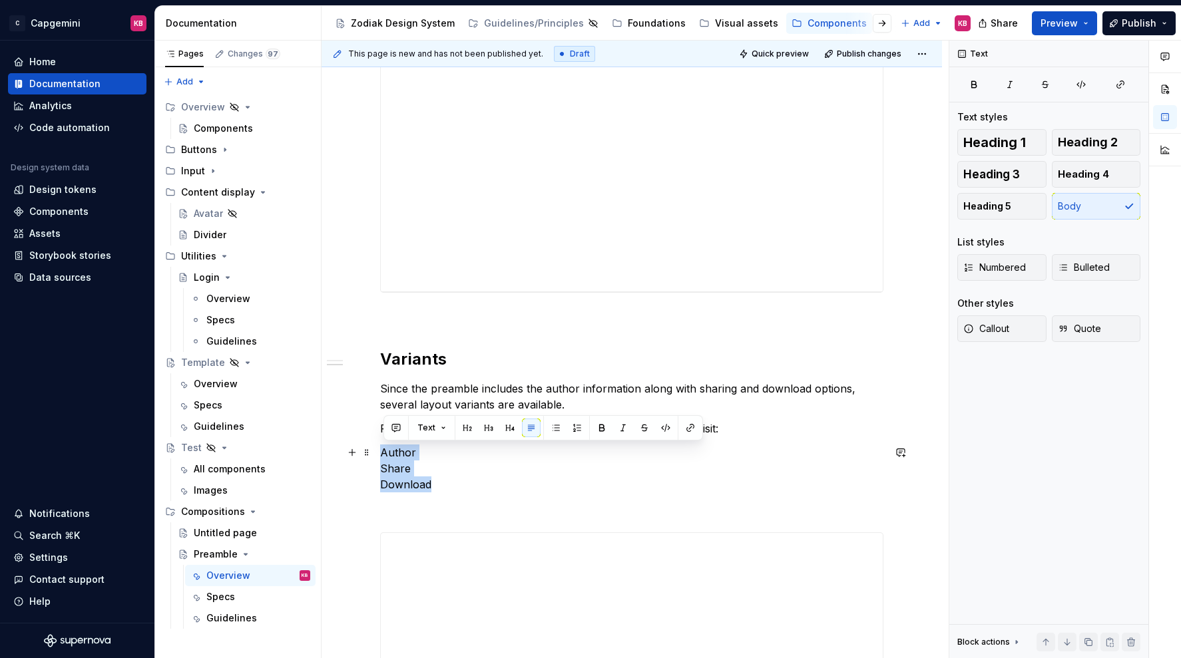
drag, startPoint x: 443, startPoint y: 481, endPoint x: 379, endPoint y: 459, distance: 67.6
click at [554, 429] on button "button" at bounding box center [555, 428] width 19 height 19
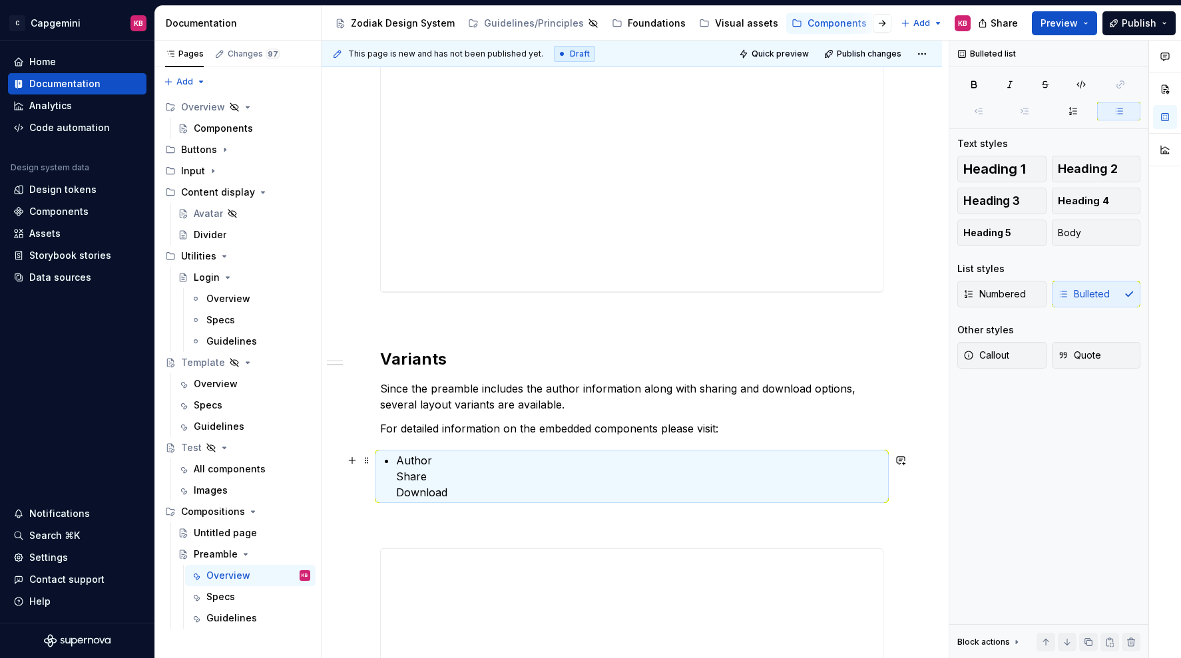
click at [400, 461] on p "Author Share Download" at bounding box center [639, 477] width 487 height 48
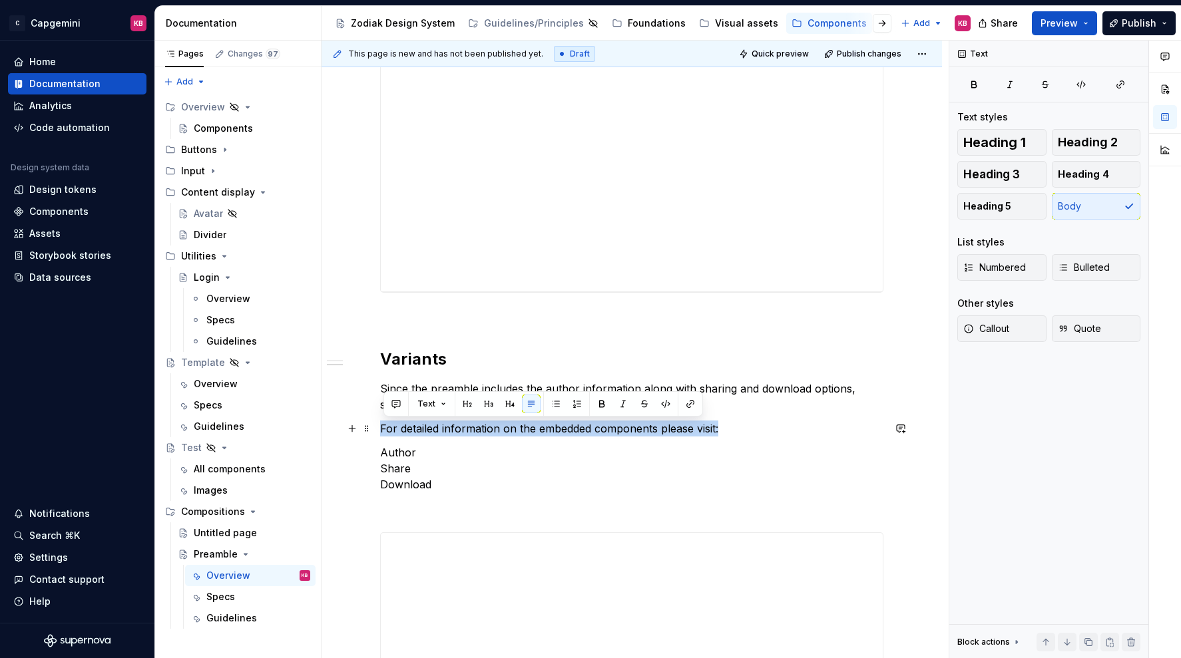
drag, startPoint x: 731, startPoint y: 427, endPoint x: 338, endPoint y: 430, distance: 392.7
click at [491, 397] on button "button" at bounding box center [488, 404] width 19 height 19
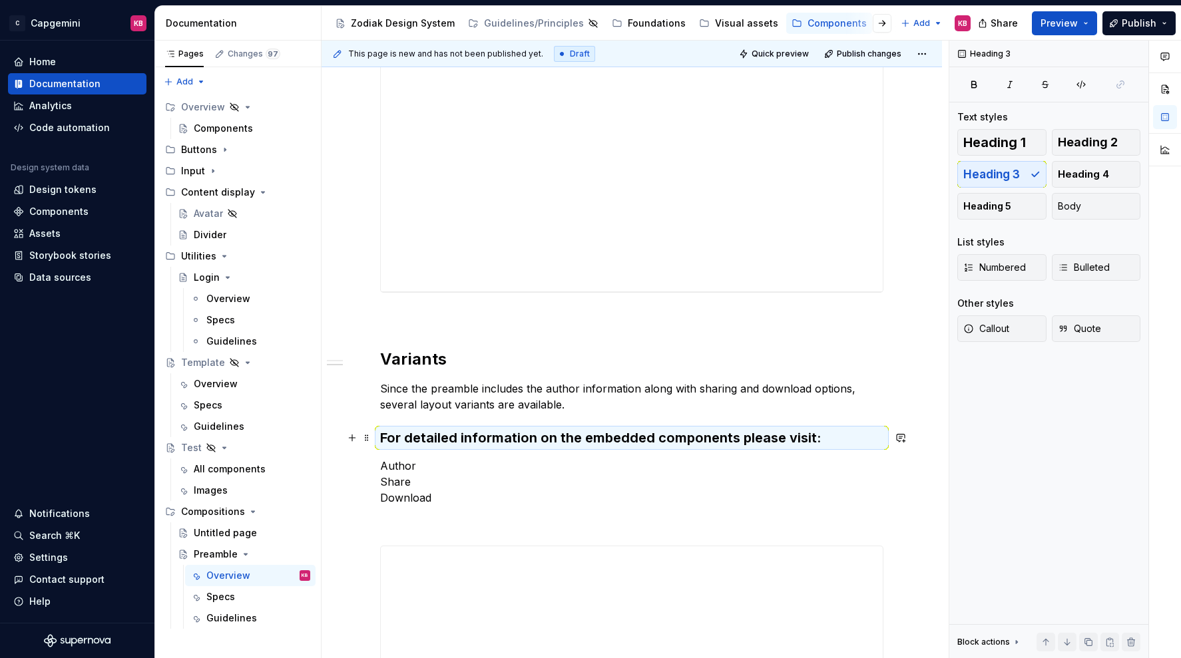
click at [480, 440] on h3 "For detailed information on the embedded components please visit:" at bounding box center [631, 438] width 503 height 19
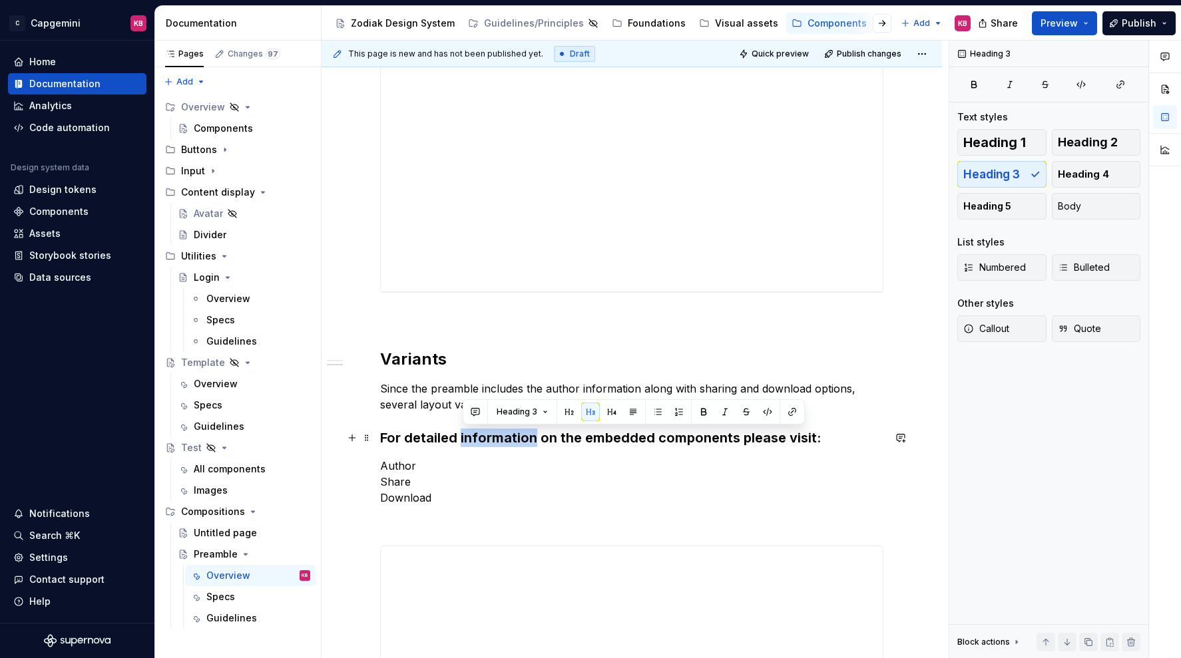
click at [480, 440] on h3 "For detailed information on the embedded components please visit:" at bounding box center [631, 438] width 503 height 19
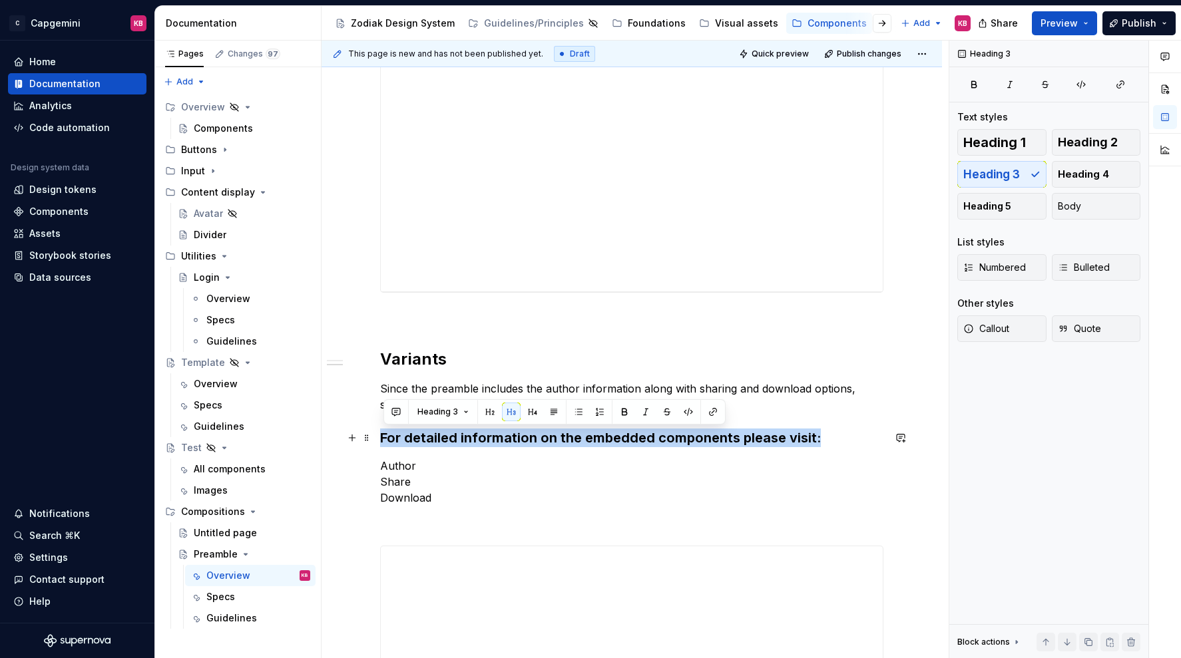
click at [480, 440] on h3 "For detailed information on the embedded components please visit:" at bounding box center [631, 438] width 503 height 19
click at [530, 414] on button "button" at bounding box center [532, 412] width 19 height 19
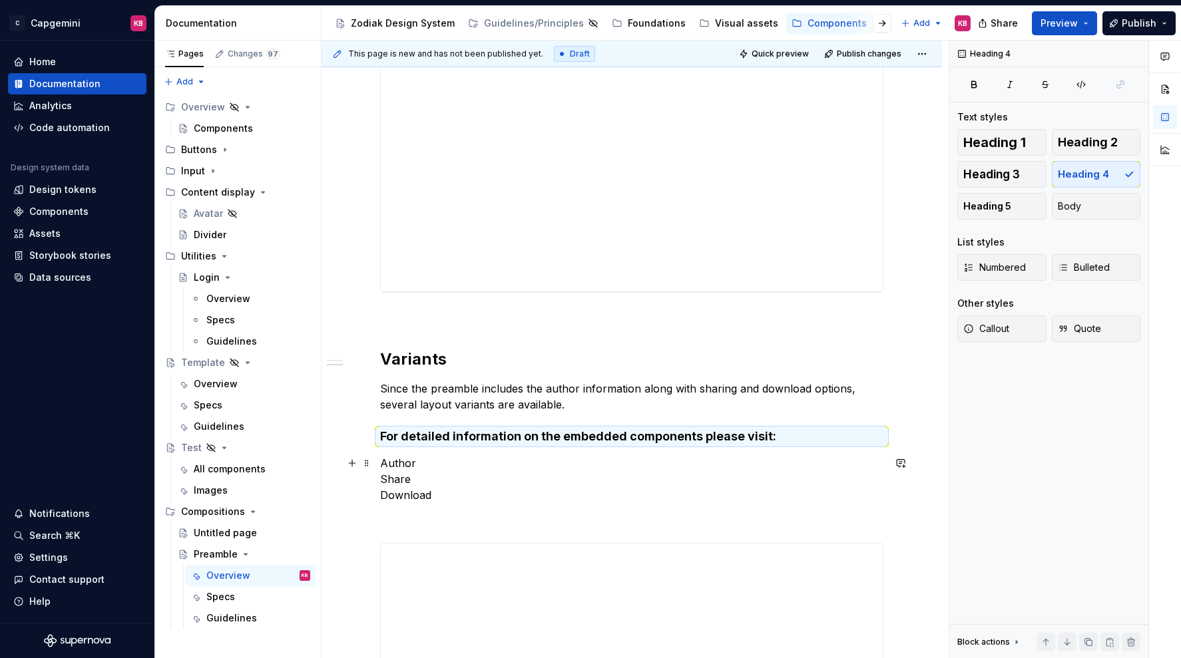
click at [500, 481] on p "Author Share Download" at bounding box center [631, 479] width 503 height 48
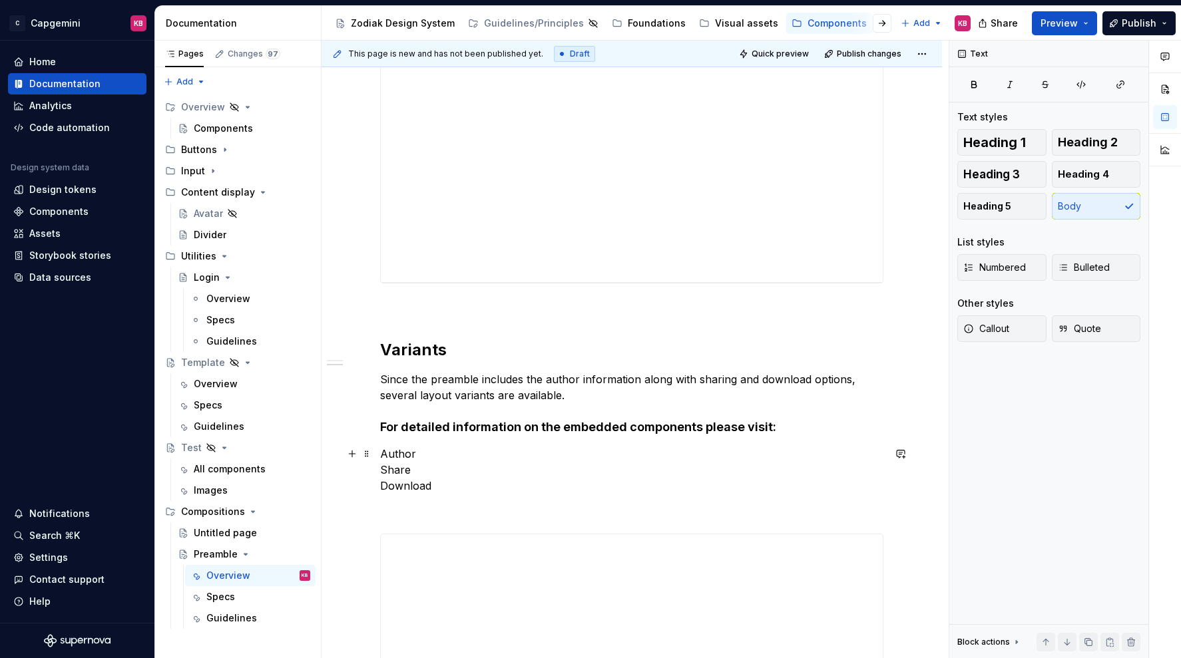
scroll to position [497, 0]
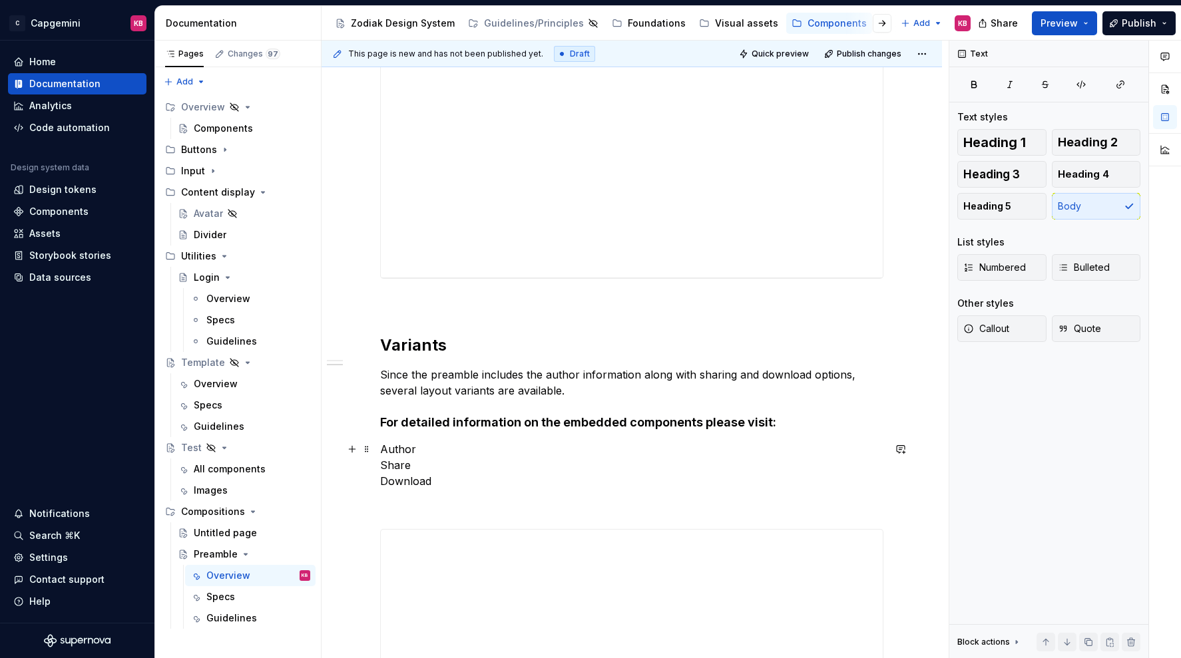
click at [466, 471] on p "Author Share Download" at bounding box center [631, 465] width 503 height 48
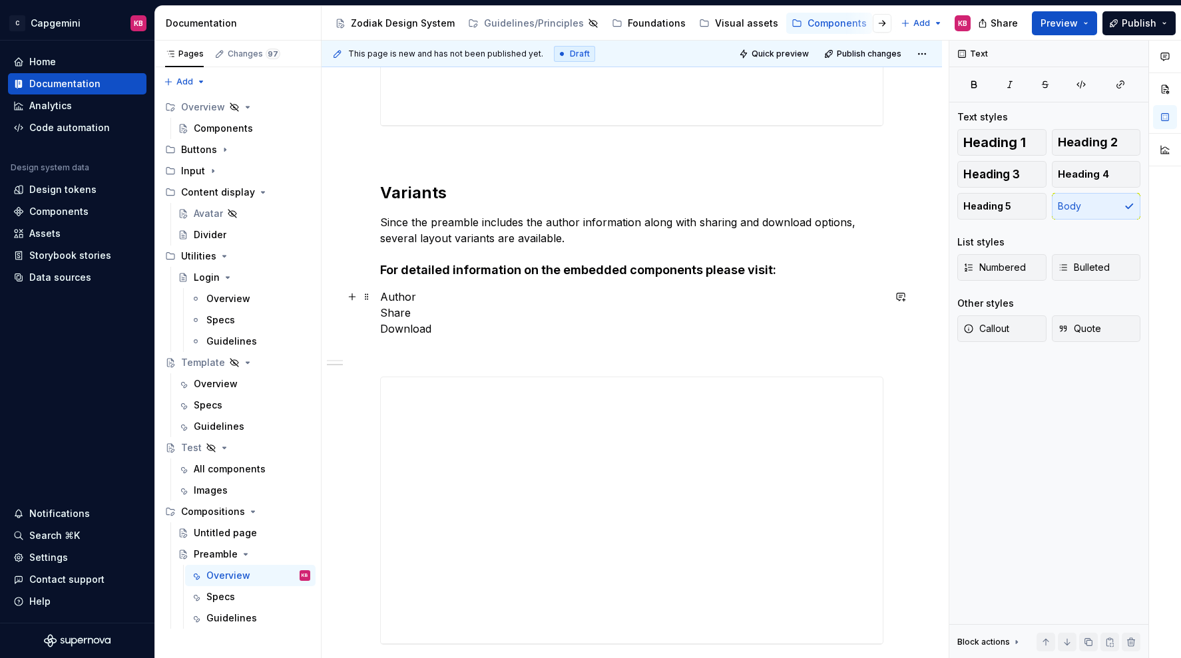
scroll to position [652, 0]
click at [421, 352] on p at bounding box center [631, 351] width 503 height 16
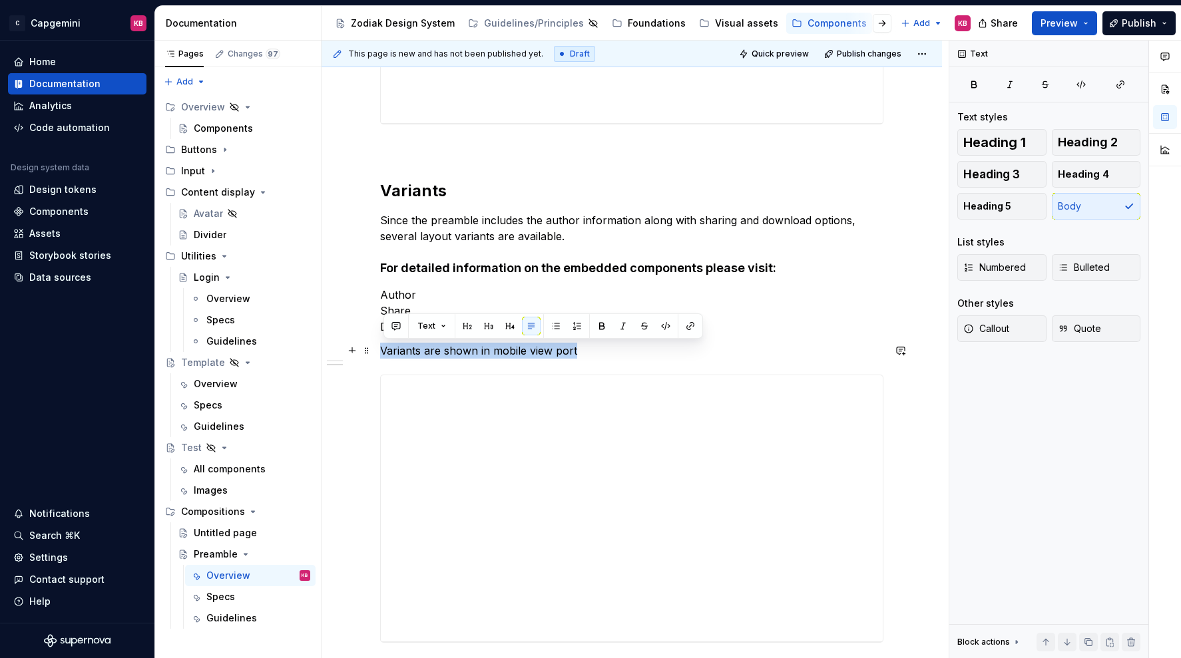
drag, startPoint x: 580, startPoint y: 352, endPoint x: 378, endPoint y: 352, distance: 202.3
click at [378, 352] on div "**********" at bounding box center [631, 597] width 620 height 2037
click at [618, 325] on button "button" at bounding box center [623, 326] width 19 height 19
click at [734, 314] on p "Author Share Download" at bounding box center [631, 311] width 503 height 48
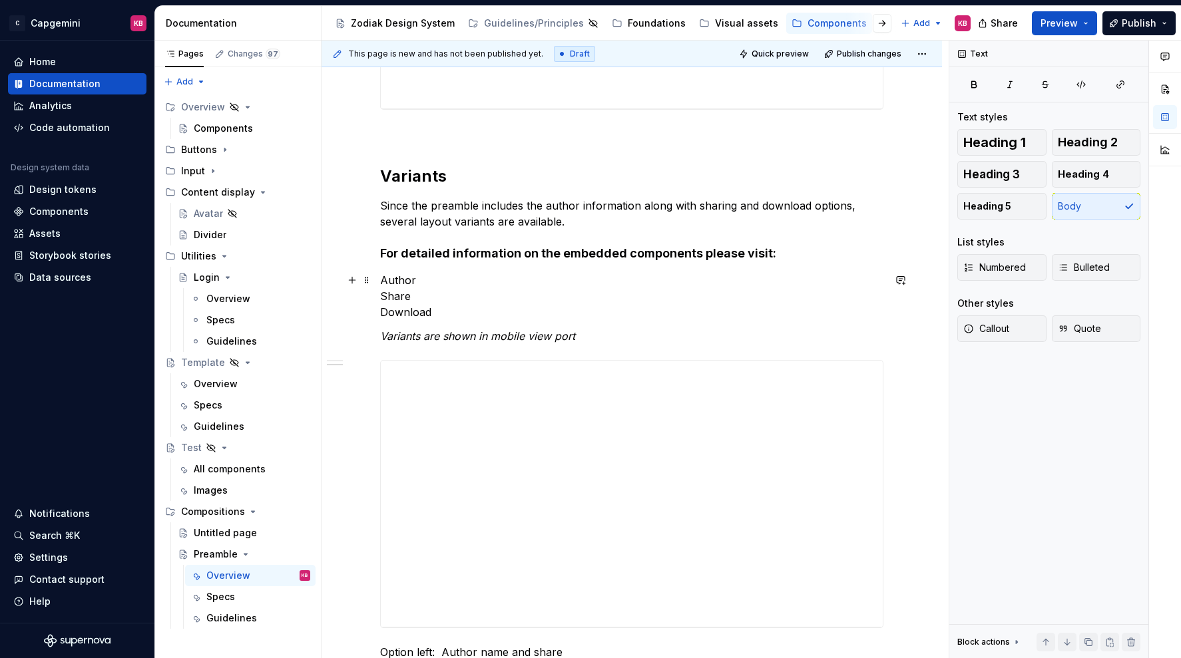
scroll to position [668, 0]
drag, startPoint x: 481, startPoint y: 335, endPoint x: 447, endPoint y: 335, distance: 34.0
click at [447, 335] on em "Variants are shown in mobile view port" at bounding box center [477, 334] width 195 height 13
click at [664, 316] on p "Author Share Download" at bounding box center [631, 295] width 503 height 48
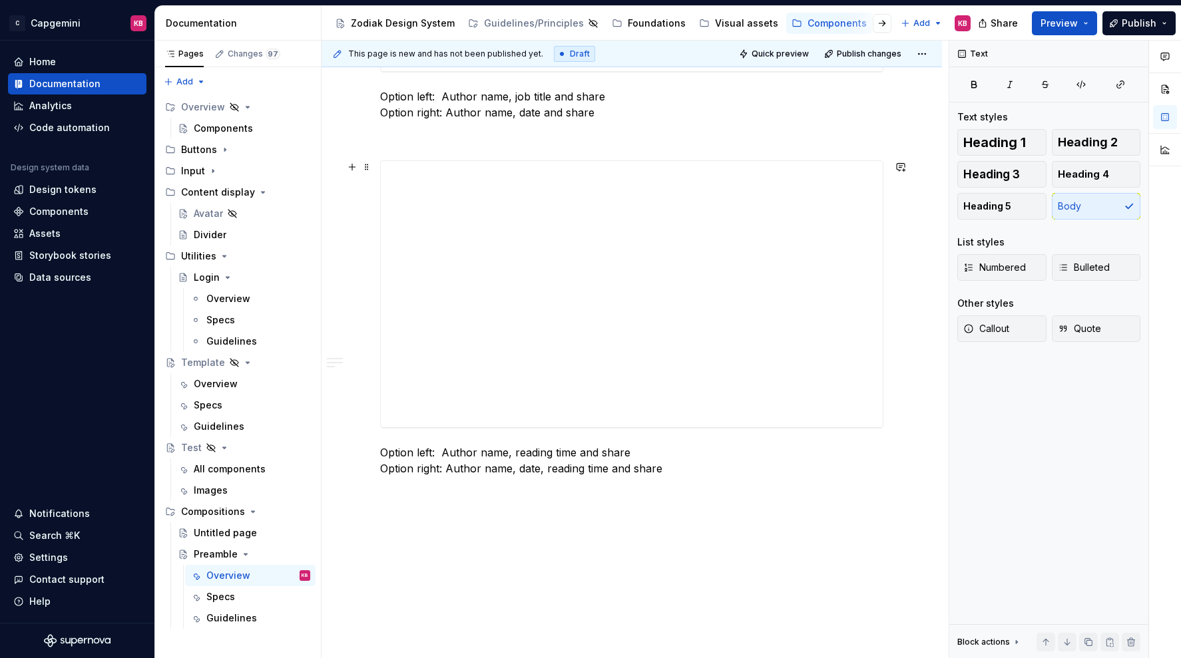
scroll to position [1633, 0]
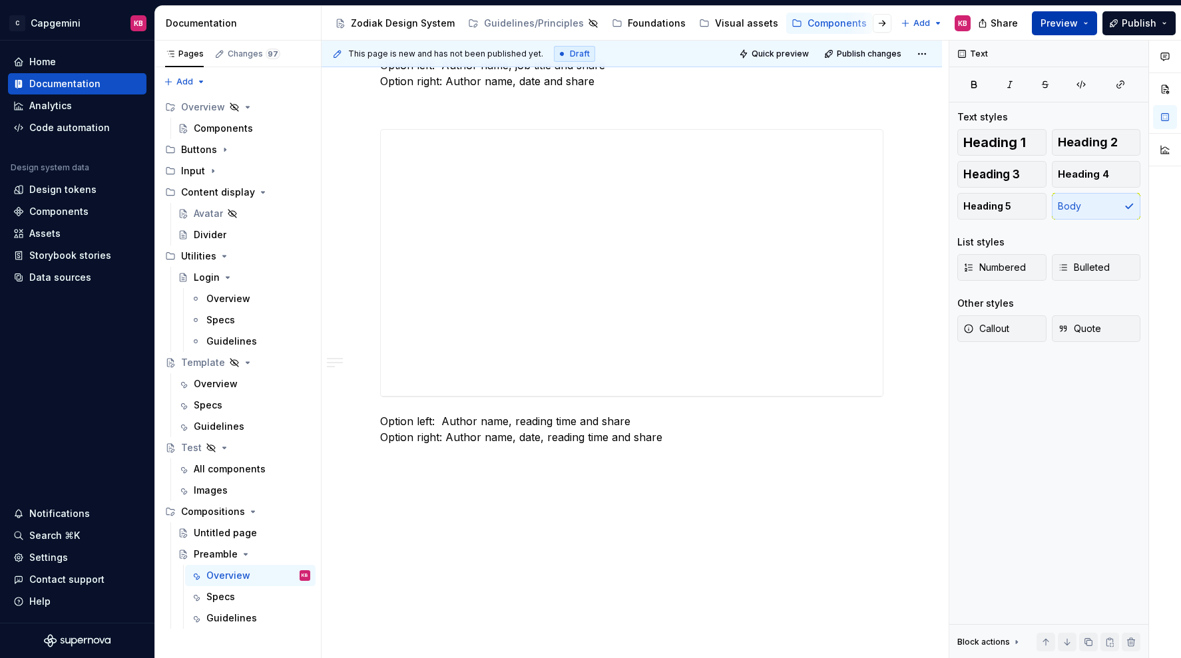
click at [1066, 19] on span "Preview" at bounding box center [1058, 23] width 37 height 13
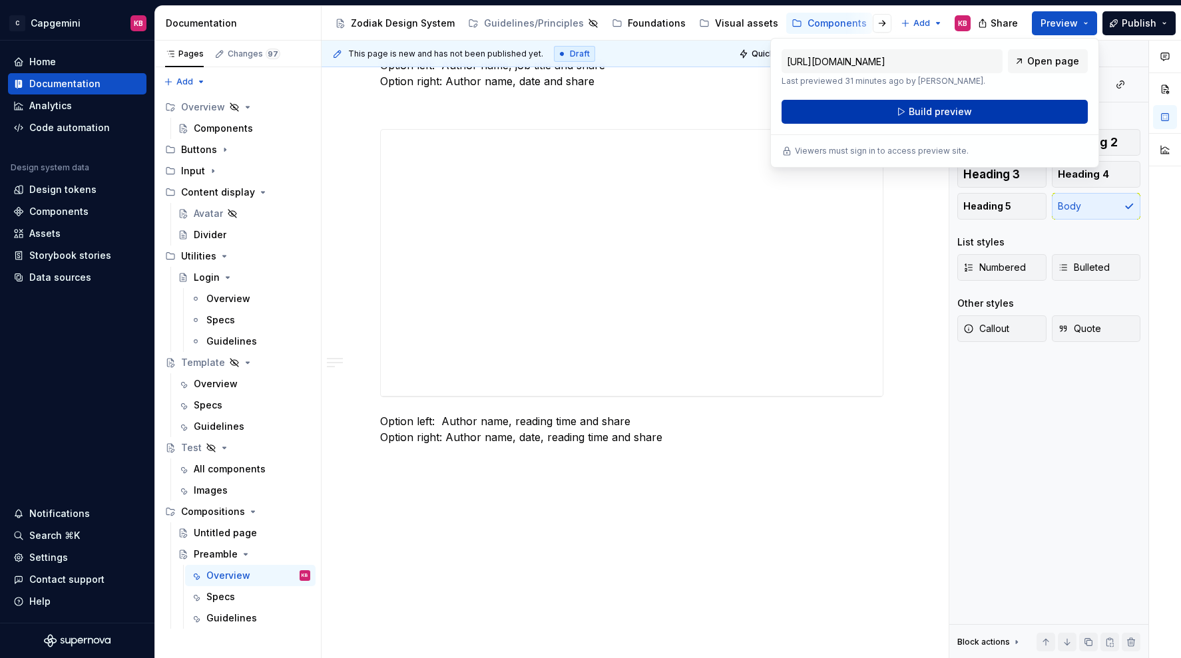
click at [954, 112] on span "Build preview" at bounding box center [940, 111] width 63 height 13
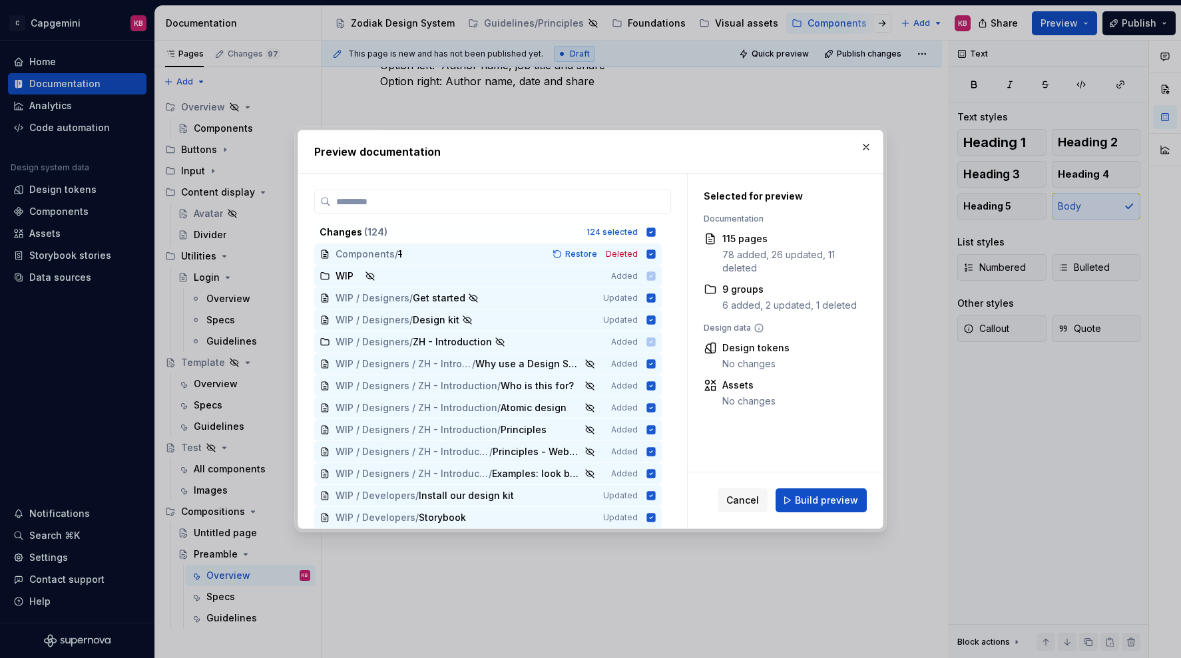
scroll to position [1391, 0]
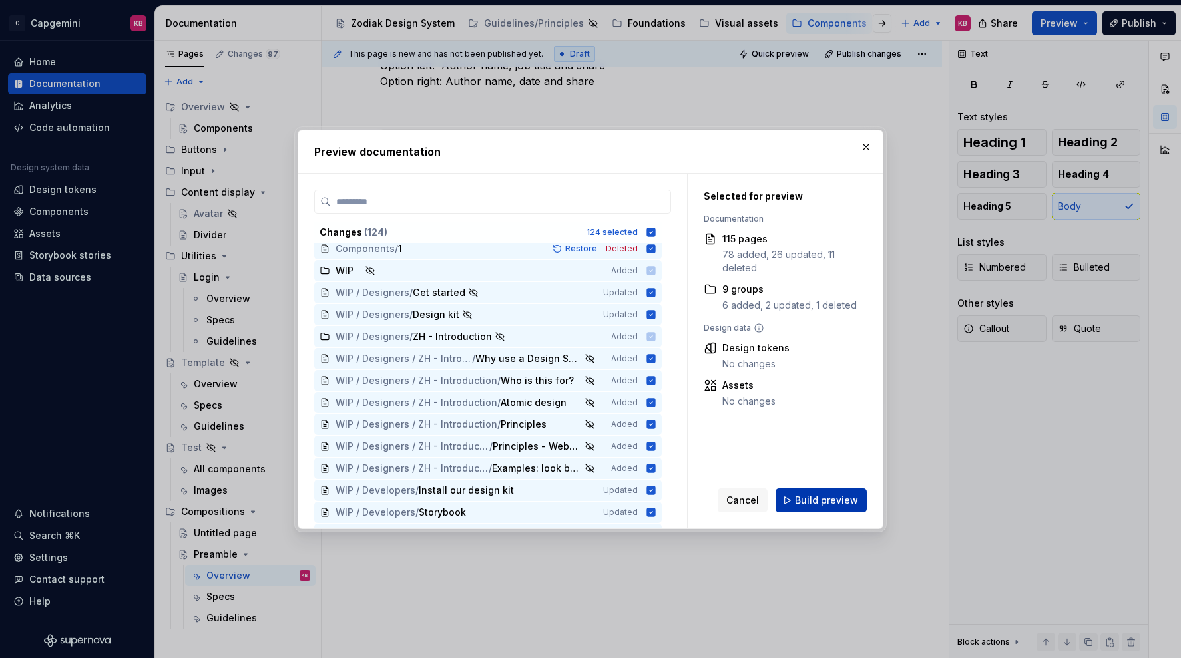
click at [798, 496] on span "Build preview" at bounding box center [826, 500] width 63 height 13
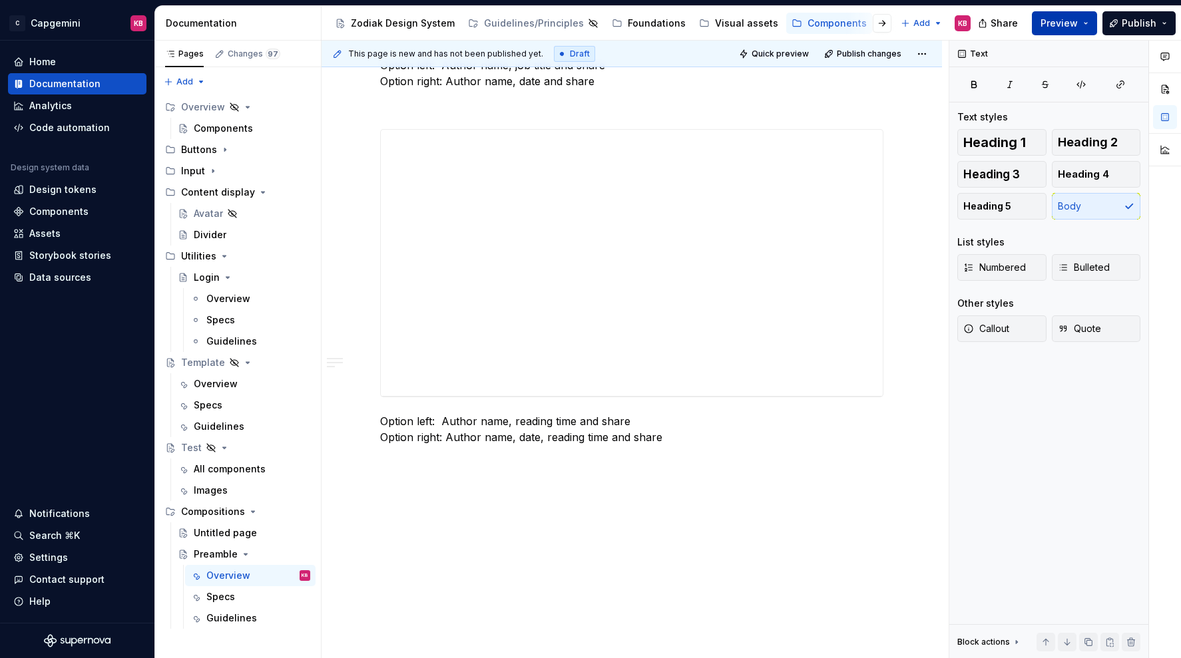
click at [1052, 22] on span "Preview" at bounding box center [1058, 23] width 37 height 13
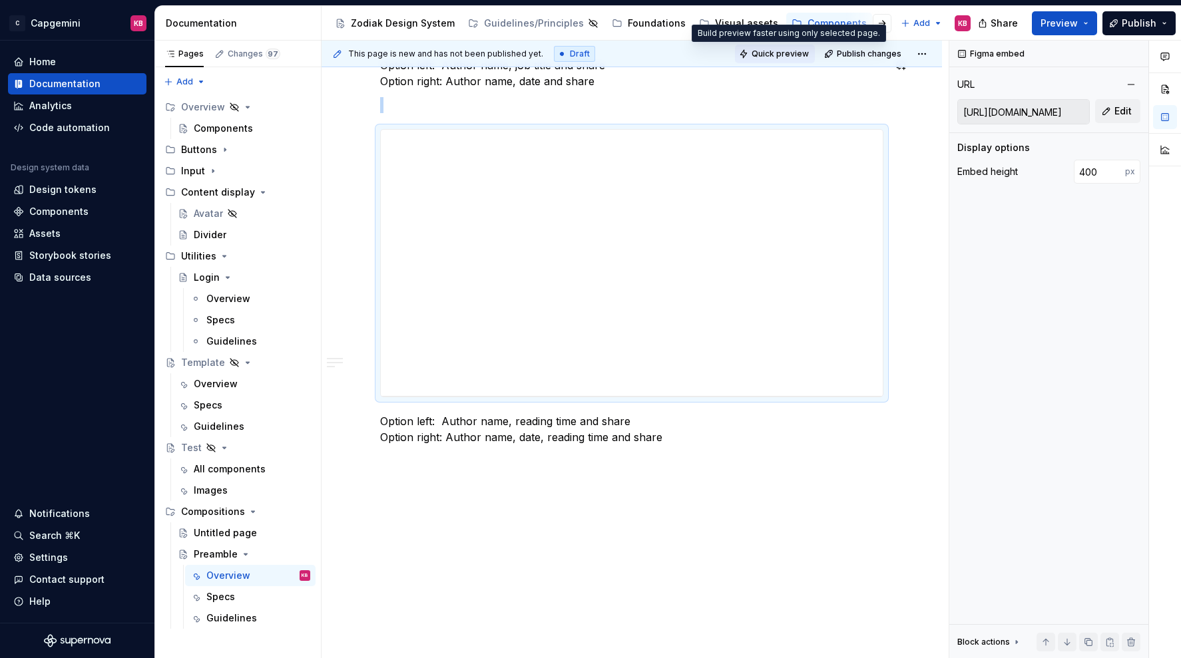
click at [775, 55] on span "Quick preview" at bounding box center [779, 54] width 57 height 11
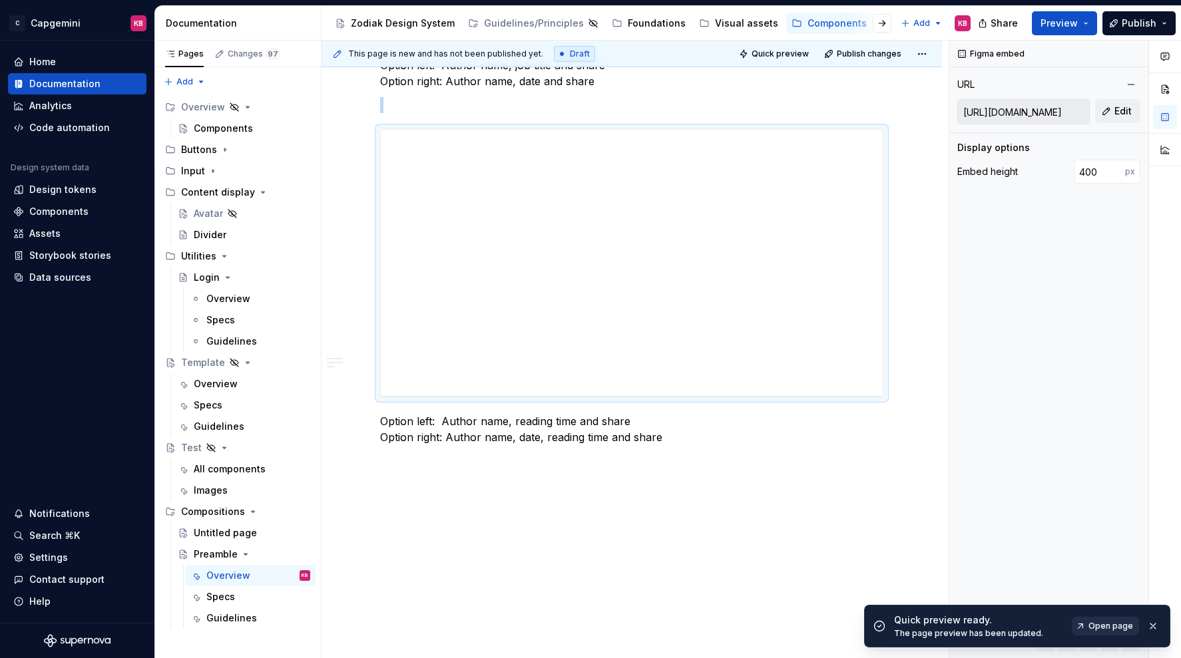
click at [1107, 626] on span "Open page" at bounding box center [1110, 626] width 45 height 11
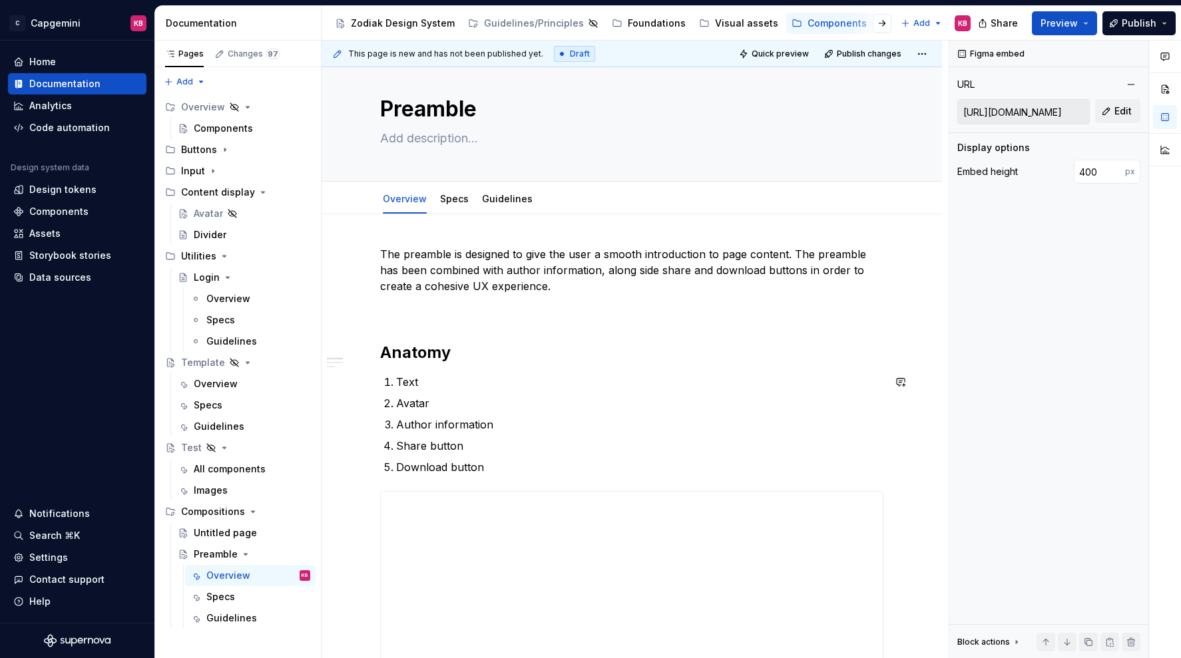
scroll to position [0, 0]
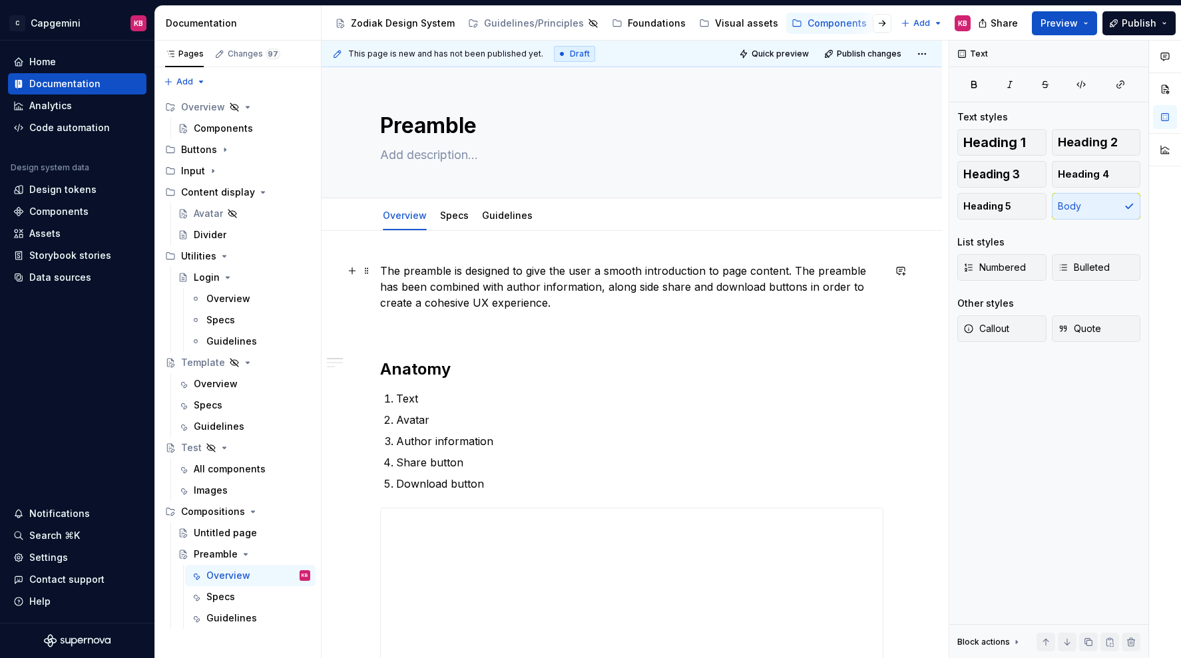
click at [474, 304] on p "The preamble is designed to give the user a smooth introduction to page content…" at bounding box center [631, 287] width 503 height 48
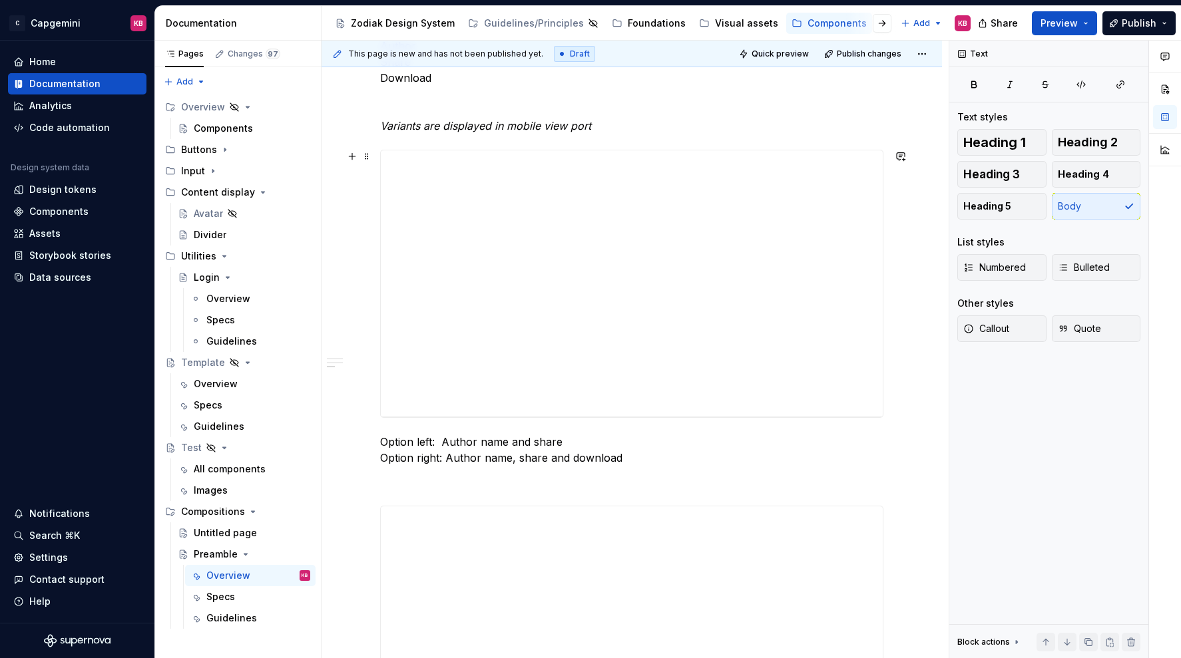
scroll to position [905, 0]
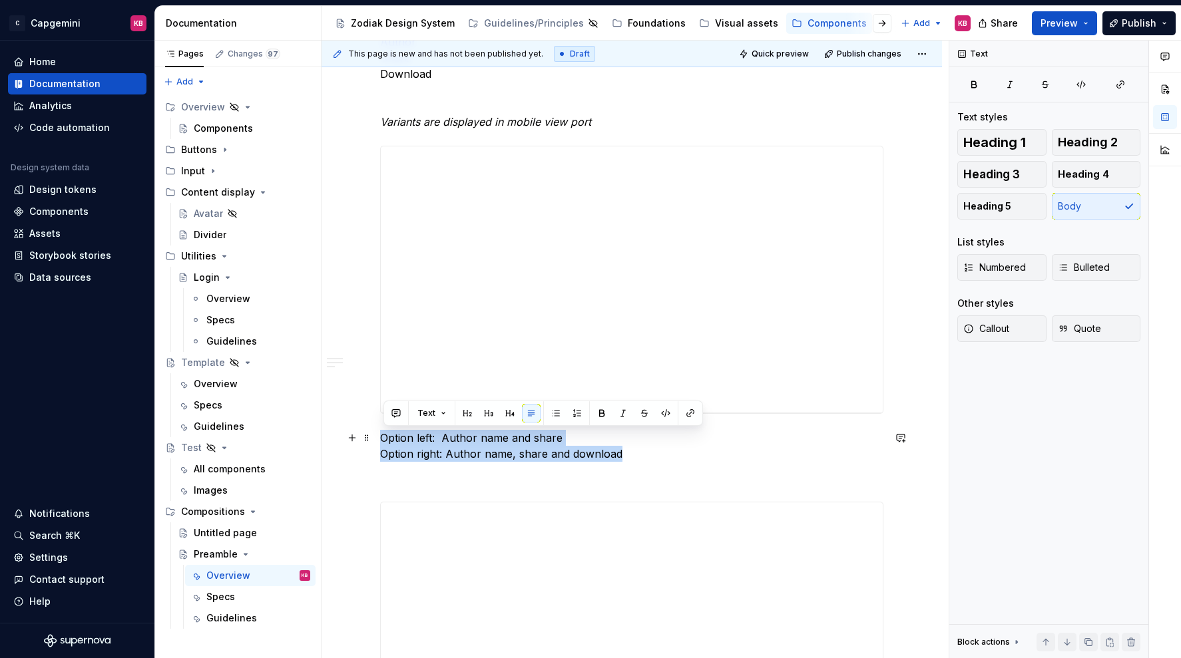
drag, startPoint x: 624, startPoint y: 457, endPoint x: 381, endPoint y: 439, distance: 244.3
click at [381, 439] on div "**********" at bounding box center [631, 356] width 620 height 2061
click at [440, 413] on button "Text" at bounding box center [431, 413] width 41 height 19
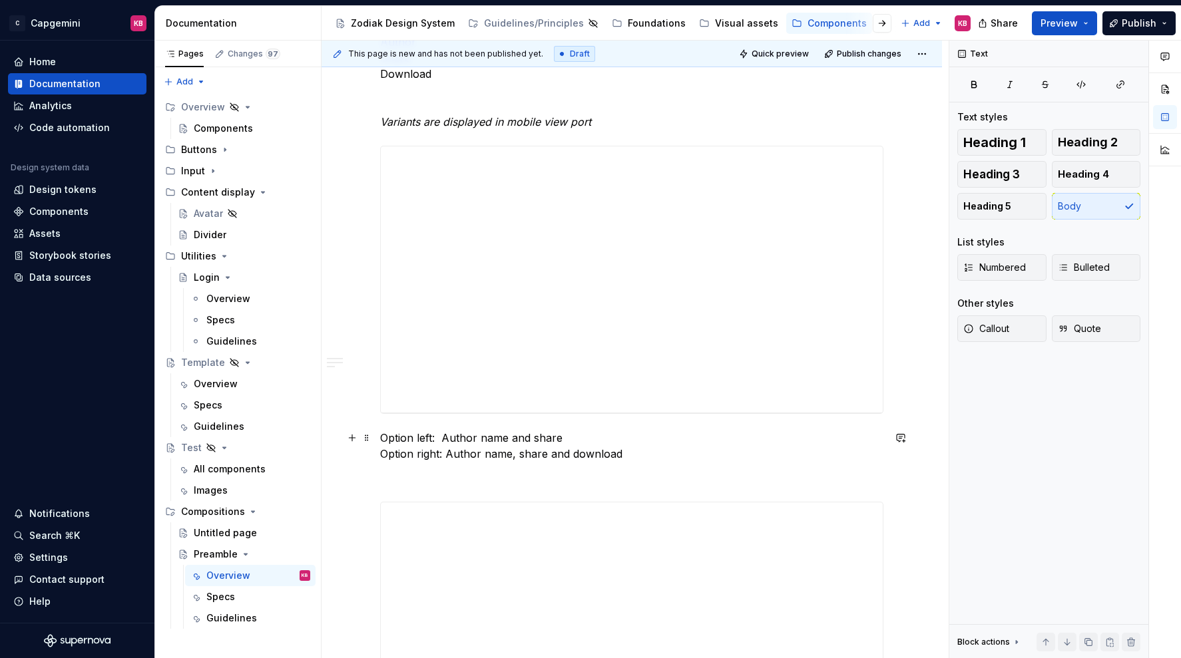
click at [428, 458] on p "Option left: Author name and share Option right: Author name, share and download" at bounding box center [631, 446] width 503 height 32
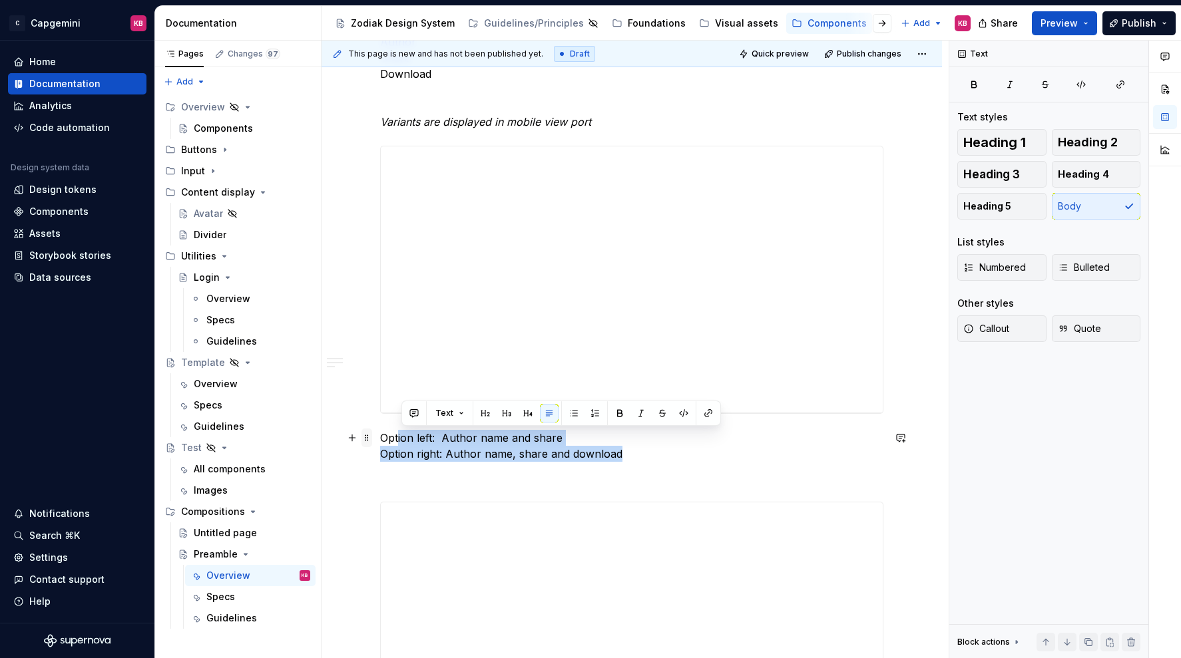
drag, startPoint x: 626, startPoint y: 455, endPoint x: 371, endPoint y: 431, distance: 255.3
click at [380, 431] on div "**********" at bounding box center [631, 274] width 503 height 1832
click at [515, 464] on div "**********" at bounding box center [631, 266] width 503 height 1816
drag, startPoint x: 634, startPoint y: 458, endPoint x: 373, endPoint y: 427, distance: 263.4
click at [373, 427] on div "**********" at bounding box center [631, 356] width 620 height 2061
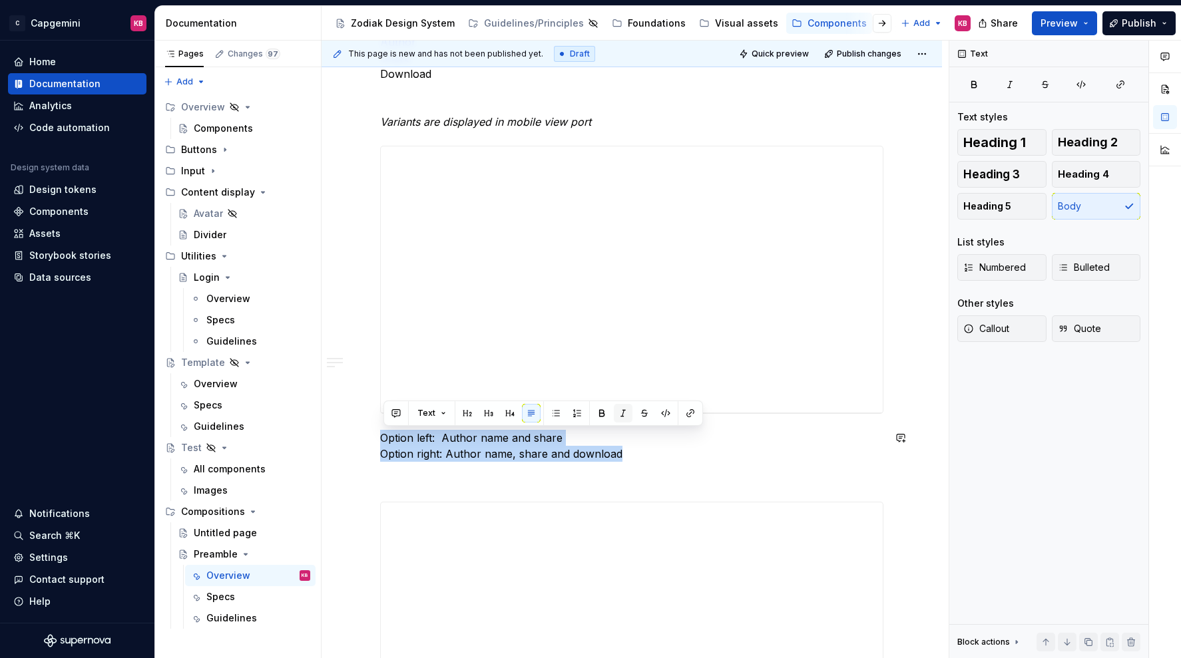
click at [616, 413] on button "button" at bounding box center [623, 413] width 19 height 19
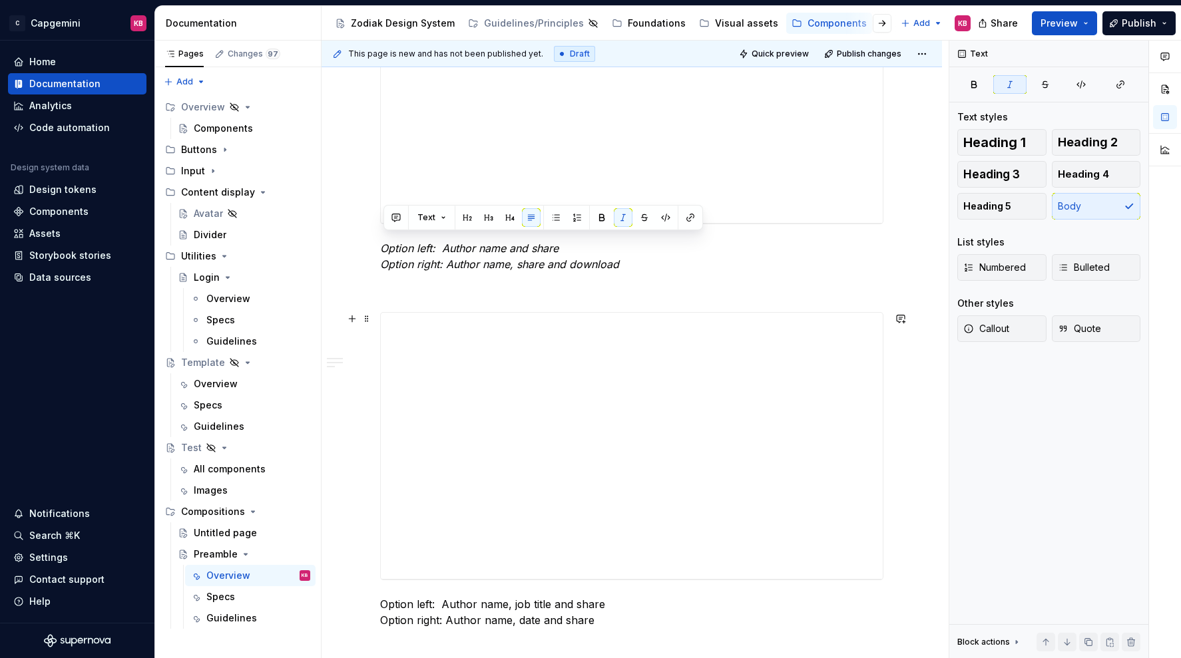
scroll to position [1174, 0]
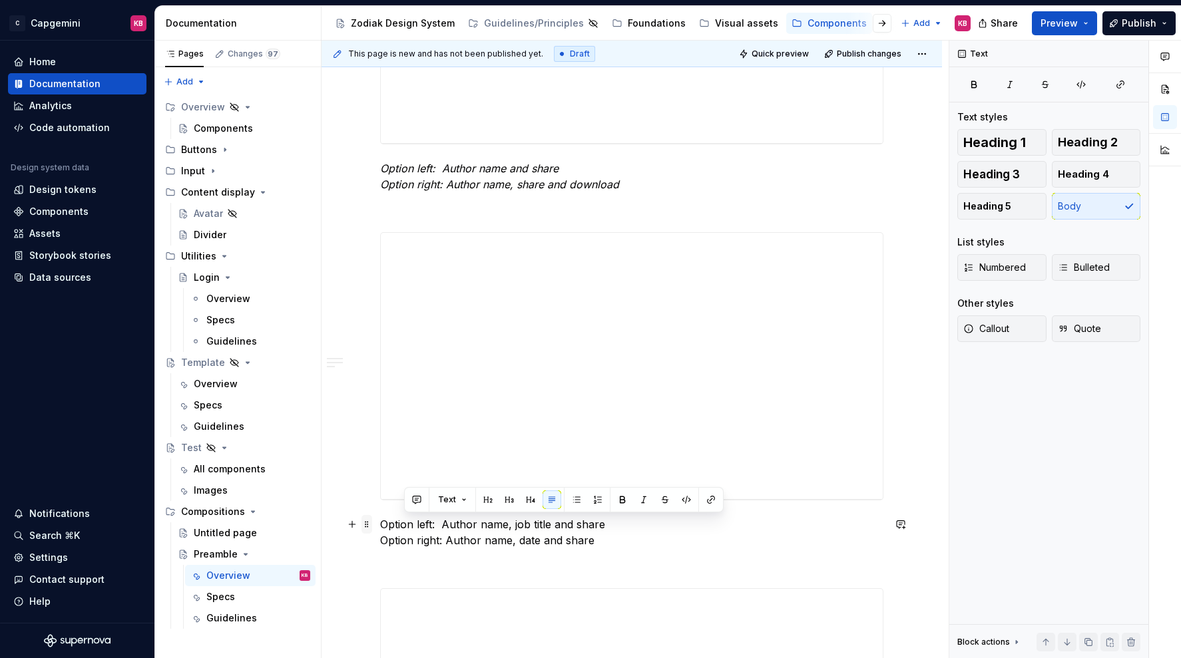
drag, startPoint x: 608, startPoint y: 543, endPoint x: 375, endPoint y: 523, distance: 234.5
click at [380, 523] on div "**********" at bounding box center [631, 5] width 503 height 1832
click at [411, 546] on p "Option left: Author name, job title and share Option right: Author name, date a…" at bounding box center [631, 532] width 503 height 32
drag, startPoint x: 600, startPoint y: 545, endPoint x: 354, endPoint y: 523, distance: 247.2
click at [380, 523] on div "**********" at bounding box center [631, 5] width 503 height 1832
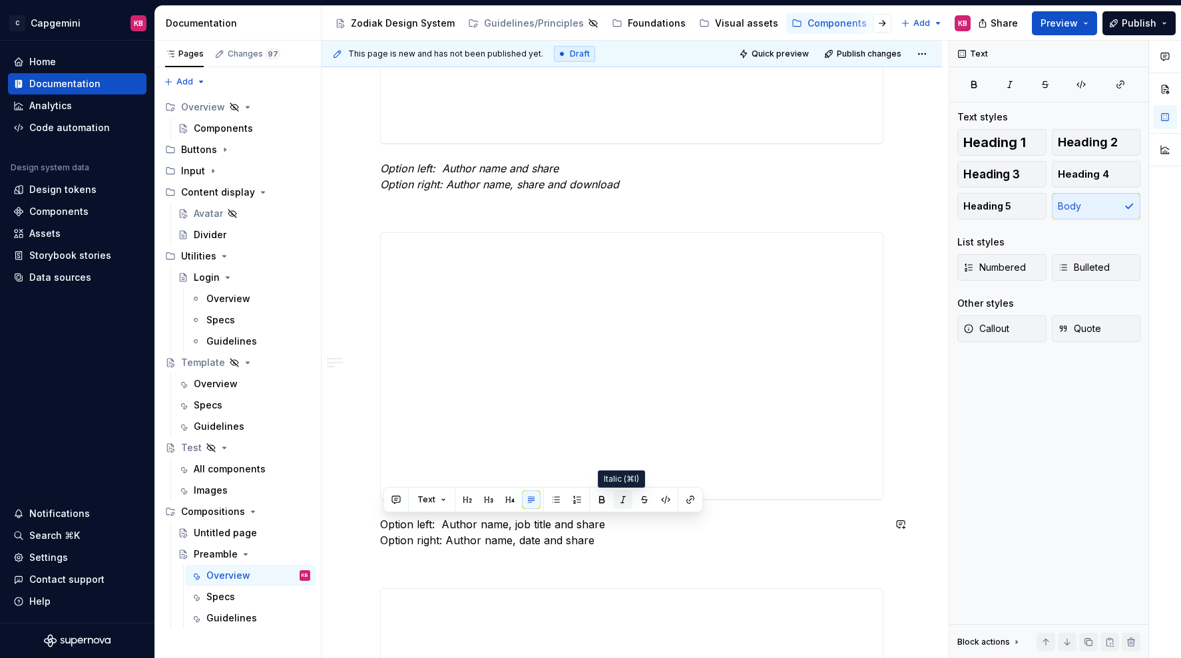
click at [625, 498] on button "button" at bounding box center [623, 500] width 19 height 19
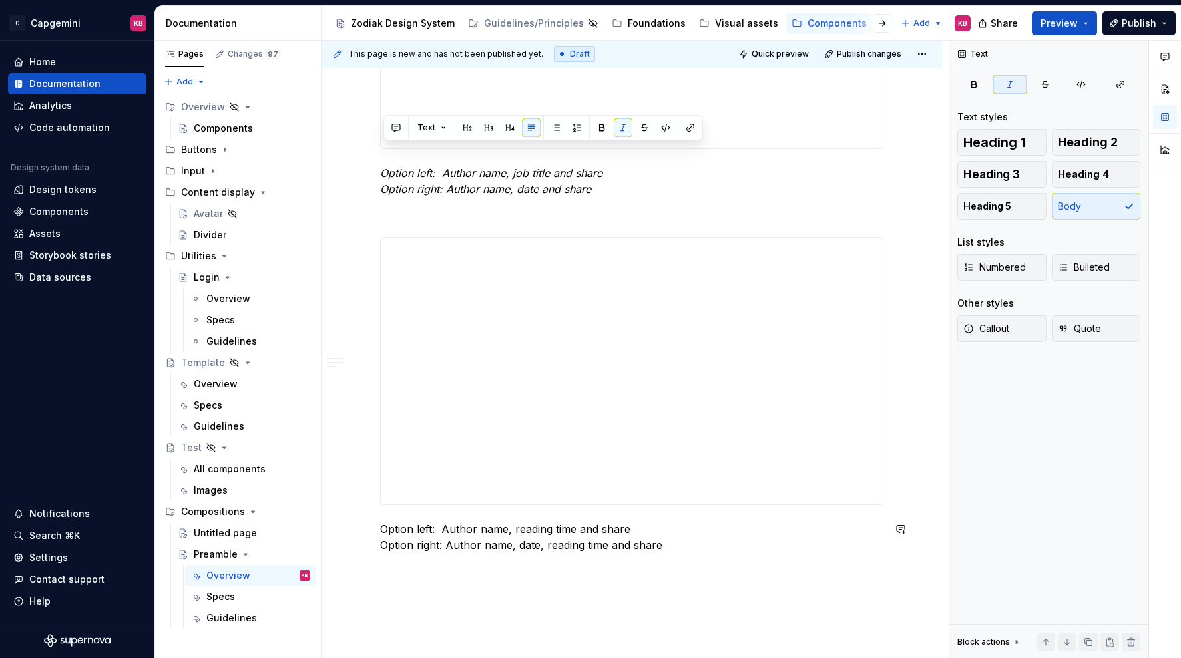
scroll to position [1546, 0]
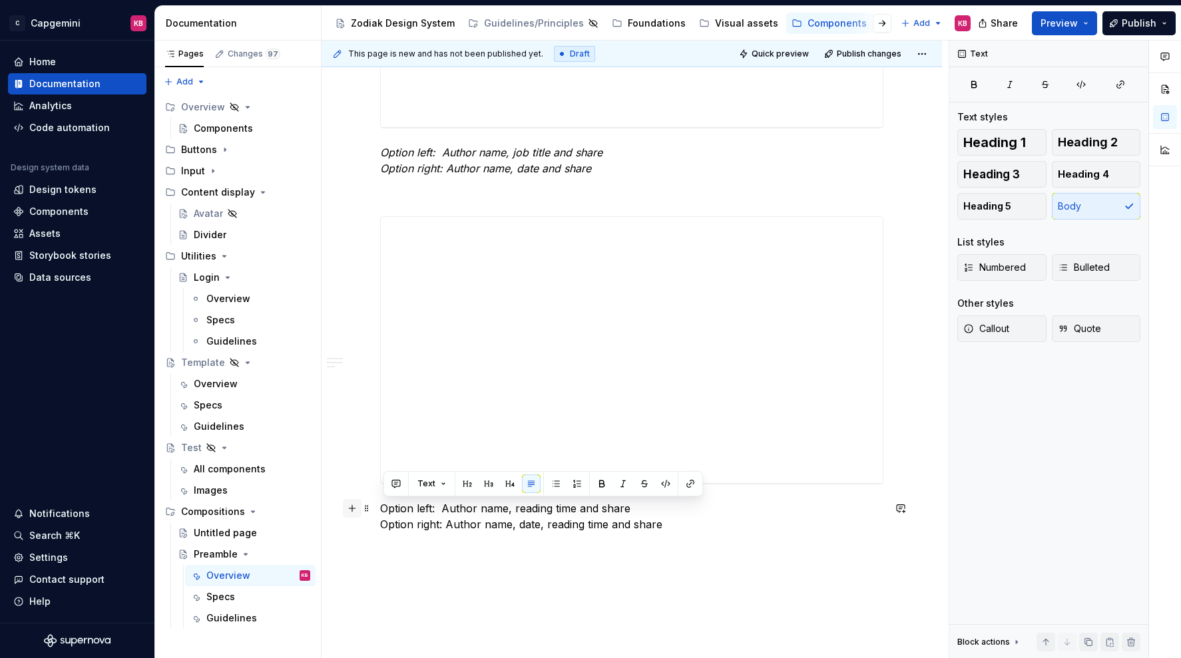
drag, startPoint x: 673, startPoint y: 523, endPoint x: 353, endPoint y: 512, distance: 320.3
click at [622, 479] on button "button" at bounding box center [623, 484] width 19 height 19
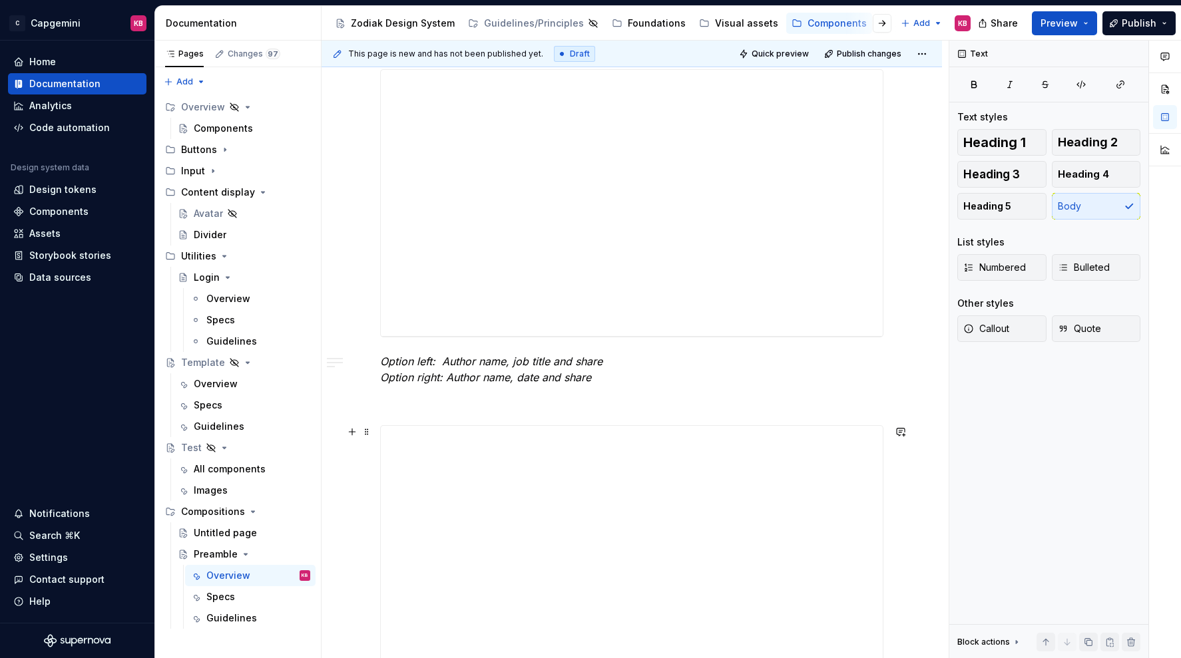
scroll to position [1338, 0]
type textarea "*"
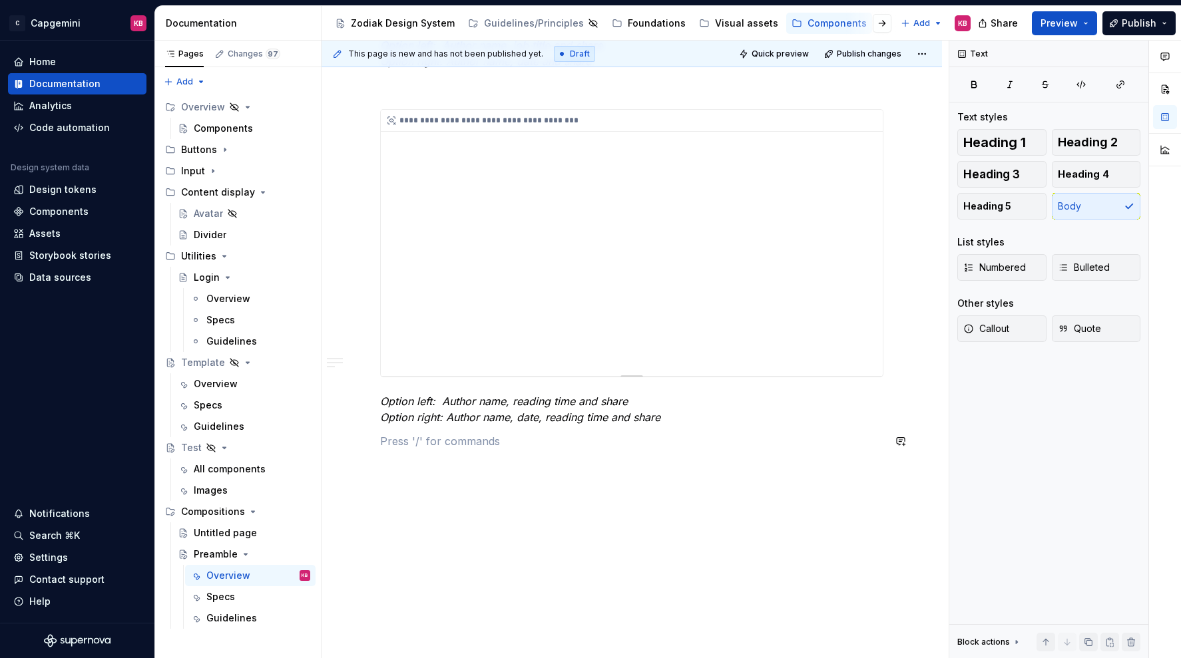
scroll to position [1657, 0]
click at [411, 440] on p at bounding box center [631, 437] width 503 height 16
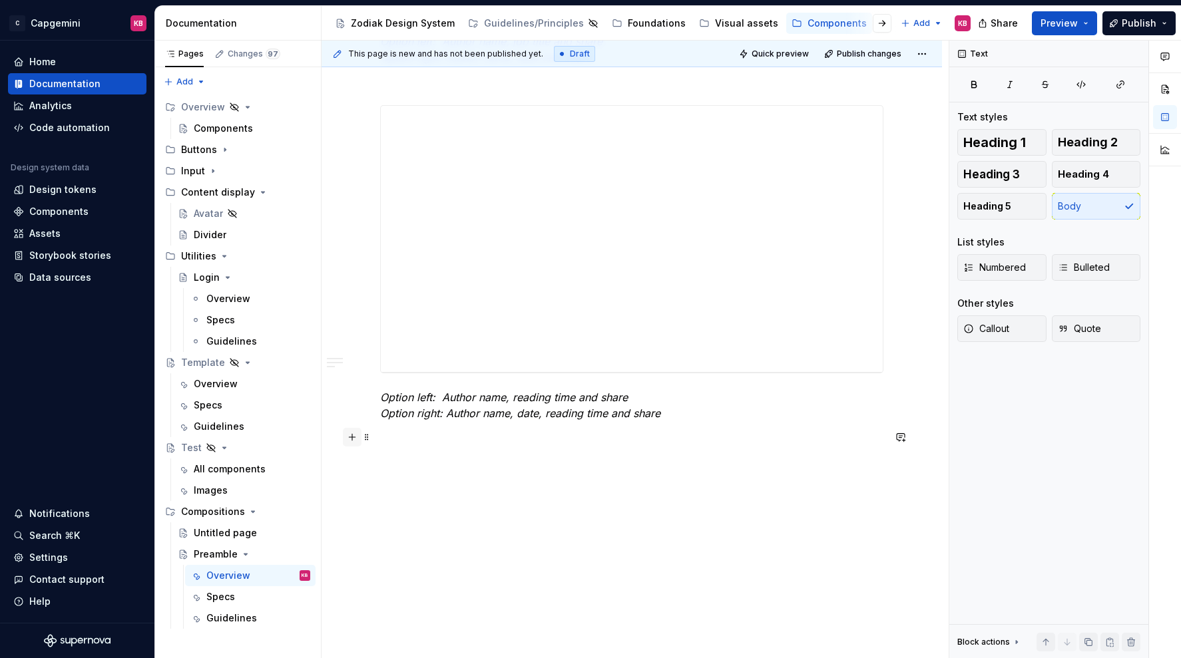
click at [354, 439] on button "button" at bounding box center [352, 437] width 19 height 19
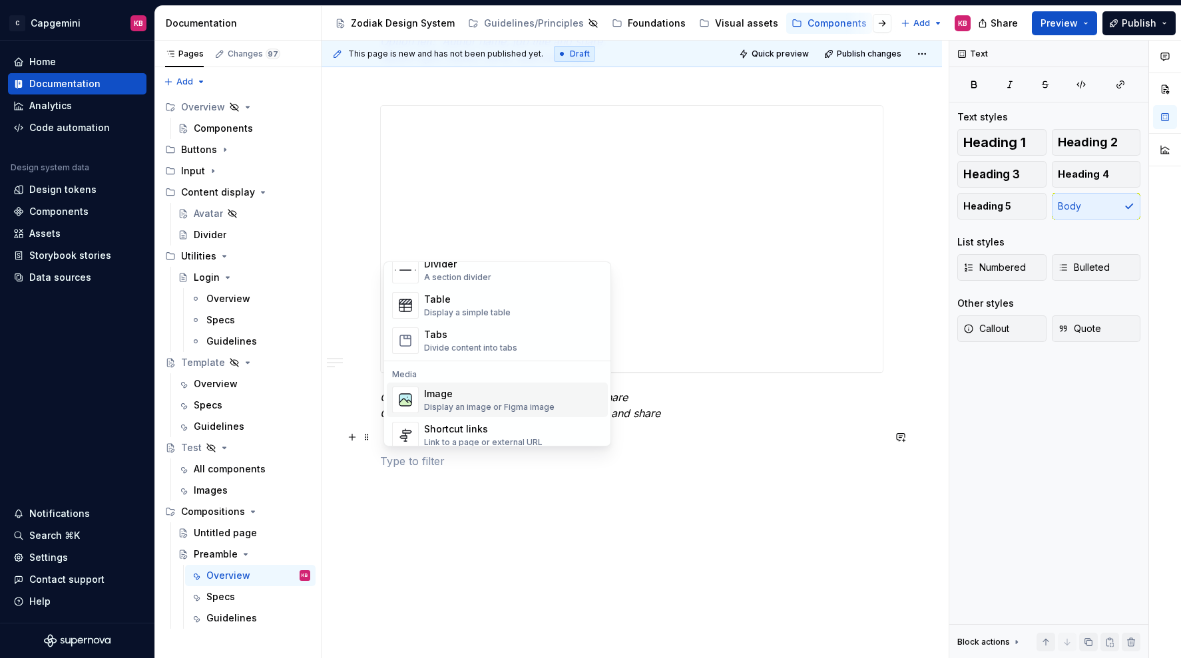
scroll to position [547, 0]
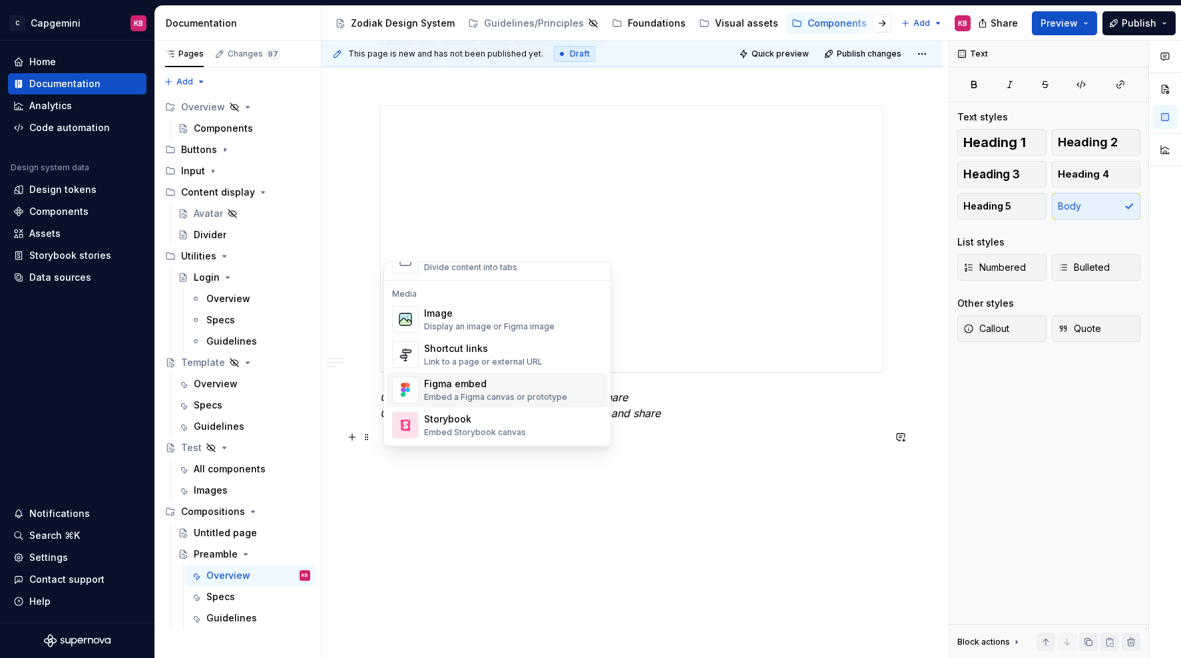
click at [474, 389] on div "Figma embed" at bounding box center [495, 383] width 143 height 13
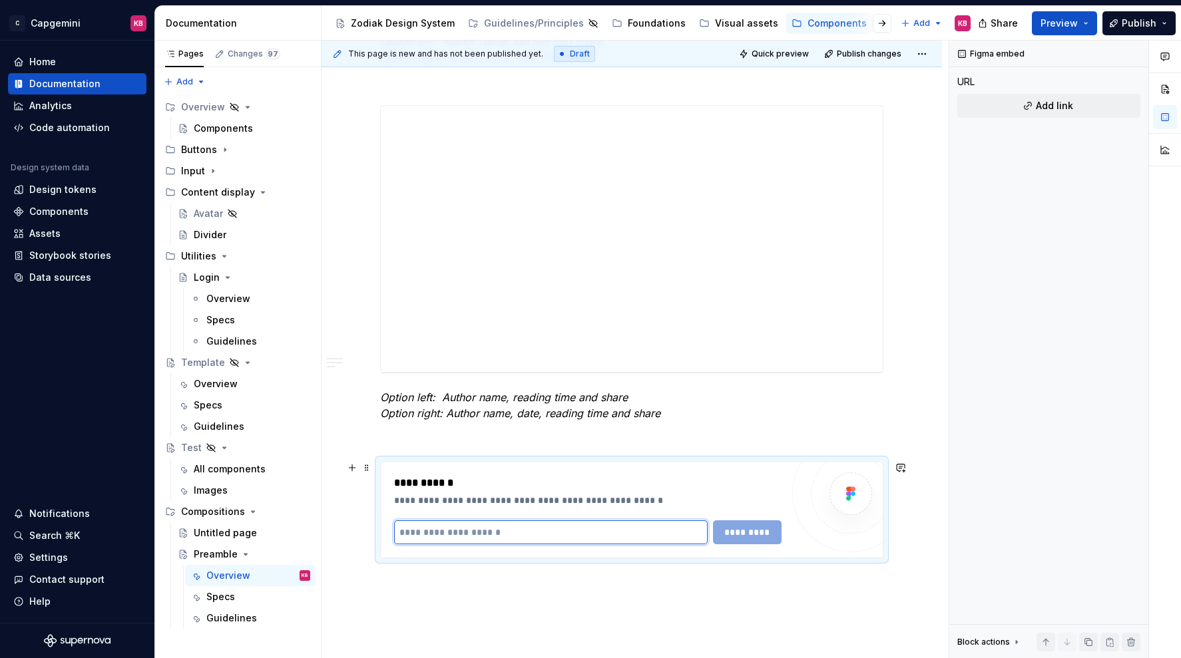
click at [458, 529] on input "text" at bounding box center [550, 532] width 313 height 24
paste input "**********"
type input "**********"
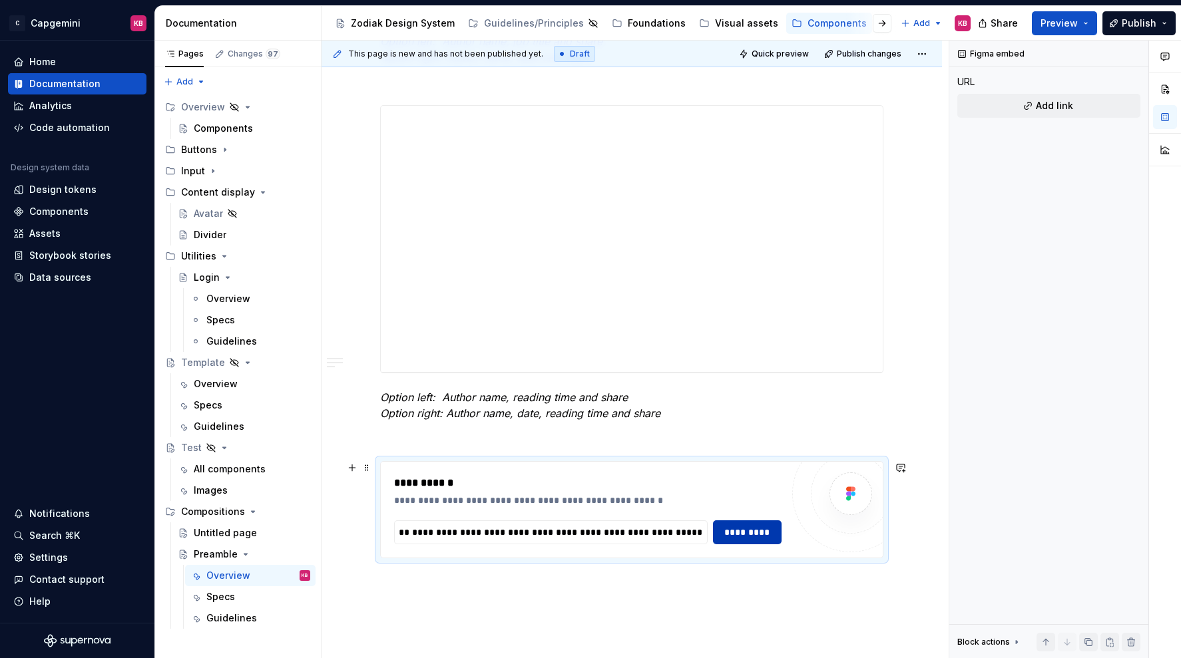
scroll to position [0, 0]
click at [751, 528] on span "*********" at bounding box center [747, 532] width 52 height 13
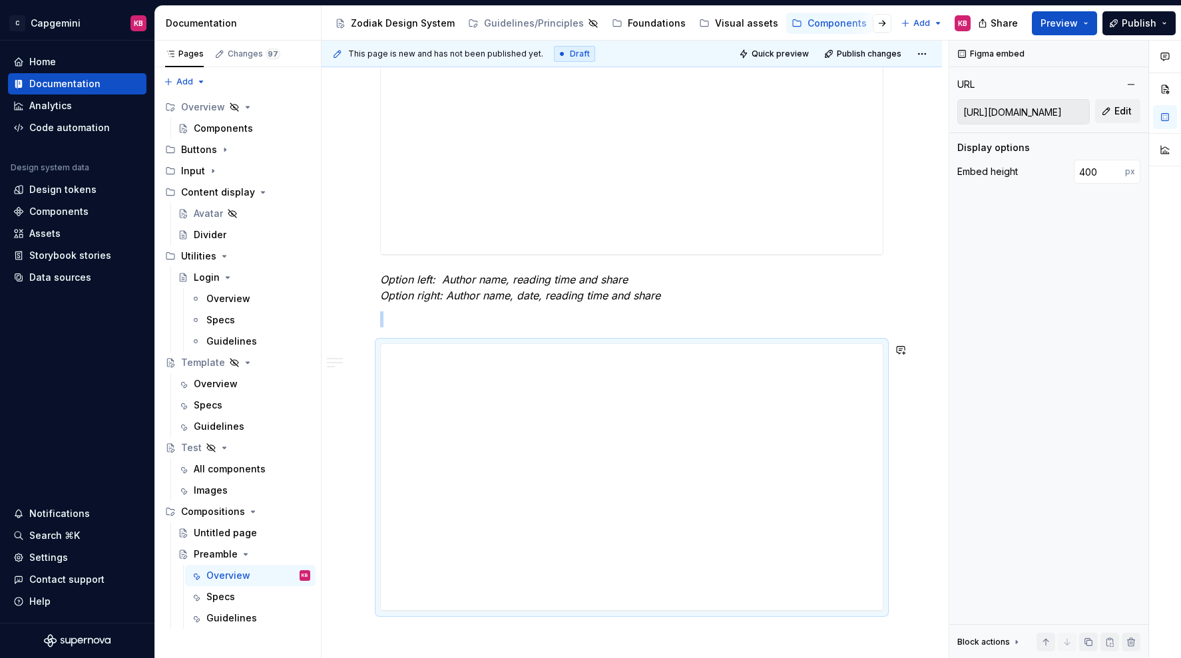
scroll to position [1942, 0]
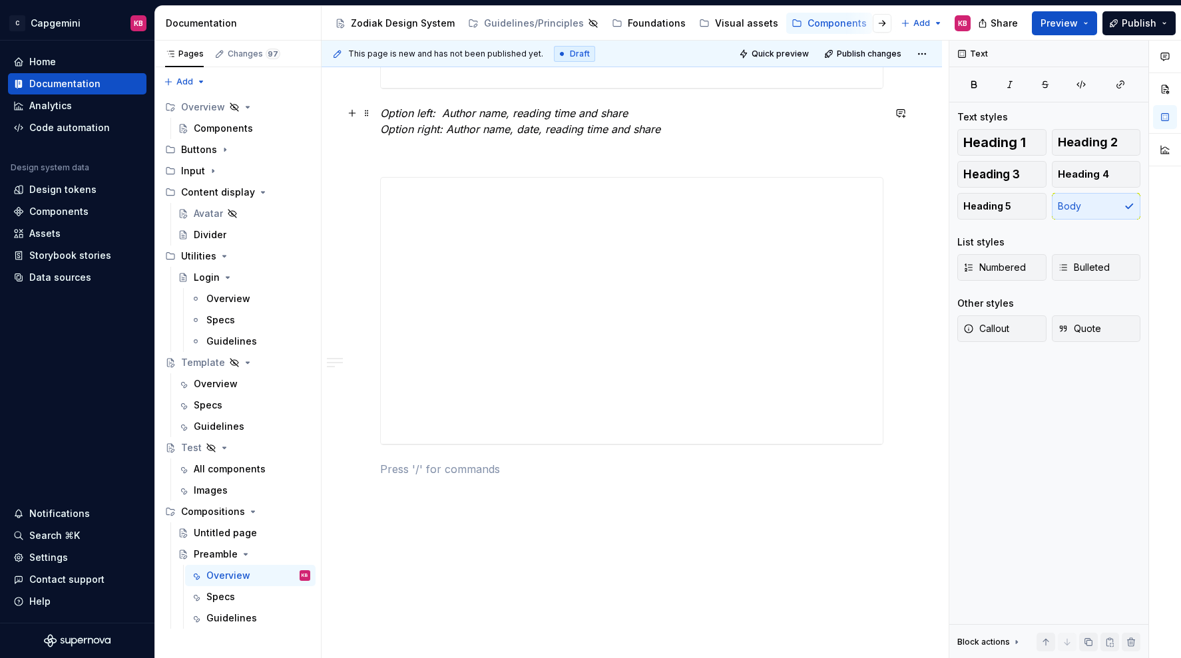
click at [458, 131] on em "Option left: Author name, reading time and share Option right: Author name, dat…" at bounding box center [520, 120] width 280 height 29
click at [458, 130] on em "Option left: Author name, reading time and share Option right: Author name, dat…" at bounding box center [520, 120] width 280 height 29
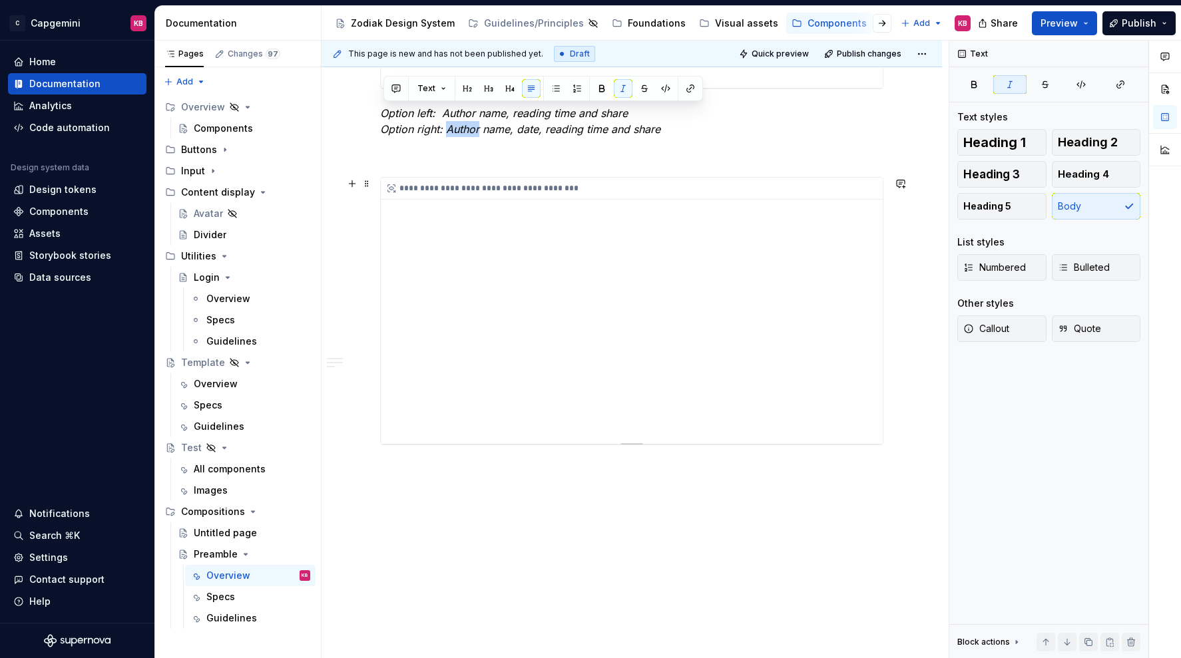
copy em "Option left: Author name, reading time and share Option right: Author name, dat…"
click at [430, 465] on p at bounding box center [631, 469] width 503 height 16
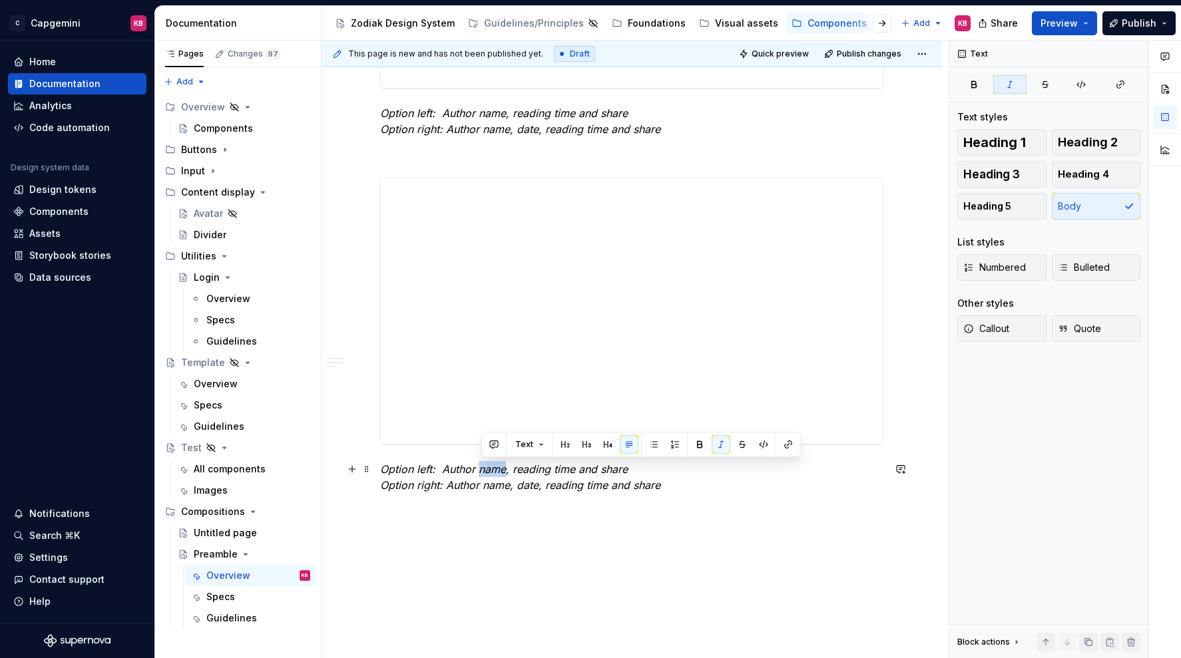
drag, startPoint x: 483, startPoint y: 471, endPoint x: 508, endPoint y: 469, distance: 25.4
click at [508, 469] on em "Option left: Author name, reading time and share Option right: Author name, dat…" at bounding box center [520, 477] width 280 height 29
drag, startPoint x: 487, startPoint y: 487, endPoint x: 512, endPoint y: 488, distance: 24.6
click at [512, 488] on em "Option left: Author [PERSON_NAME], reading time and share Option right: Author …" at bounding box center [534, 477] width 308 height 29
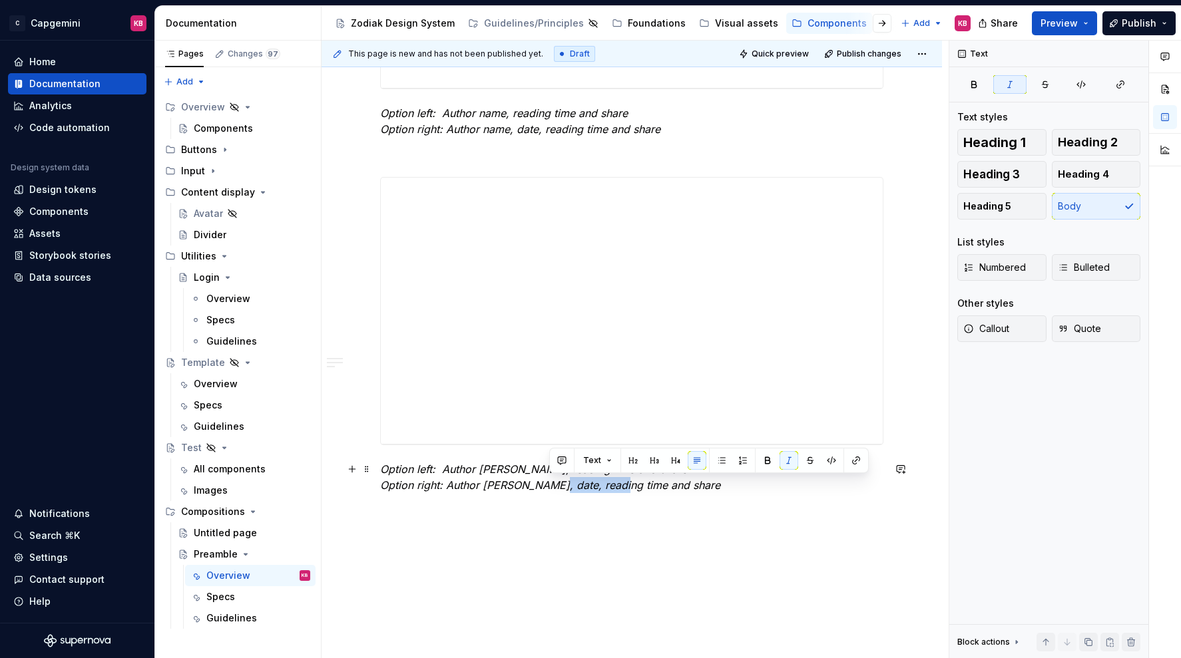
drag, startPoint x: 548, startPoint y: 487, endPoint x: 614, endPoint y: 491, distance: 65.3
click at [614, 491] on em "Option left: Author [PERSON_NAME], reading time and share Option right: Author …" at bounding box center [550, 477] width 340 height 29
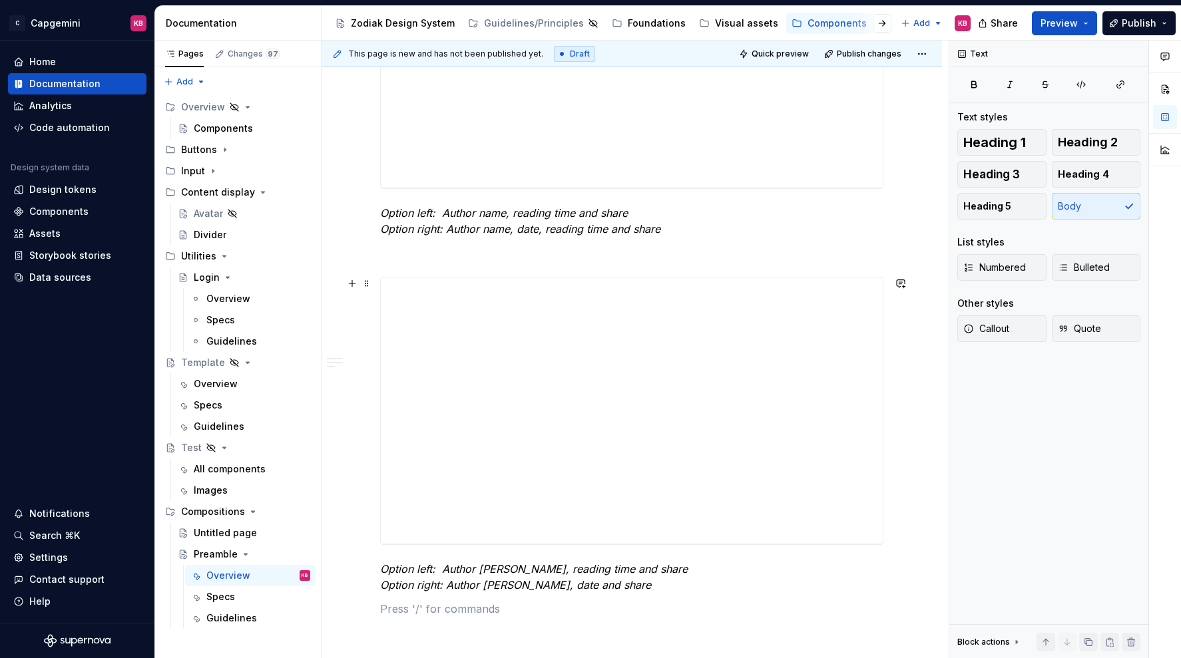
scroll to position [2013, 0]
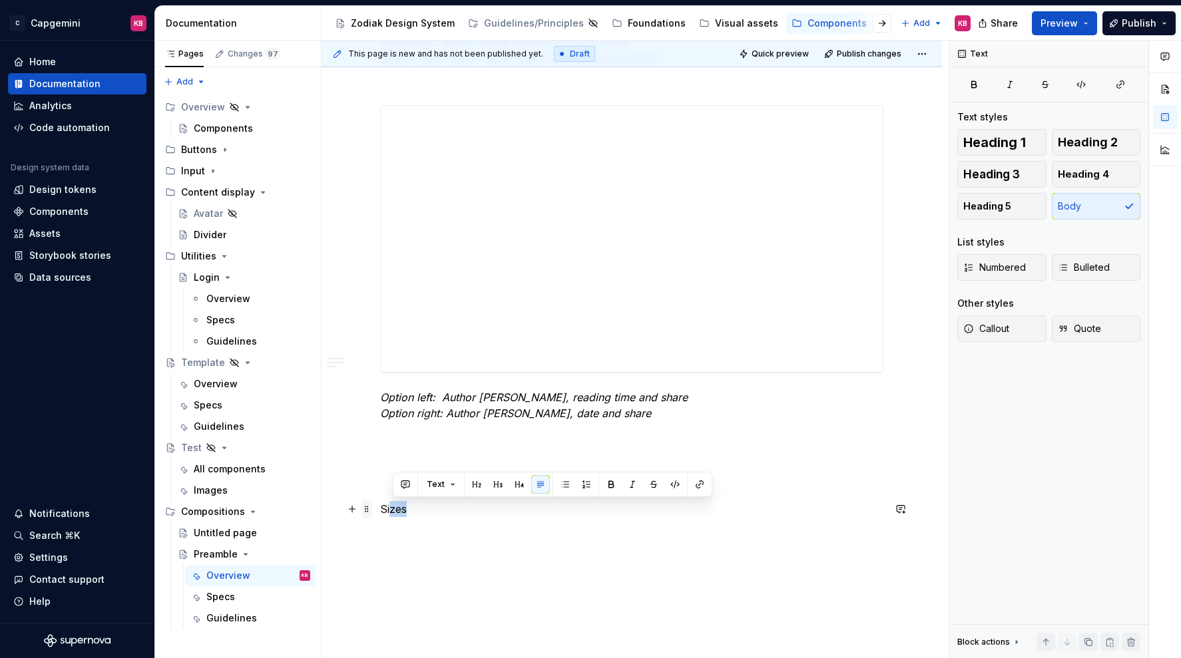
drag, startPoint x: 418, startPoint y: 511, endPoint x: 366, endPoint y: 511, distance: 51.9
click at [408, 512] on p "Sizes" at bounding box center [631, 509] width 503 height 16
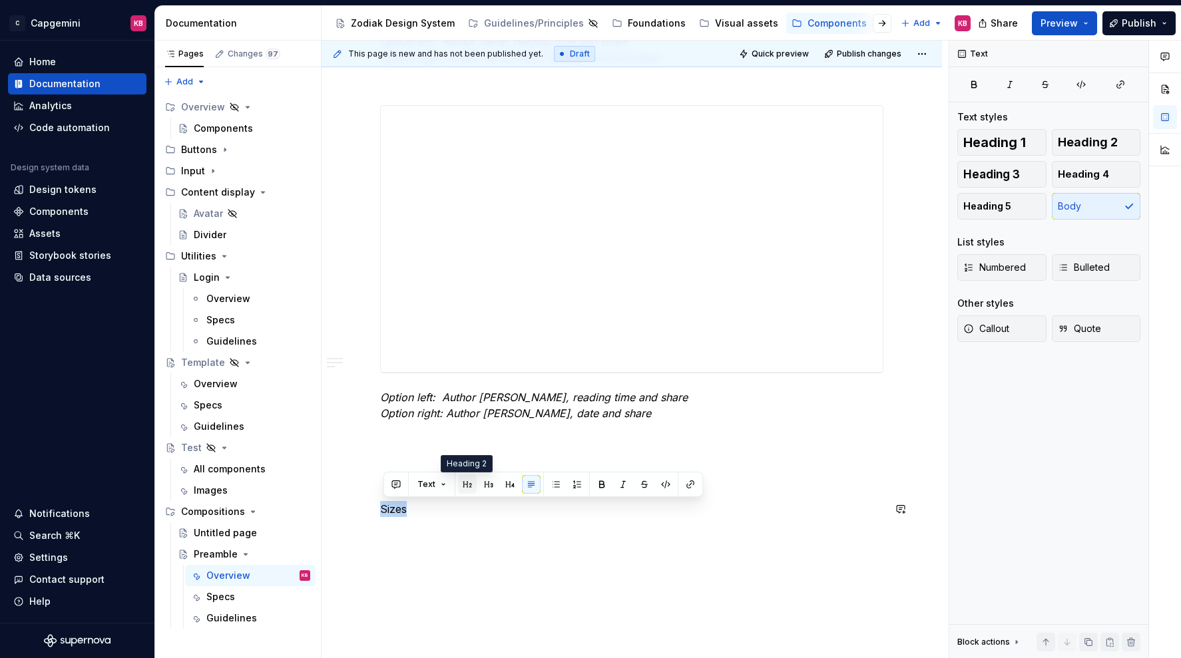
click at [465, 486] on button "button" at bounding box center [467, 484] width 19 height 19
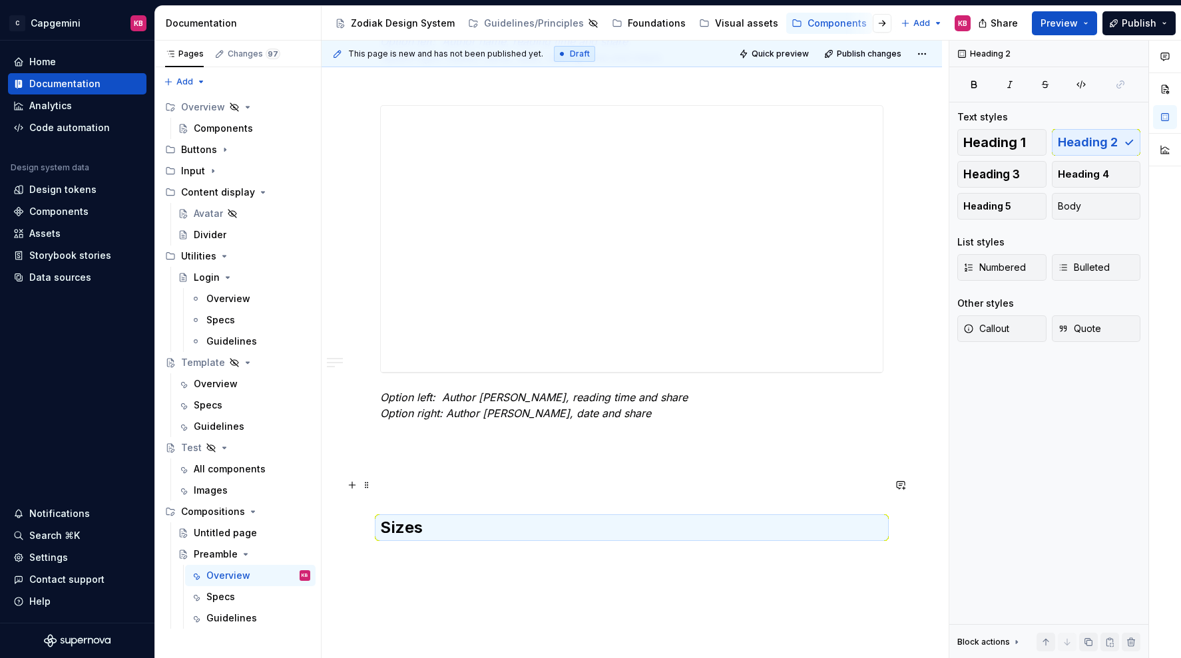
click at [465, 487] on p at bounding box center [631, 485] width 503 height 16
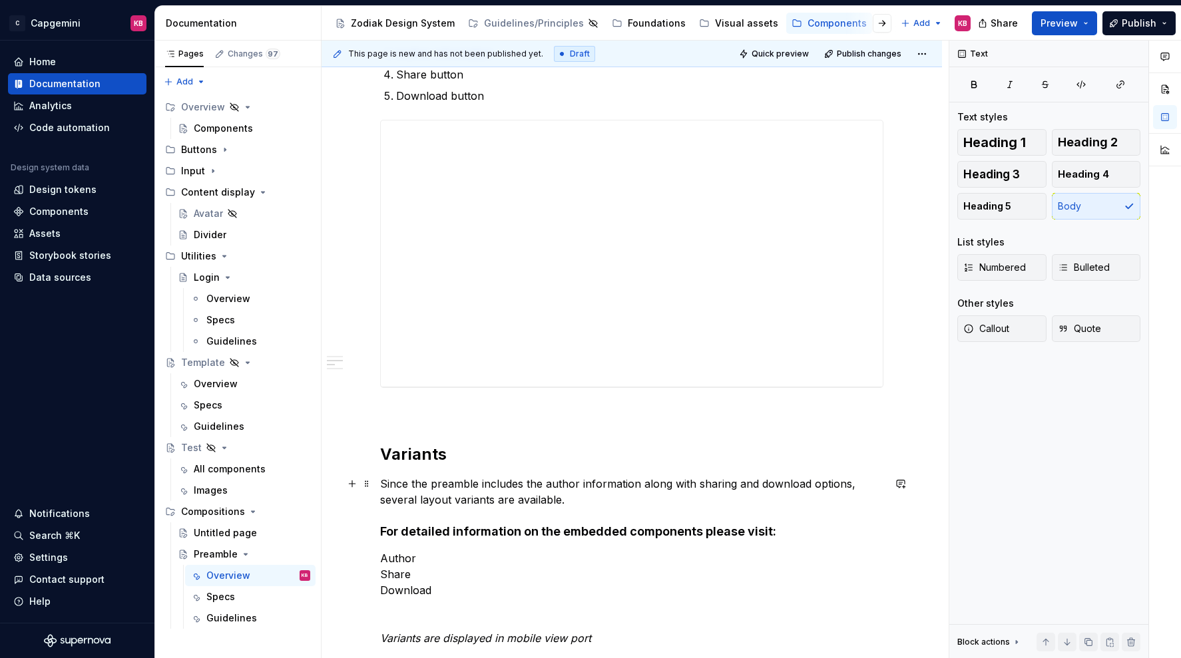
scroll to position [385, 0]
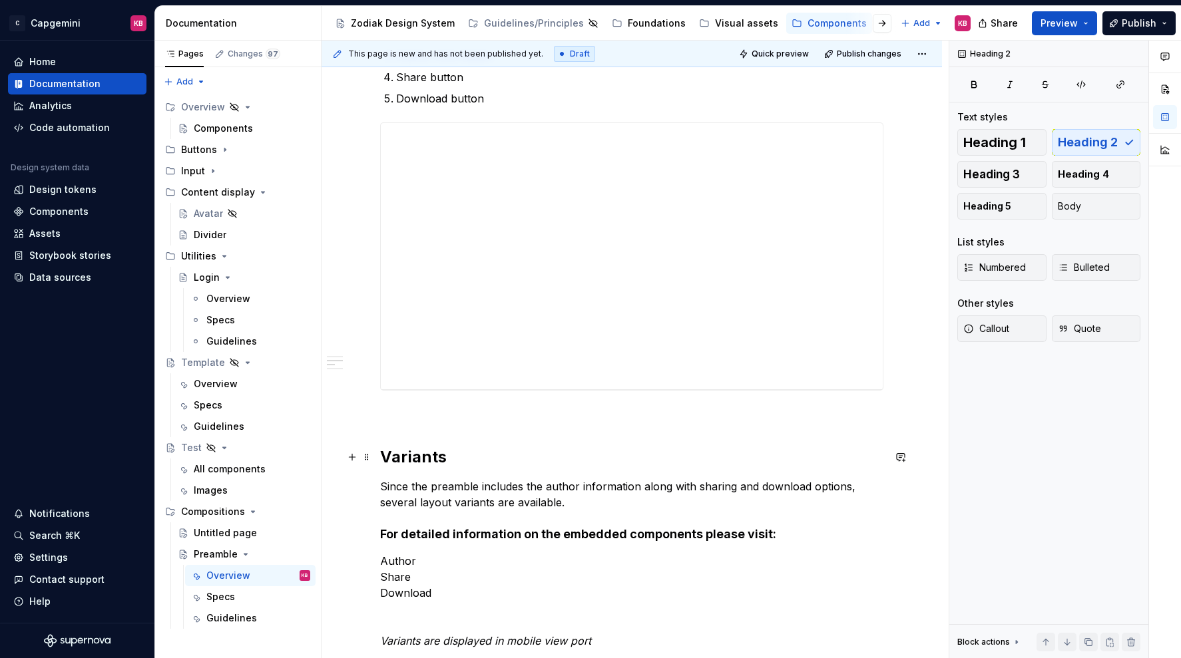
click at [430, 459] on h2 "Variants" at bounding box center [631, 457] width 503 height 21
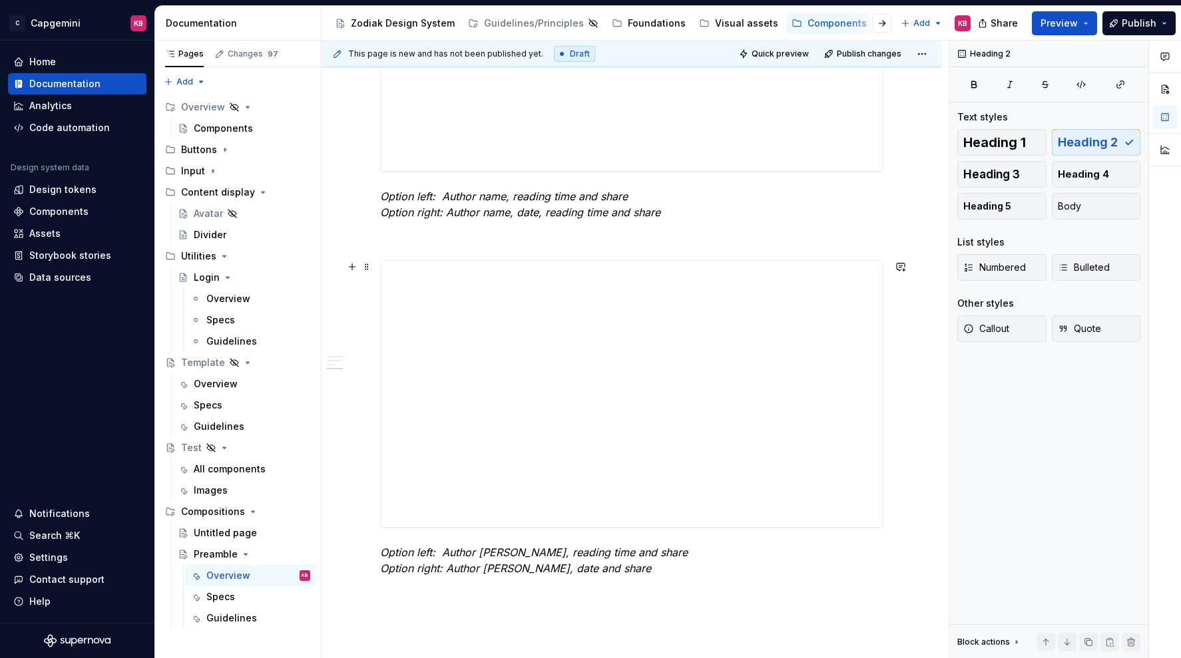
scroll to position [2107, 0]
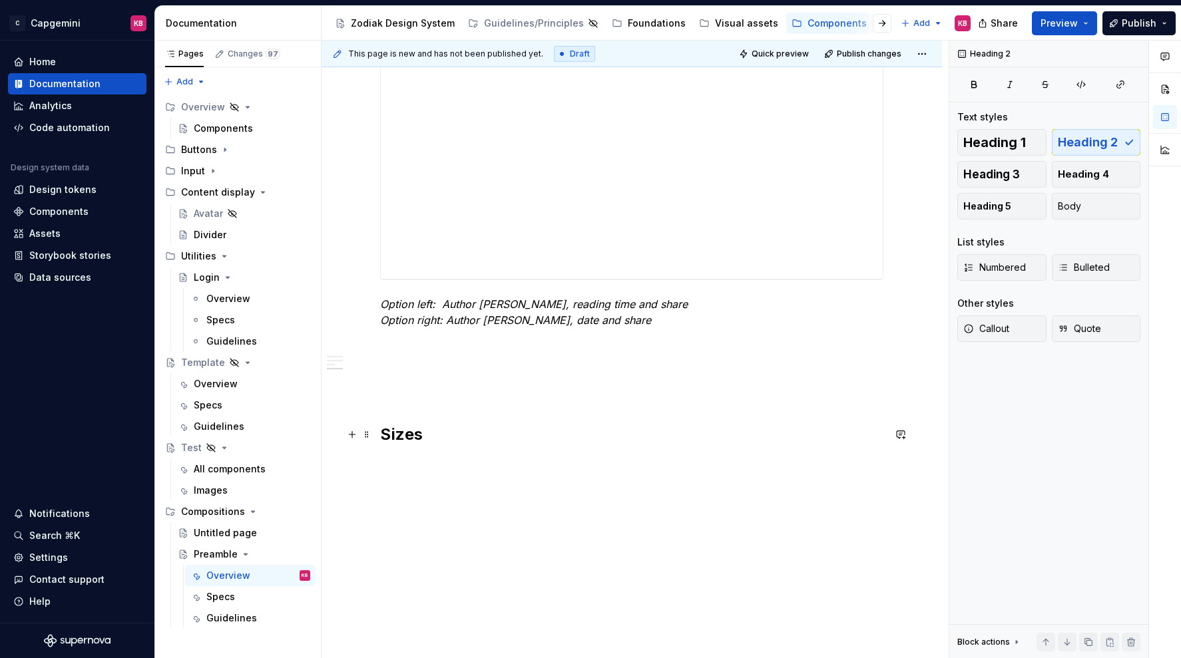
click at [405, 437] on h2 "Sizes" at bounding box center [631, 434] width 503 height 21
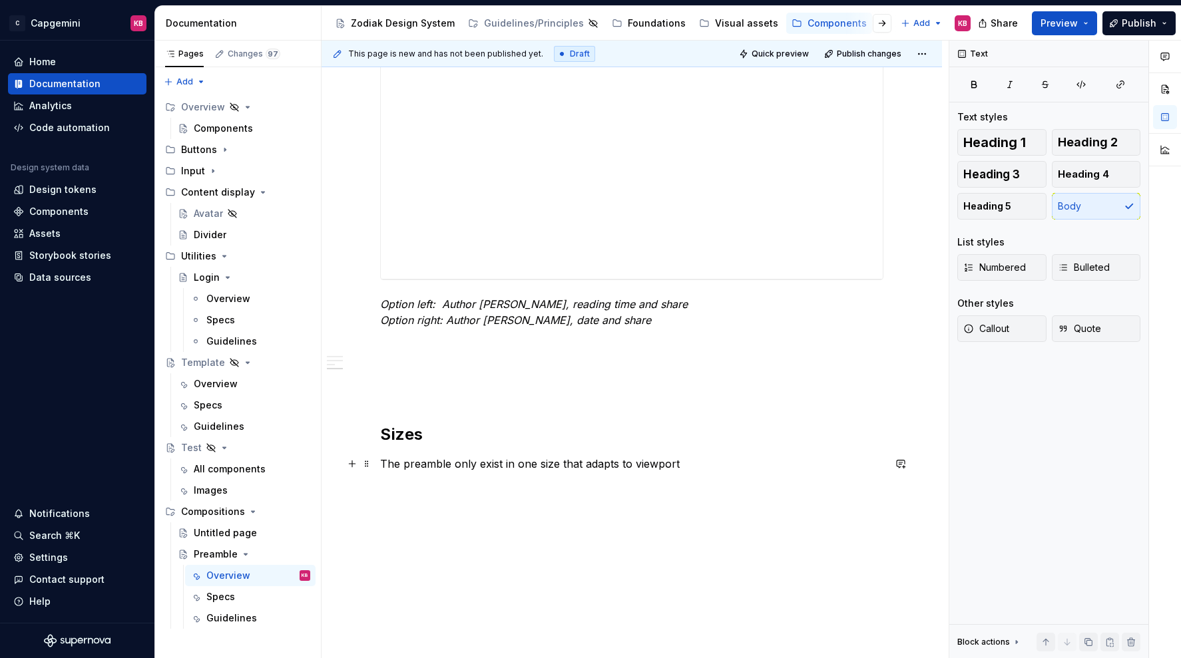
click at [636, 462] on p "The preamble only exist in one size that adapts to viewport" at bounding box center [631, 464] width 503 height 16
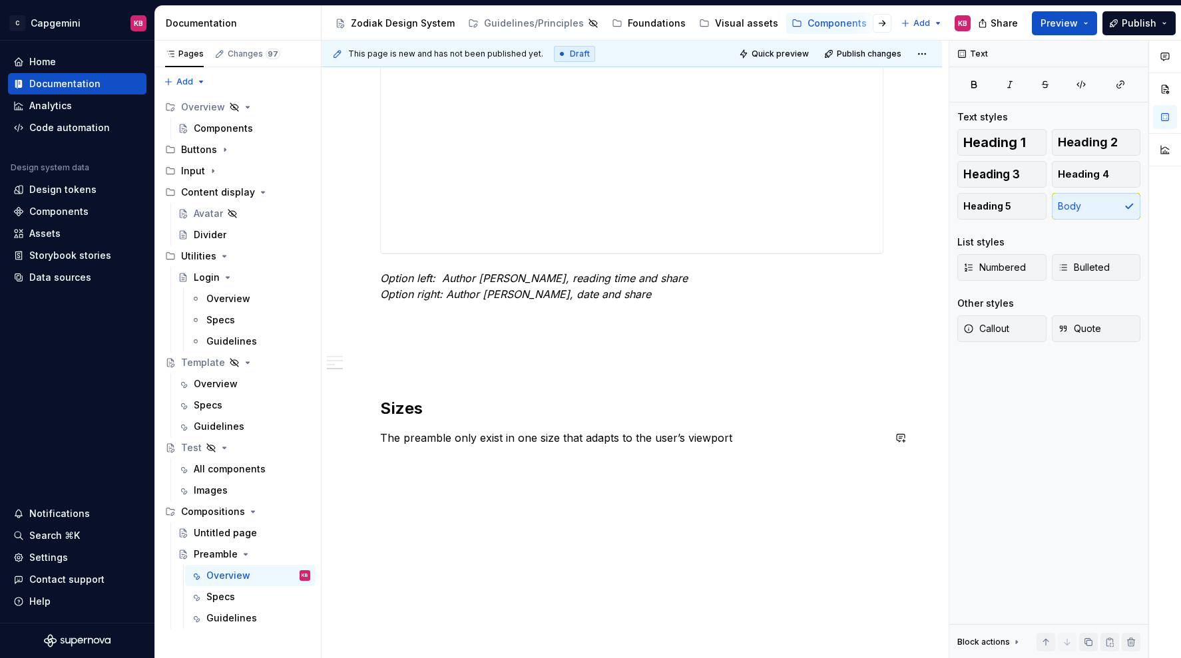
scroll to position [2133, 0]
type textarea "*"
